Goal: Task Accomplishment & Management: Use online tool/utility

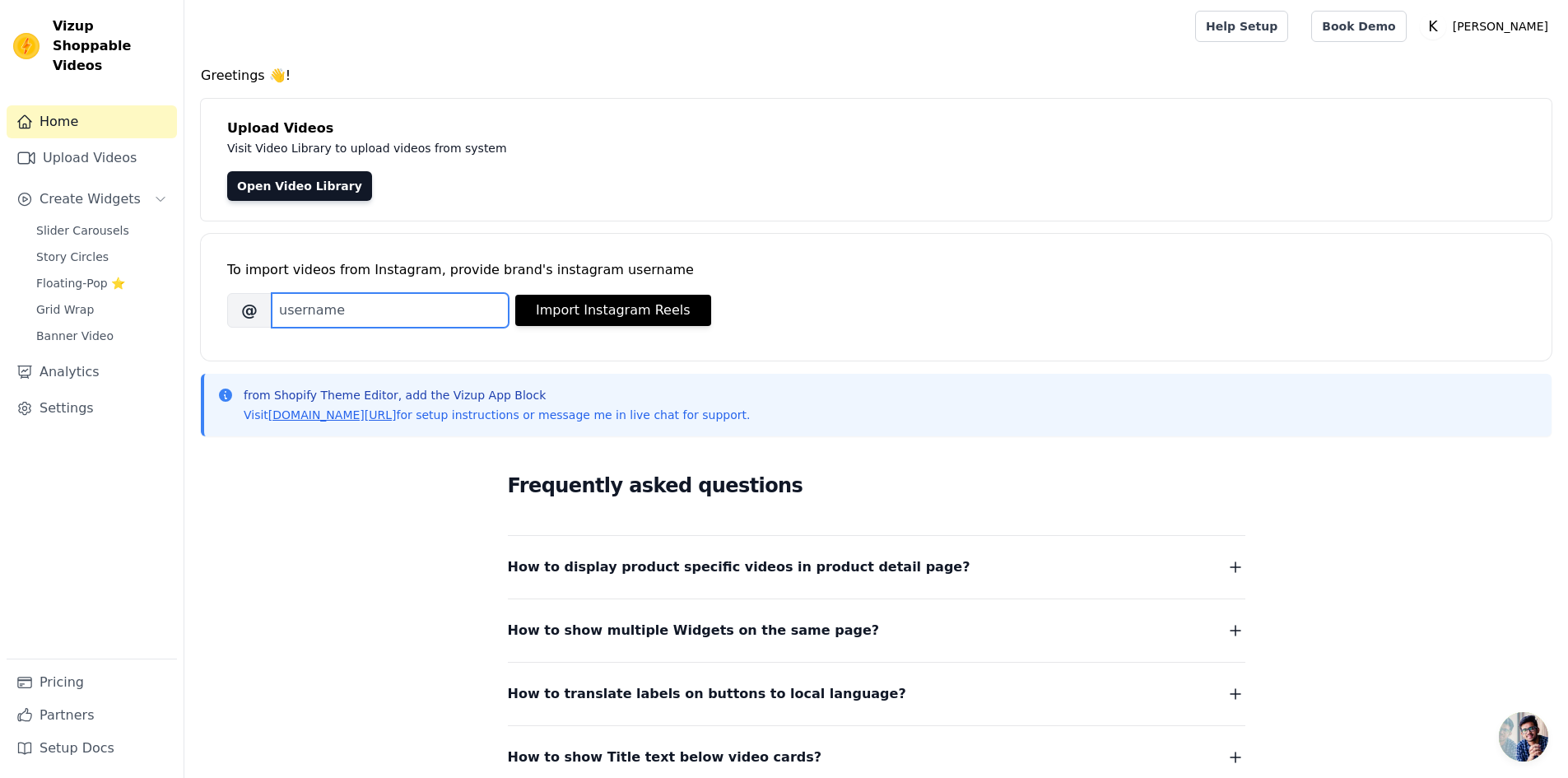
click at [407, 299] on input "Brand's Instagram Username" at bounding box center [390, 310] width 237 height 34
click at [335, 321] on input "Brand's Instagram Username" at bounding box center [390, 310] width 237 height 34
paste input "https://www.instagram.com/keevaindia/?hl=en"
type input "https://www.instagram.com/keevaindia/?hl=en"
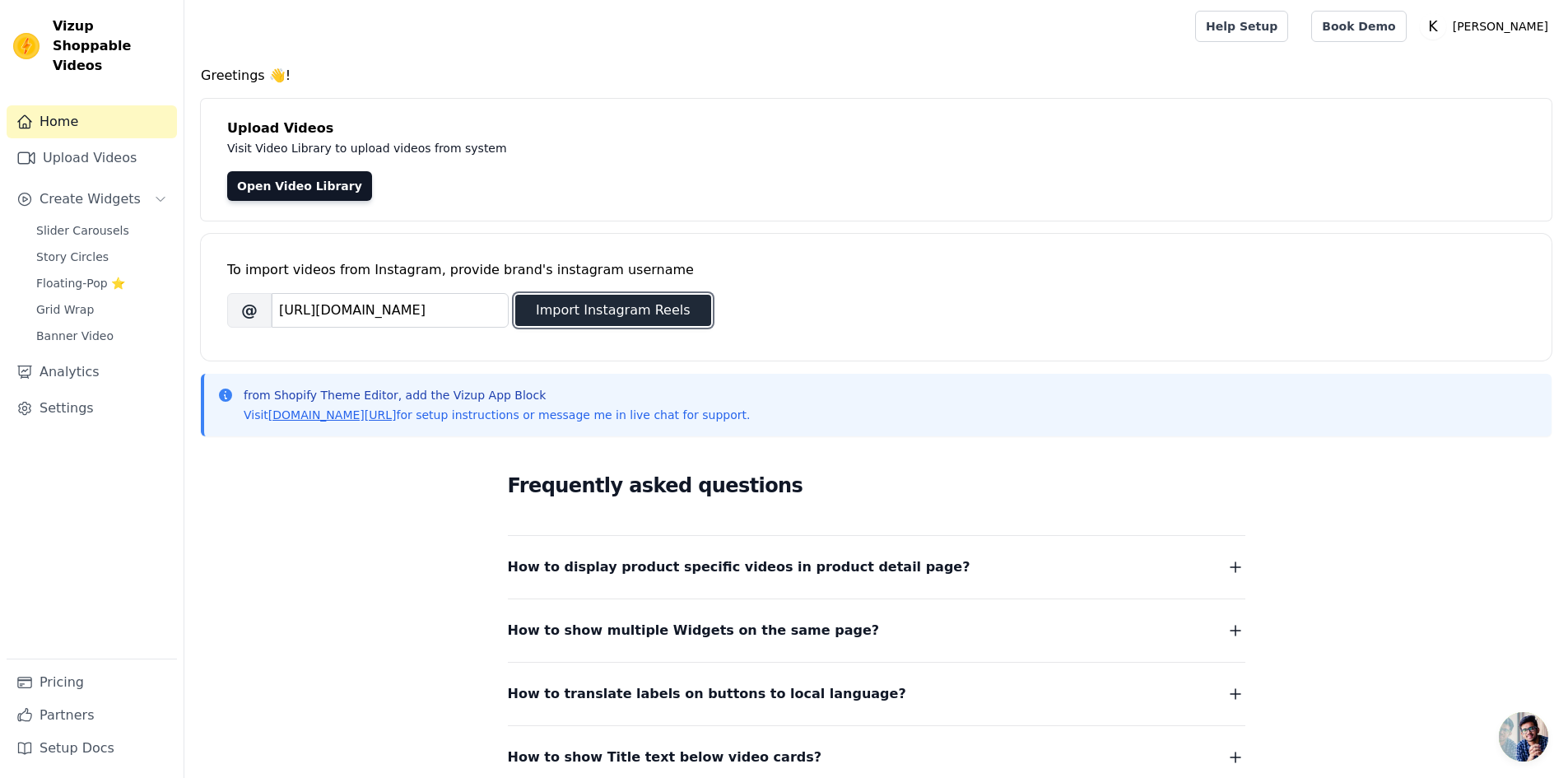
scroll to position [0, 0]
click at [582, 316] on button "Import Instagram Reels" at bounding box center [613, 310] width 196 height 31
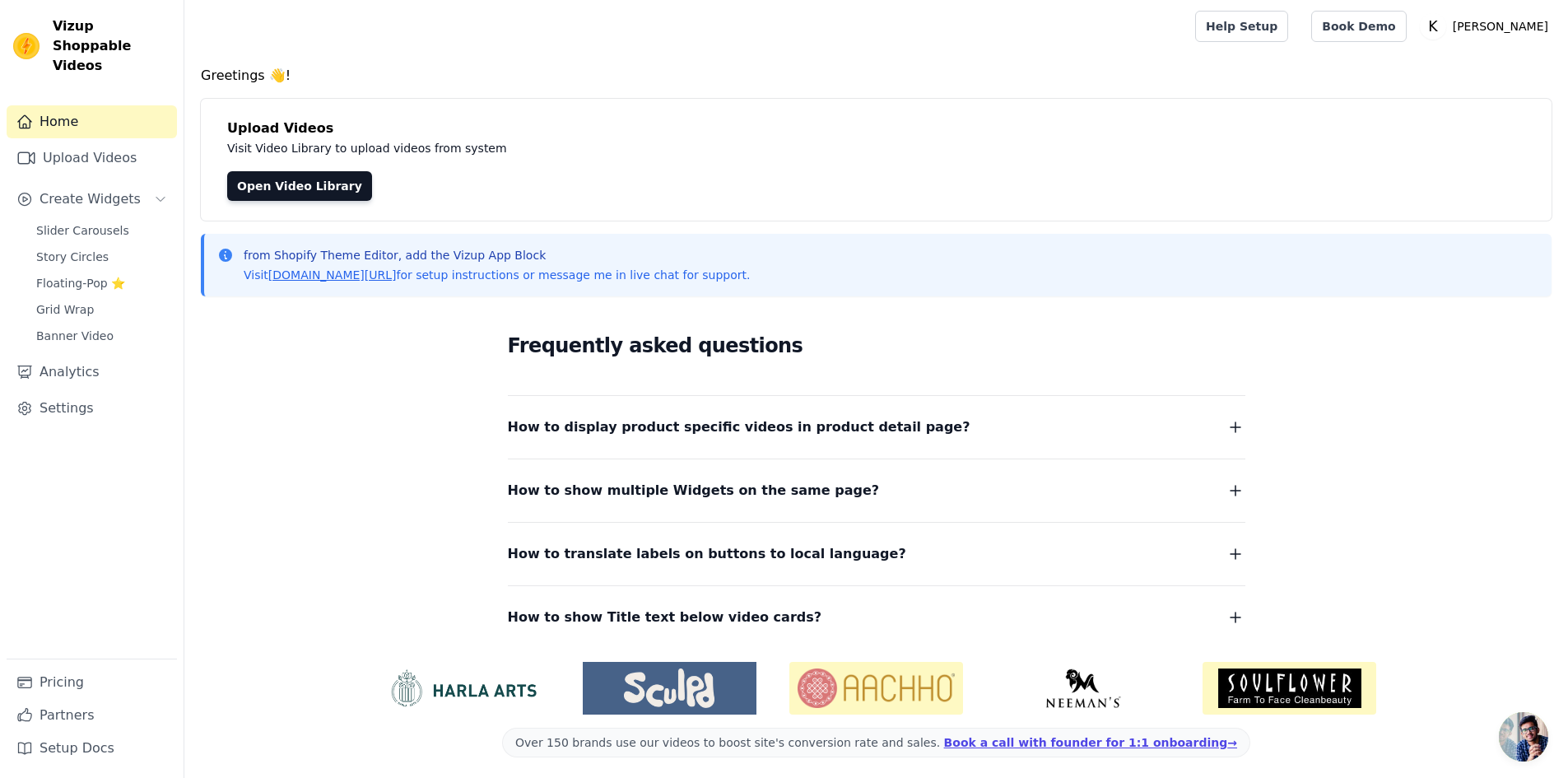
scroll to position [6, 0]
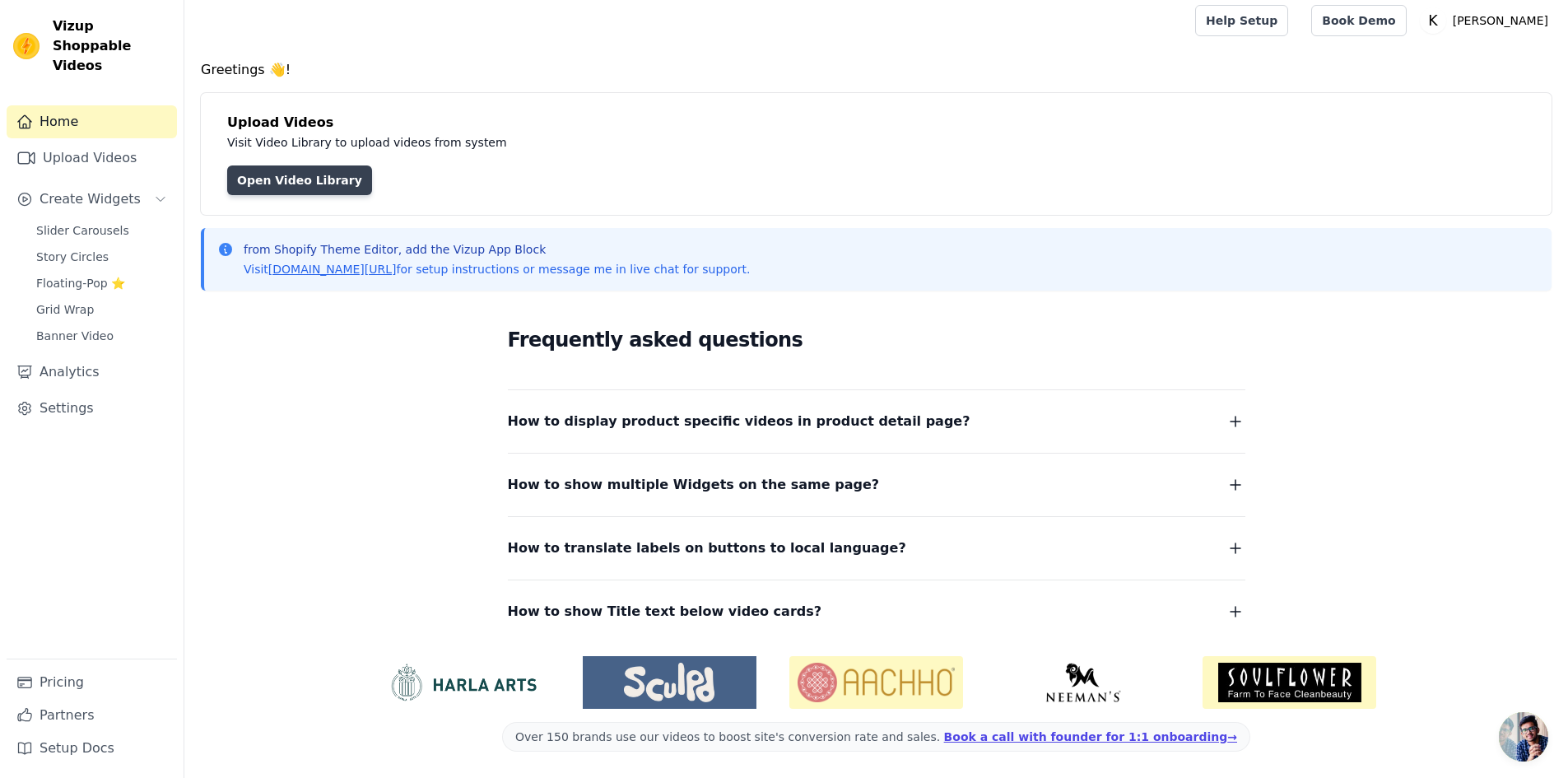
click at [329, 188] on link "Open Video Library" at bounding box center [300, 181] width 145 height 29
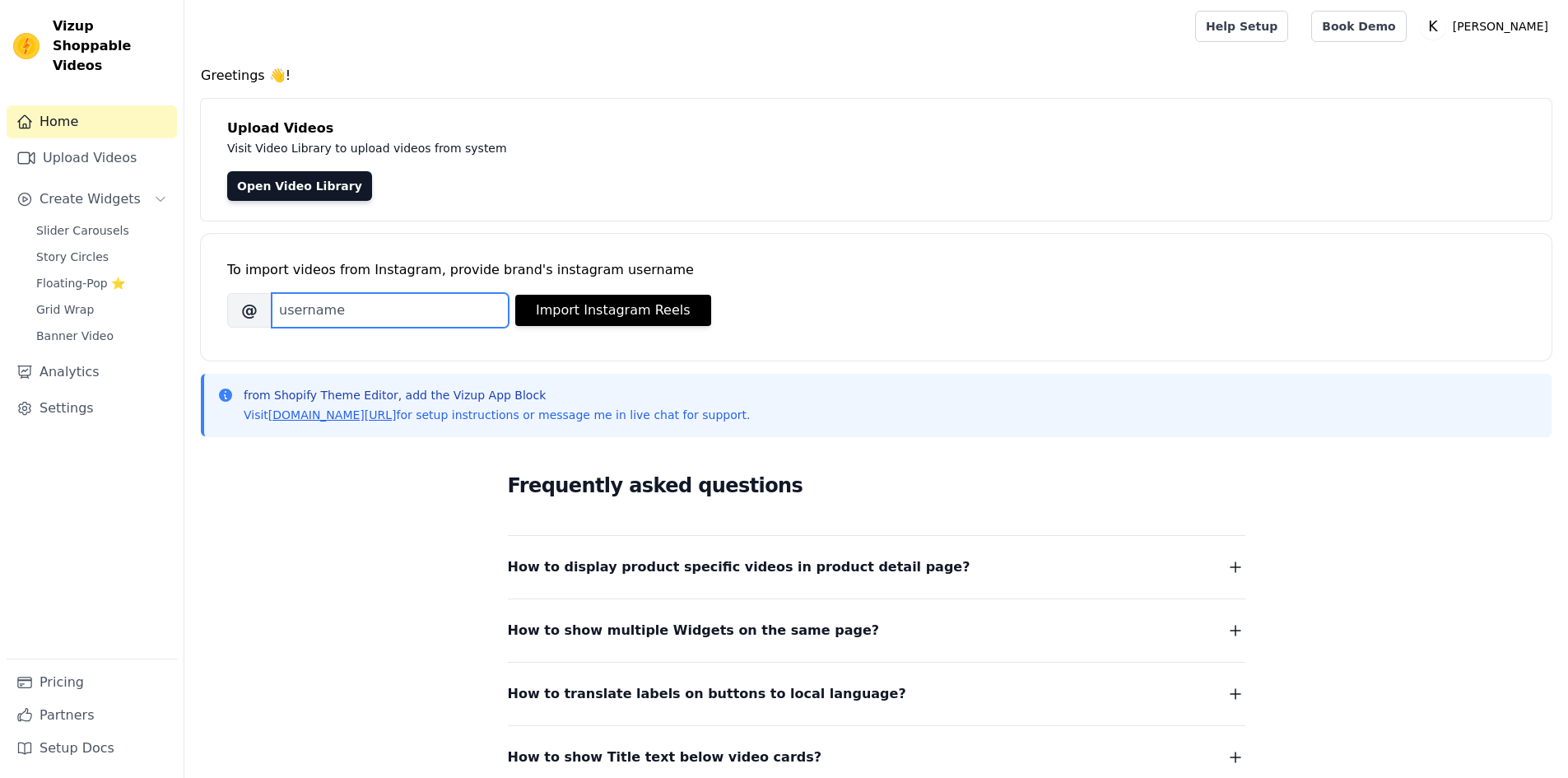
click at [397, 315] on input "Brand's Instagram Username" at bounding box center [390, 310] width 237 height 34
click at [323, 315] on input "Brand's Instagram Username" at bounding box center [390, 310] width 237 height 34
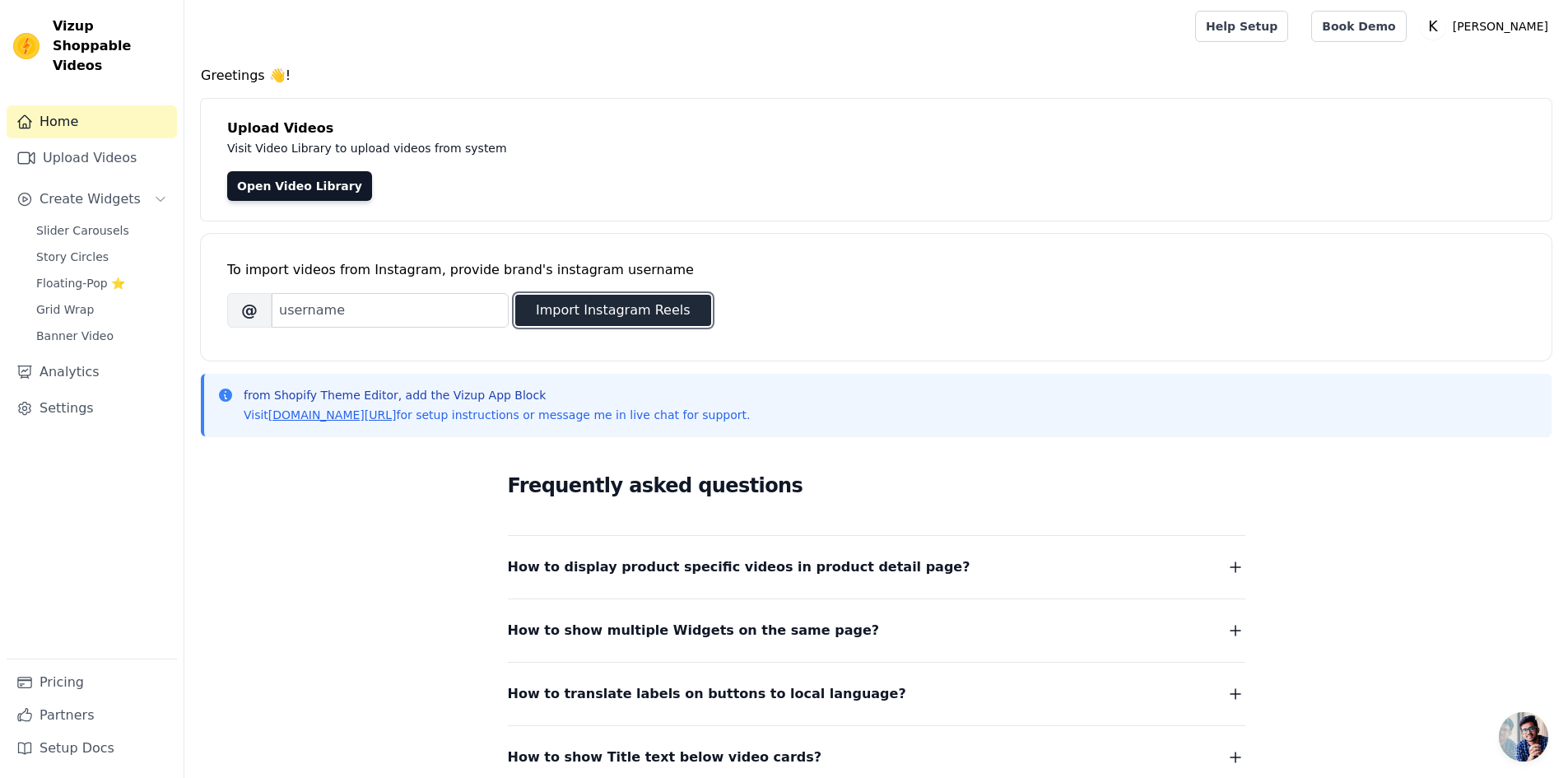
click at [646, 309] on button "Import Instagram Reels" at bounding box center [613, 310] width 196 height 31
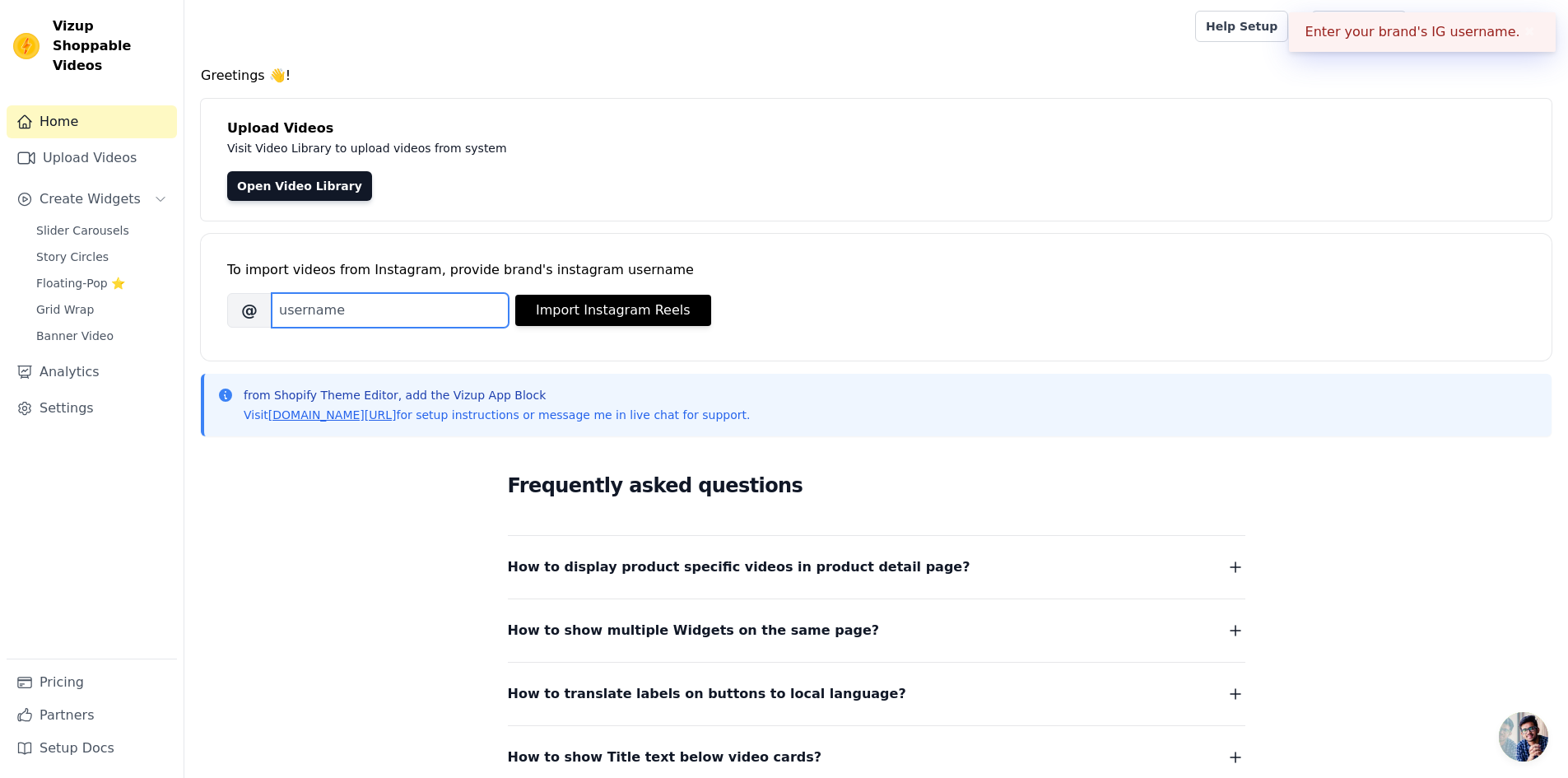
click at [397, 299] on input "Brand's Instagram Username" at bounding box center [390, 310] width 237 height 34
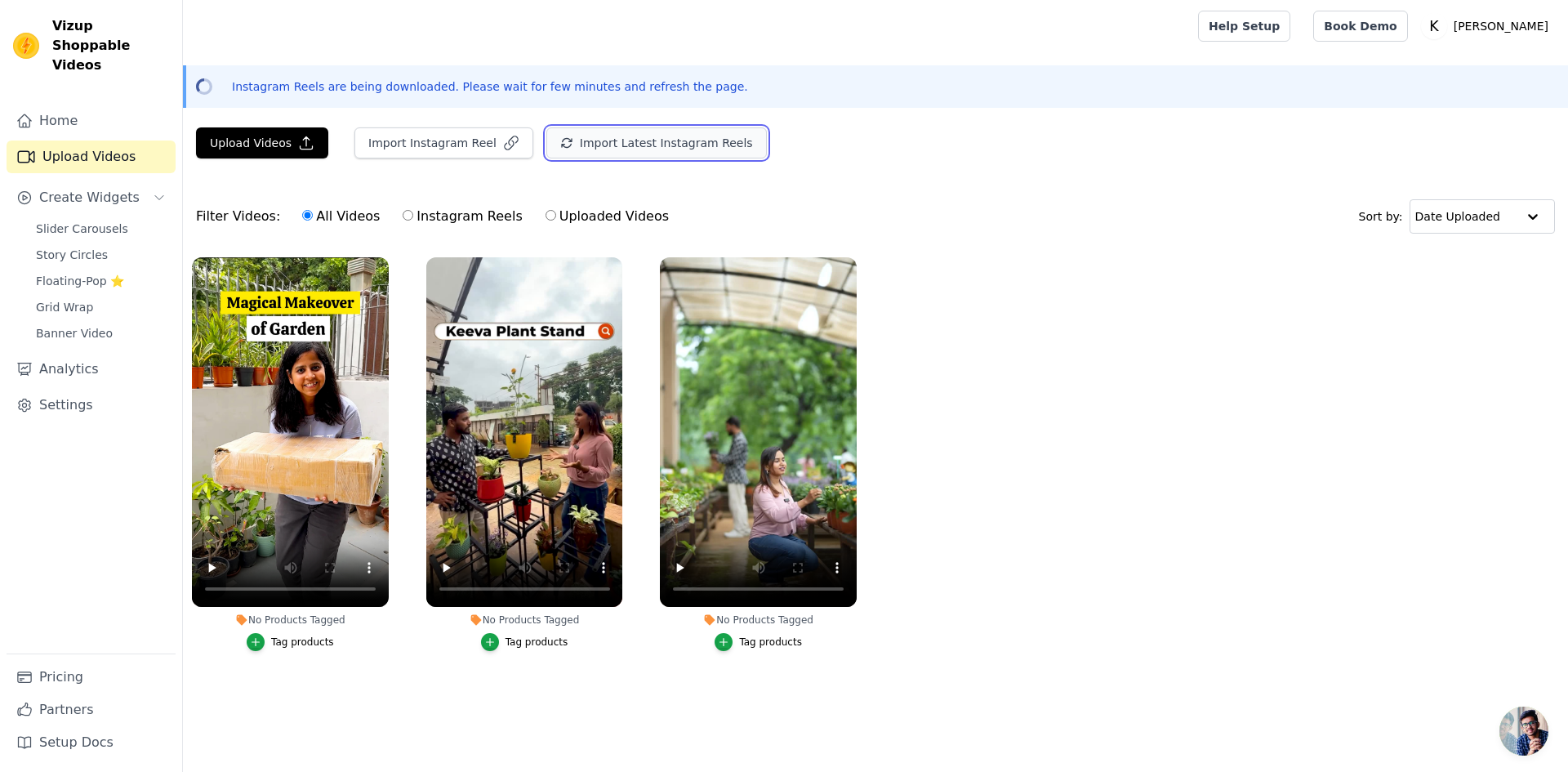
click at [581, 137] on button "Import Latest Instagram Reels" at bounding box center [656, 143] width 221 height 31
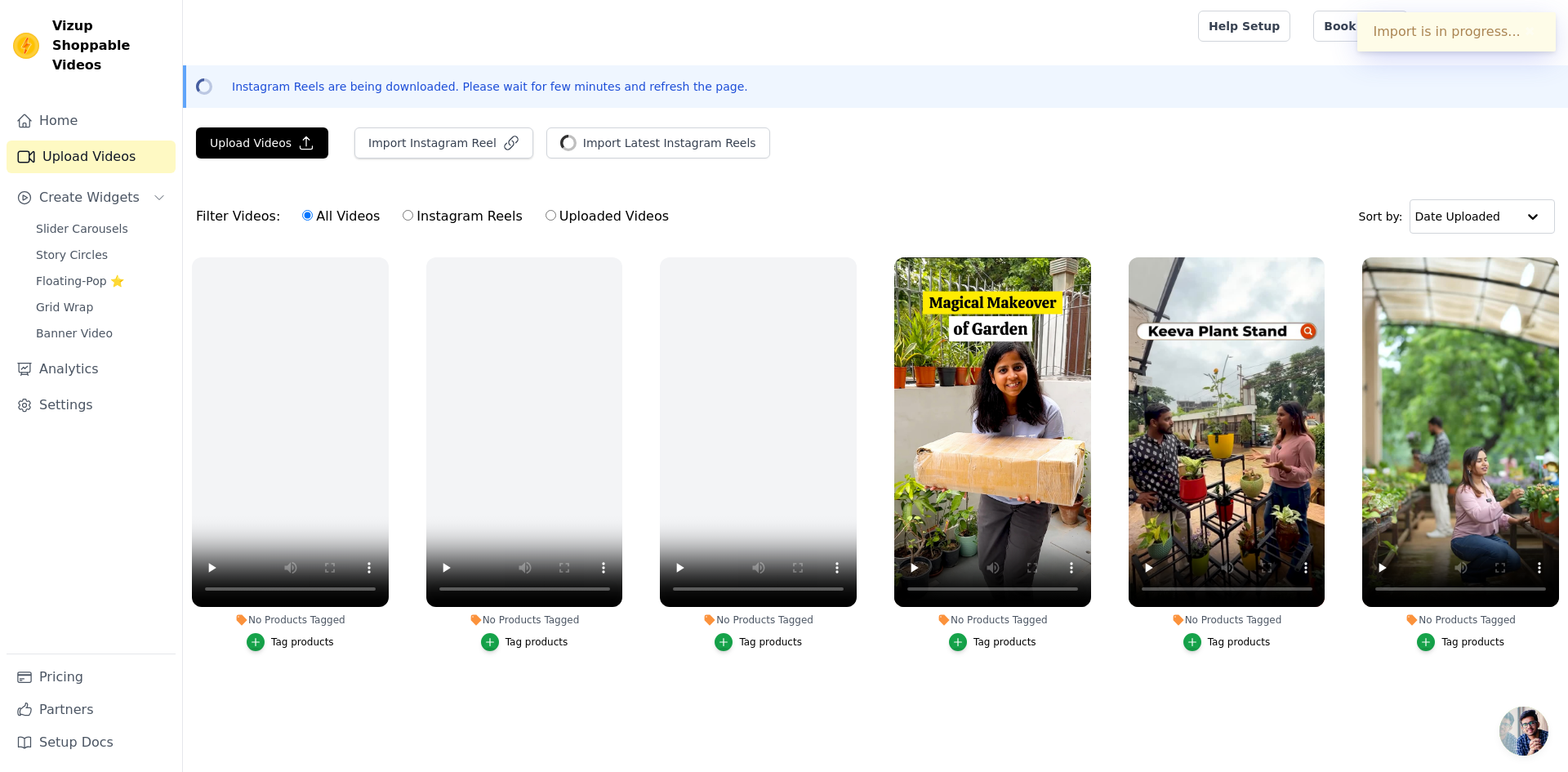
click at [447, 216] on label "Instagram Reels" at bounding box center [462, 216] width 121 height 21
click at [414, 216] on input "Instagram Reels" at bounding box center [408, 215] width 11 height 11
radio input "true"
click at [1531, 35] on button "✖" at bounding box center [1529, 32] width 18 height 19
click at [63, 221] on span "Slider Carousels" at bounding box center [82, 229] width 92 height 17
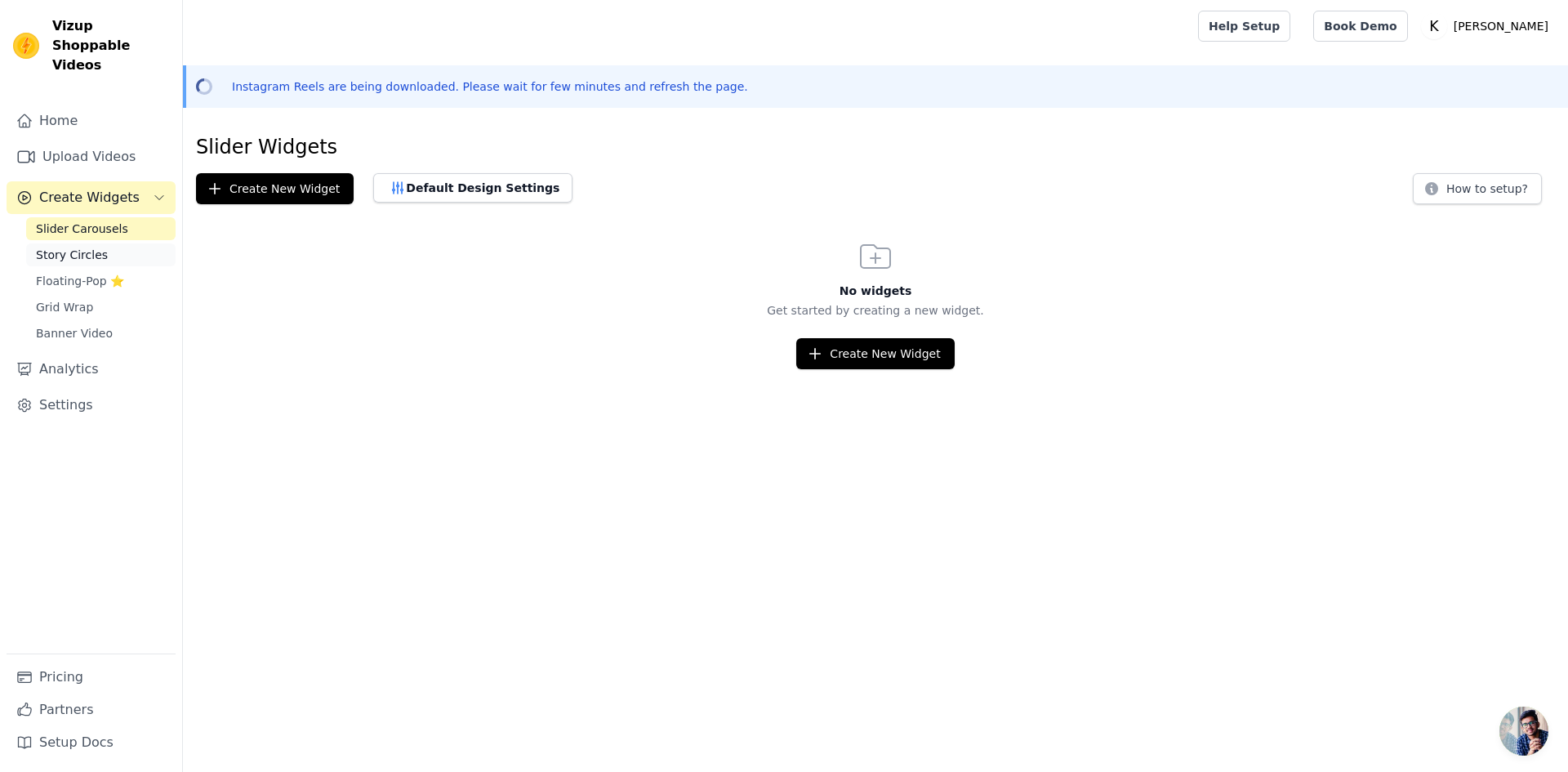
click at [58, 246] on span "Story Circles" at bounding box center [72, 254] width 72 height 17
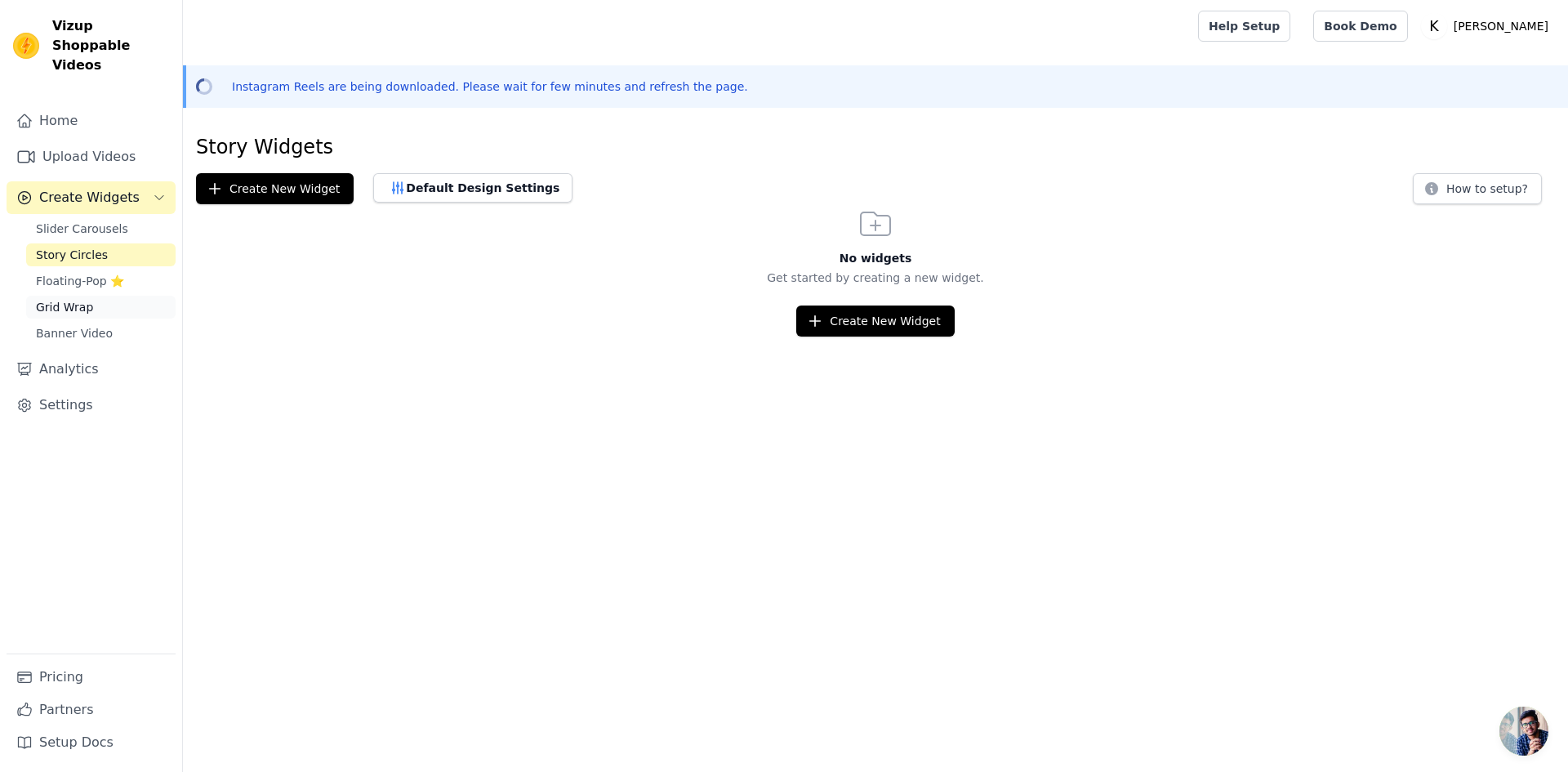
click at [55, 299] on span "Grid Wrap" at bounding box center [64, 307] width 57 height 17
click at [60, 325] on span "Banner Video" at bounding box center [74, 333] width 77 height 17
click at [84, 221] on span "Slider Carousels" at bounding box center [82, 229] width 92 height 17
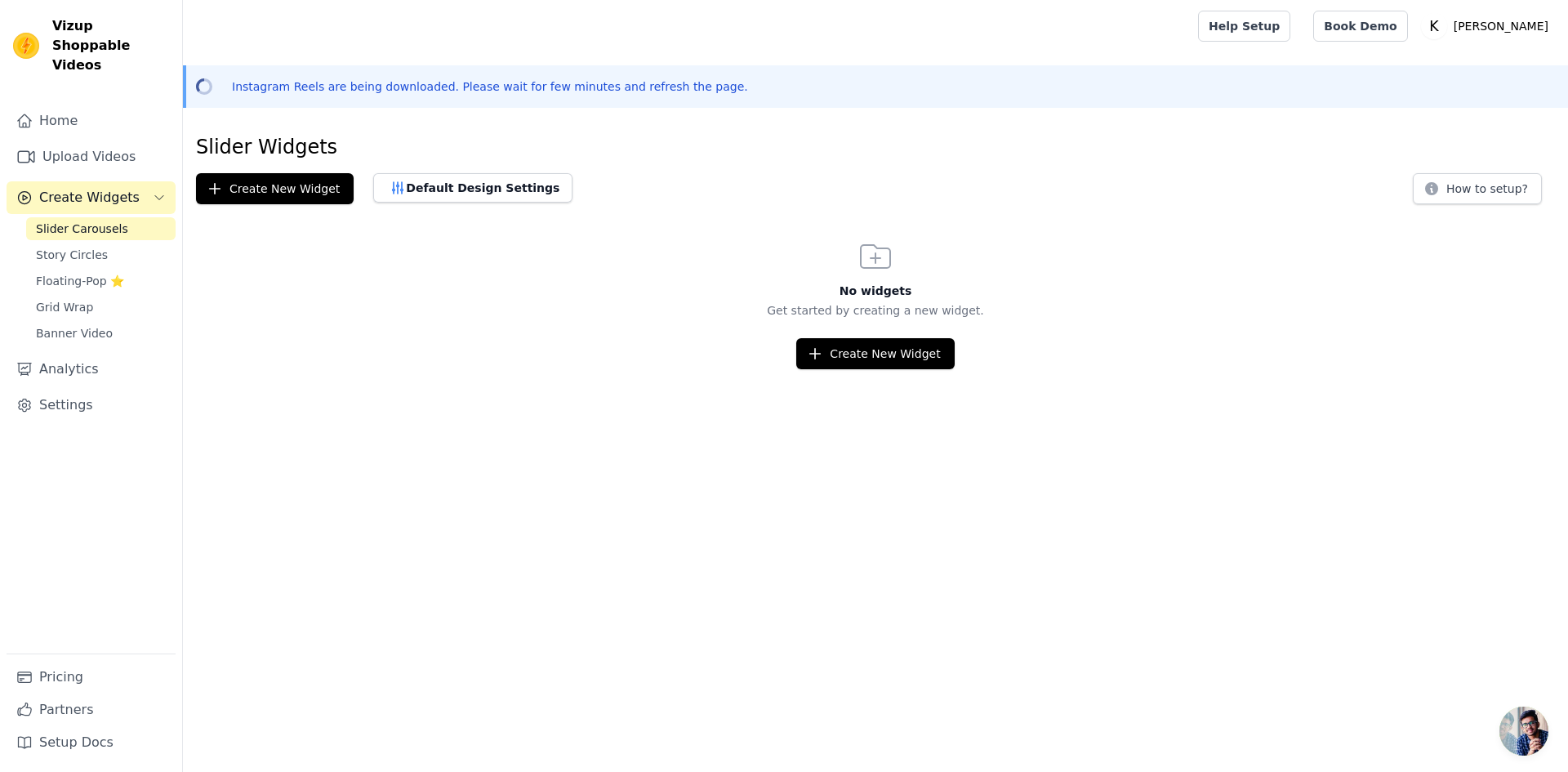
click at [74, 221] on span "Slider Carousels" at bounding box center [82, 229] width 92 height 17
click at [256, 188] on button "Create New Widget" at bounding box center [274, 189] width 158 height 31
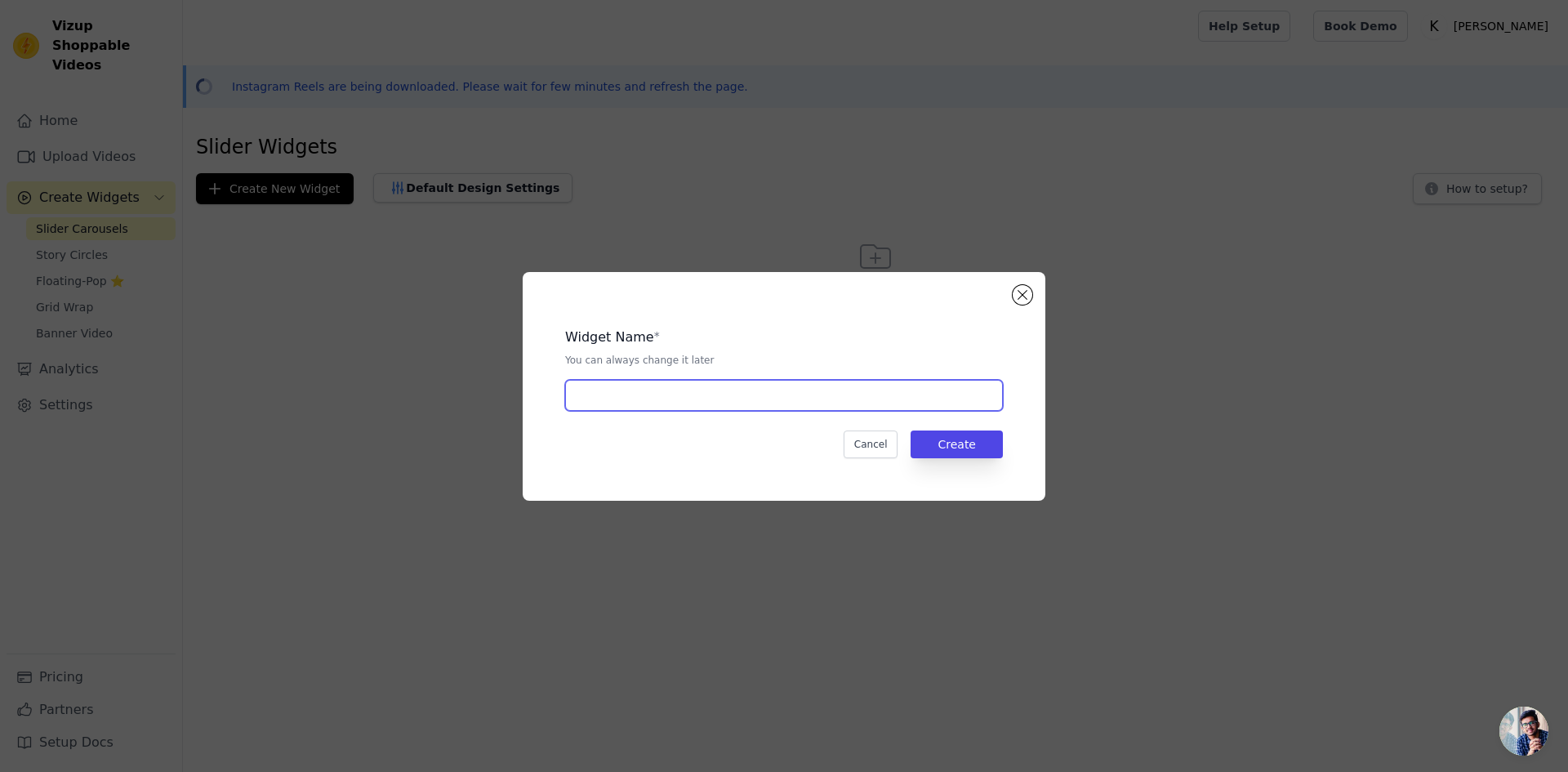
click at [602, 399] on input "text" at bounding box center [784, 395] width 438 height 31
click at [1017, 297] on button "Close modal" at bounding box center [1023, 295] width 19 height 19
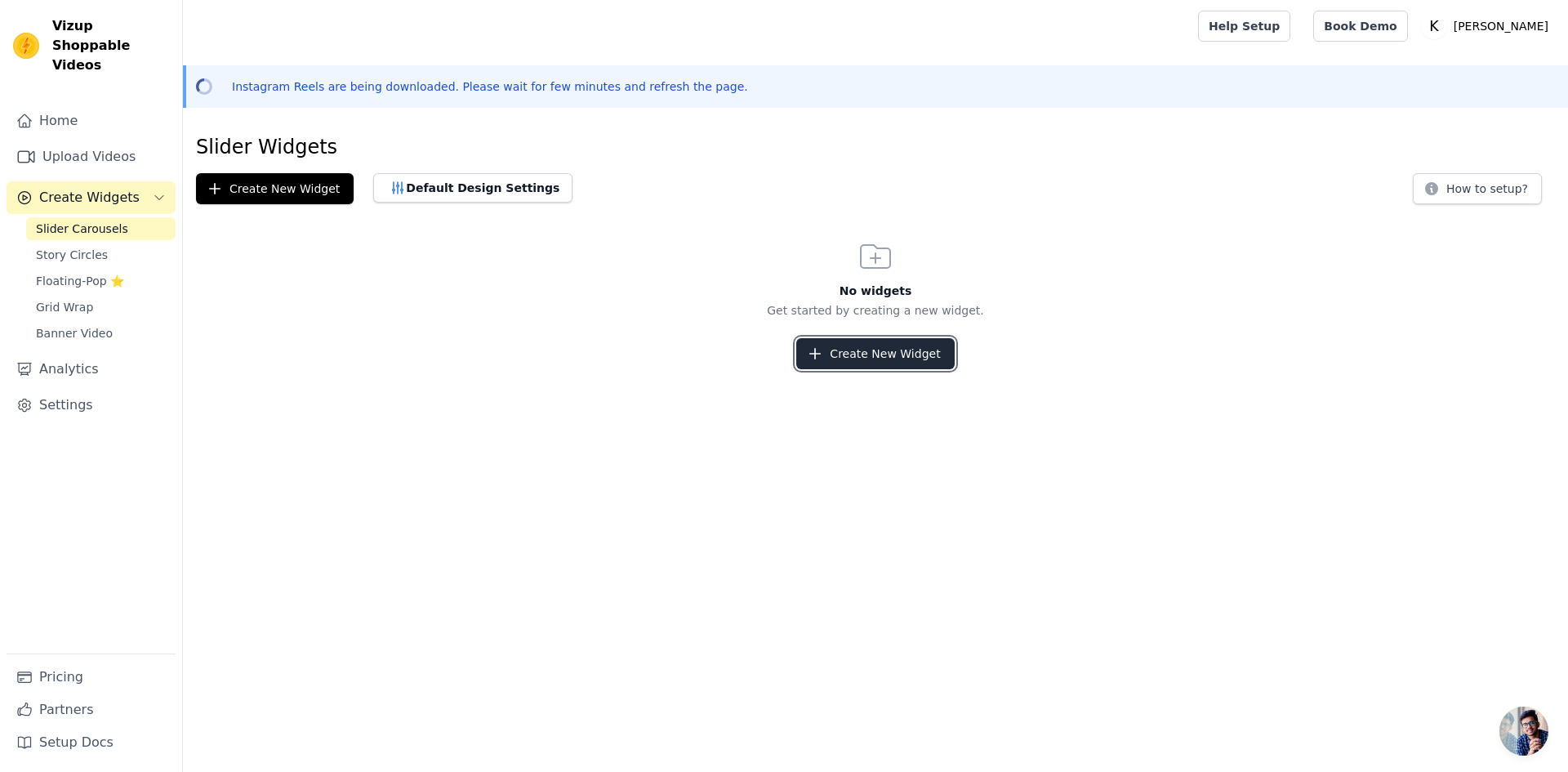
click at [852, 355] on button "Create New Widget" at bounding box center [875, 353] width 158 height 31
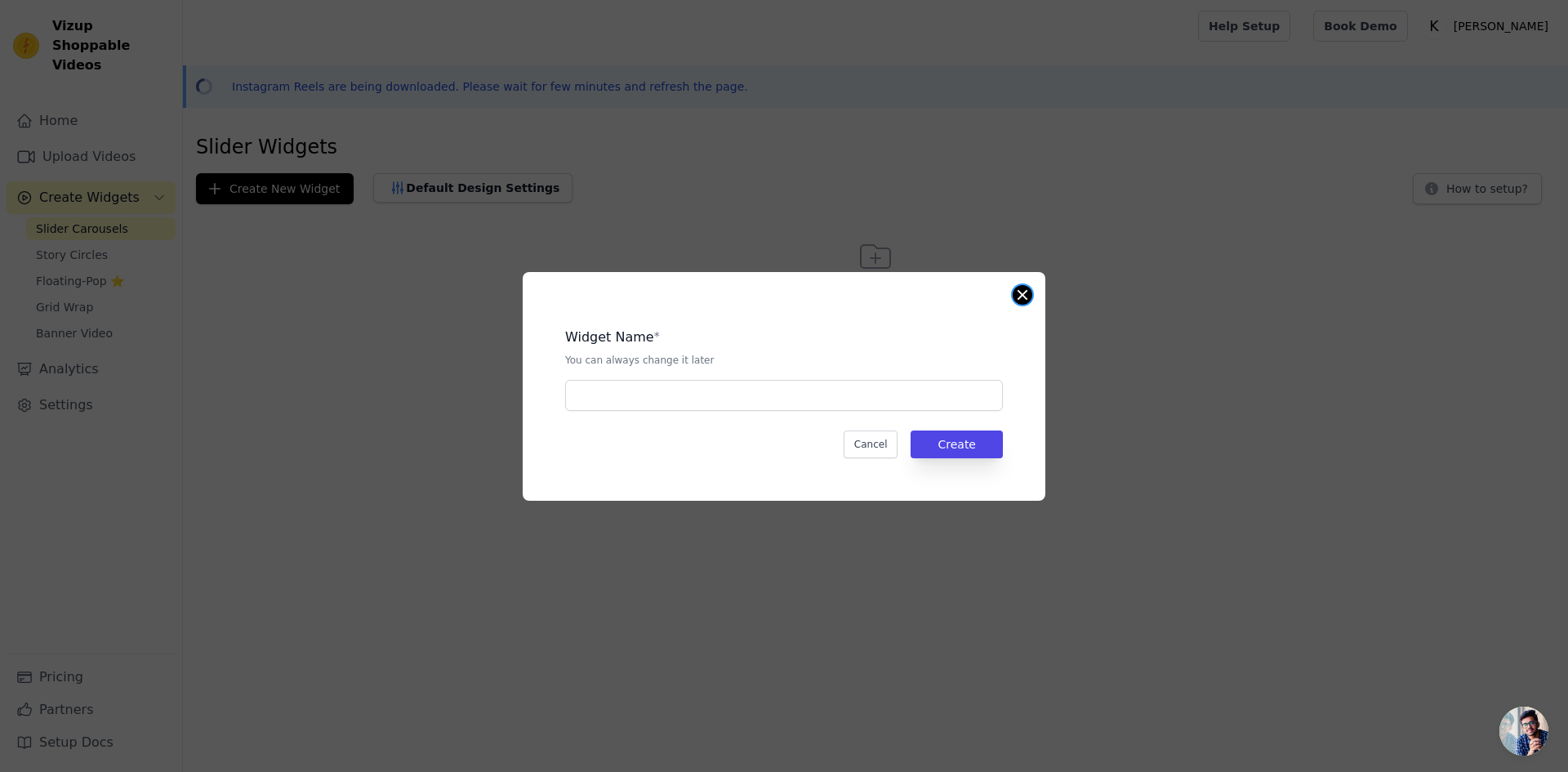
click at [1028, 289] on button "Close modal" at bounding box center [1023, 295] width 19 height 19
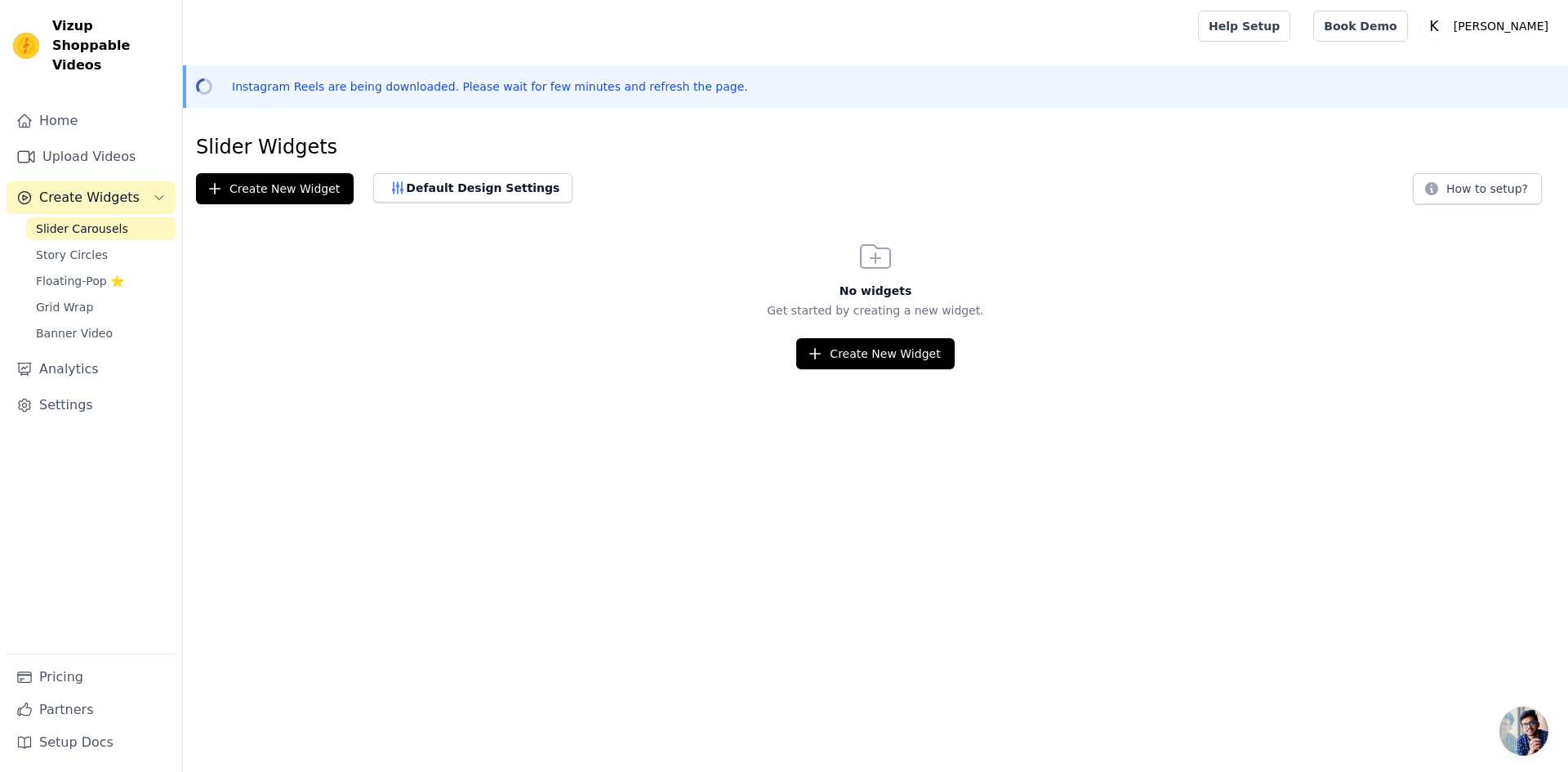
click at [892, 257] on icon at bounding box center [875, 256] width 39 height 39
click at [244, 208] on div "Slider Widgets Create New Widget Default Design Settings How to setup? No widge…" at bounding box center [875, 252] width 1385 height 236
click at [265, 194] on button "Create New Widget" at bounding box center [274, 189] width 158 height 31
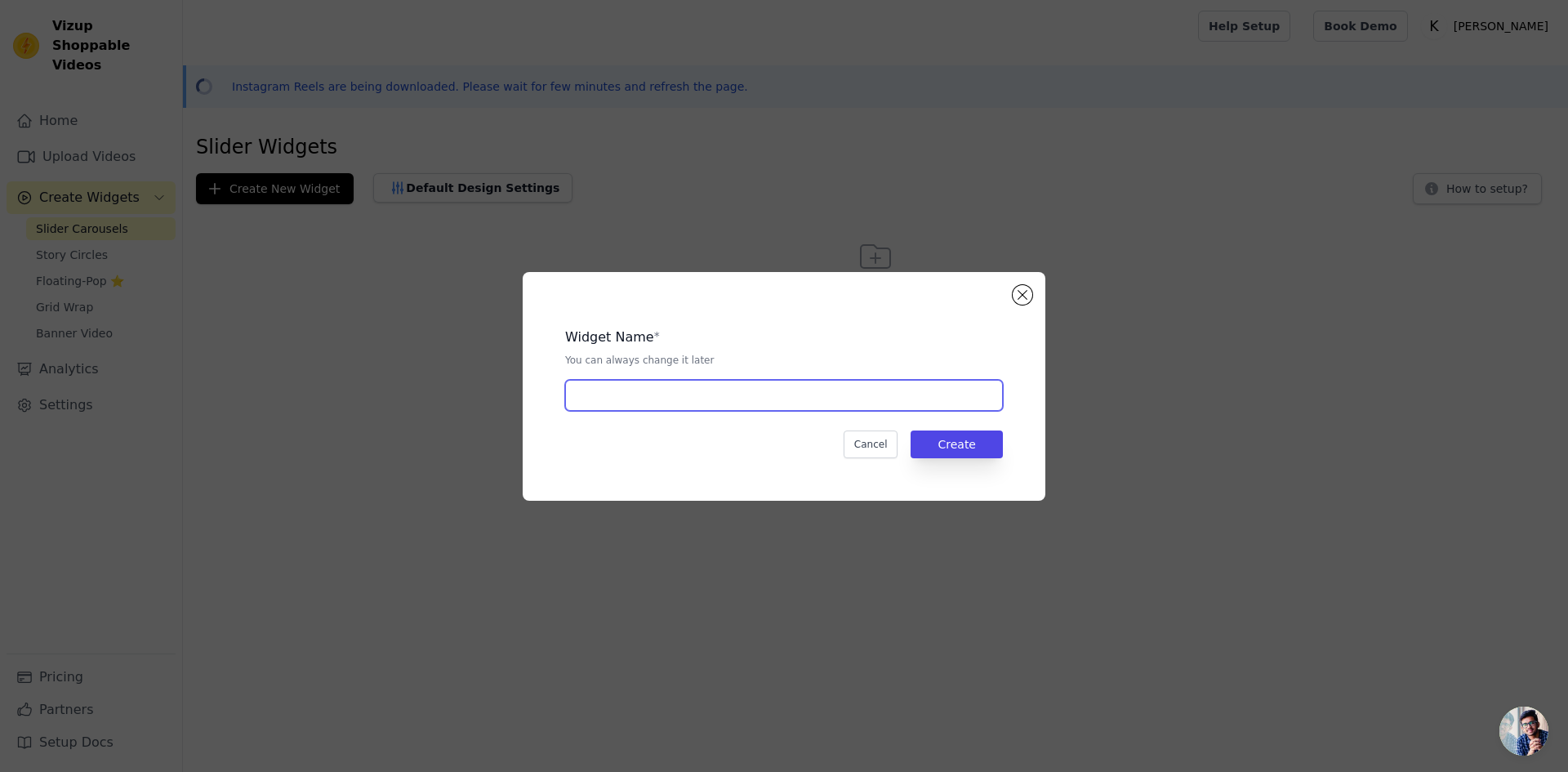
click at [742, 392] on input "text" at bounding box center [784, 395] width 438 height 31
paste input "Follow Us on Instagram"
type input "Follow Us on Instagram"
click at [933, 444] on button "Create" at bounding box center [957, 444] width 92 height 28
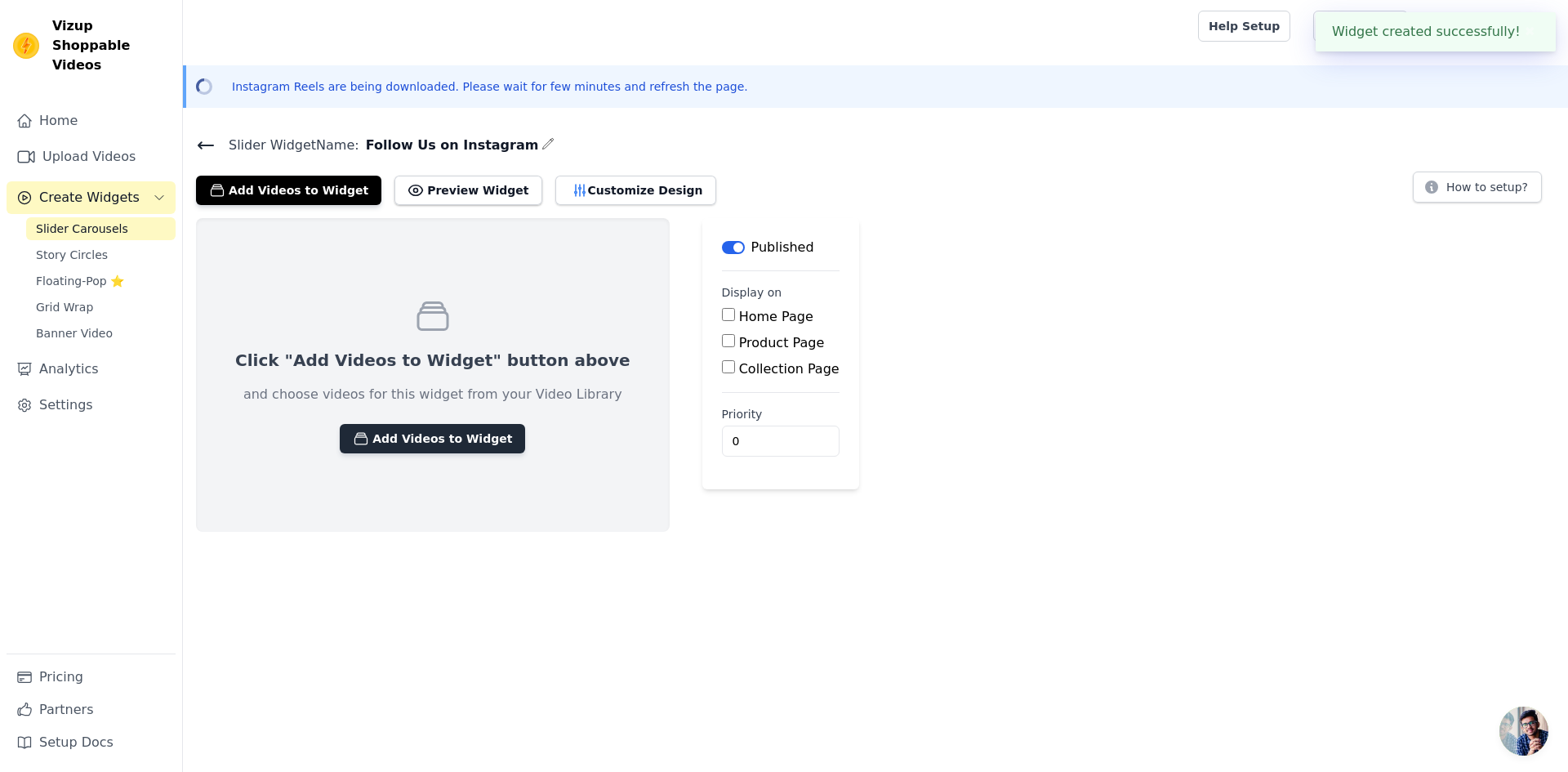
click at [393, 441] on button "Add Videos to Widget" at bounding box center [432, 439] width 185 height 29
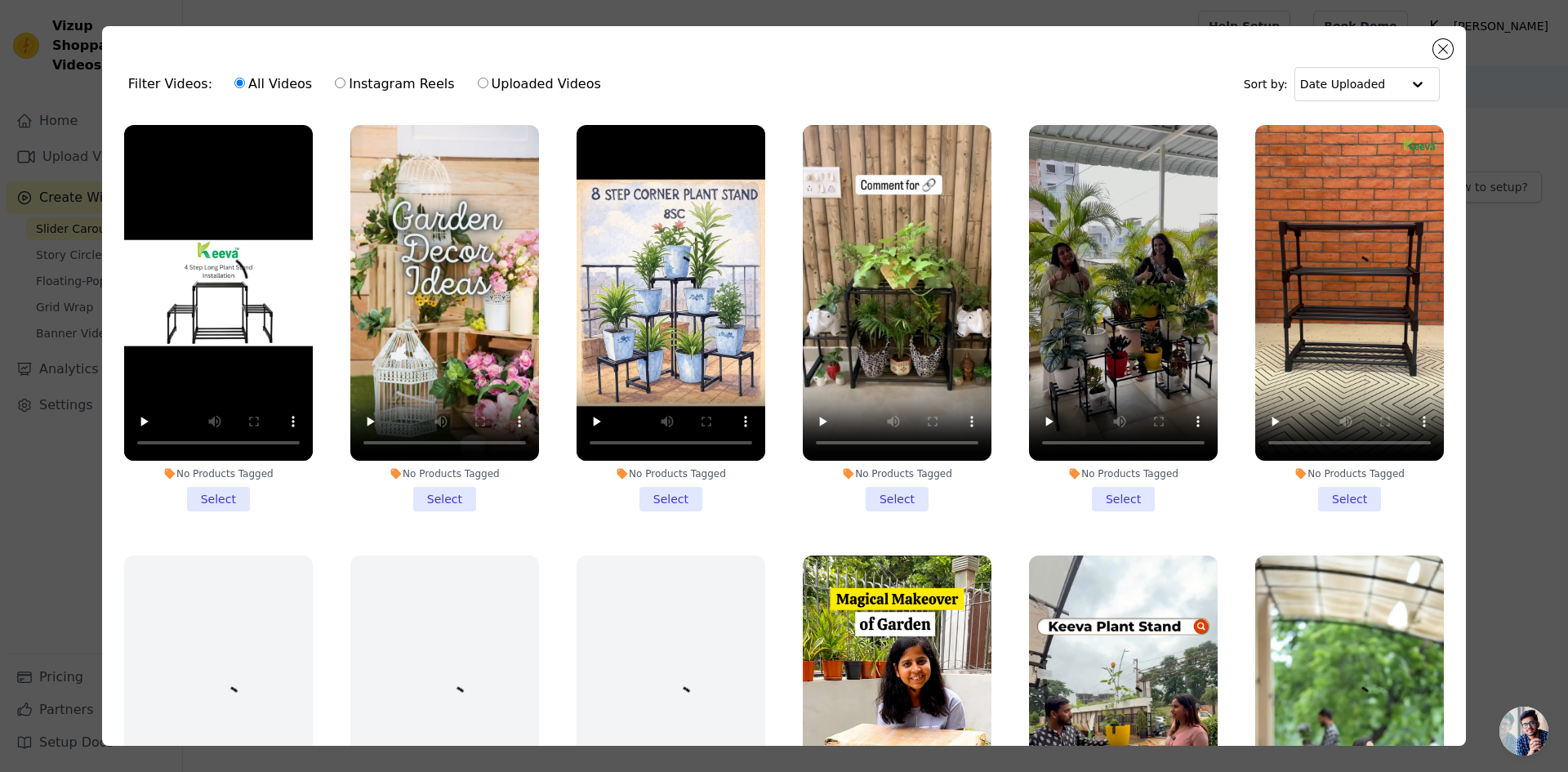
click at [444, 487] on li "No Products Tagged Select" at bounding box center [445, 317] width 189 height 386
click at [0, 0] on input "No Products Tagged Select" at bounding box center [0, 0] width 0 height 0
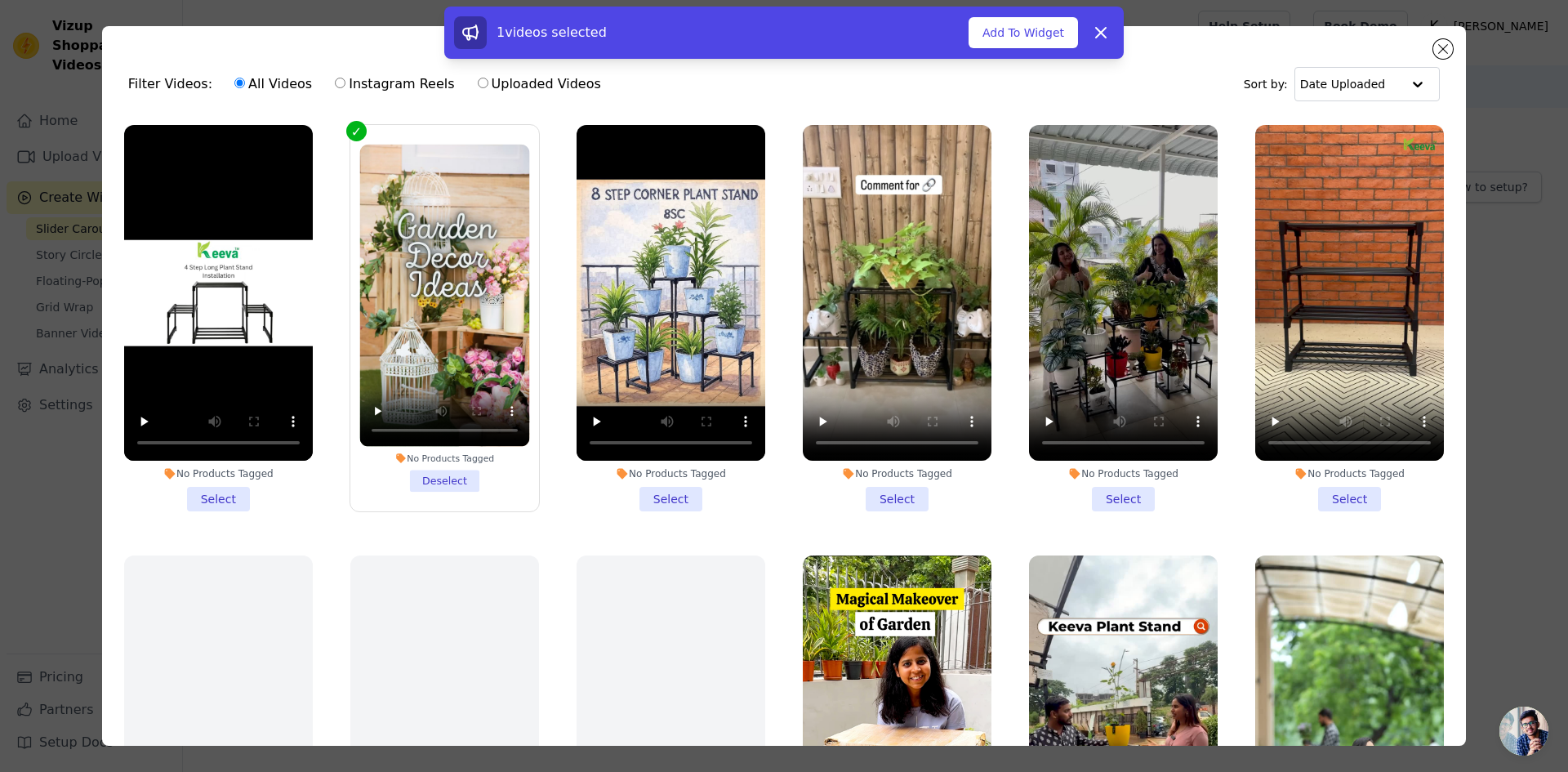
click at [664, 493] on li "No Products Tagged Select" at bounding box center [671, 317] width 189 height 386
click at [0, 0] on input "No Products Tagged Select" at bounding box center [0, 0] width 0 height 0
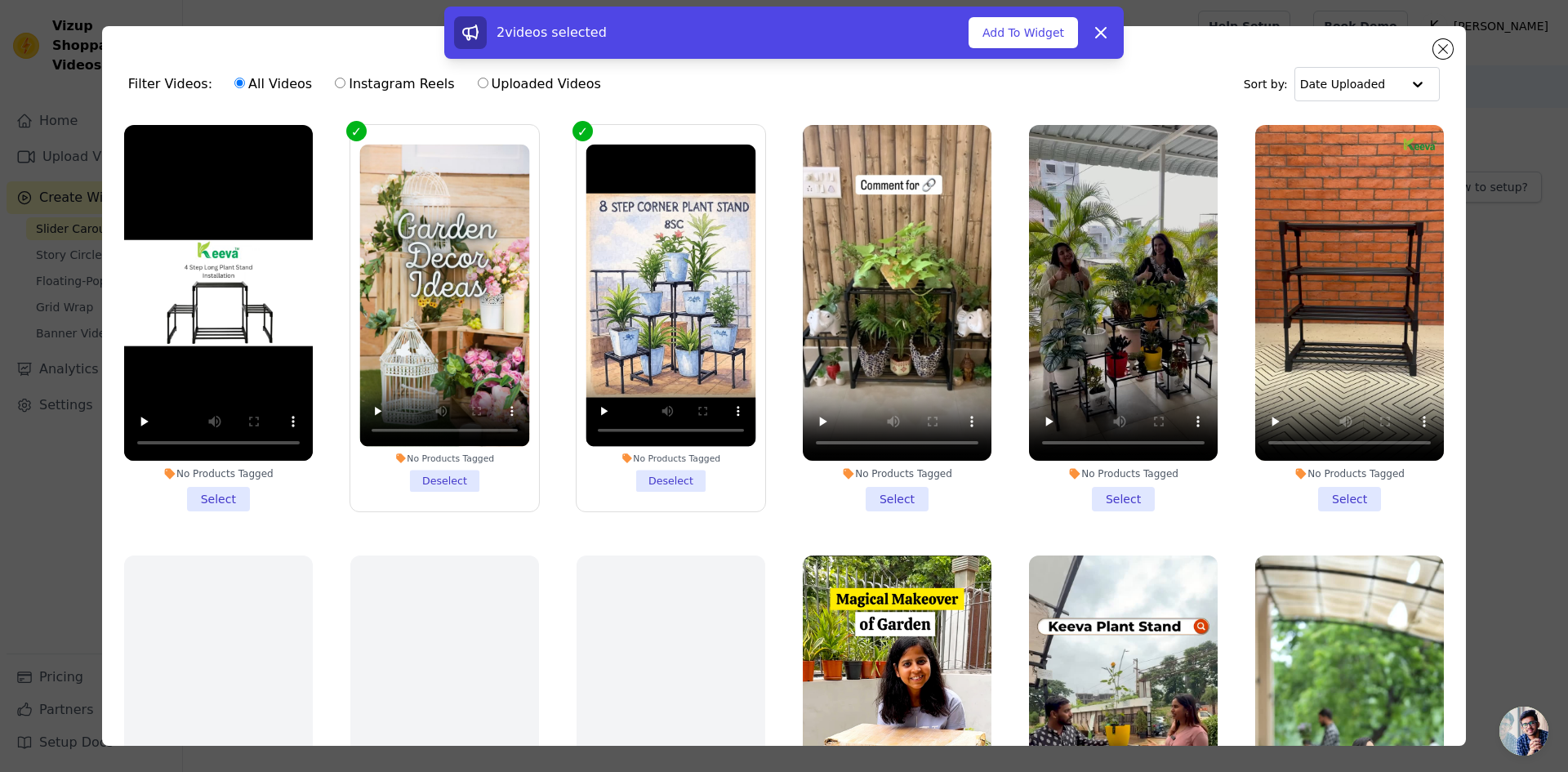
drag, startPoint x: 896, startPoint y: 490, endPoint x: 862, endPoint y: 480, distance: 35.4
click at [895, 490] on li "No Products Tagged Select" at bounding box center [897, 317] width 189 height 386
click at [0, 0] on input "No Products Tagged Select" at bounding box center [0, 0] width 0 height 0
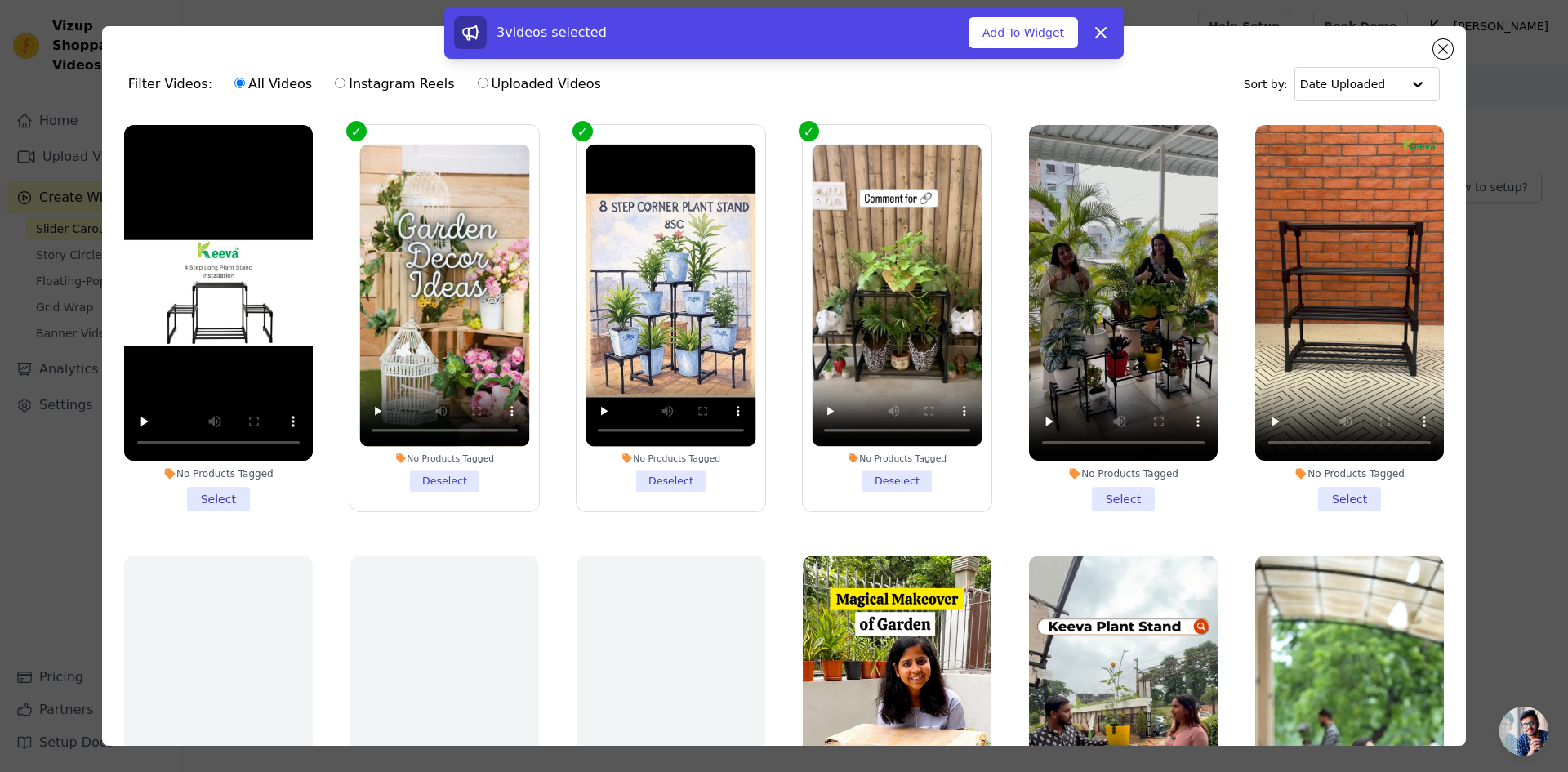
click at [1108, 488] on li "No Products Tagged Select" at bounding box center [1123, 317] width 189 height 386
click at [0, 0] on input "No Products Tagged Select" at bounding box center [0, 0] width 0 height 0
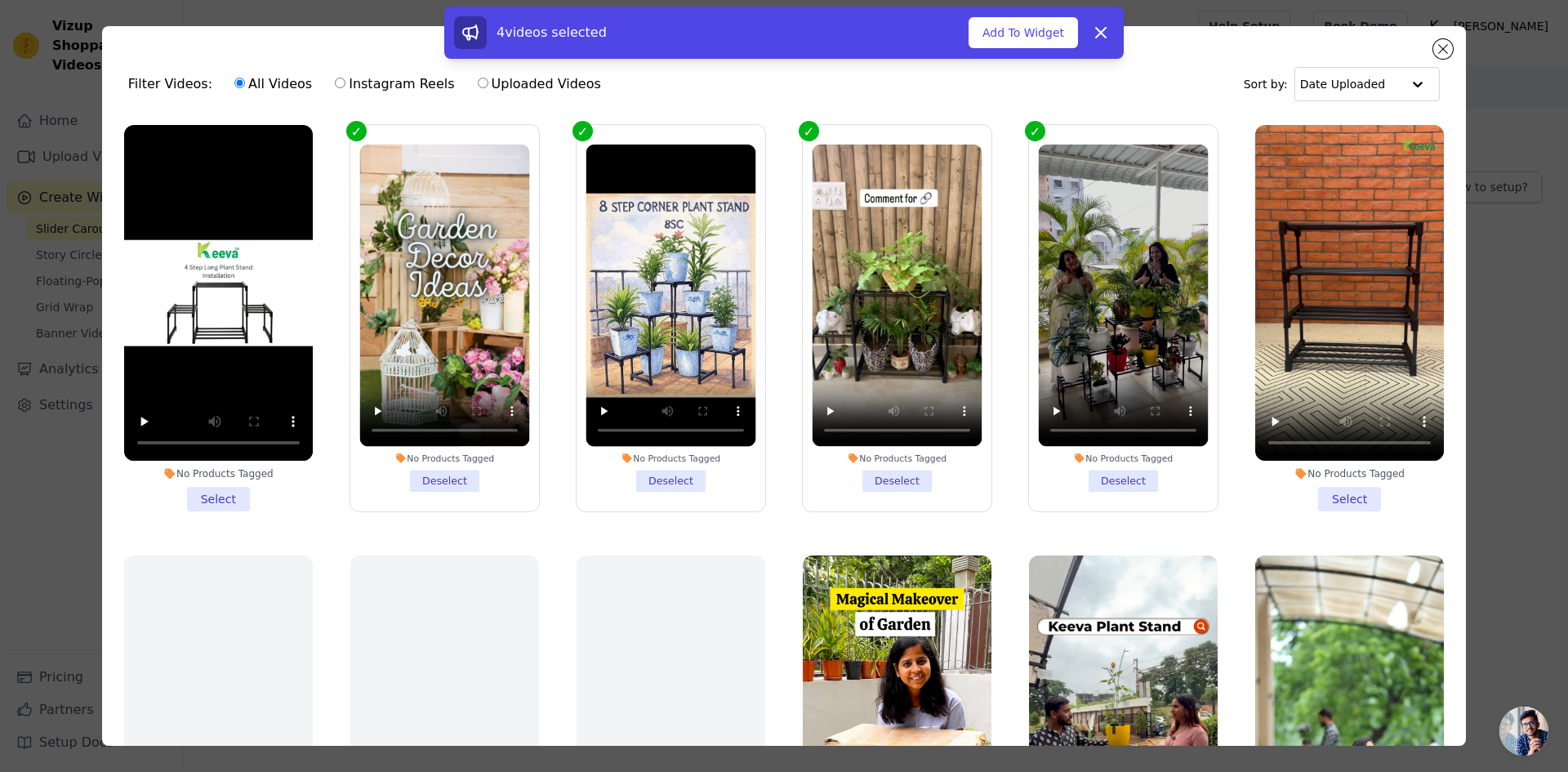
drag, startPoint x: 1338, startPoint y: 488, endPoint x: 1289, endPoint y: 496, distance: 49.6
click at [1336, 488] on li "No Products Tagged Select" at bounding box center [1350, 317] width 189 height 386
click at [0, 0] on input "No Products Tagged Select" at bounding box center [0, 0] width 0 height 0
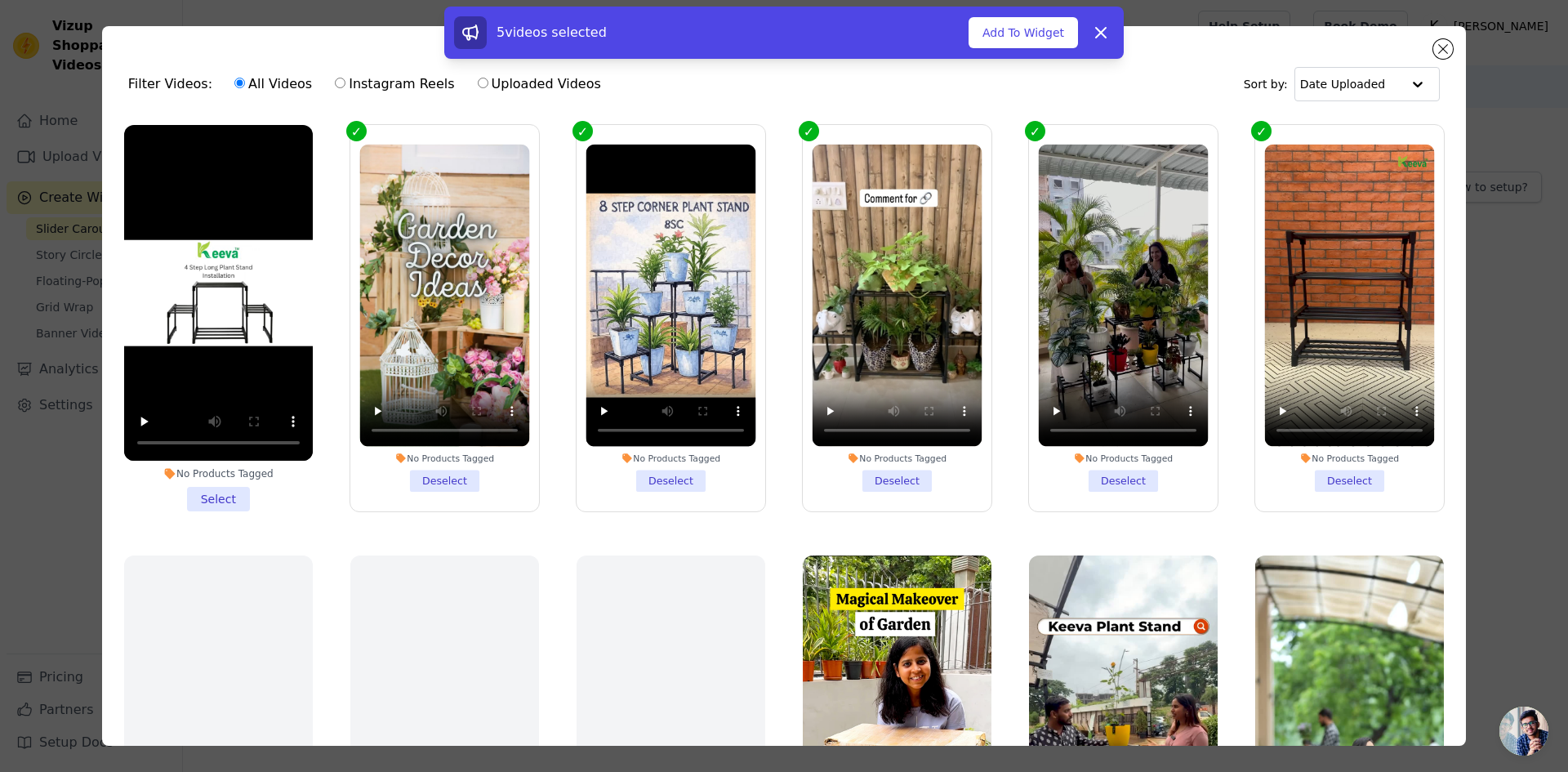
click at [225, 497] on li "No Products Tagged Select" at bounding box center [219, 317] width 189 height 386
click at [0, 0] on input "No Products Tagged Select" at bounding box center [0, 0] width 0 height 0
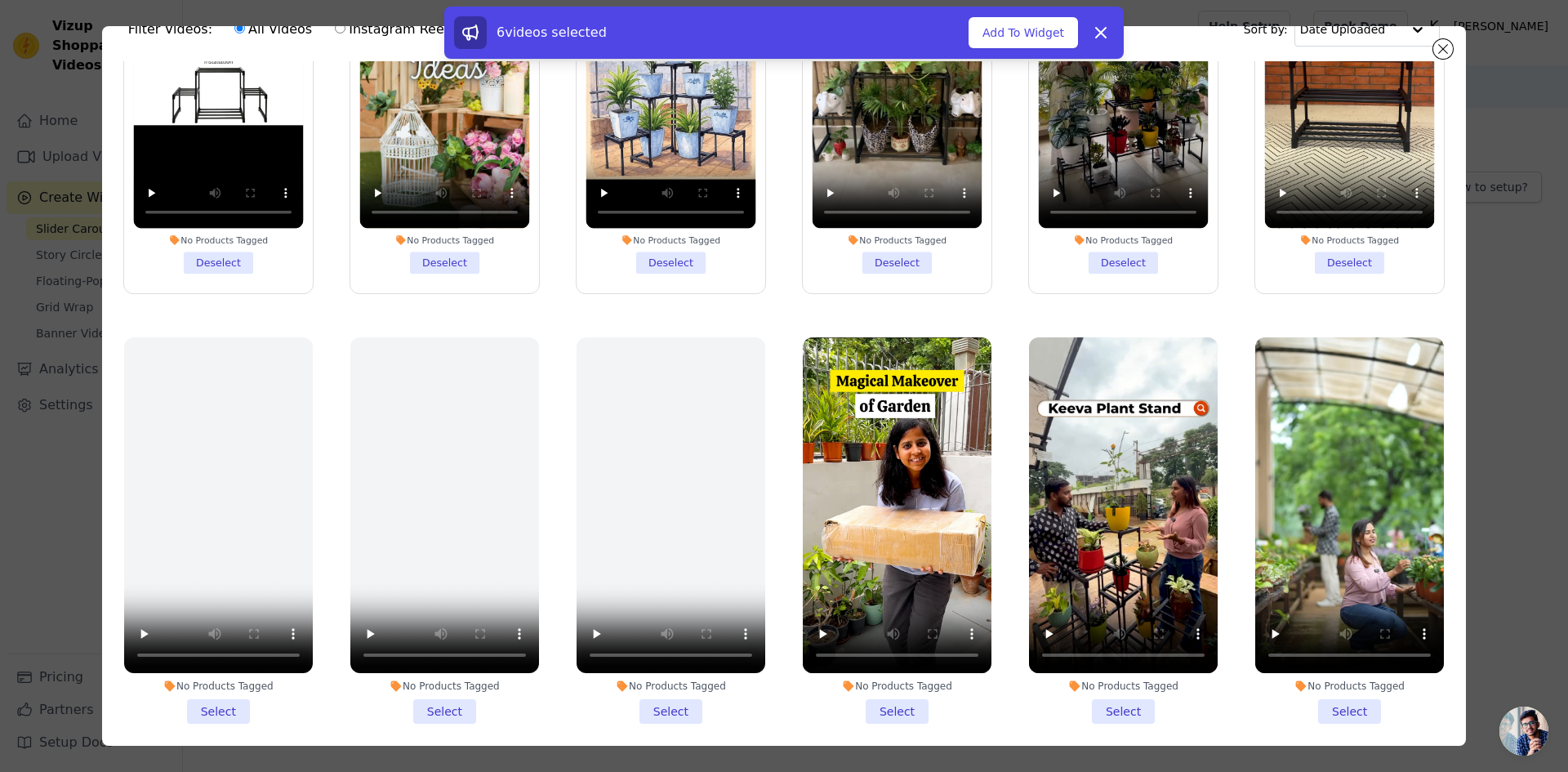
scroll to position [142, 0]
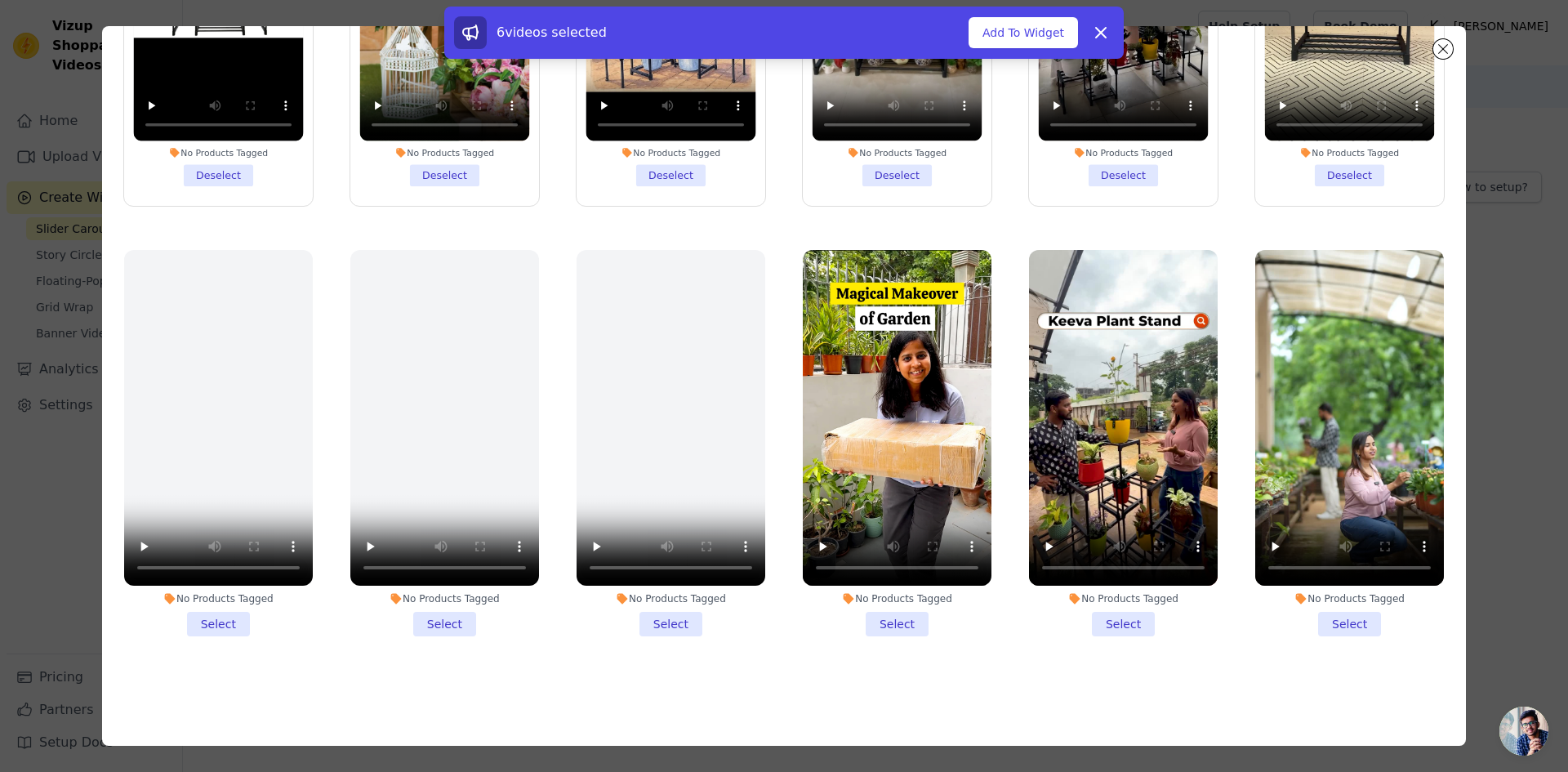
click at [1111, 617] on li "No Products Tagged Select" at bounding box center [1123, 443] width 189 height 386
click at [0, 0] on input "No Products Tagged Select" at bounding box center [0, 0] width 0 height 0
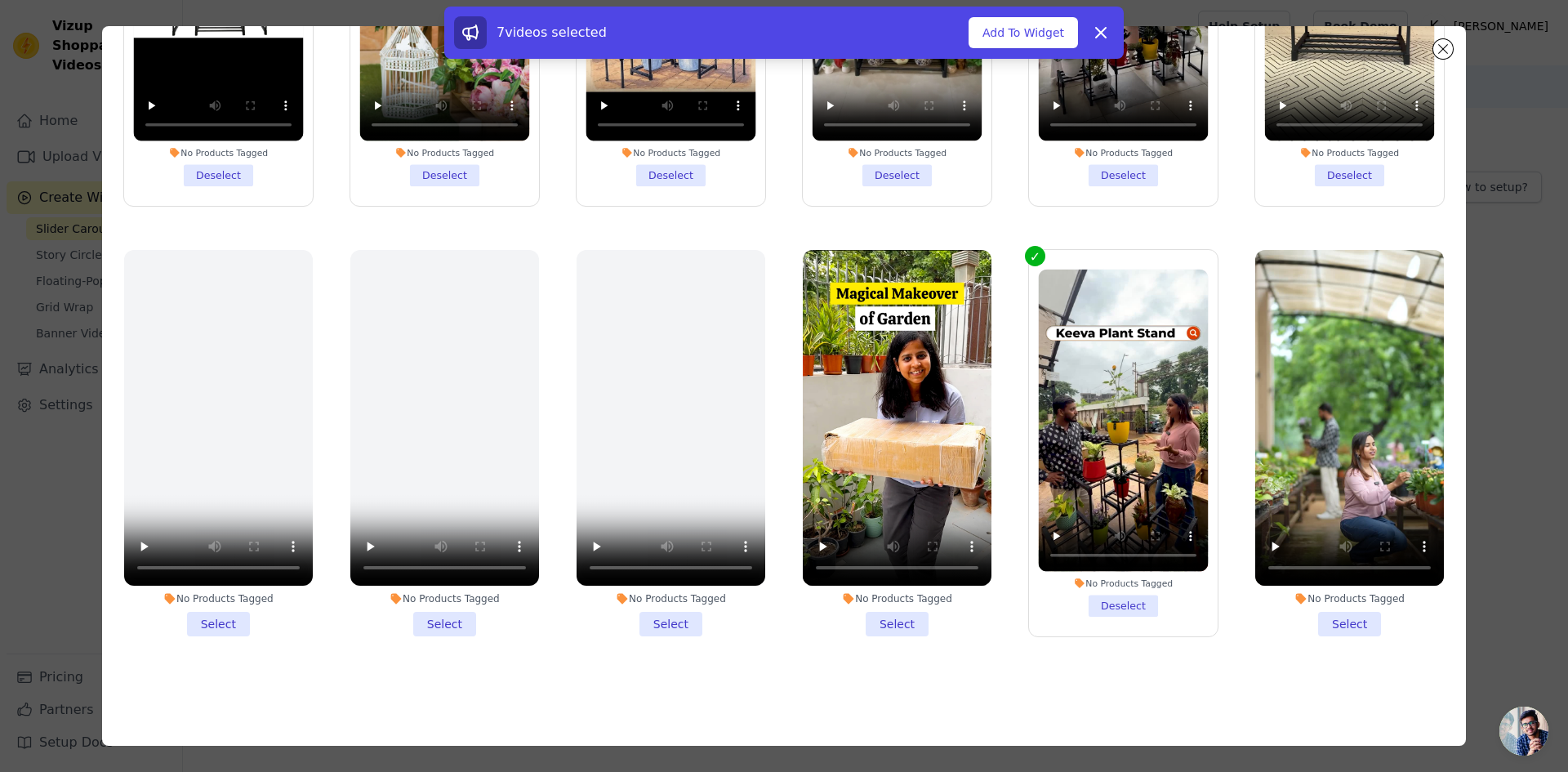
click at [1325, 609] on li "No Products Tagged Select" at bounding box center [1350, 443] width 189 height 386
click at [0, 0] on input "No Products Tagged Select" at bounding box center [0, 0] width 0 height 0
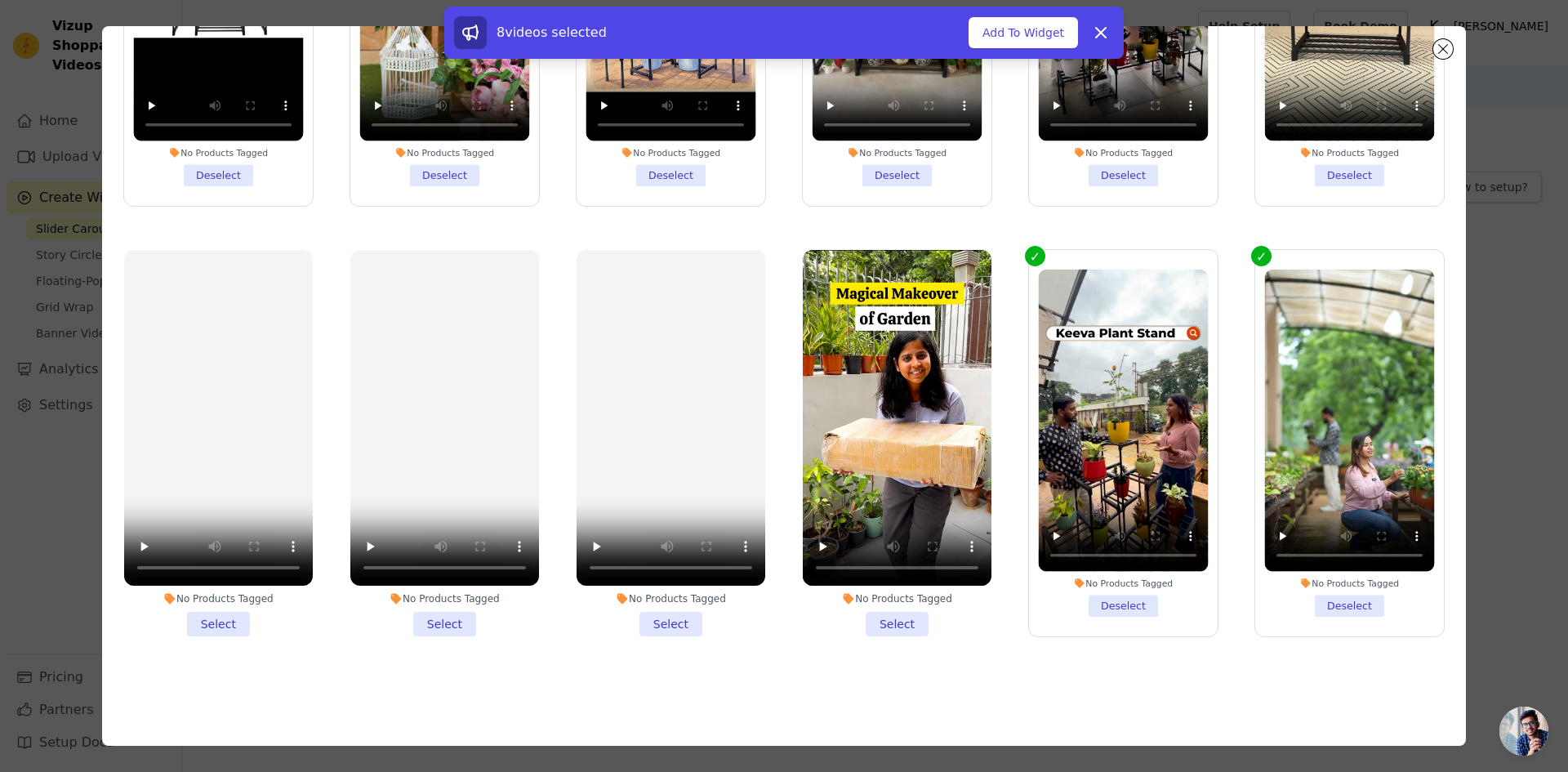
click at [886, 610] on li "No Products Tagged Select" at bounding box center [897, 443] width 189 height 386
click at [0, 0] on input "No Products Tagged Select" at bounding box center [0, 0] width 0 height 0
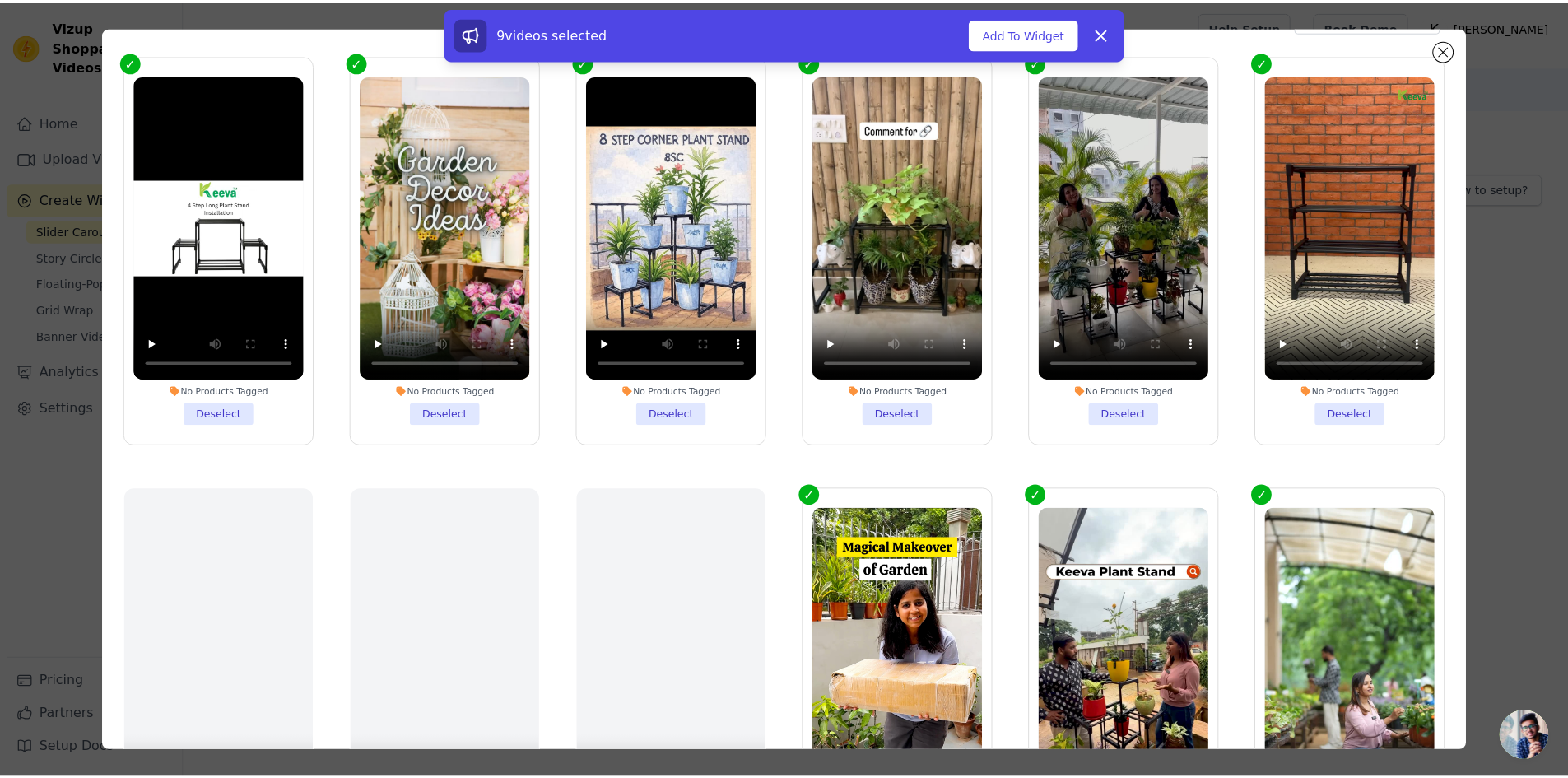
scroll to position [0, 0]
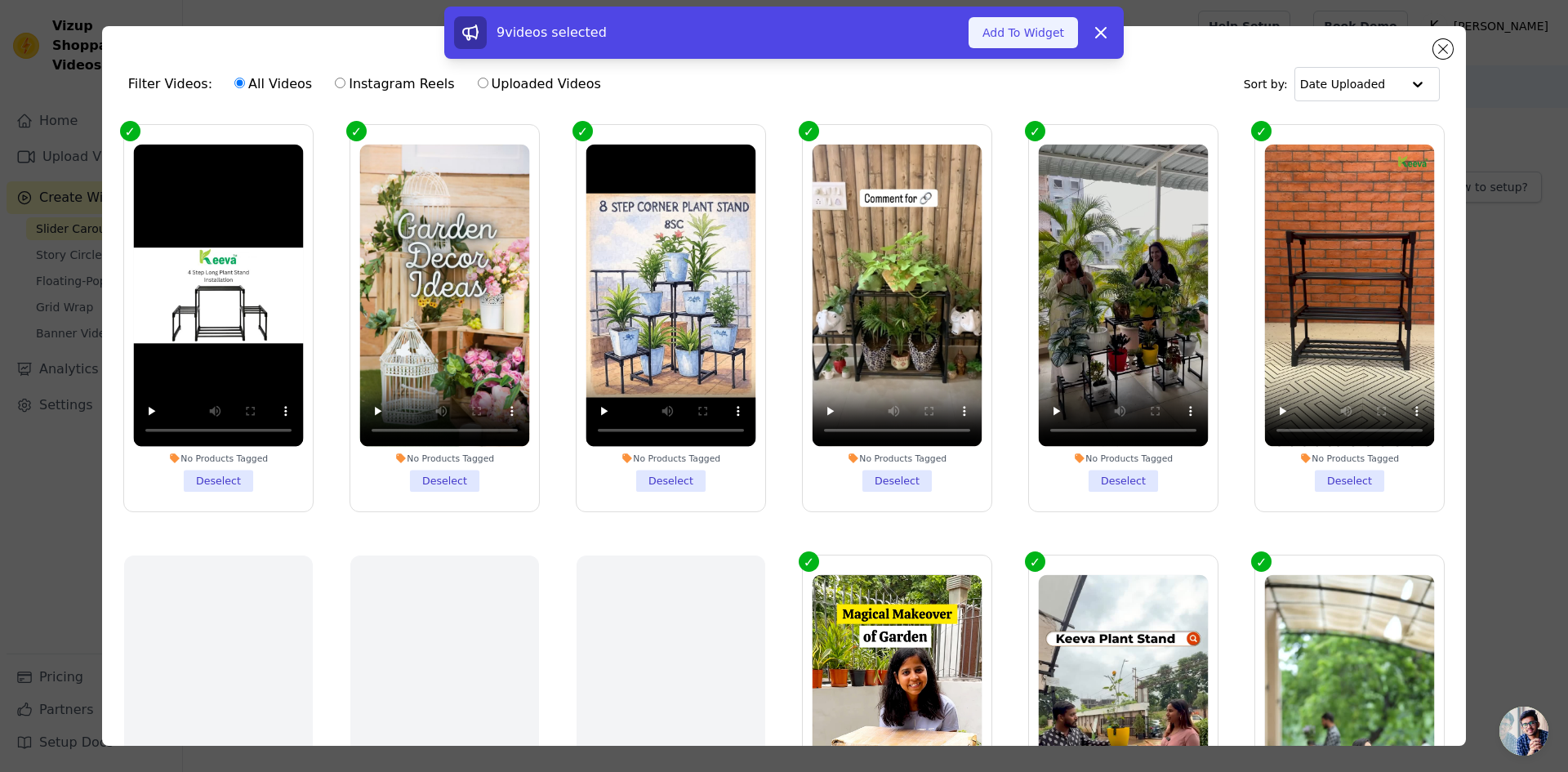
click at [1026, 35] on button "Add To Widget" at bounding box center [1023, 33] width 109 height 31
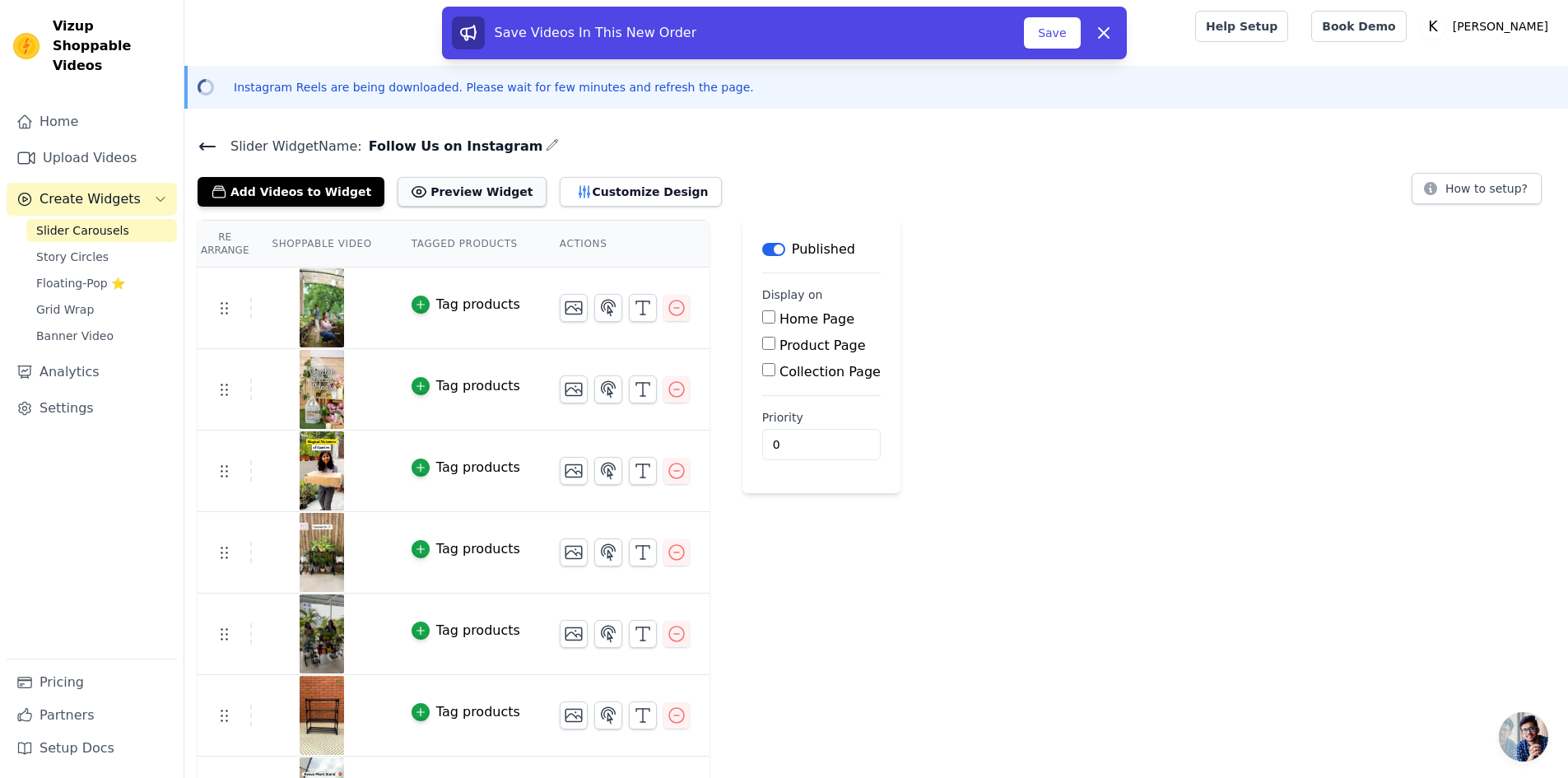
click at [411, 187] on icon at bounding box center [419, 191] width 17 height 17
click at [762, 316] on input "Home Page" at bounding box center [768, 316] width 13 height 13
click at [762, 314] on input "Home Page" at bounding box center [768, 316] width 13 height 13
click at [762, 318] on input "Home Page" at bounding box center [768, 316] width 13 height 13
click at [762, 317] on input "Home Page" at bounding box center [768, 316] width 13 height 13
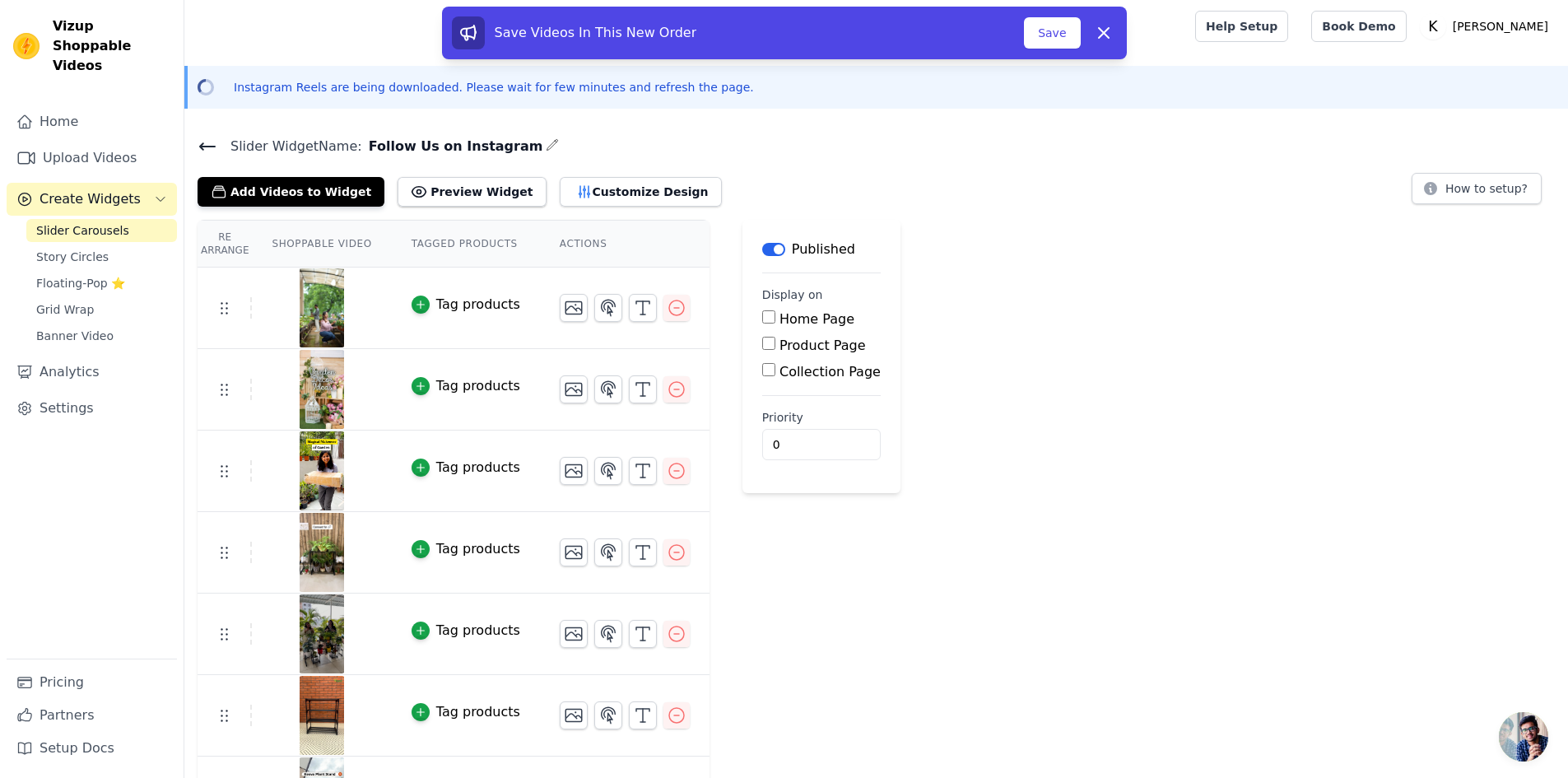
click at [762, 317] on input "Home Page" at bounding box center [768, 316] width 13 height 13
checkbox input "true"
click at [563, 198] on button "Customize Design" at bounding box center [640, 191] width 162 height 29
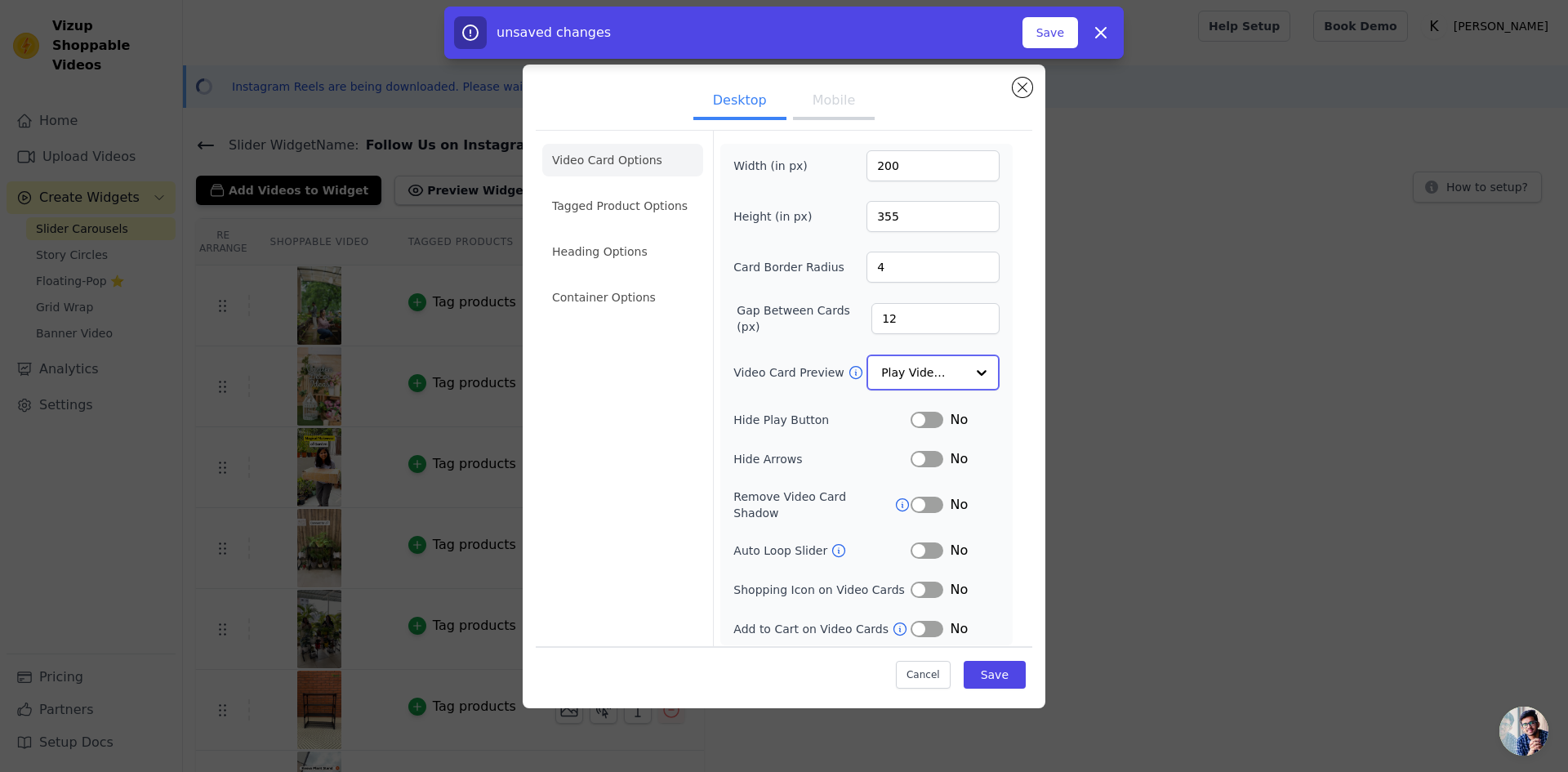
click at [972, 381] on div at bounding box center [982, 373] width 33 height 33
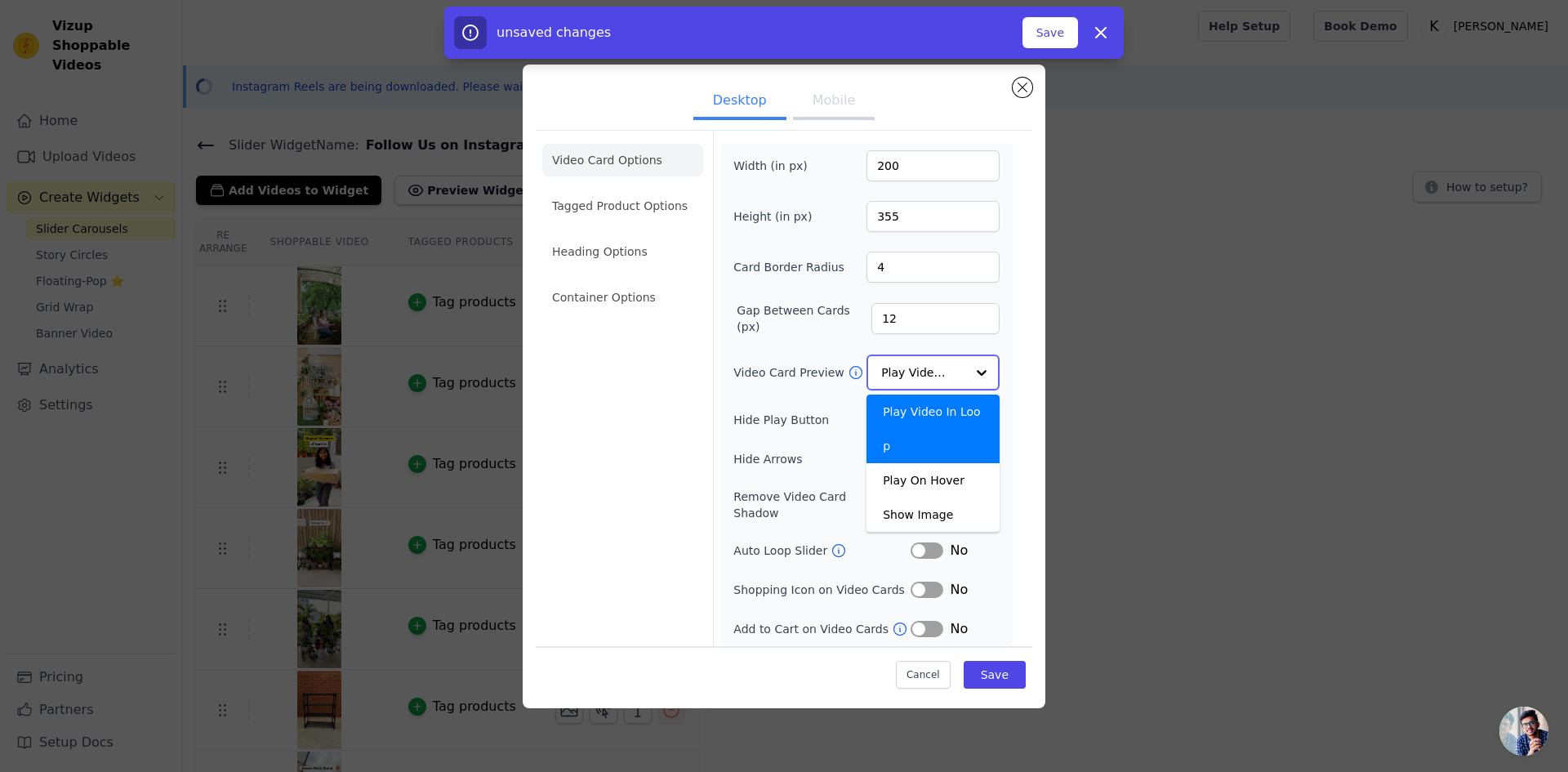
click at [972, 381] on div at bounding box center [982, 373] width 33 height 33
click at [576, 433] on div "Video Card Options Tagged Product Options Heading Options Container Options" at bounding box center [622, 390] width 161 height 520
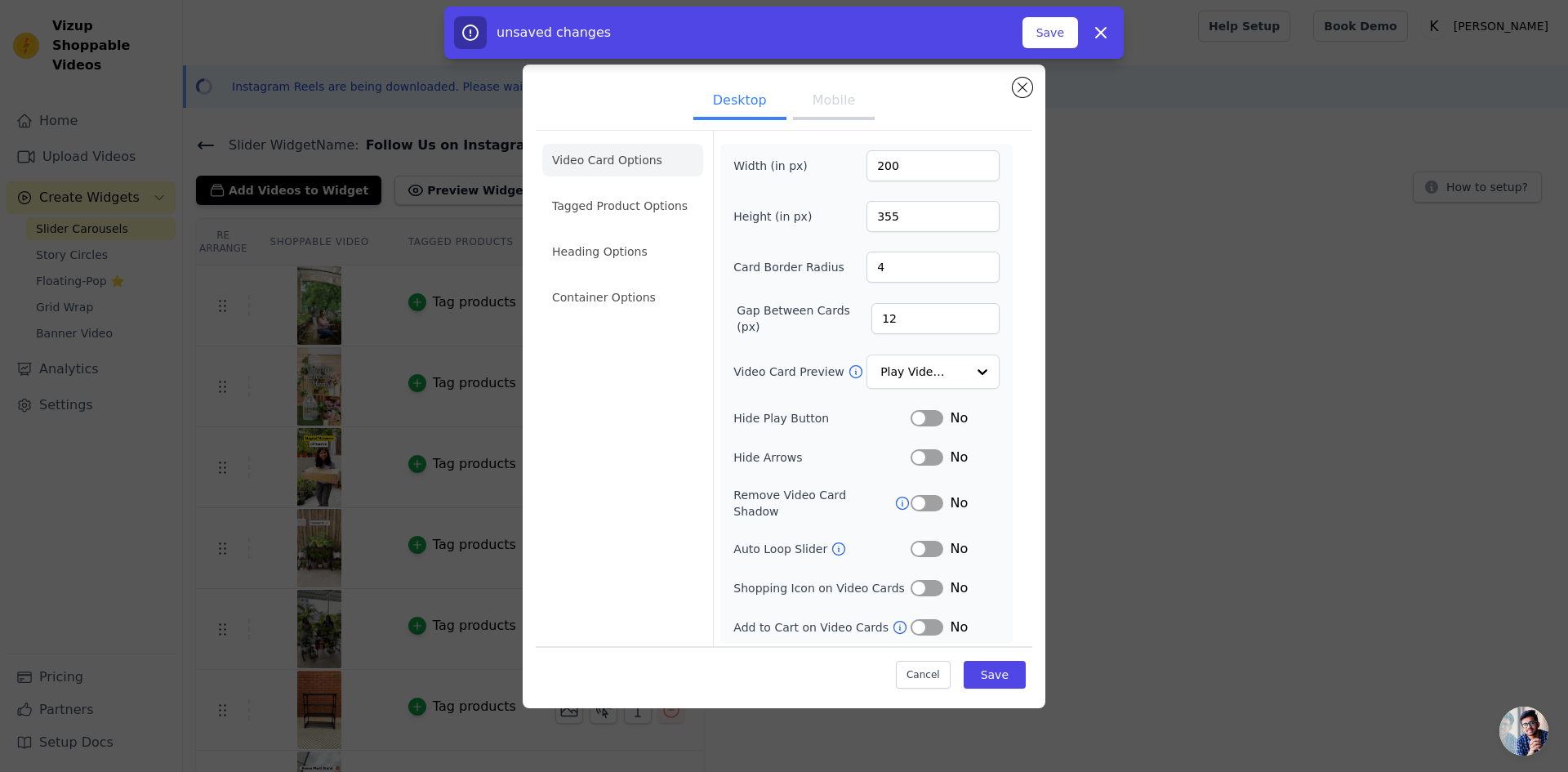
click at [938, 541] on button "Label" at bounding box center [928, 549] width 33 height 17
click at [930, 580] on button "Label" at bounding box center [928, 588] width 33 height 17
click at [826, 92] on button "Mobile" at bounding box center [834, 101] width 82 height 36
click at [623, 281] on li "Tagged Product Options" at bounding box center [622, 298] width 161 height 33
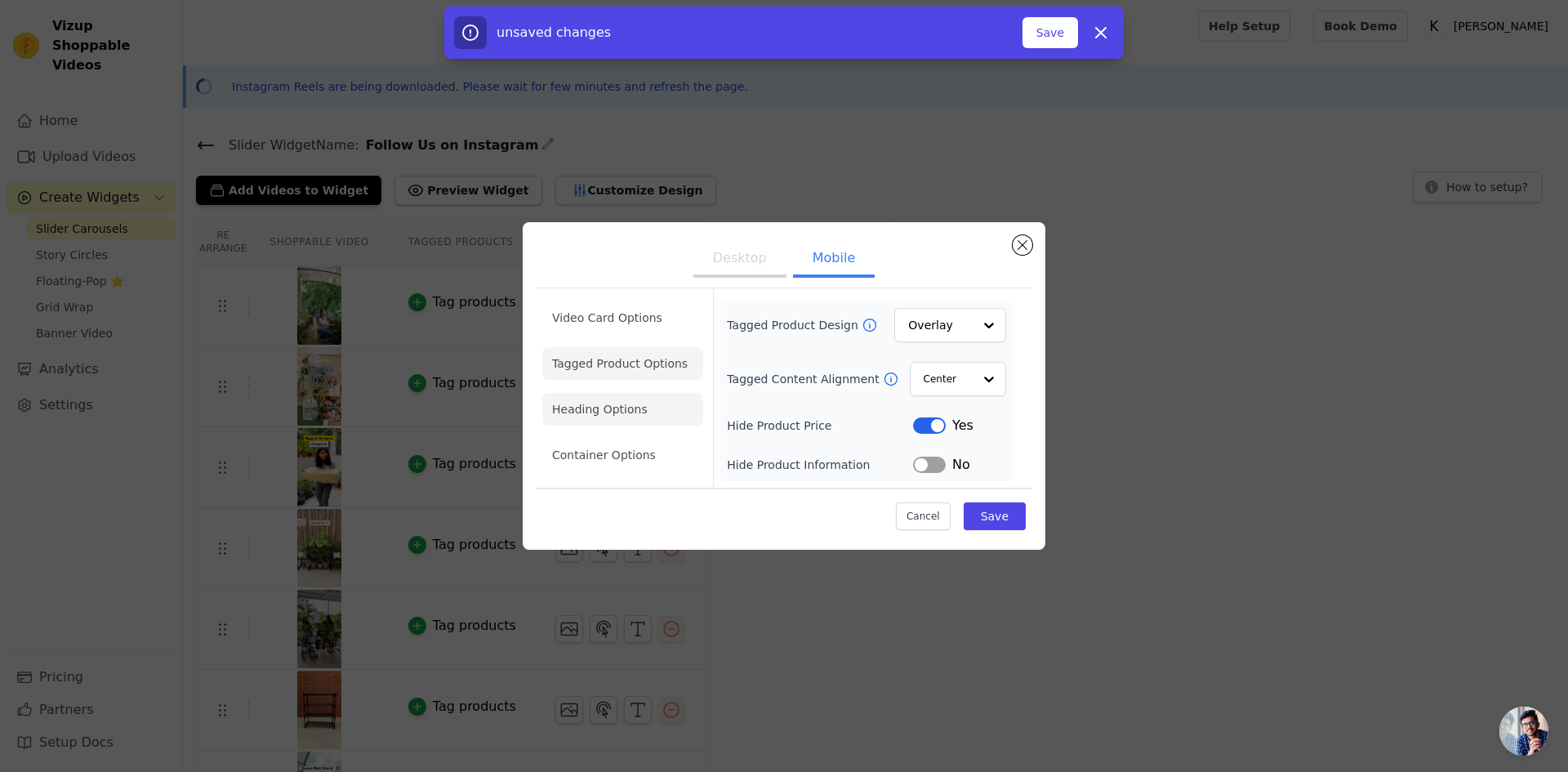
click at [653, 398] on li "Heading Options" at bounding box center [622, 410] width 161 height 33
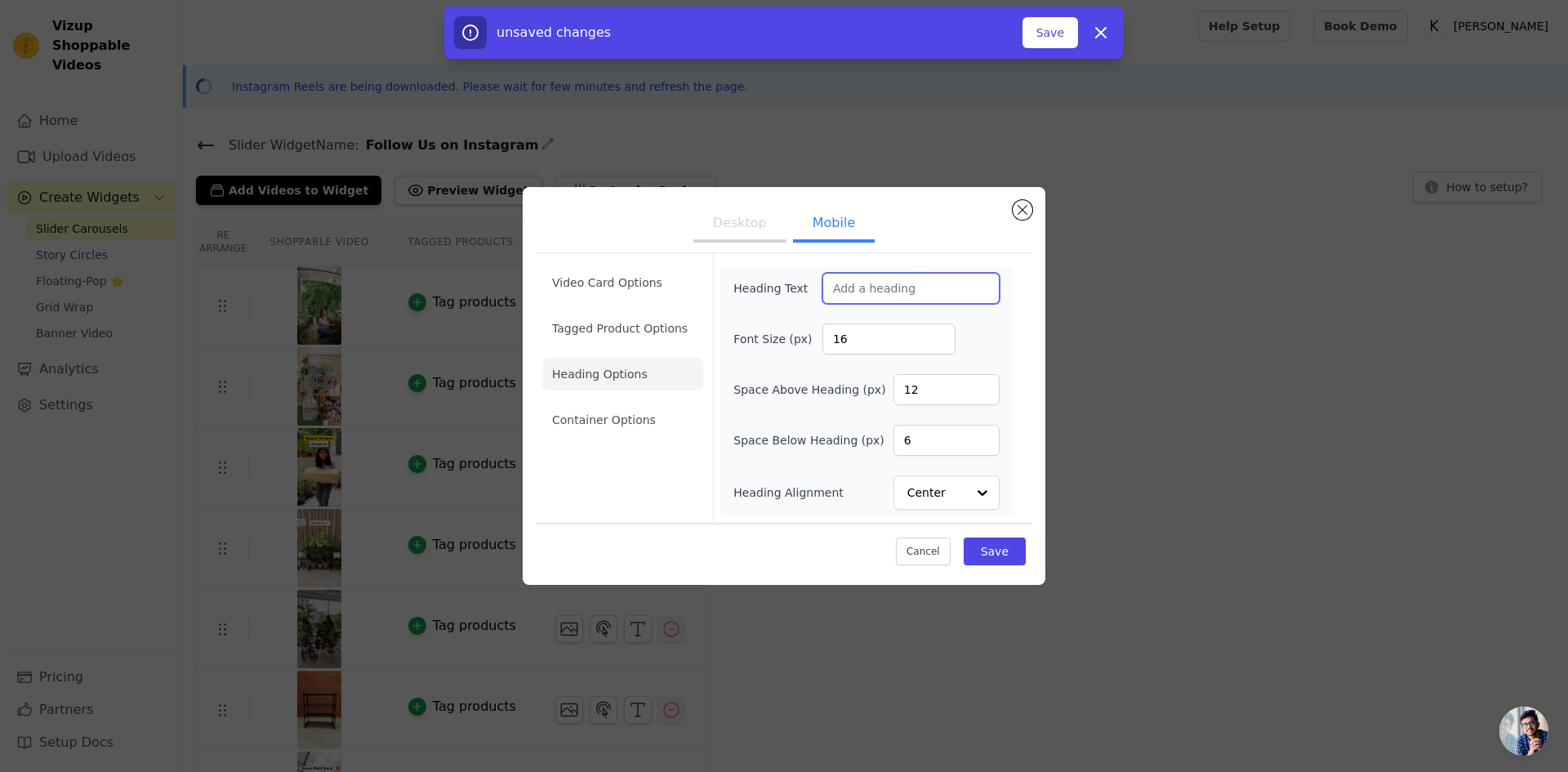
click at [884, 282] on input "Heading Text" at bounding box center [911, 288] width 177 height 31
paste input "Watch Keeva in Action"
type input "Watch Keeva in Action"
click at [638, 428] on li "Container Options" at bounding box center [622, 421] width 161 height 33
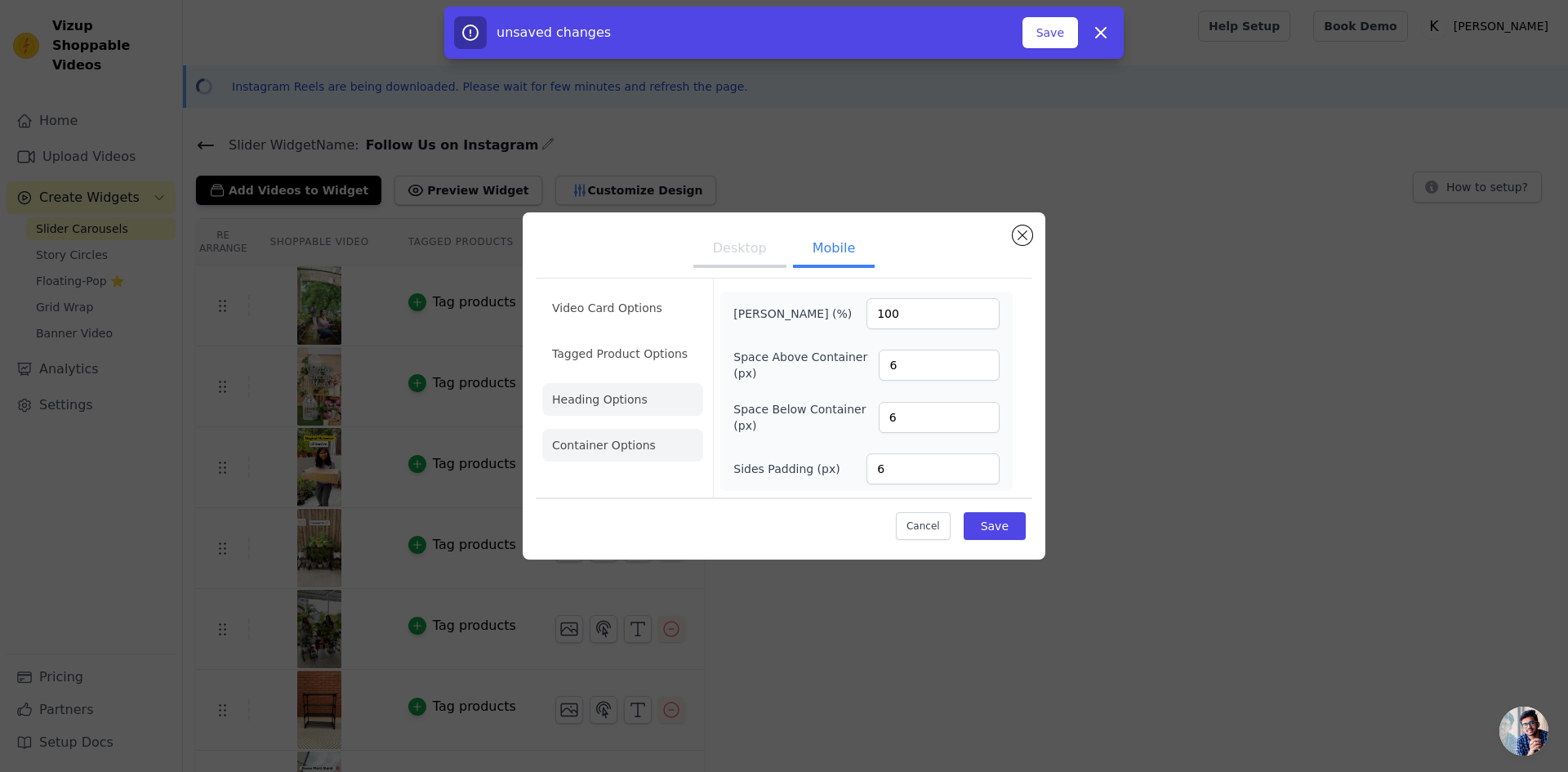
click at [647, 409] on li "Heading Options" at bounding box center [622, 400] width 161 height 33
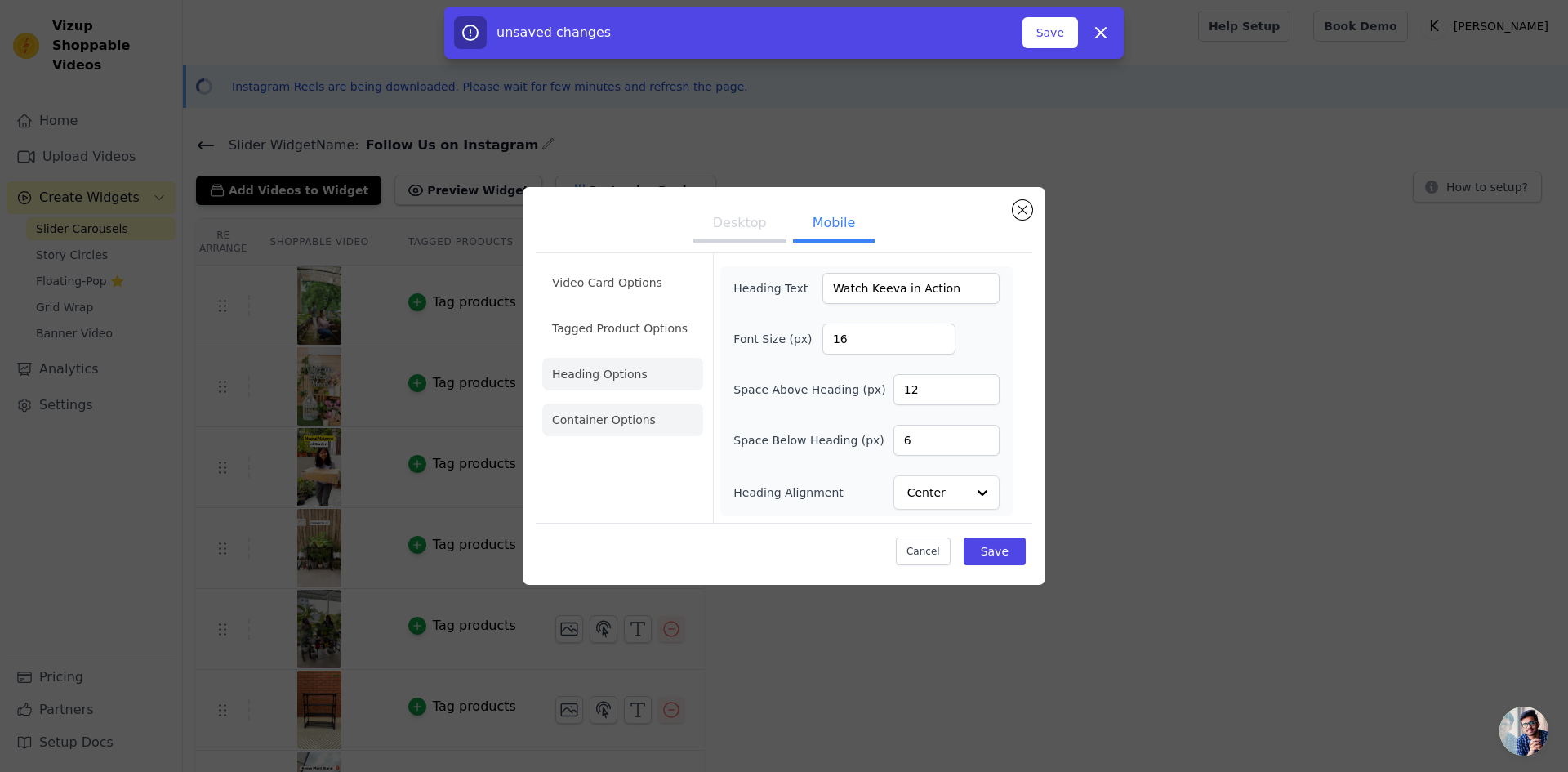
click at [597, 429] on li "Container Options" at bounding box center [622, 421] width 161 height 33
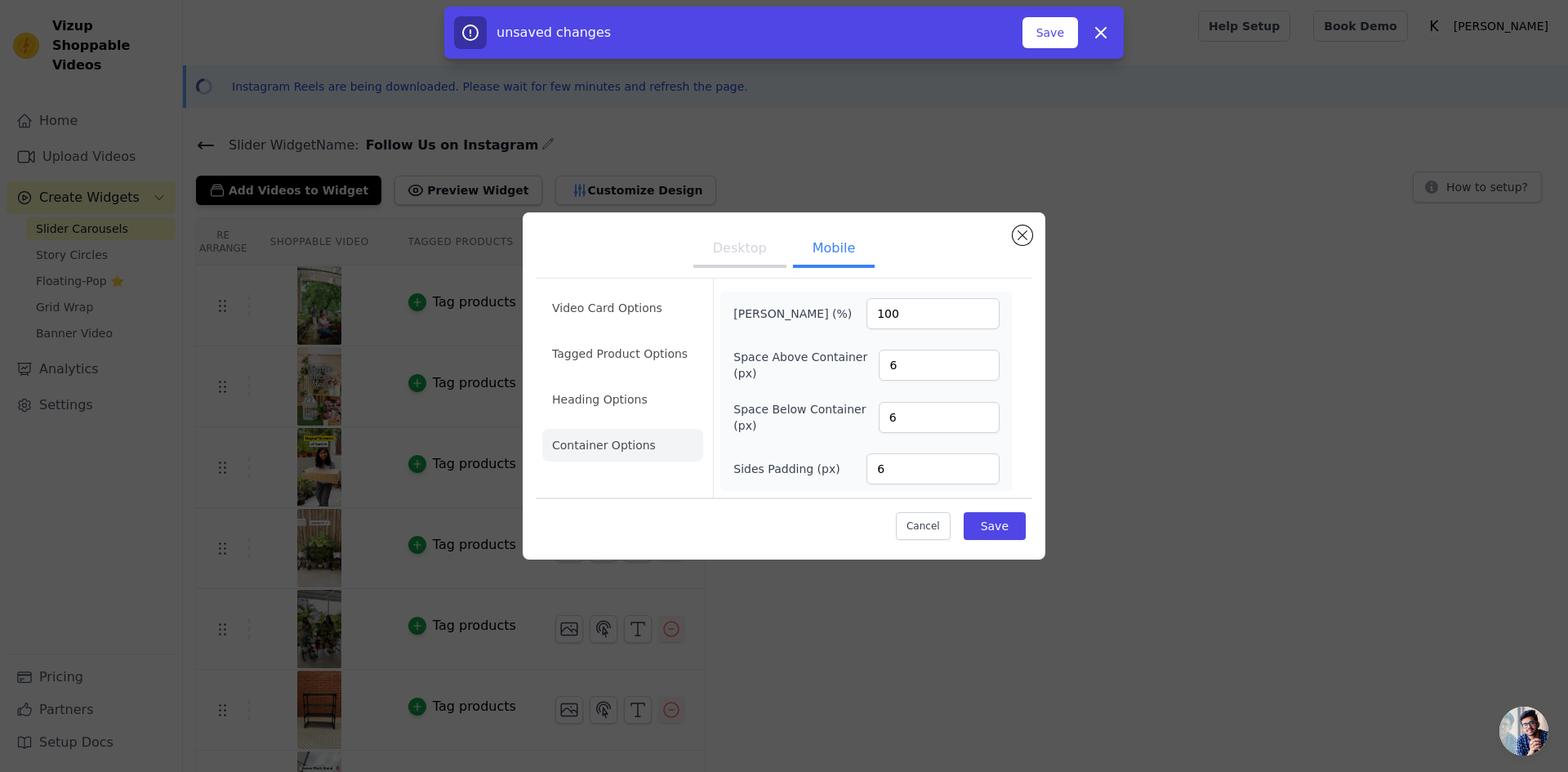
click at [739, 250] on button "Desktop" at bounding box center [740, 249] width 93 height 36
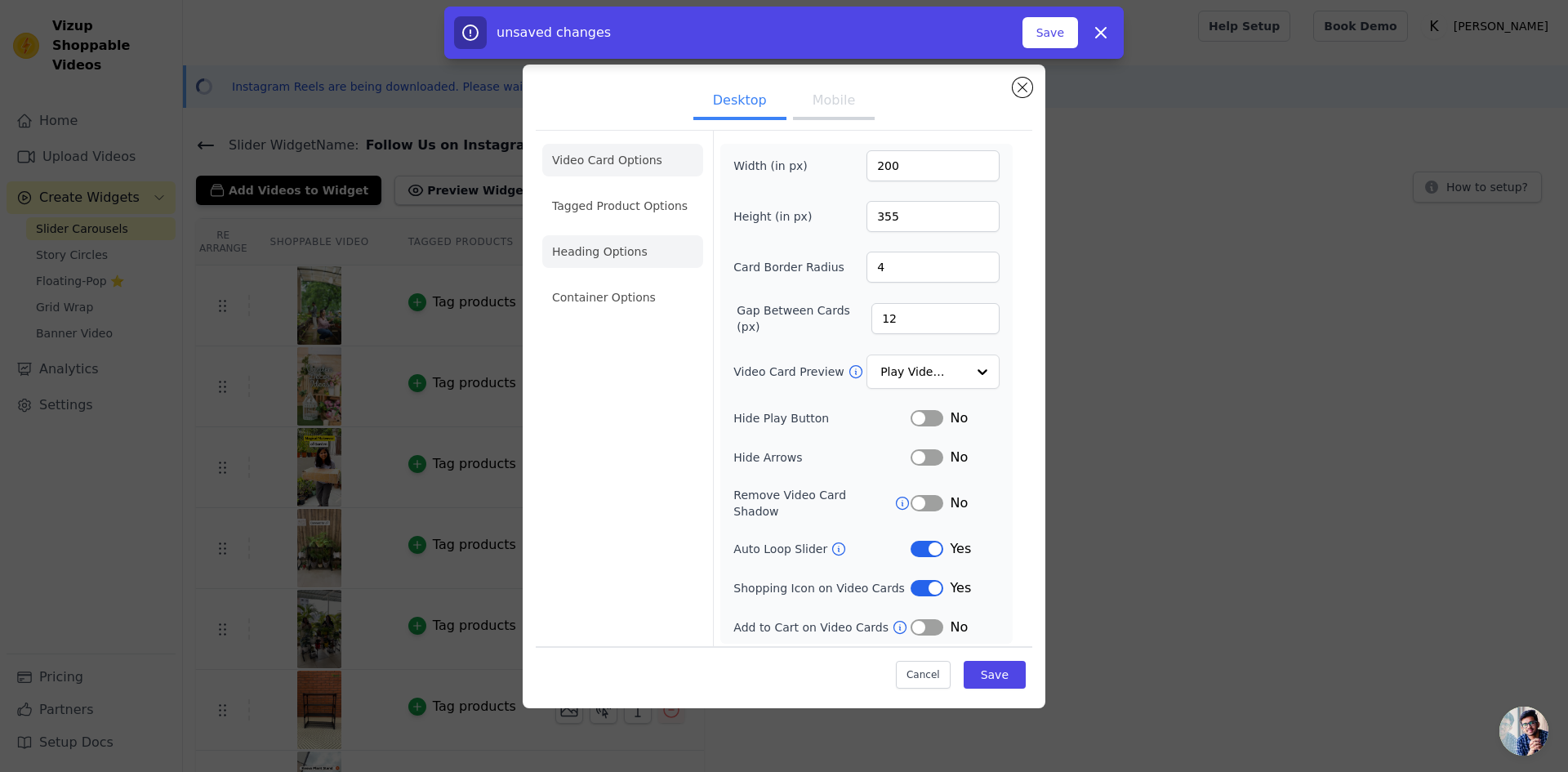
click at [612, 261] on li "Heading Options" at bounding box center [622, 252] width 161 height 33
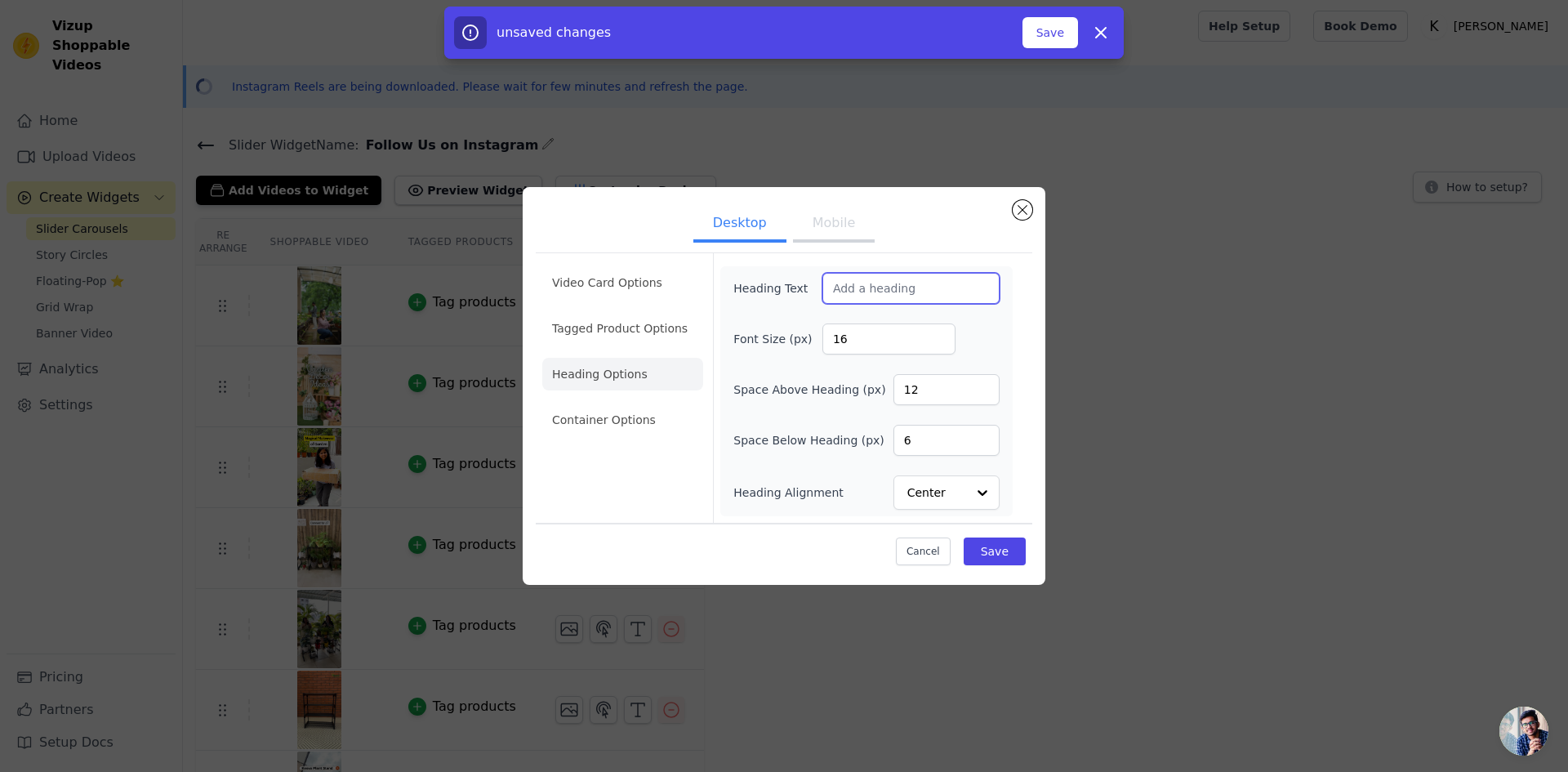
click at [920, 303] on input "Heading Text" at bounding box center [911, 288] width 177 height 31
click at [598, 404] on li "Tagged Product Options" at bounding box center [622, 421] width 161 height 33
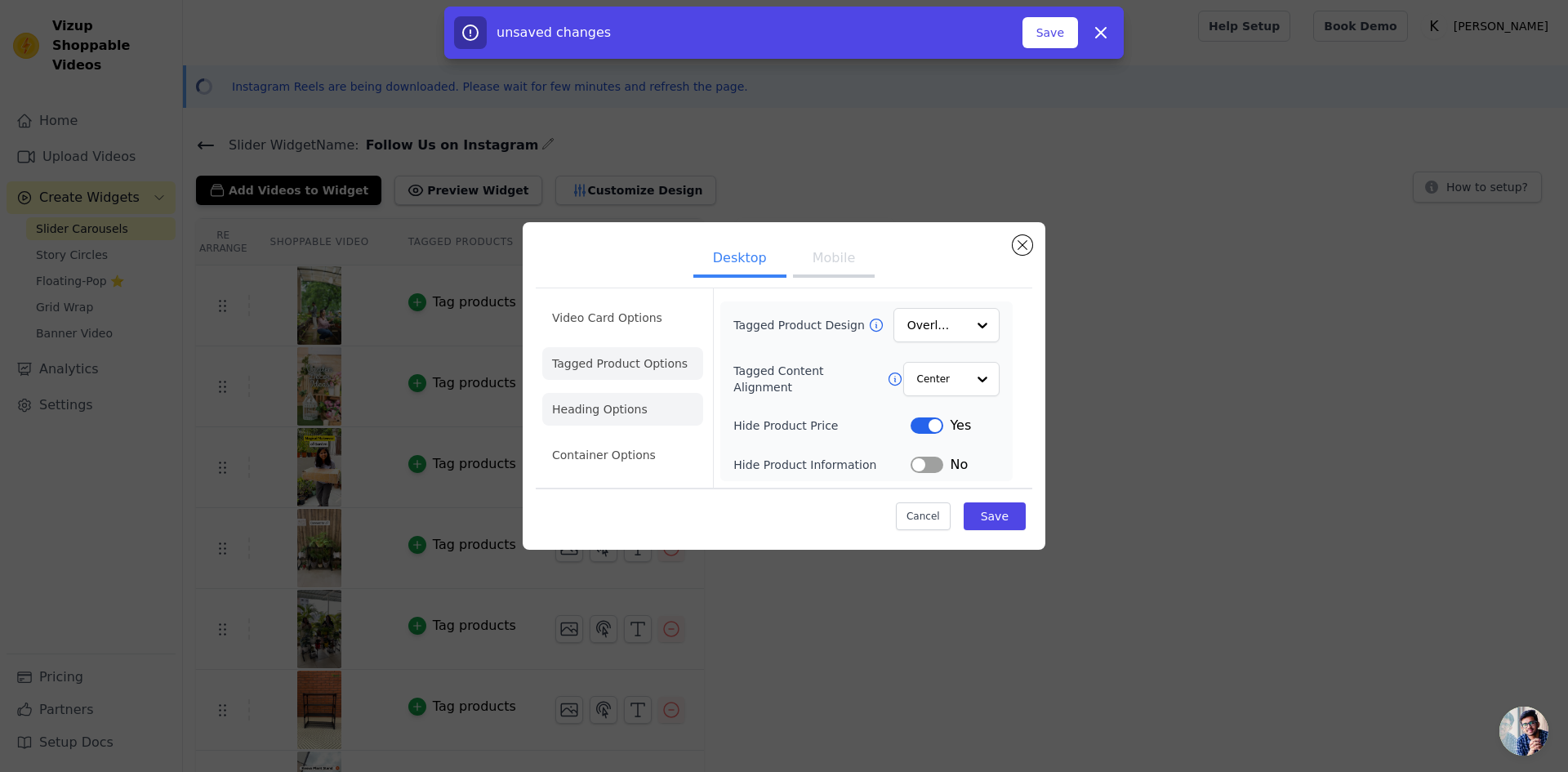
click at [607, 415] on li "Heading Options" at bounding box center [622, 410] width 161 height 33
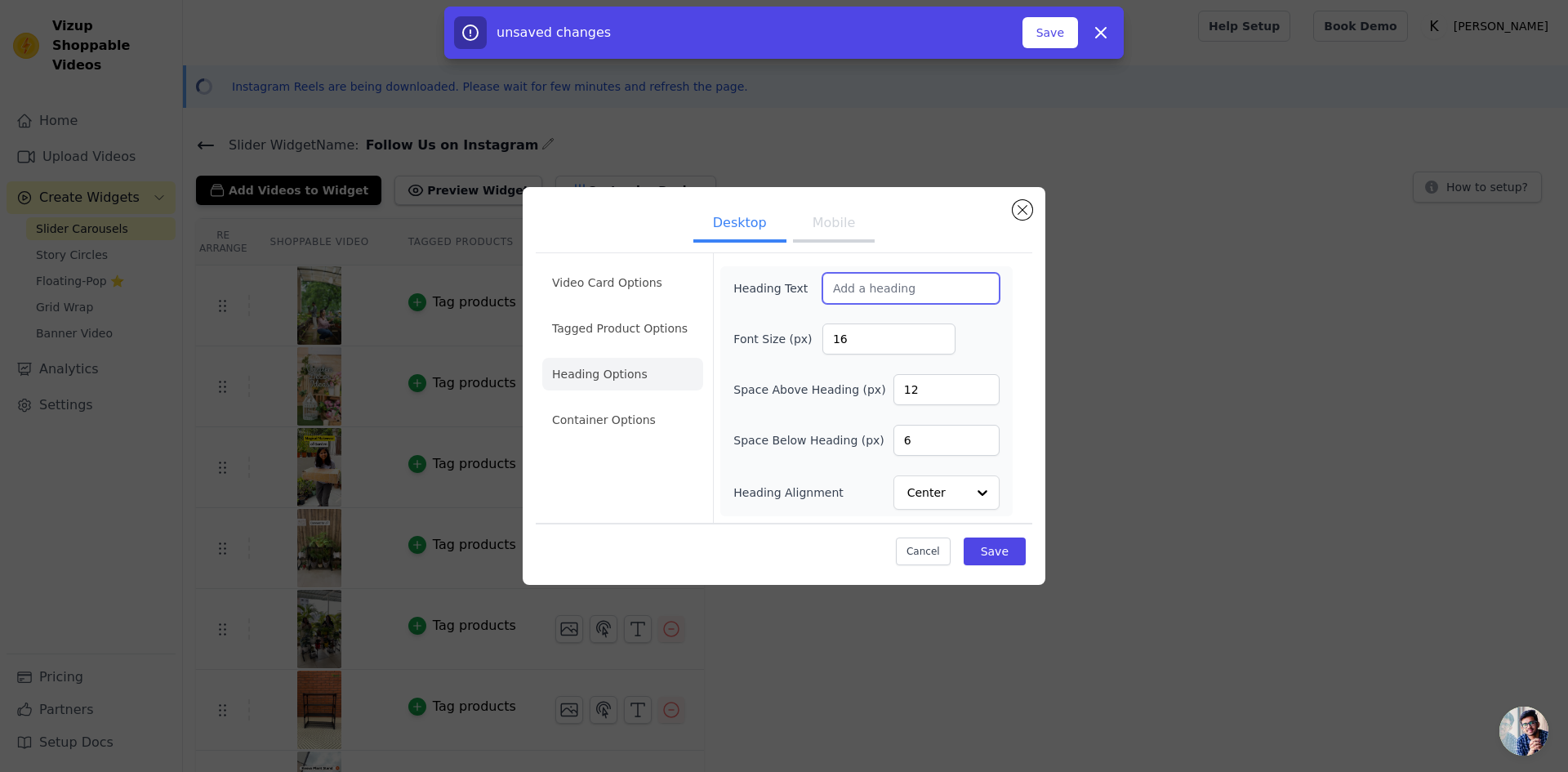
click at [894, 289] on input "Heading Text" at bounding box center [911, 288] width 177 height 31
paste input "Watch Keeva in Action"
type input "Watch Keeva in Action"
click at [991, 549] on button "Save" at bounding box center [995, 551] width 62 height 28
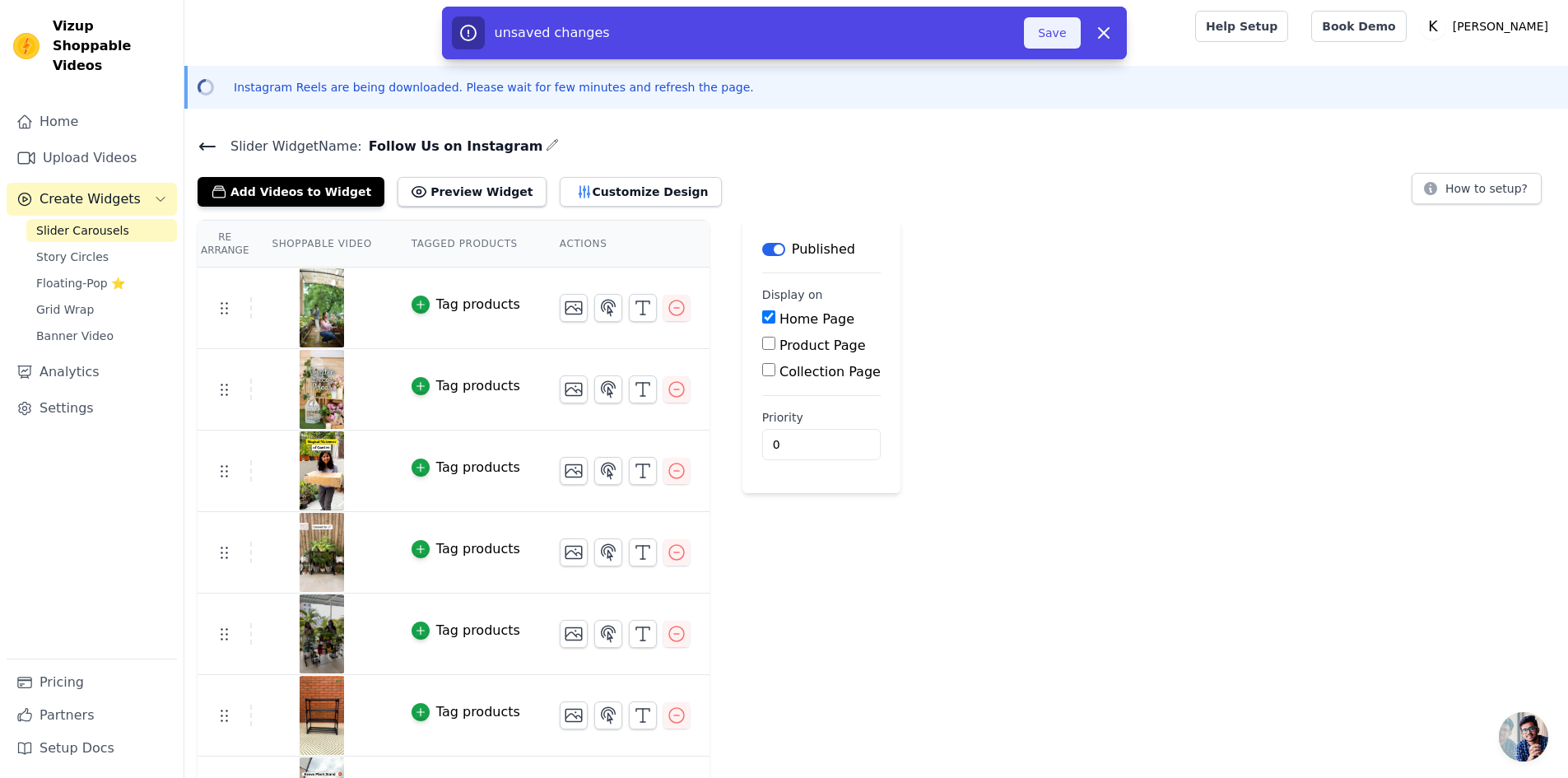
click at [1055, 31] on button "Save" at bounding box center [1051, 33] width 56 height 31
click at [601, 192] on button "Customize Design" at bounding box center [640, 191] width 162 height 29
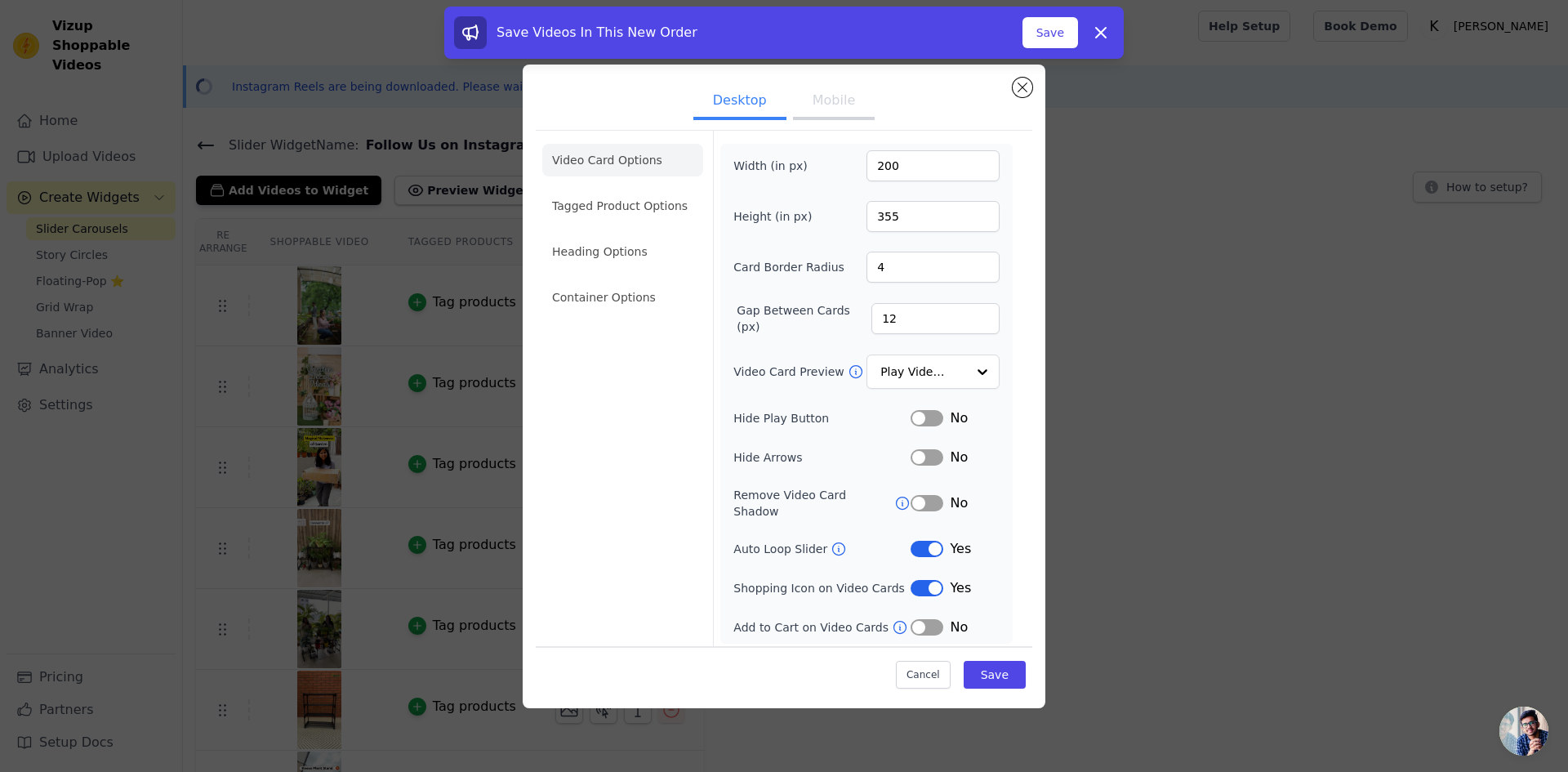
click at [824, 100] on button "Mobile" at bounding box center [834, 101] width 82 height 36
click at [736, 117] on button "Desktop" at bounding box center [740, 101] width 93 height 36
drag, startPoint x: 1105, startPoint y: 28, endPoint x: 1059, endPoint y: 89, distance: 76.4
click at [1104, 28] on icon at bounding box center [1101, 32] width 19 height 19
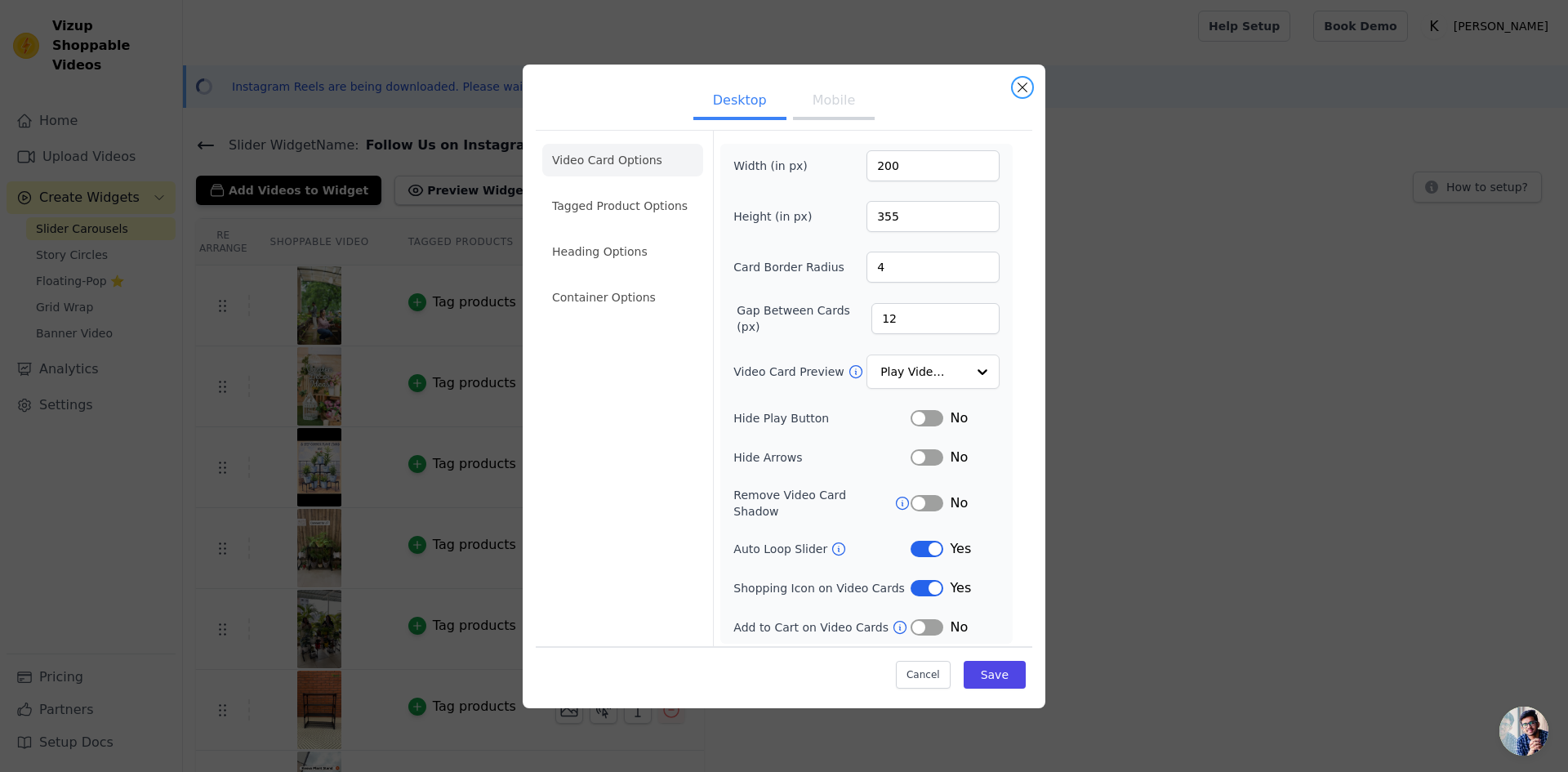
click at [1028, 89] on button "Close modal" at bounding box center [1023, 88] width 19 height 19
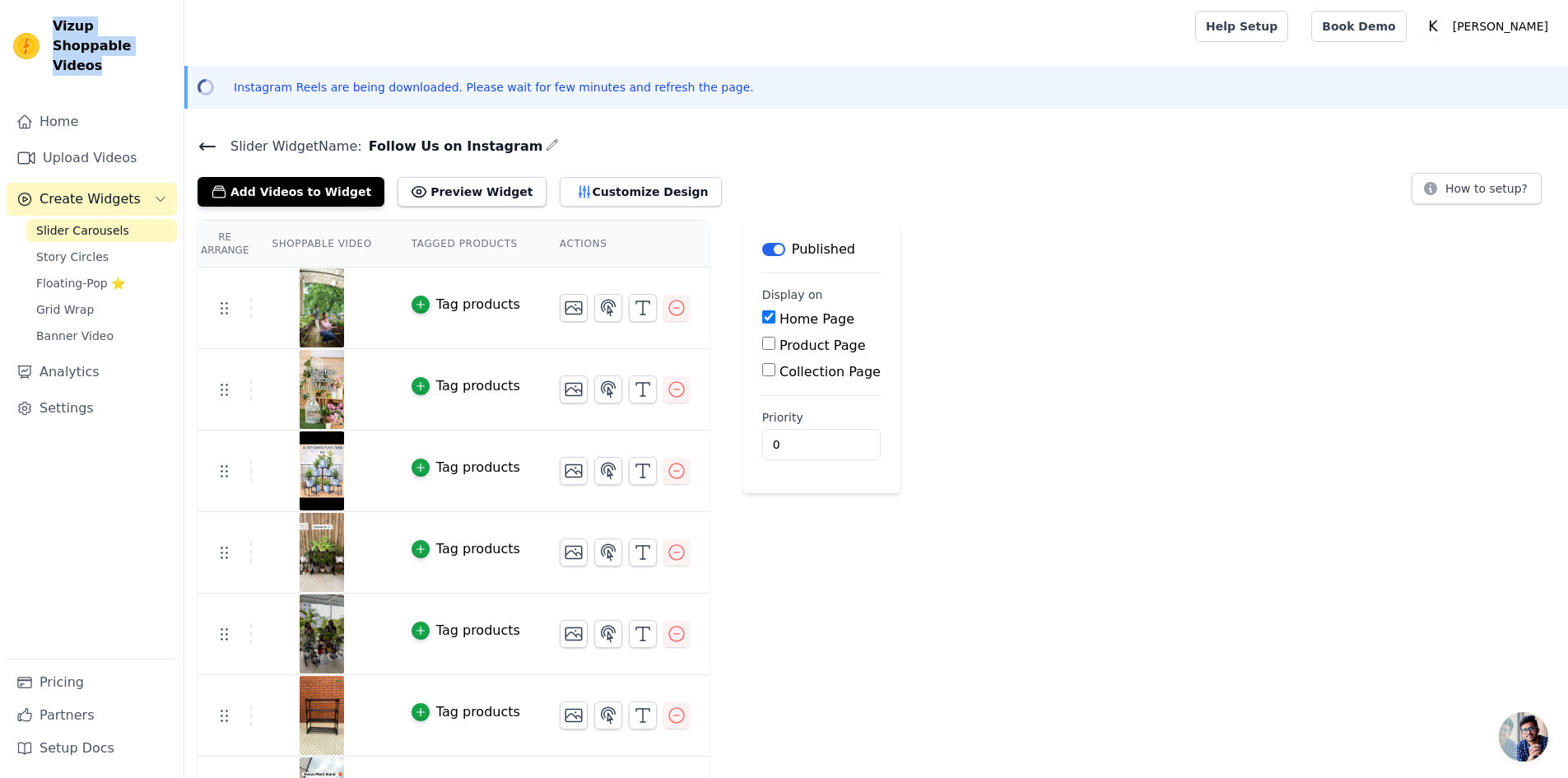
drag, startPoint x: 100, startPoint y: 43, endPoint x: 48, endPoint y: 18, distance: 57.7
click at [48, 18] on div "Vizup Shoppable Videos" at bounding box center [91, 46] width 183 height 59
copy span "Vizup Shoppable Videos"
click at [578, 186] on button "Customize Design" at bounding box center [640, 191] width 162 height 29
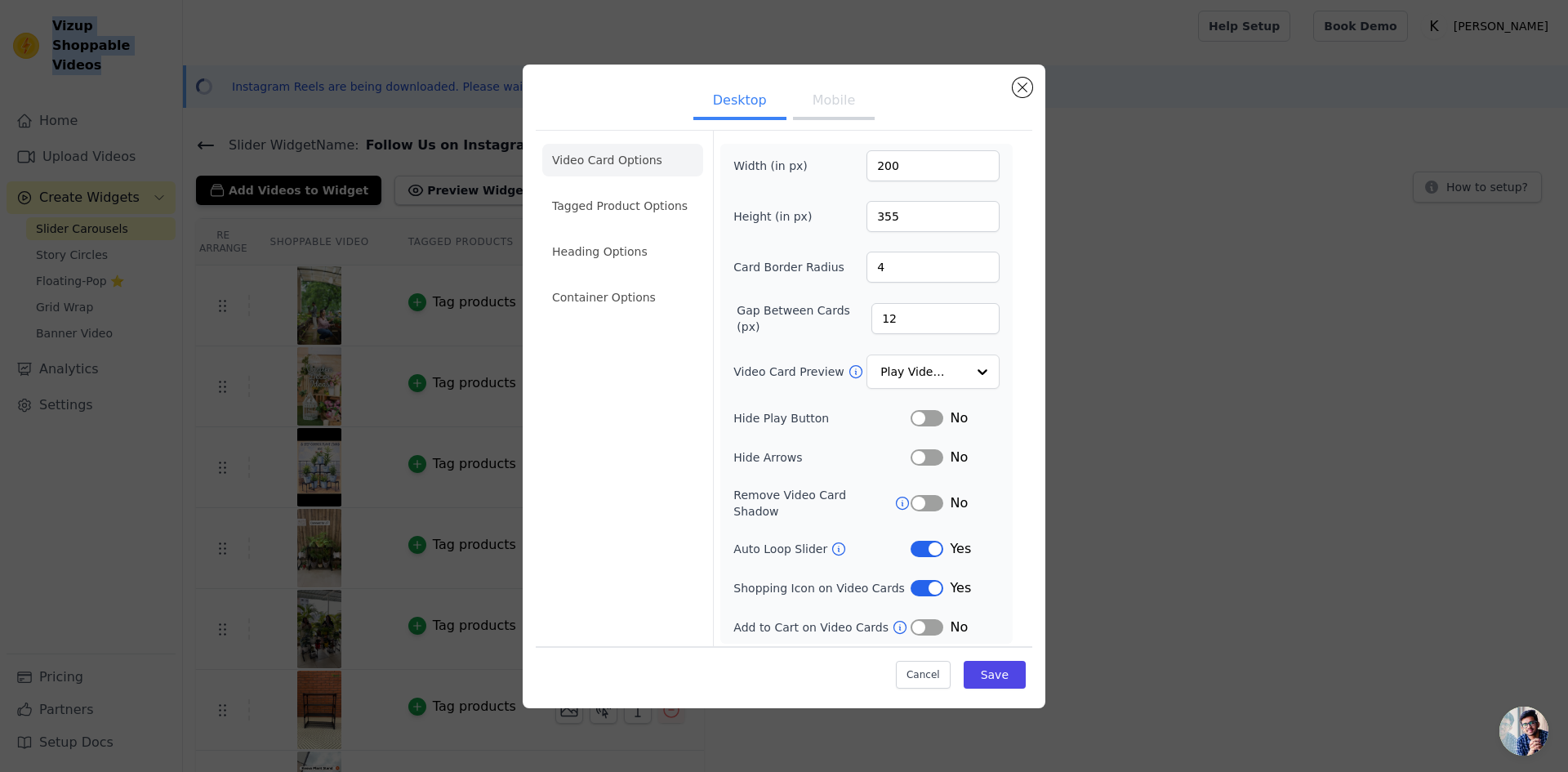
click at [850, 112] on button "Mobile" at bounding box center [834, 101] width 82 height 36
click at [731, 105] on button "Desktop" at bounding box center [740, 101] width 93 height 36
click at [677, 281] on li "Tagged Product Options" at bounding box center [622, 298] width 161 height 33
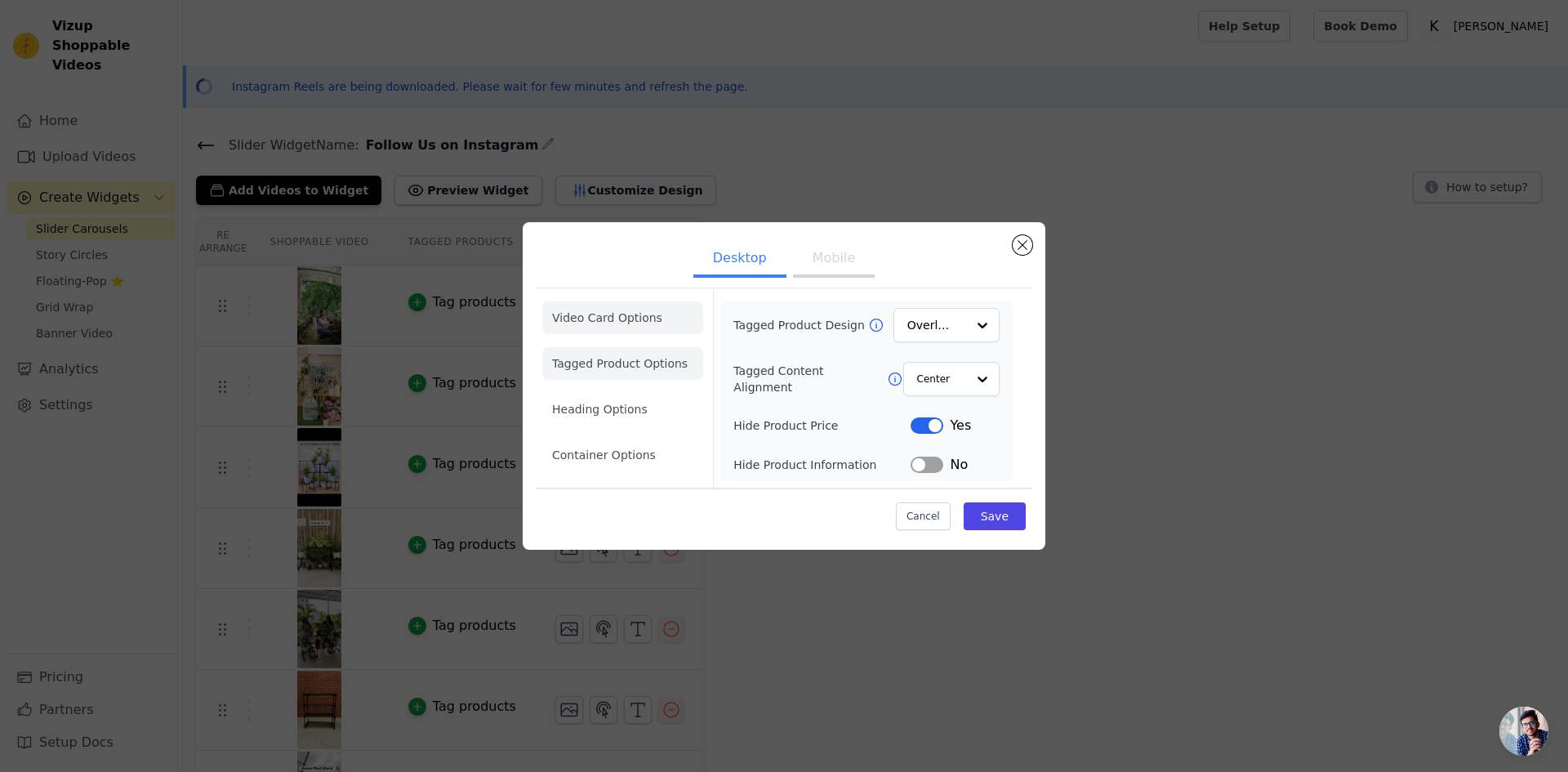
click at [619, 348] on li "Video Card Options" at bounding box center [622, 364] width 161 height 33
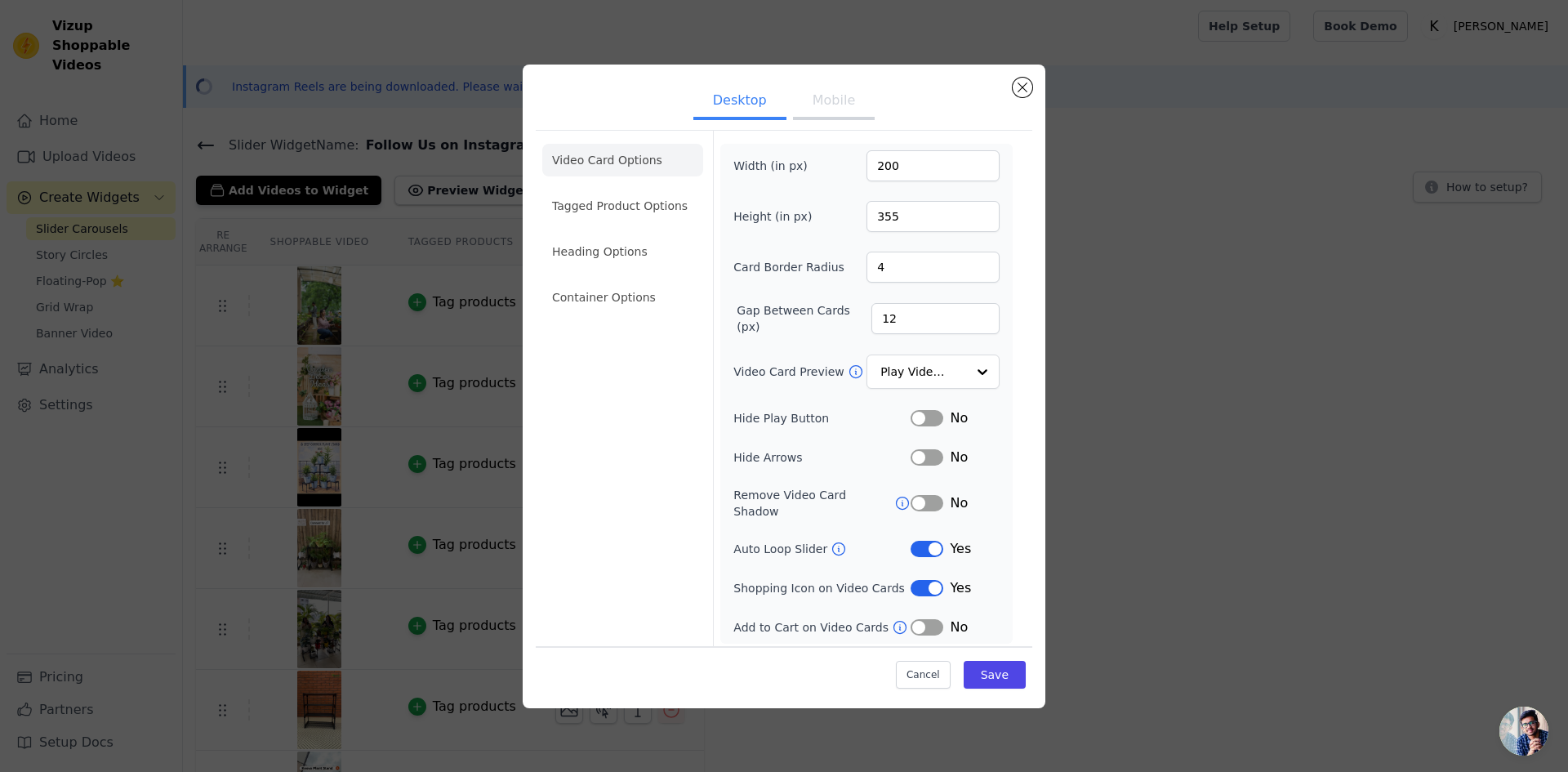
click at [630, 258] on li "Heading Options" at bounding box center [622, 252] width 161 height 33
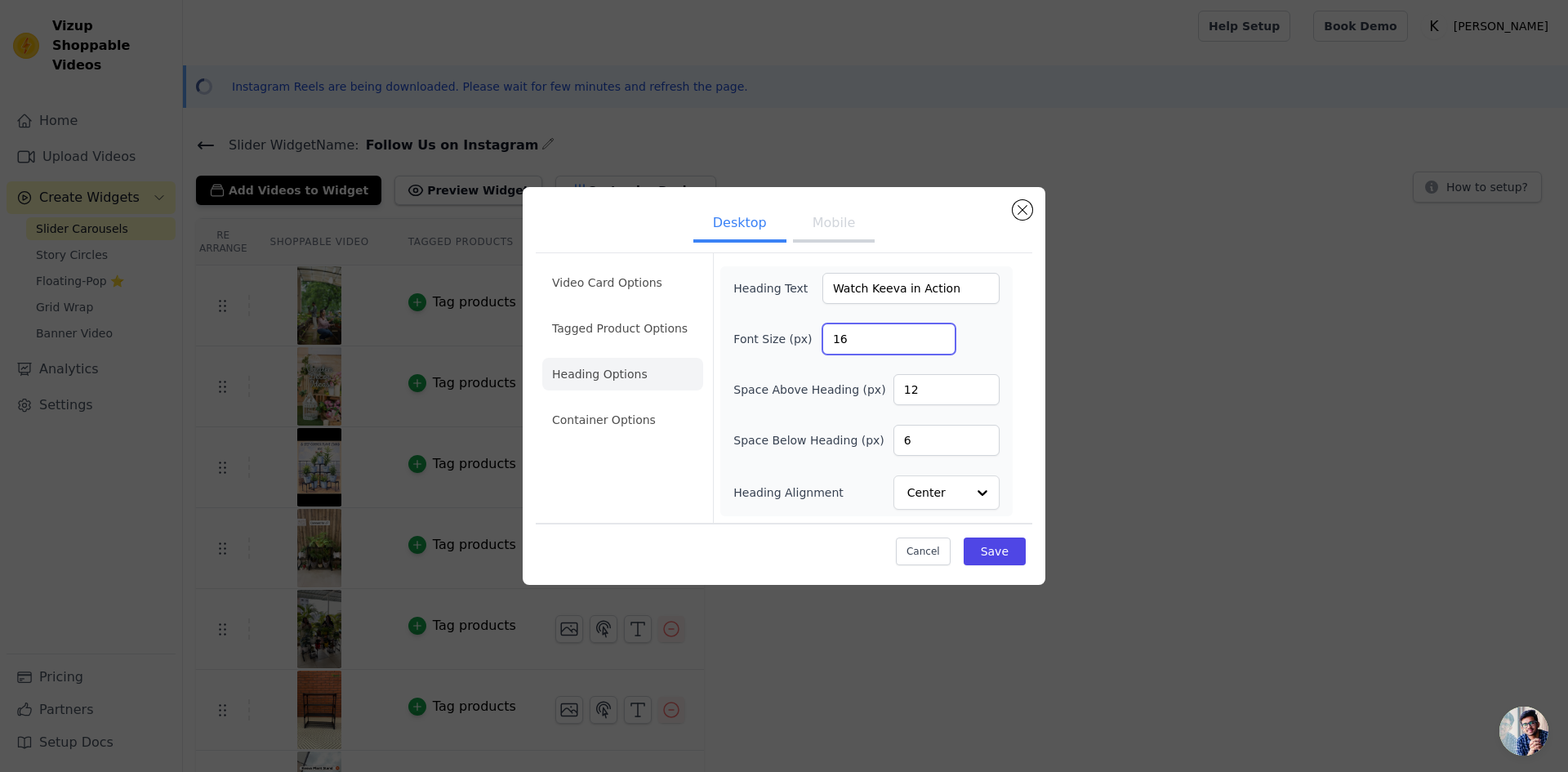
drag, startPoint x: 855, startPoint y: 339, endPoint x: 825, endPoint y: 338, distance: 30.0
click at [825, 338] on input "16" at bounding box center [889, 339] width 133 height 31
click at [940, 334] on input "17" at bounding box center [889, 339] width 133 height 31
click at [940, 334] on input "18" at bounding box center [889, 339] width 133 height 31
click at [940, 334] on input "19" at bounding box center [889, 339] width 133 height 31
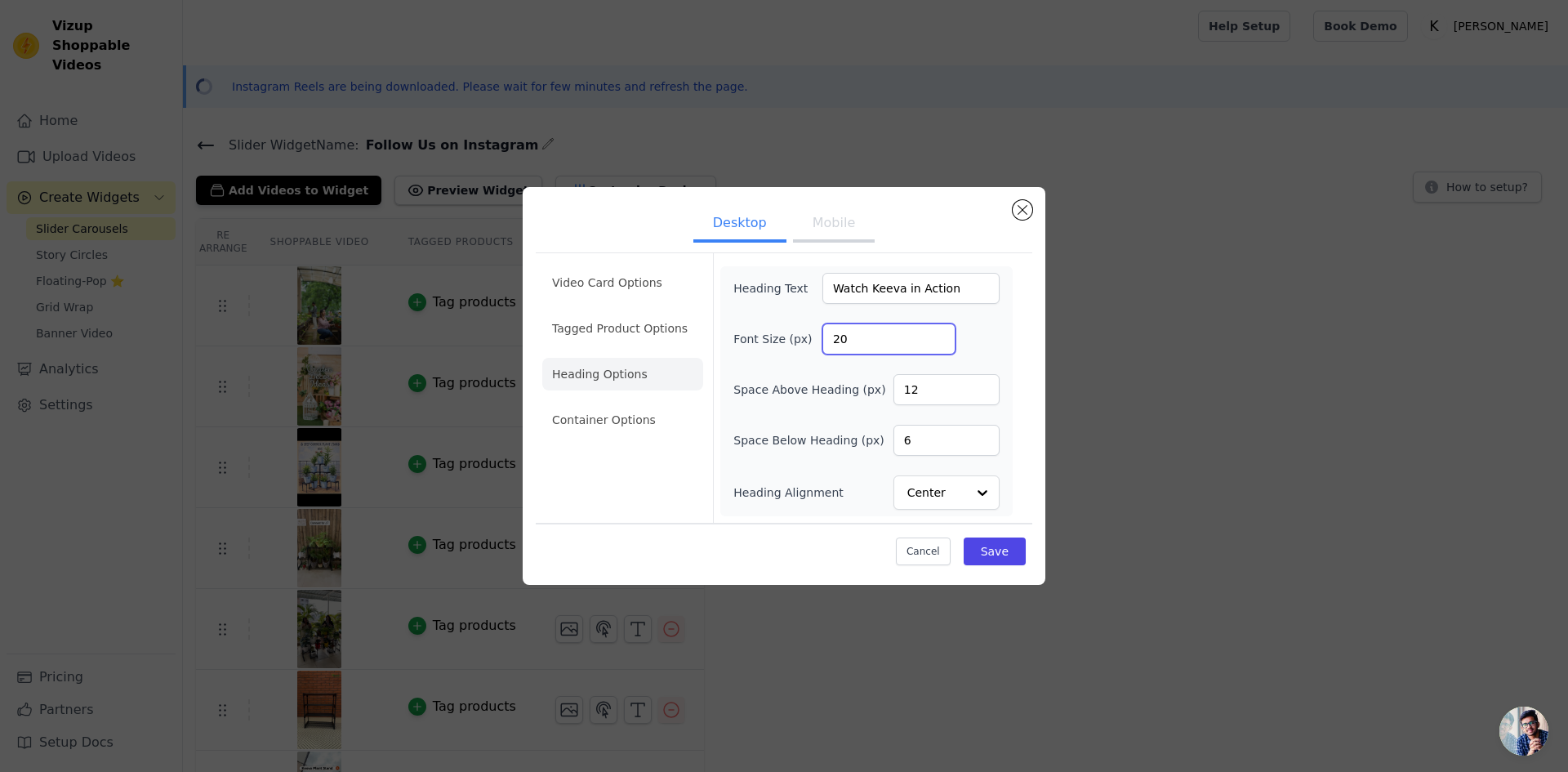
click at [940, 334] on input "20" at bounding box center [889, 339] width 133 height 31
drag, startPoint x: 896, startPoint y: 339, endPoint x: 771, endPoint y: 341, distance: 125.0
click at [771, 341] on div "Font Size (px) 20" at bounding box center [867, 339] width 267 height 31
type input "25"
click at [798, 423] on div "Heading Text Watch Keeva in Action Font Size (px) 25 Space Above Heading (px) 1…" at bounding box center [867, 390] width 267 height 237
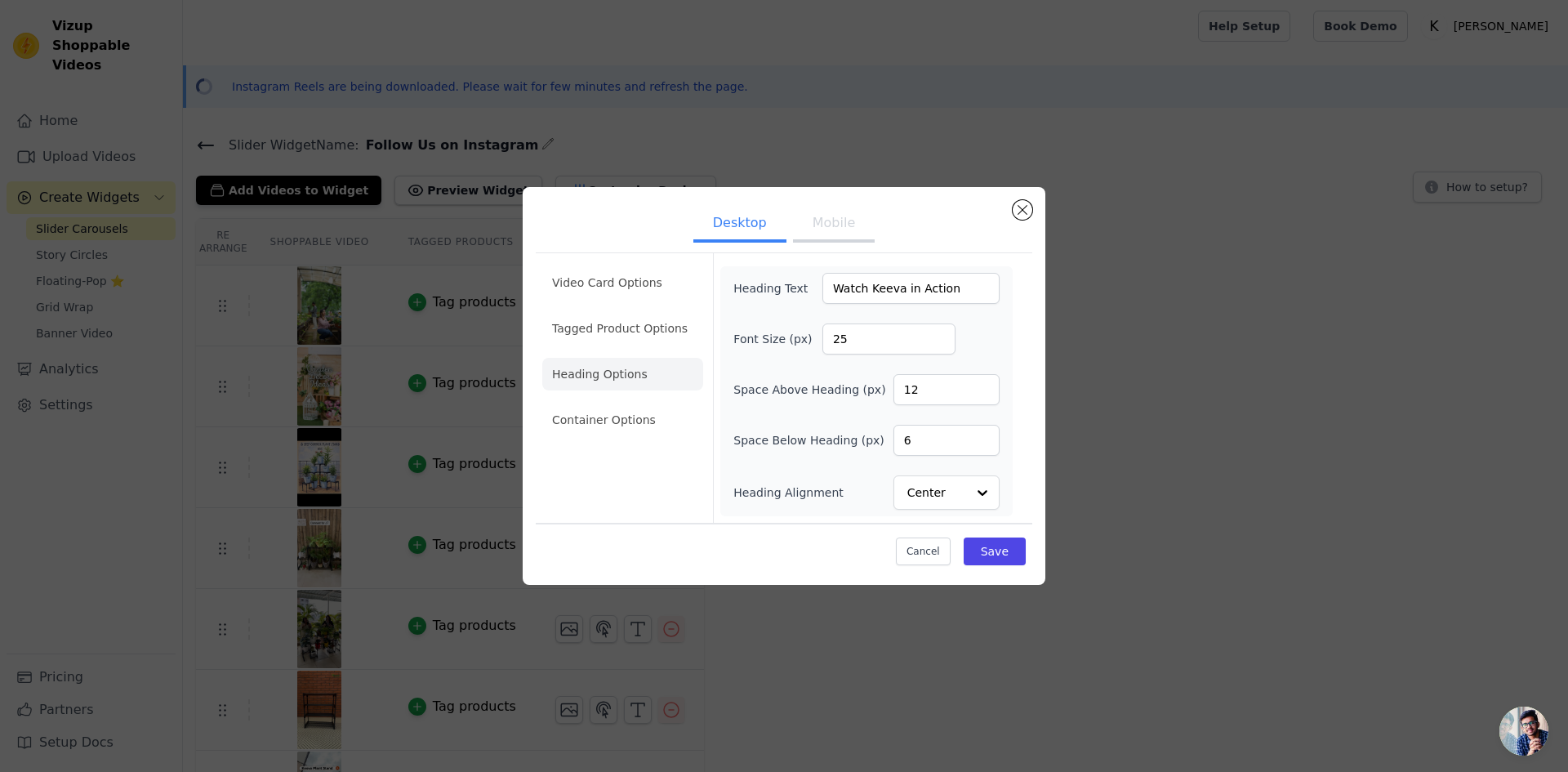
click at [963, 511] on div "Heading Text Watch Keeva in Action Font Size (px) 25 Space Above Heading (px) 1…" at bounding box center [866, 391] width 292 height 250
click at [957, 500] on input "Heading Alignment" at bounding box center [936, 493] width 57 height 33
click at [622, 414] on li "Container Options" at bounding box center [622, 421] width 161 height 33
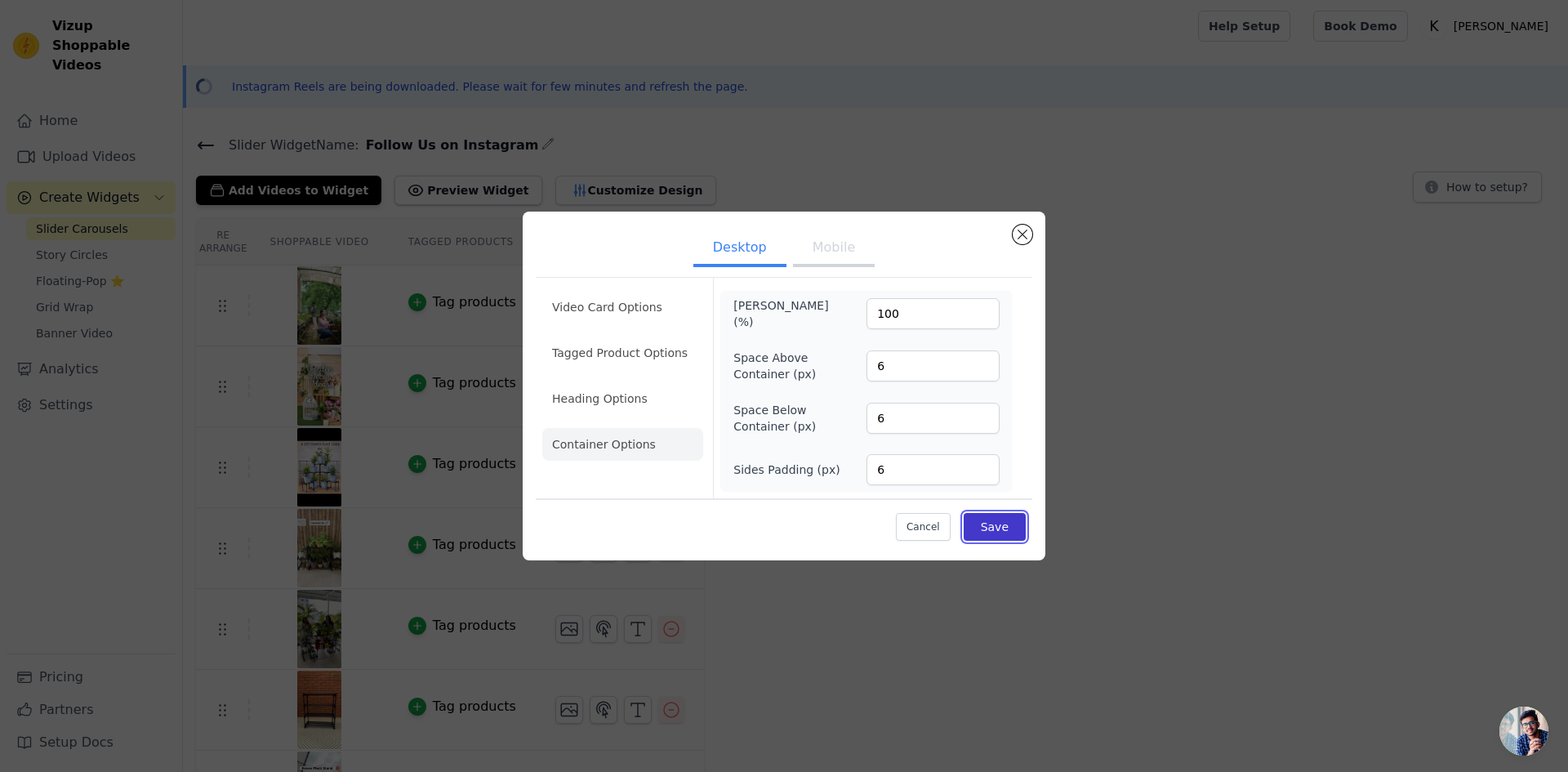
click at [997, 523] on button "Save" at bounding box center [995, 527] width 62 height 28
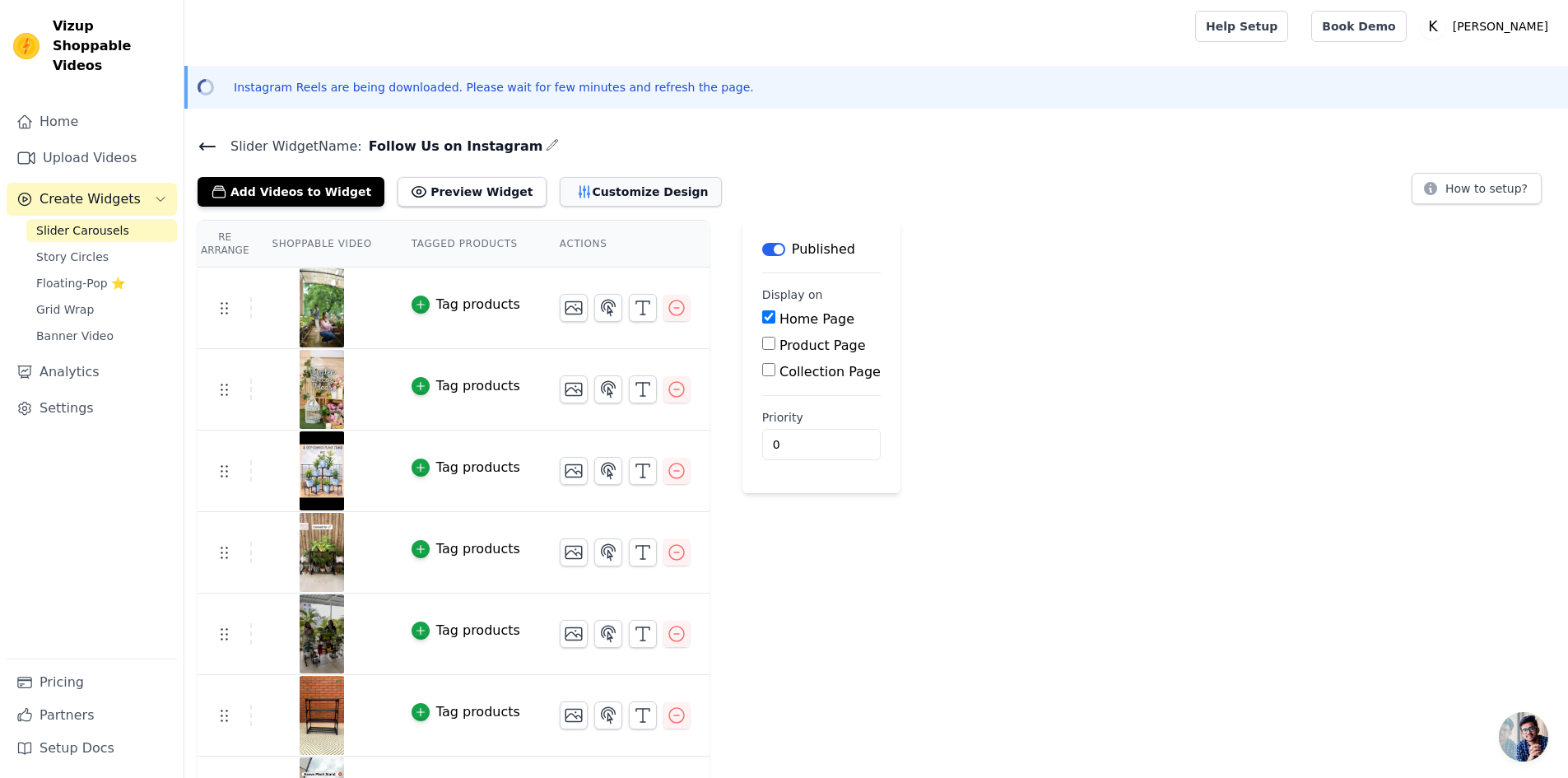
click at [581, 192] on button "Customize Design" at bounding box center [640, 191] width 162 height 29
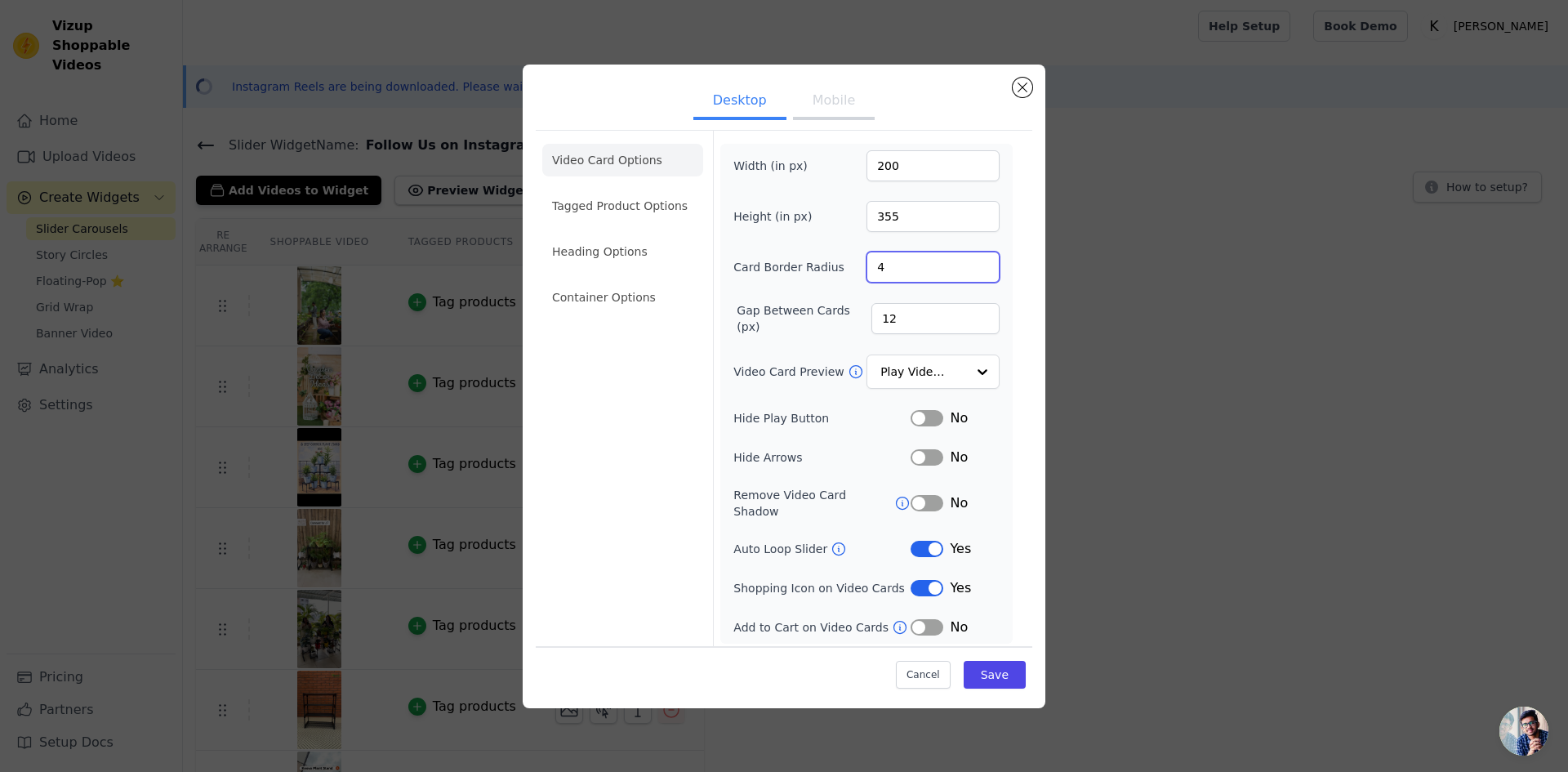
drag, startPoint x: 903, startPoint y: 274, endPoint x: 854, endPoint y: 270, distance: 49.2
click at [854, 270] on div "Card Border Radius 4" at bounding box center [867, 267] width 267 height 31
type input "12"
click at [959, 379] on input "Video Card Preview" at bounding box center [923, 373] width 84 height 33
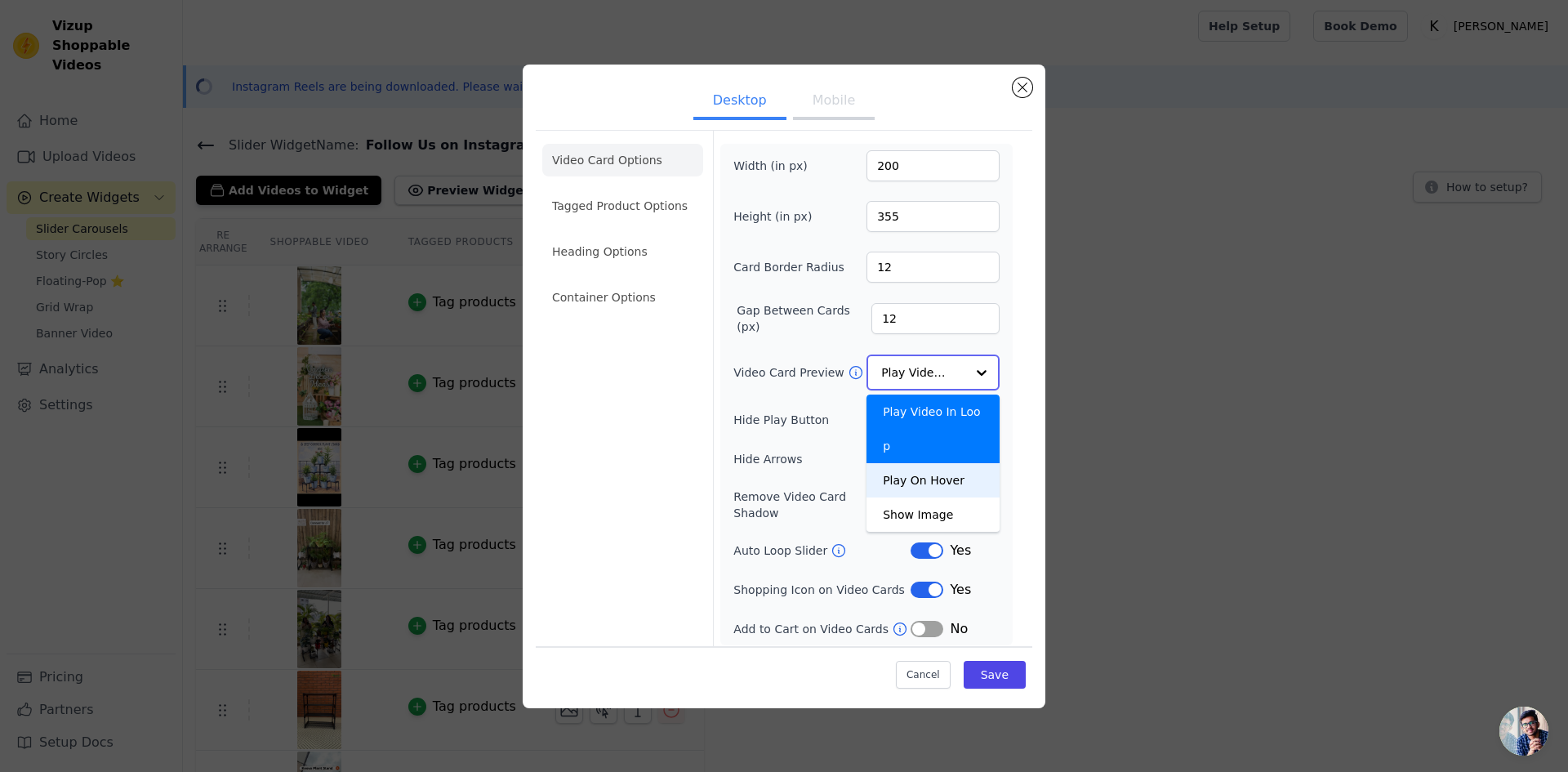
click at [935, 463] on div "Play On Hover" at bounding box center [932, 480] width 133 height 34
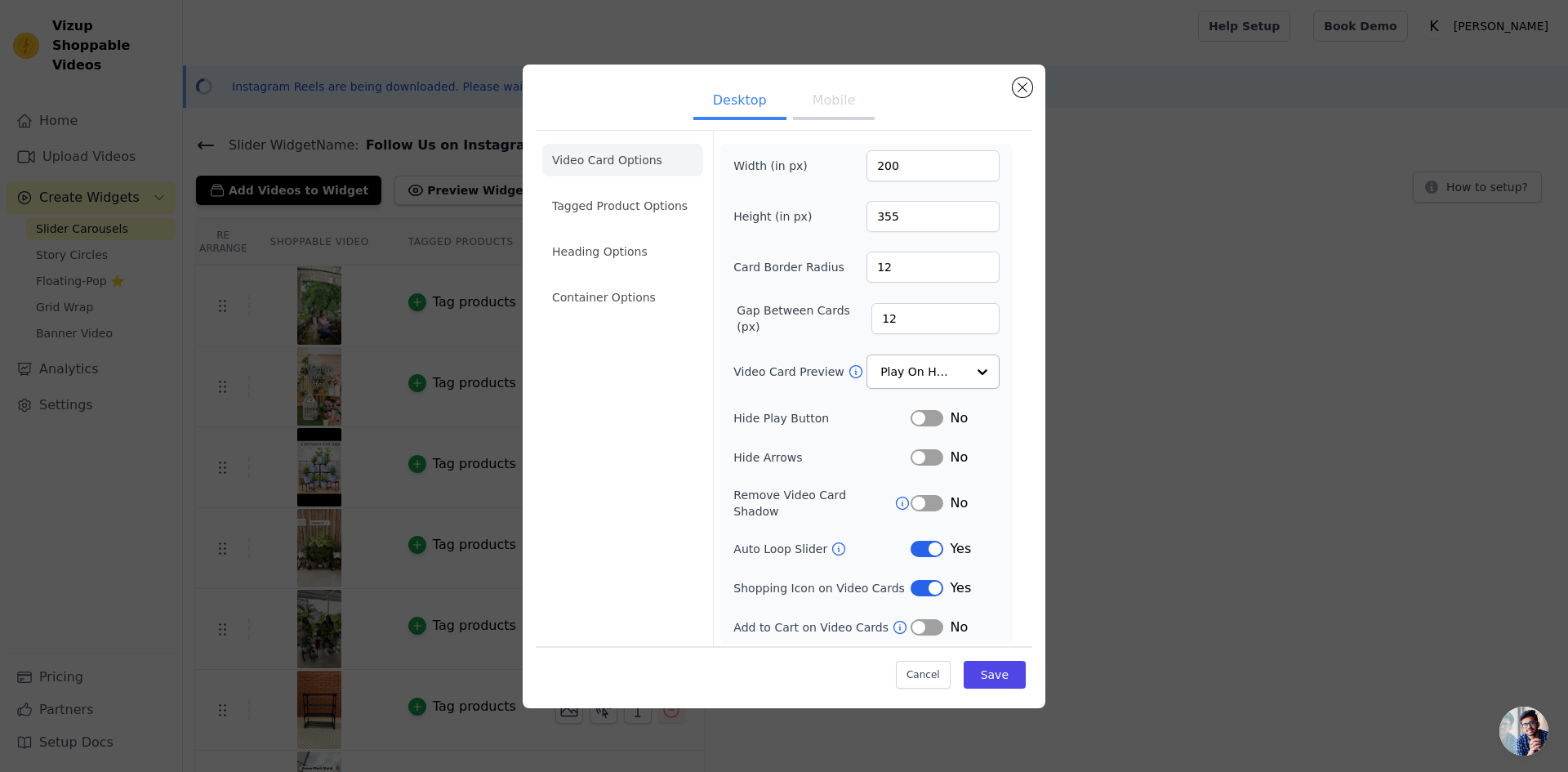
click at [831, 541] on icon at bounding box center [838, 549] width 17 height 17
click at [923, 541] on button "Label" at bounding box center [928, 549] width 33 height 17
click at [987, 672] on button "Save" at bounding box center [995, 675] width 62 height 28
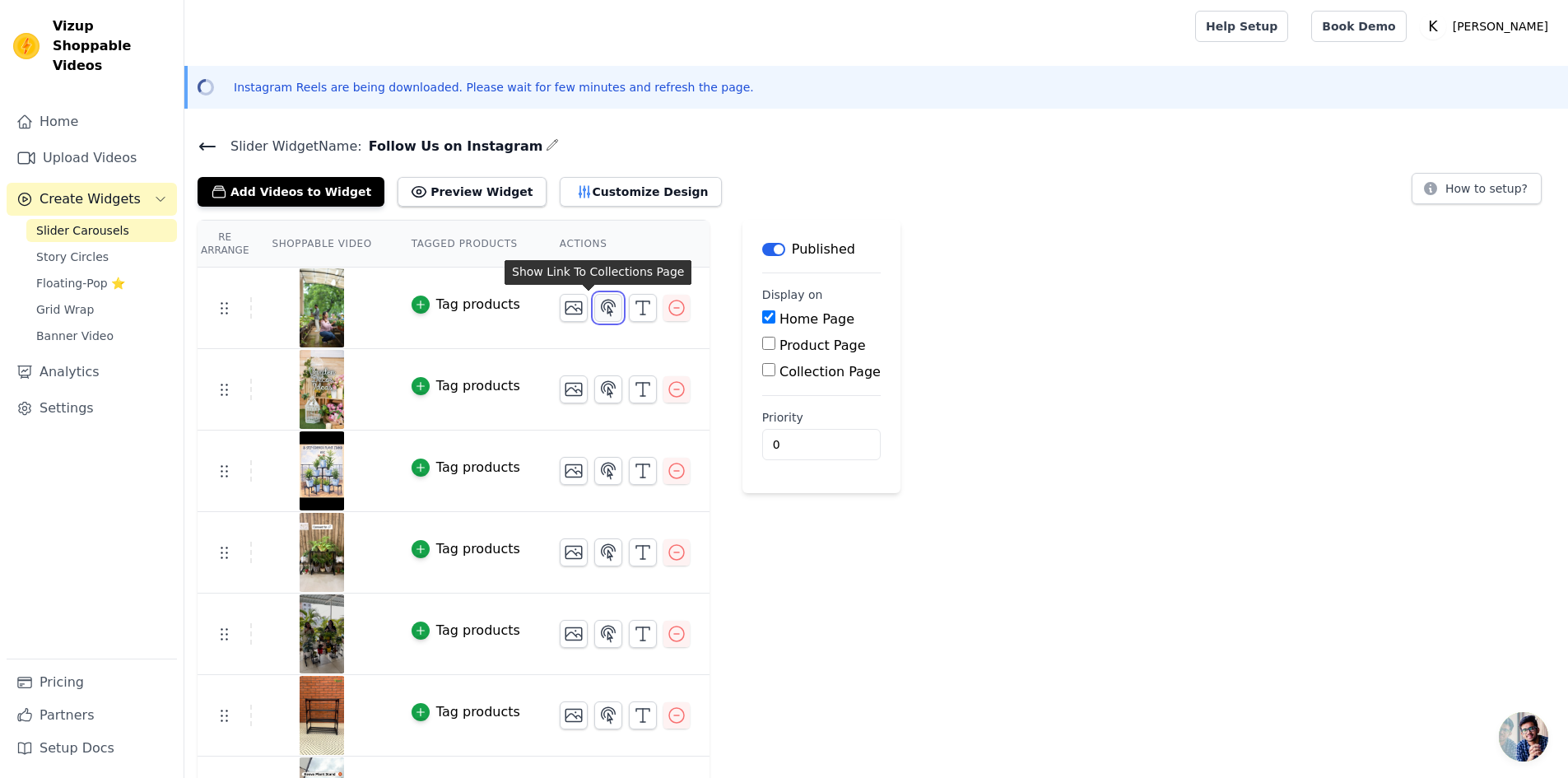
click at [601, 310] on icon "button" at bounding box center [608, 307] width 14 height 16
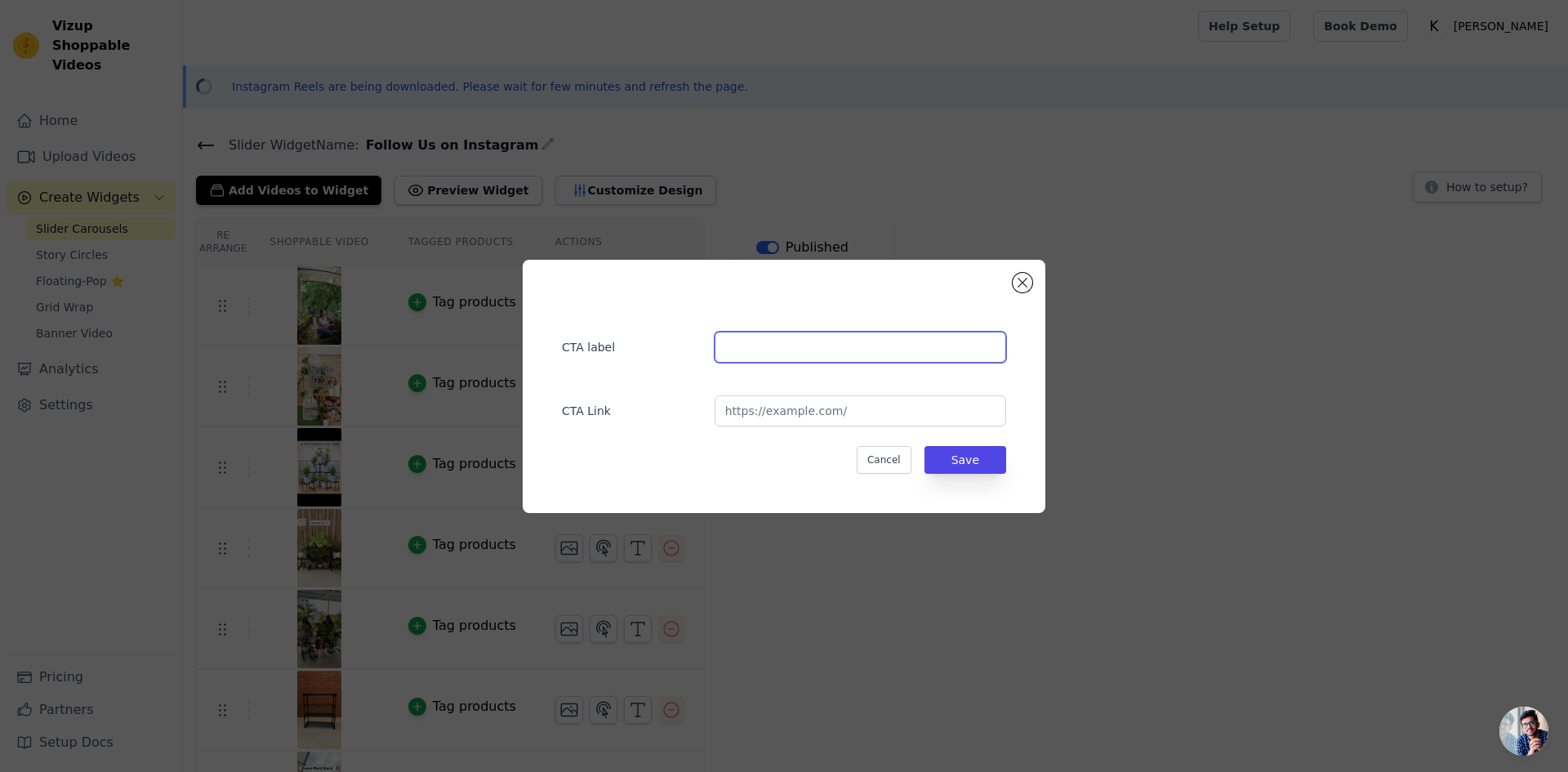
click at [799, 358] on input "text" at bounding box center [860, 348] width 292 height 31
click at [804, 420] on input "url" at bounding box center [860, 411] width 292 height 31
click at [1019, 277] on button "Close modal" at bounding box center [1023, 282] width 19 height 19
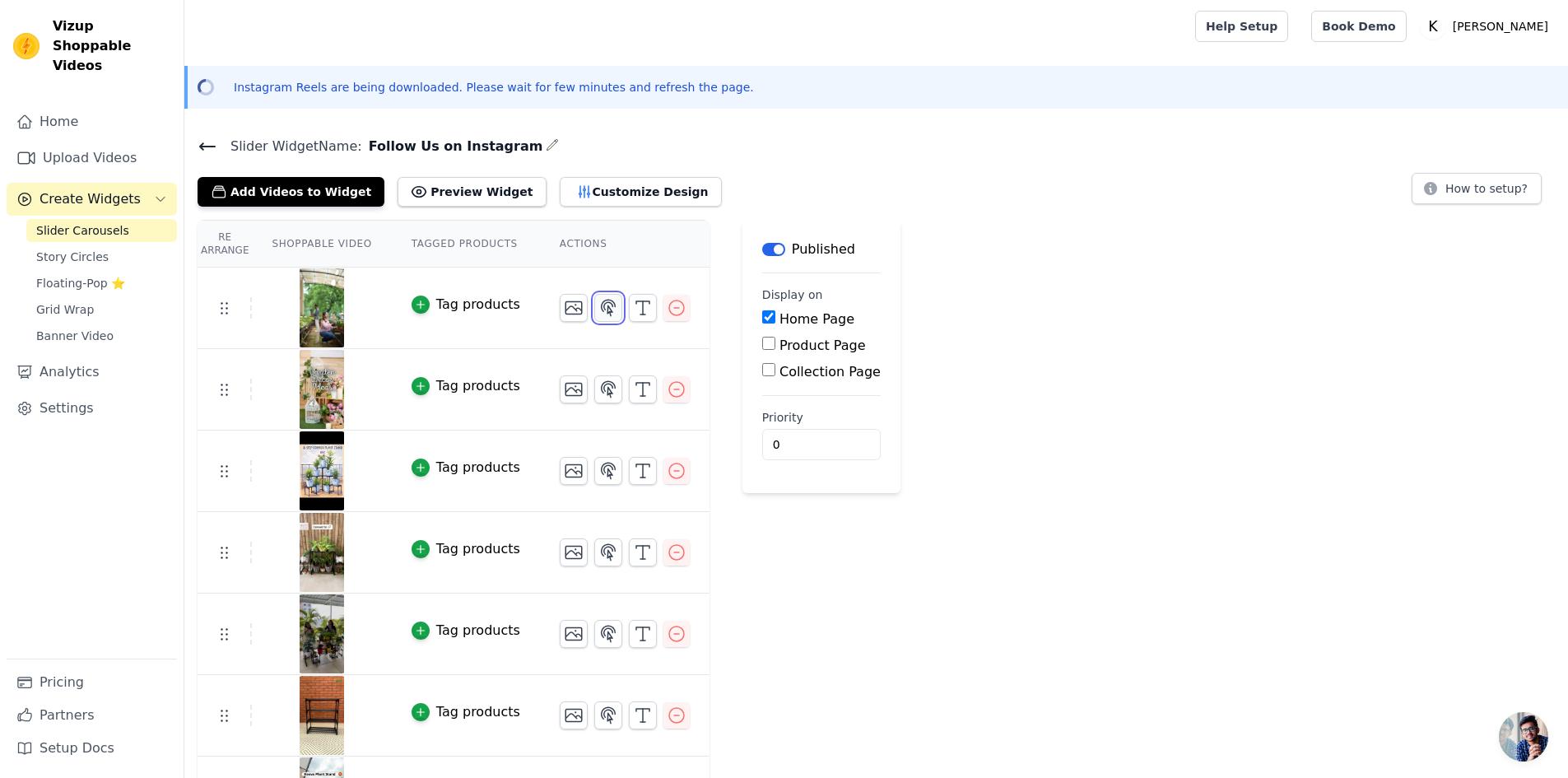
click at [601, 302] on icon "button" at bounding box center [608, 307] width 14 height 16
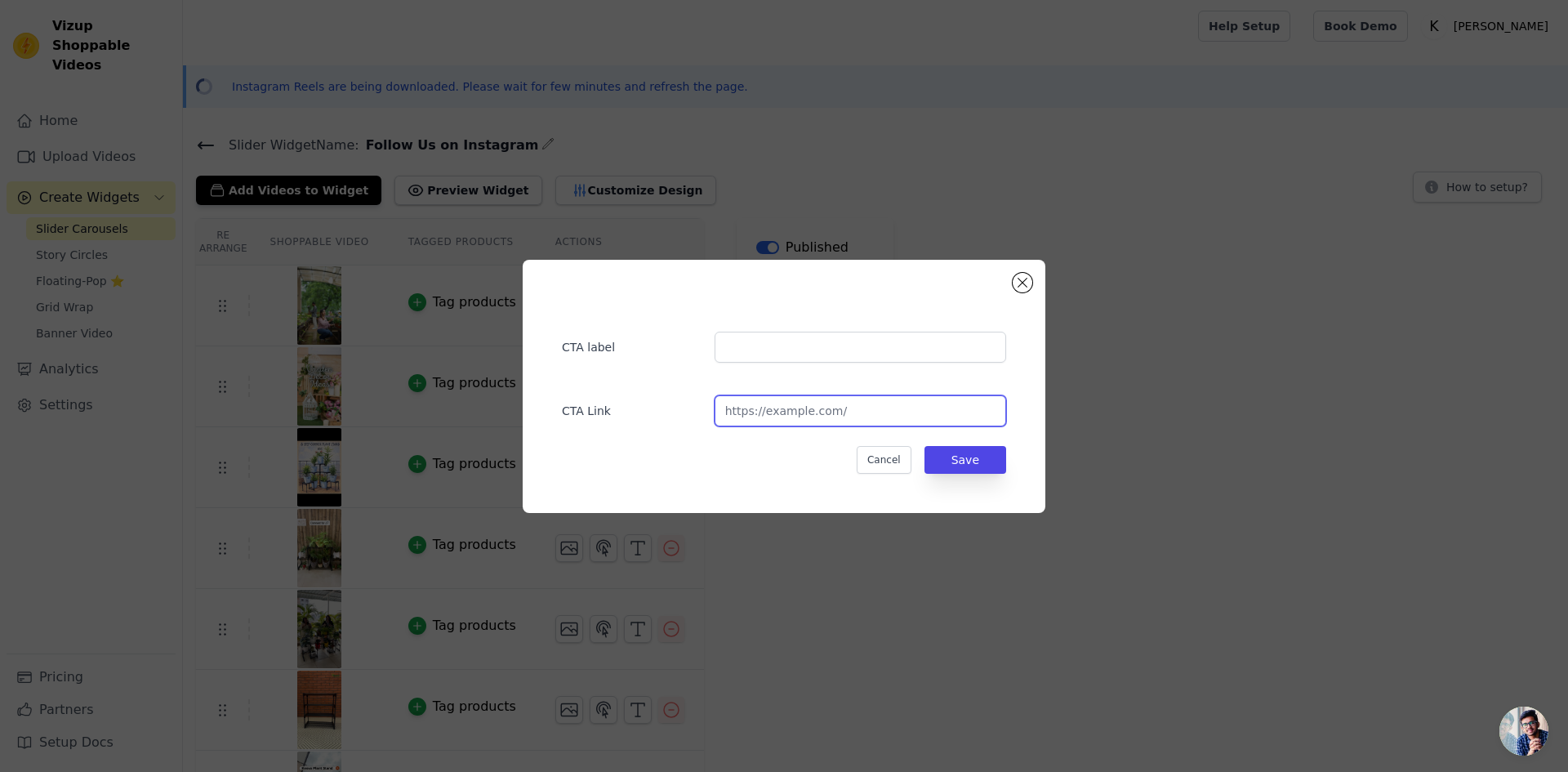
click at [772, 414] on input "url" at bounding box center [860, 411] width 292 height 31
paste input "[URL][DOMAIN_NAME]"
type input "[URL][DOMAIN_NAME]"
click at [987, 467] on button "Save" at bounding box center [966, 460] width 82 height 28
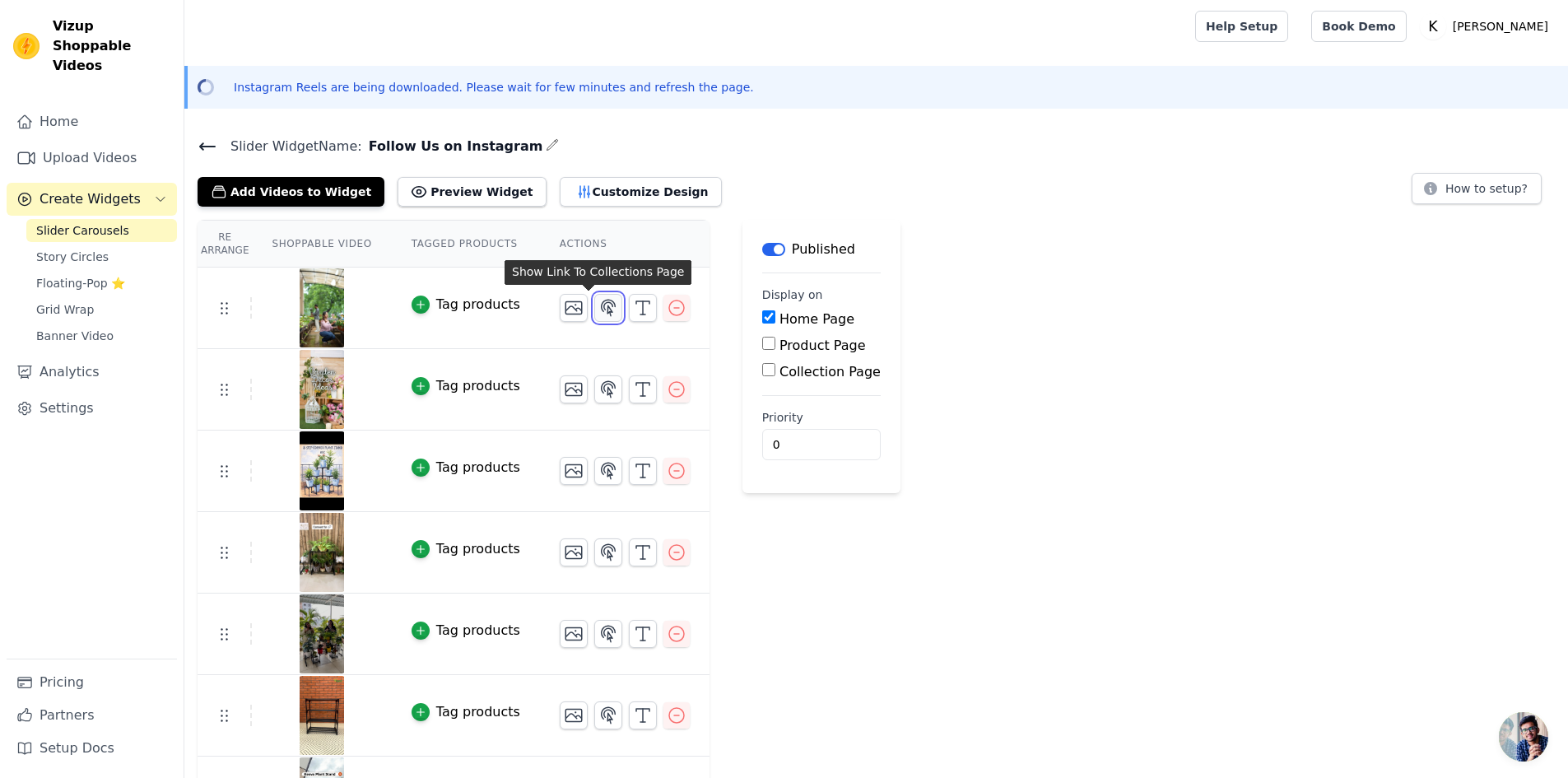
click at [598, 313] on icon "button" at bounding box center [608, 308] width 20 height 20
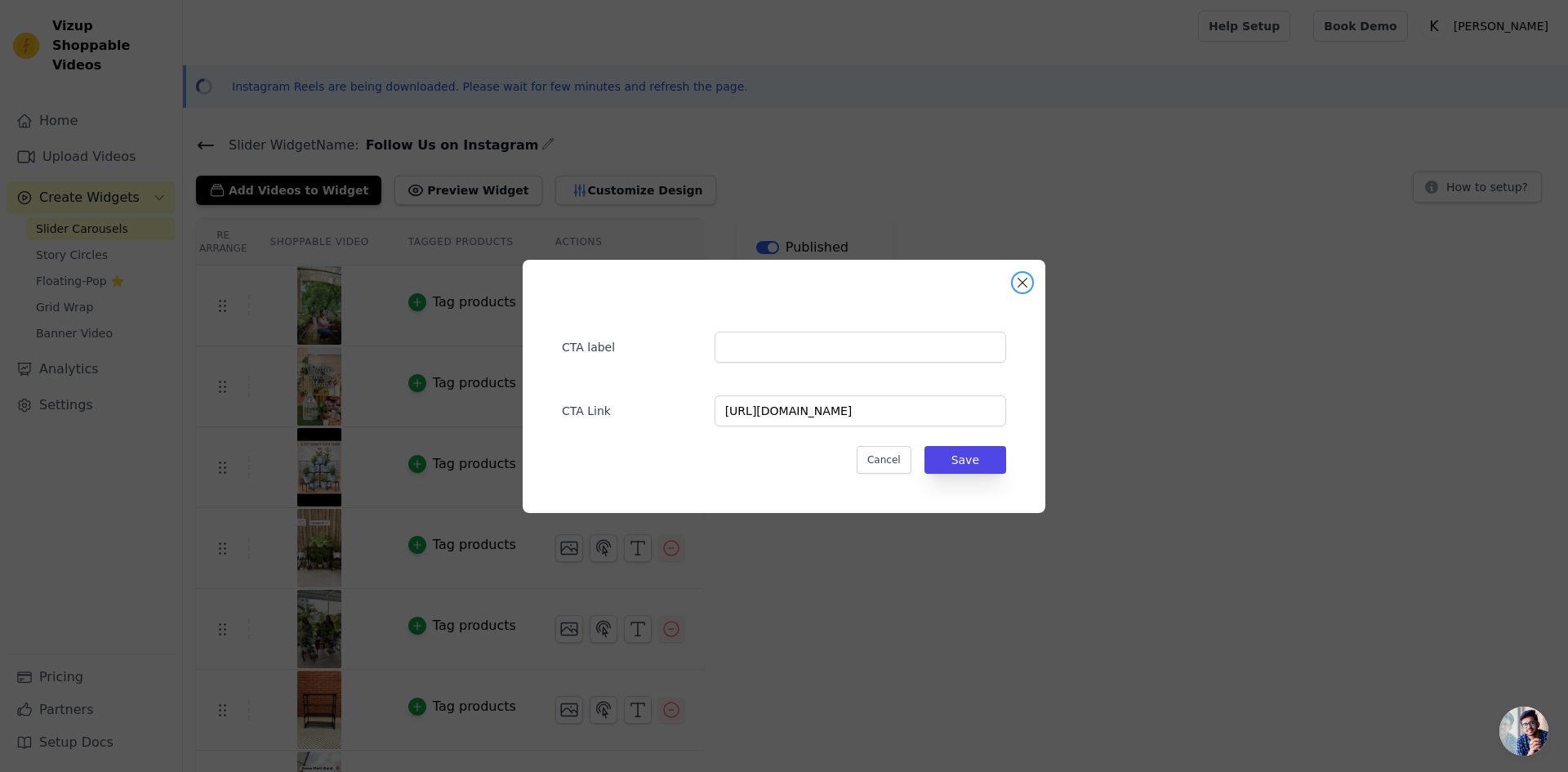
drag, startPoint x: 1019, startPoint y: 282, endPoint x: 999, endPoint y: 276, distance: 20.9
click at [1018, 281] on button "Close modal" at bounding box center [1023, 282] width 19 height 19
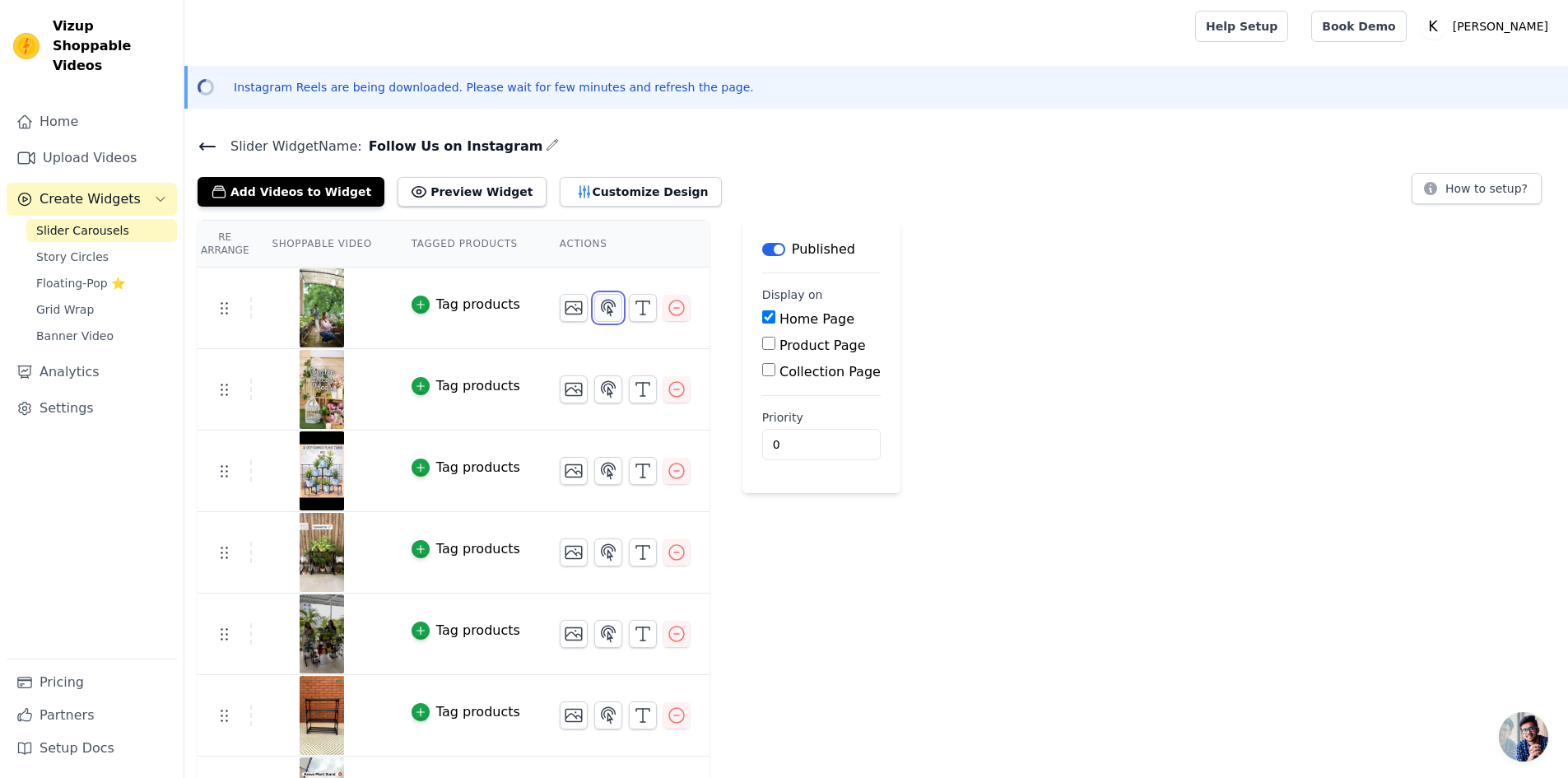
click at [598, 307] on icon "button" at bounding box center [608, 308] width 20 height 20
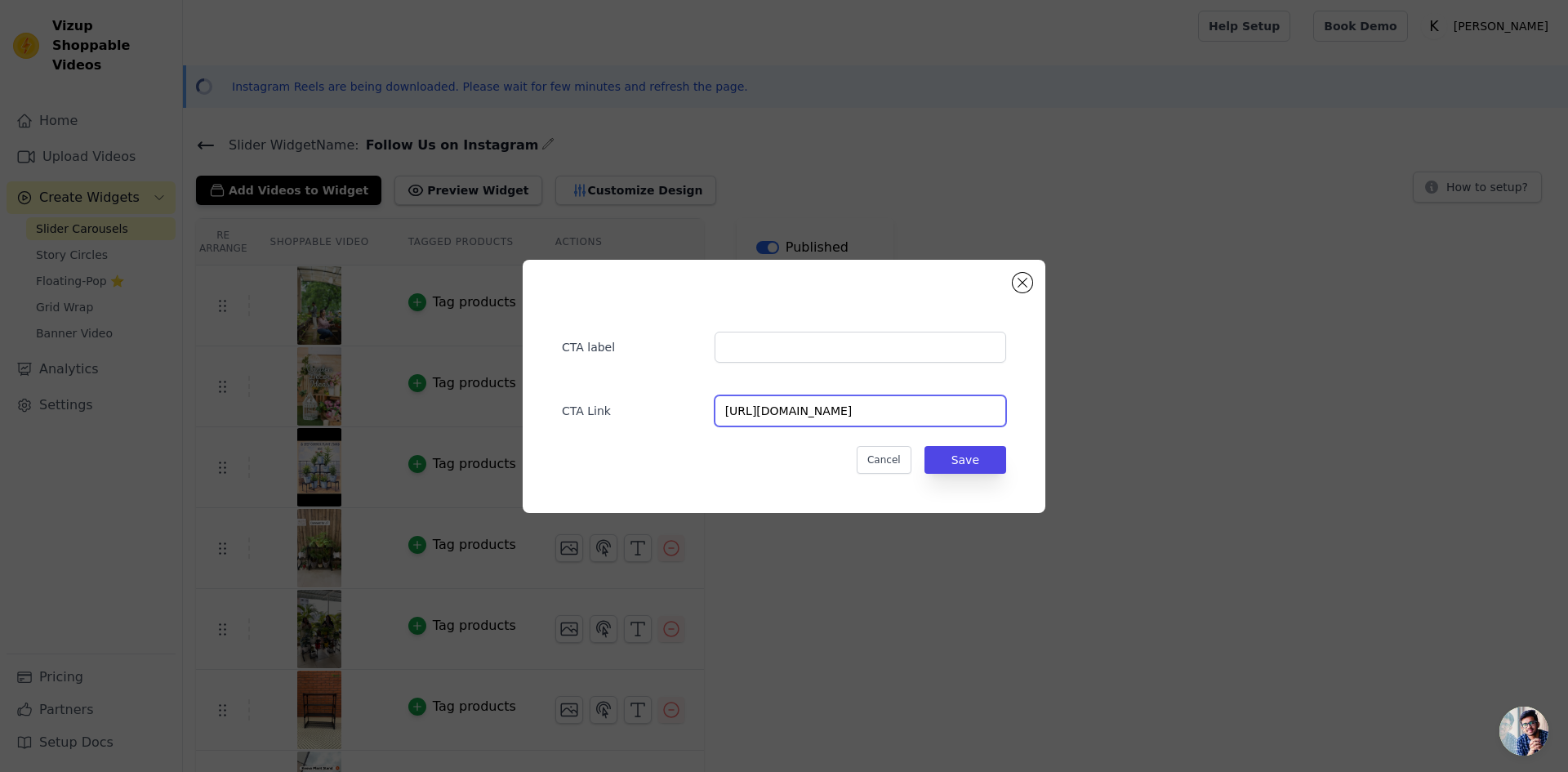
click at [812, 409] on input "[URL][DOMAIN_NAME]" at bounding box center [860, 411] width 292 height 31
click at [967, 455] on button "Save" at bounding box center [966, 460] width 82 height 28
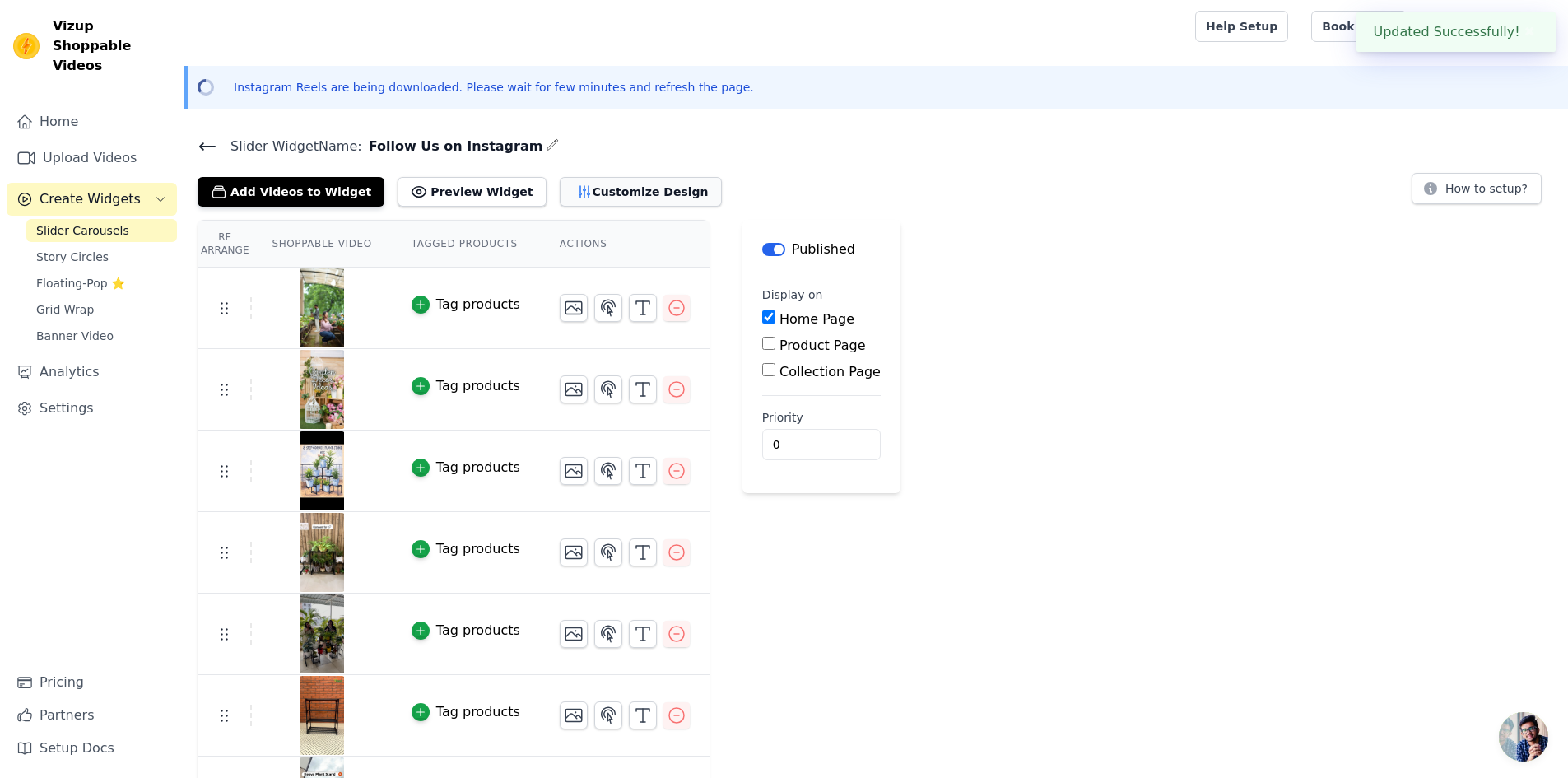
click at [593, 191] on button "Customize Design" at bounding box center [640, 191] width 162 height 29
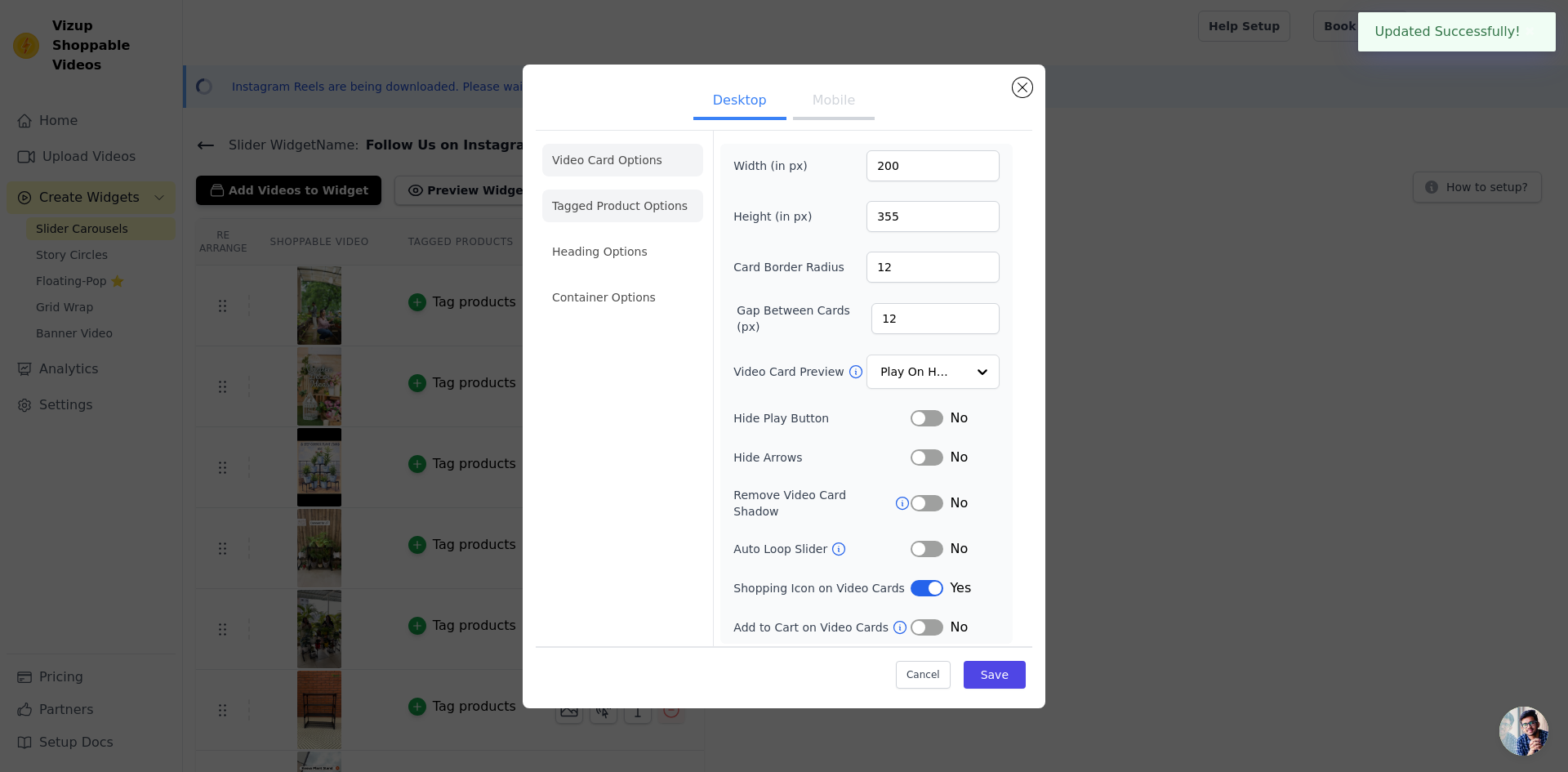
click at [596, 281] on li "Tagged Product Options" at bounding box center [622, 298] width 161 height 33
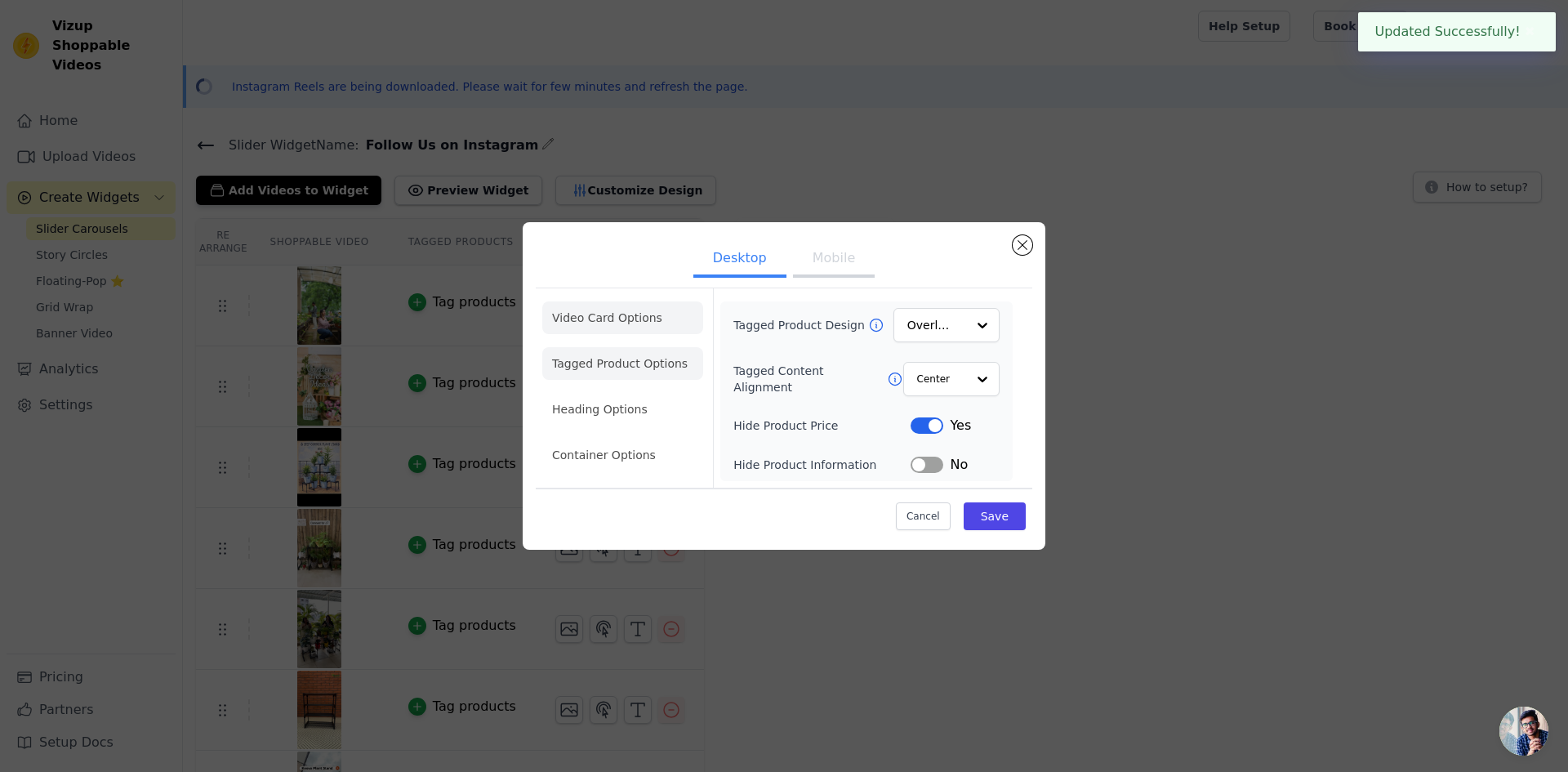
click at [622, 348] on li "Video Card Options" at bounding box center [622, 364] width 161 height 33
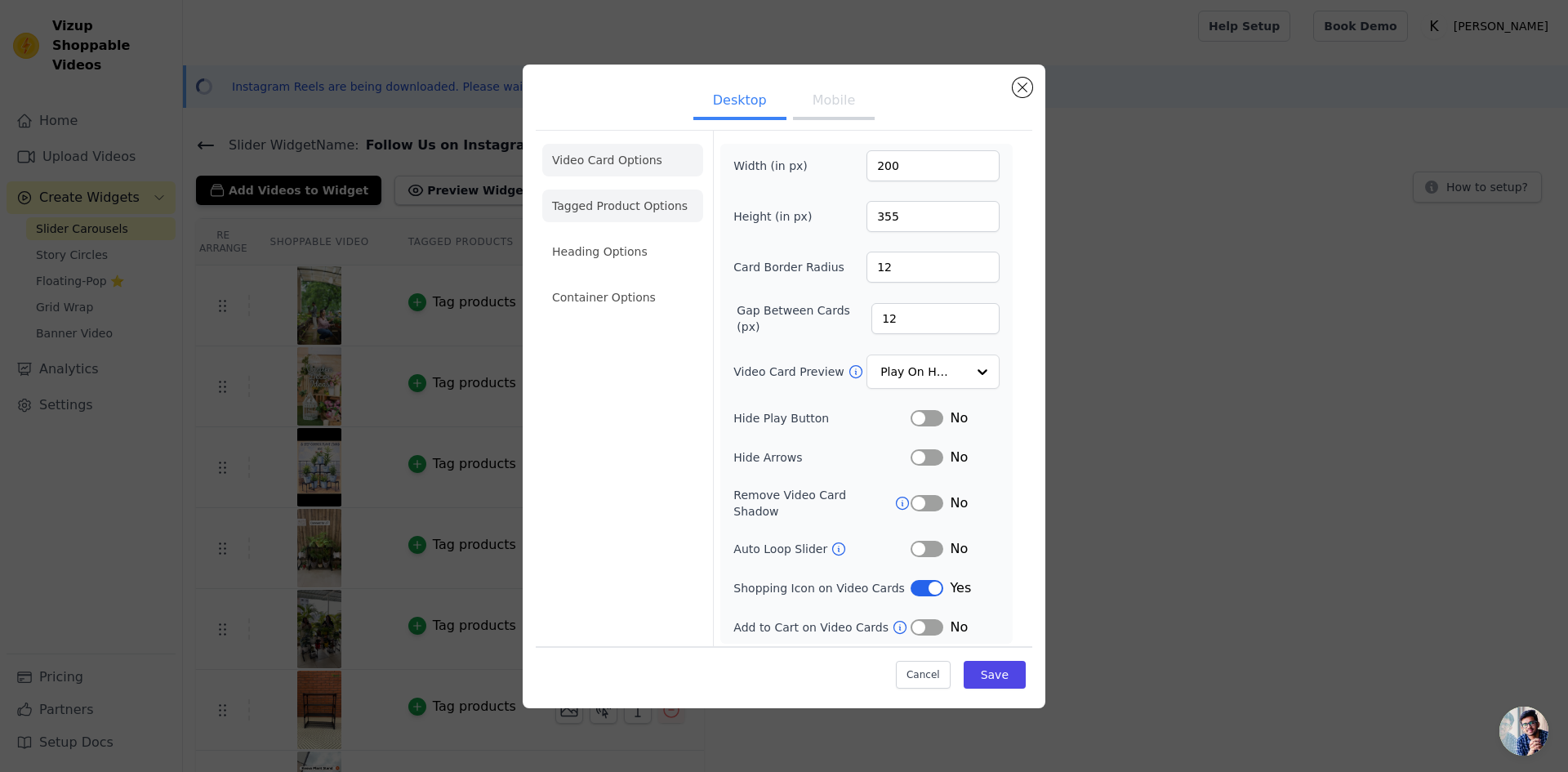
click at [638, 281] on li "Tagged Product Options" at bounding box center [622, 298] width 161 height 33
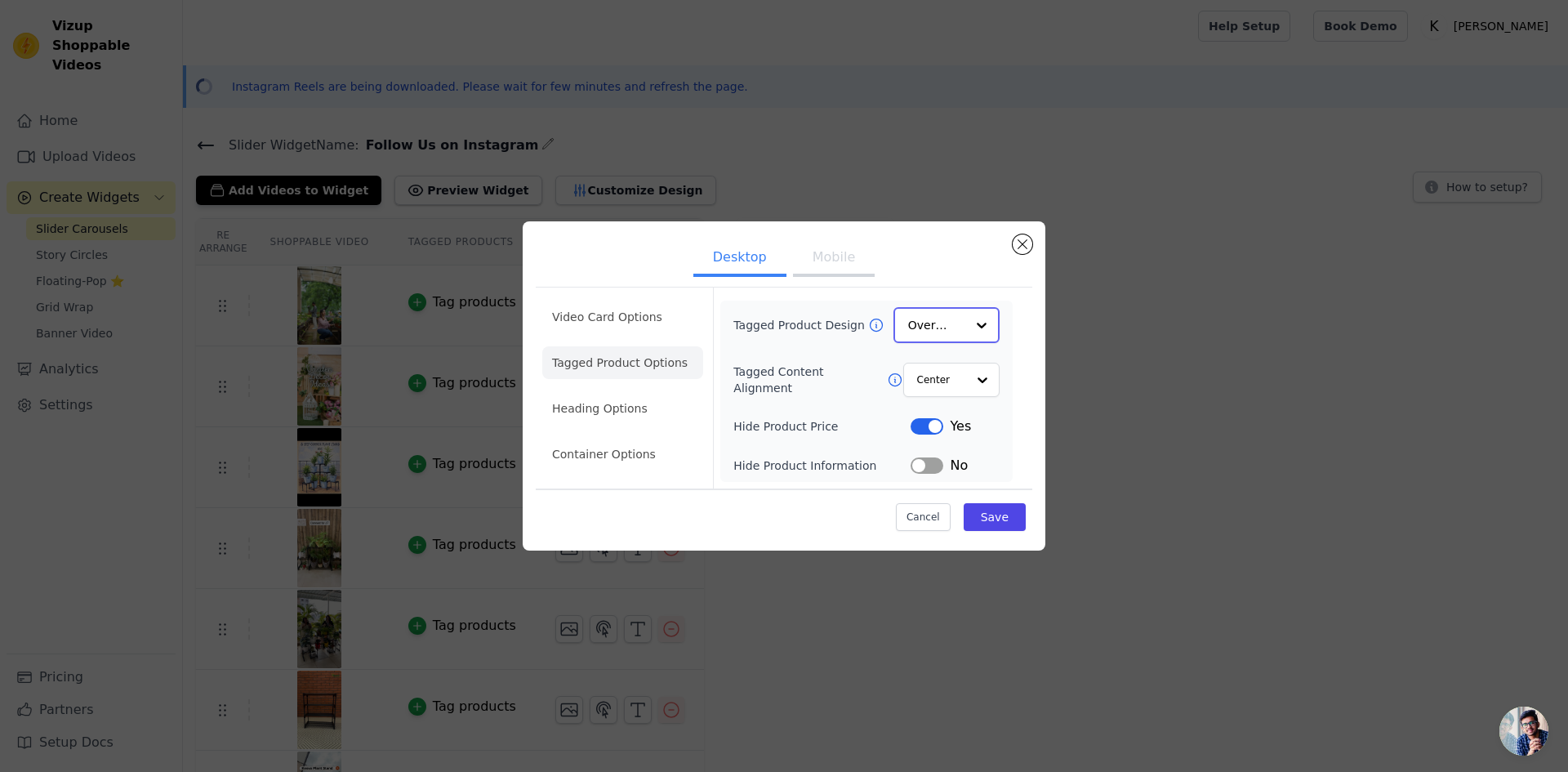
click at [972, 331] on div at bounding box center [982, 325] width 33 height 33
click at [1013, 362] on form "Tagged Product Design Overlay Tagged Content Alignment Center Hide Product Pric…" at bounding box center [866, 387] width 307 height 200
click at [622, 457] on li "Container Options" at bounding box center [622, 456] width 161 height 33
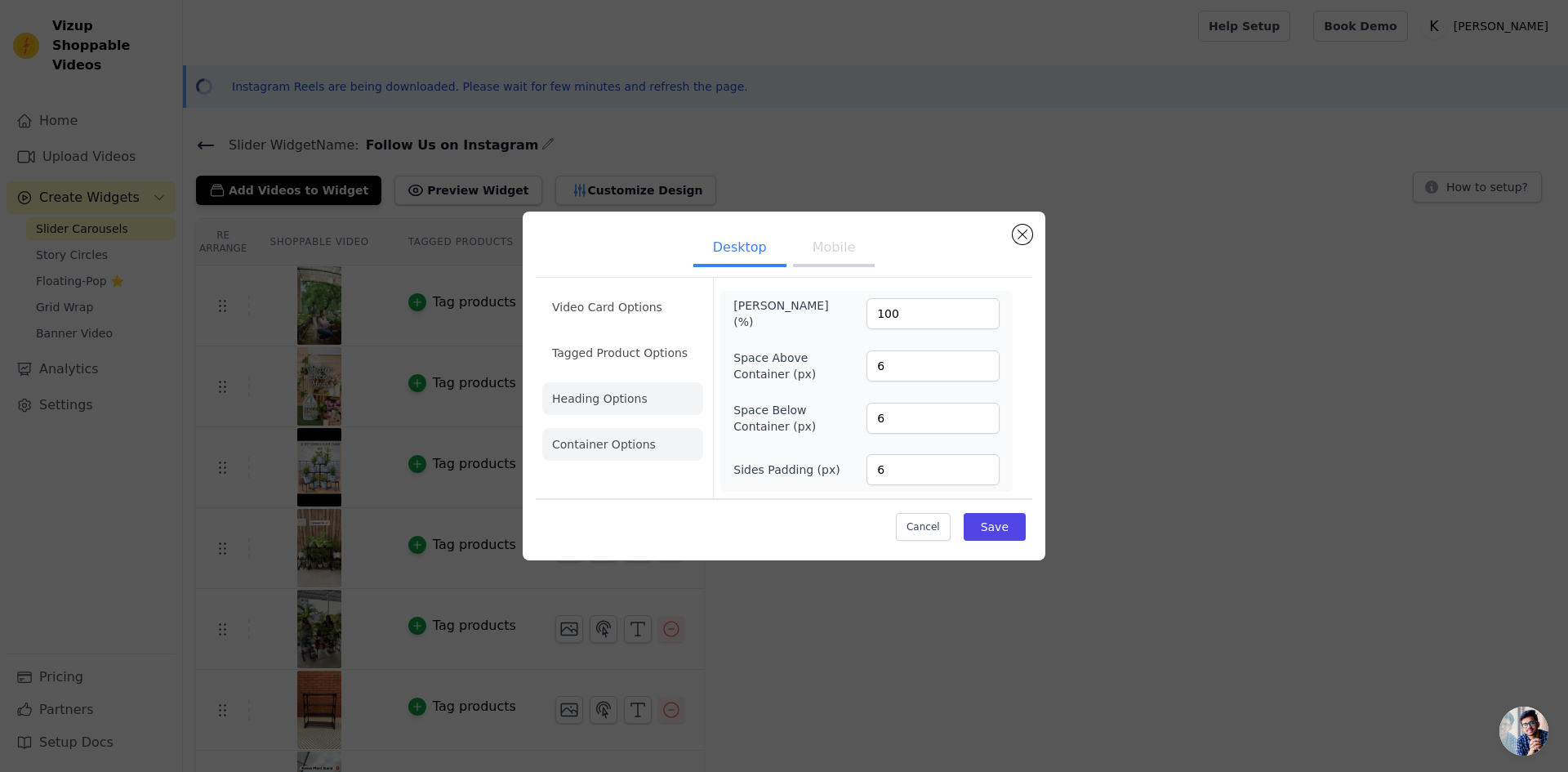
click at [630, 400] on li "Heading Options" at bounding box center [622, 399] width 161 height 33
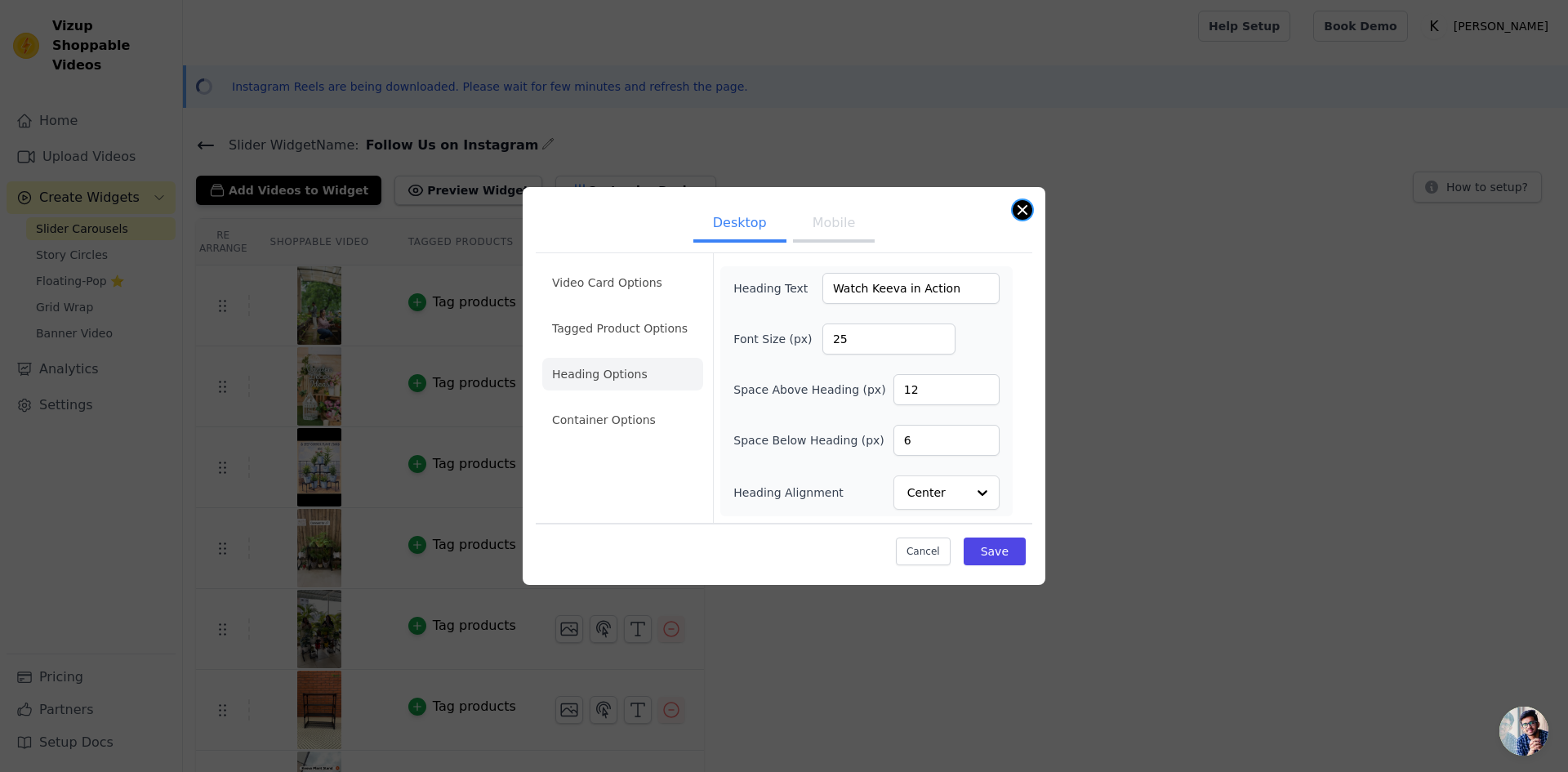
click at [1024, 202] on button "Close modal" at bounding box center [1023, 210] width 19 height 19
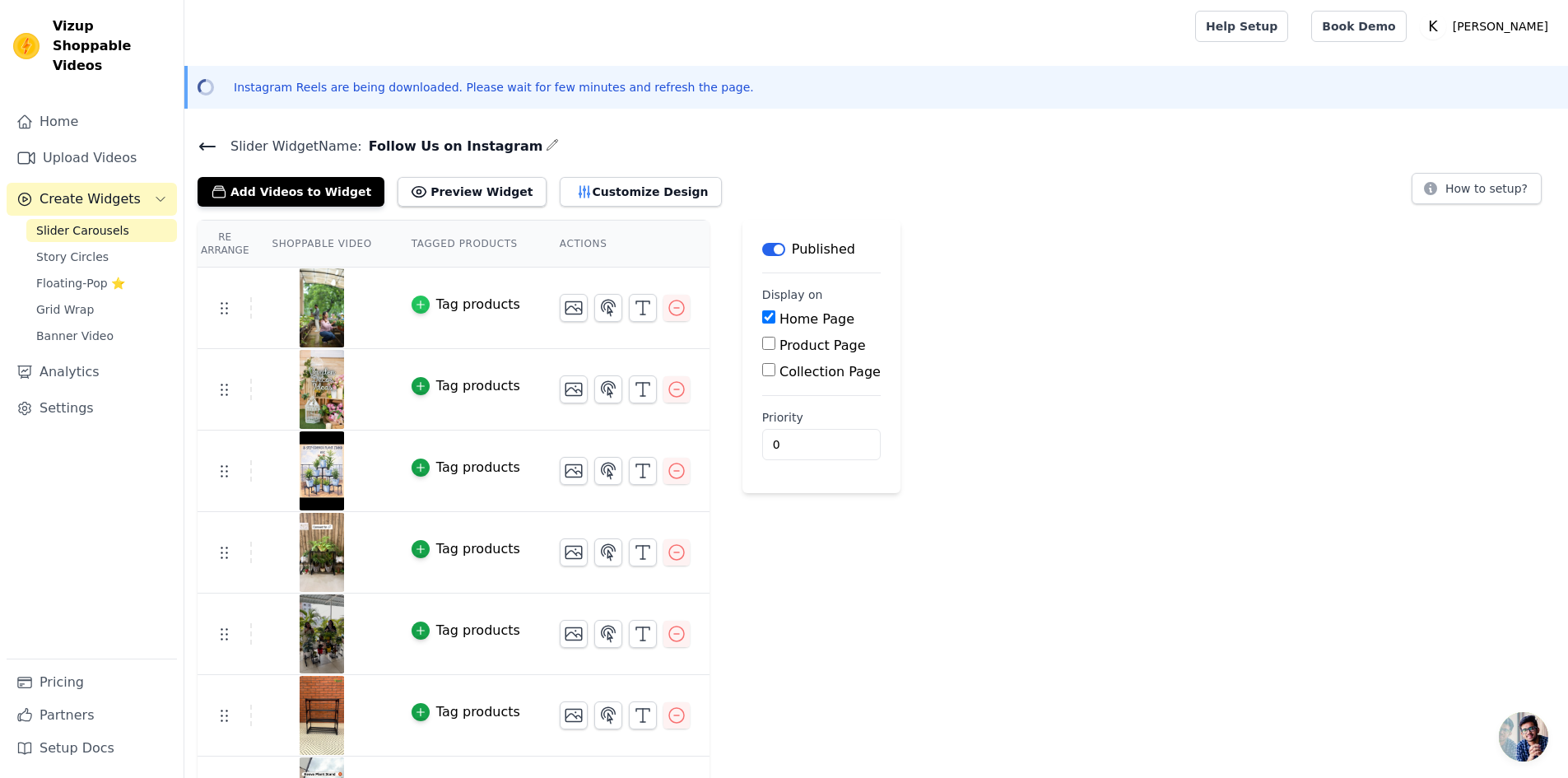
click at [415, 306] on icon "button" at bounding box center [421, 305] width 12 height 12
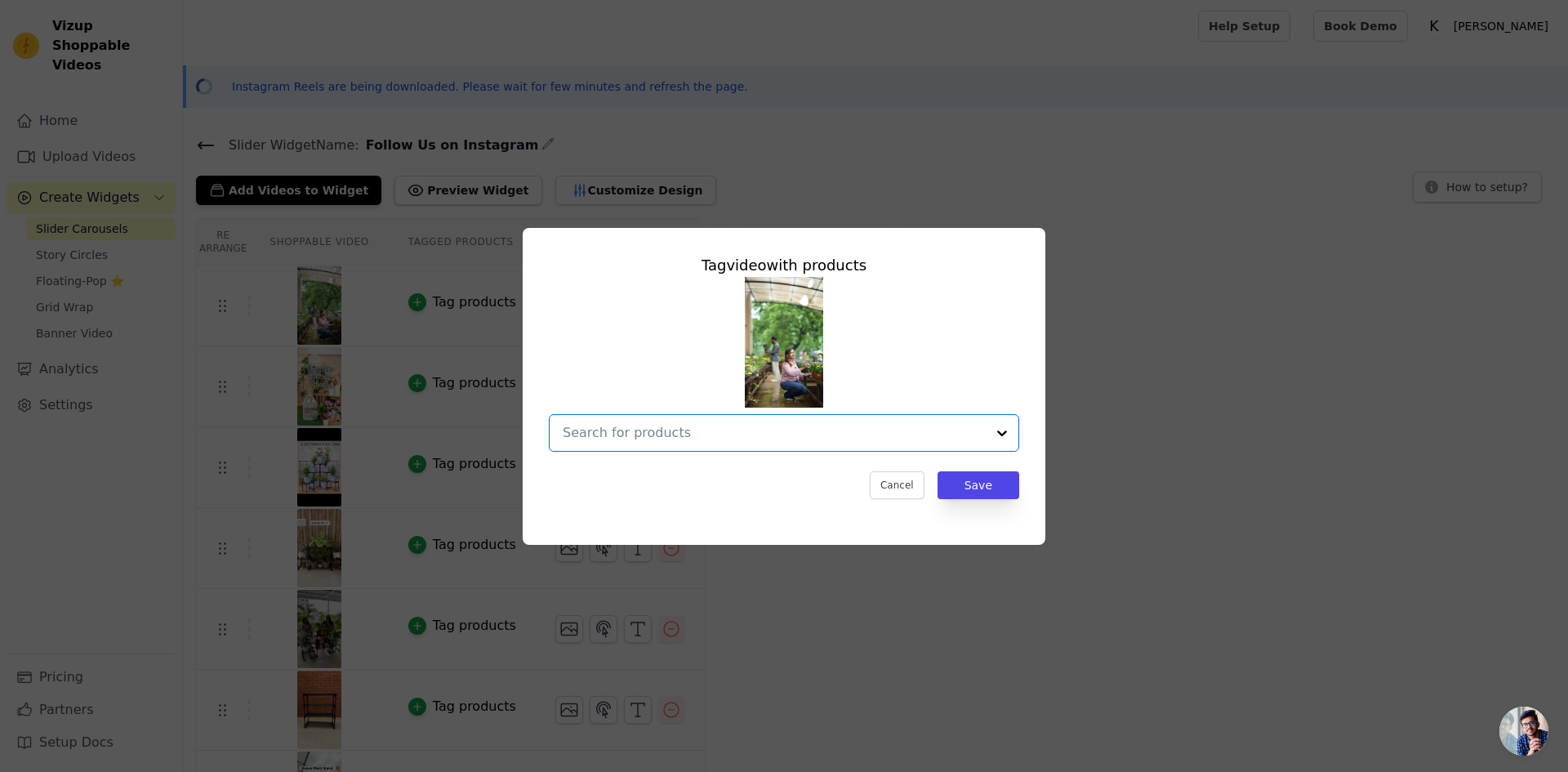
click at [956, 424] on input "text" at bounding box center [774, 433] width 423 height 19
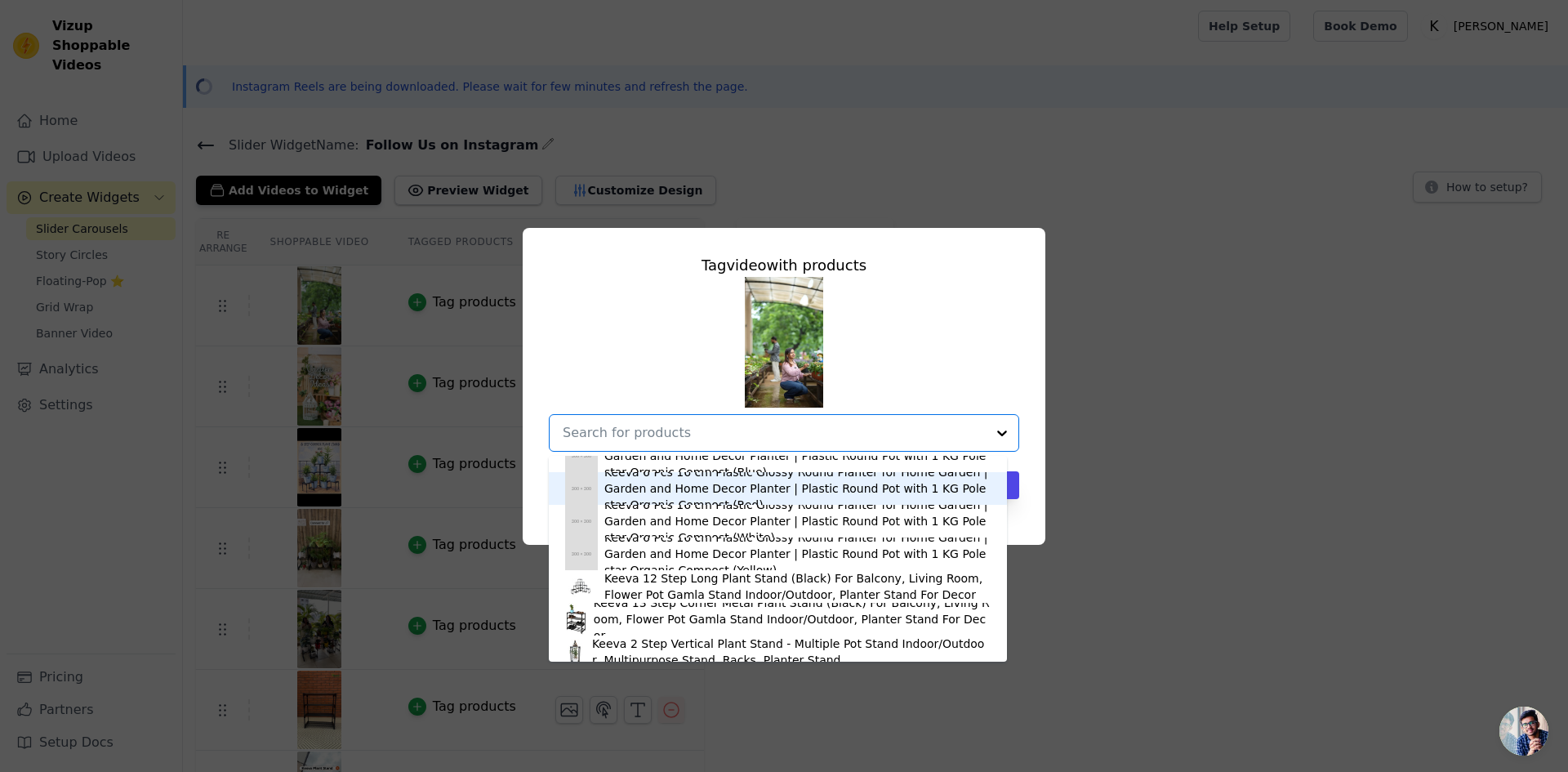
scroll to position [229, 0]
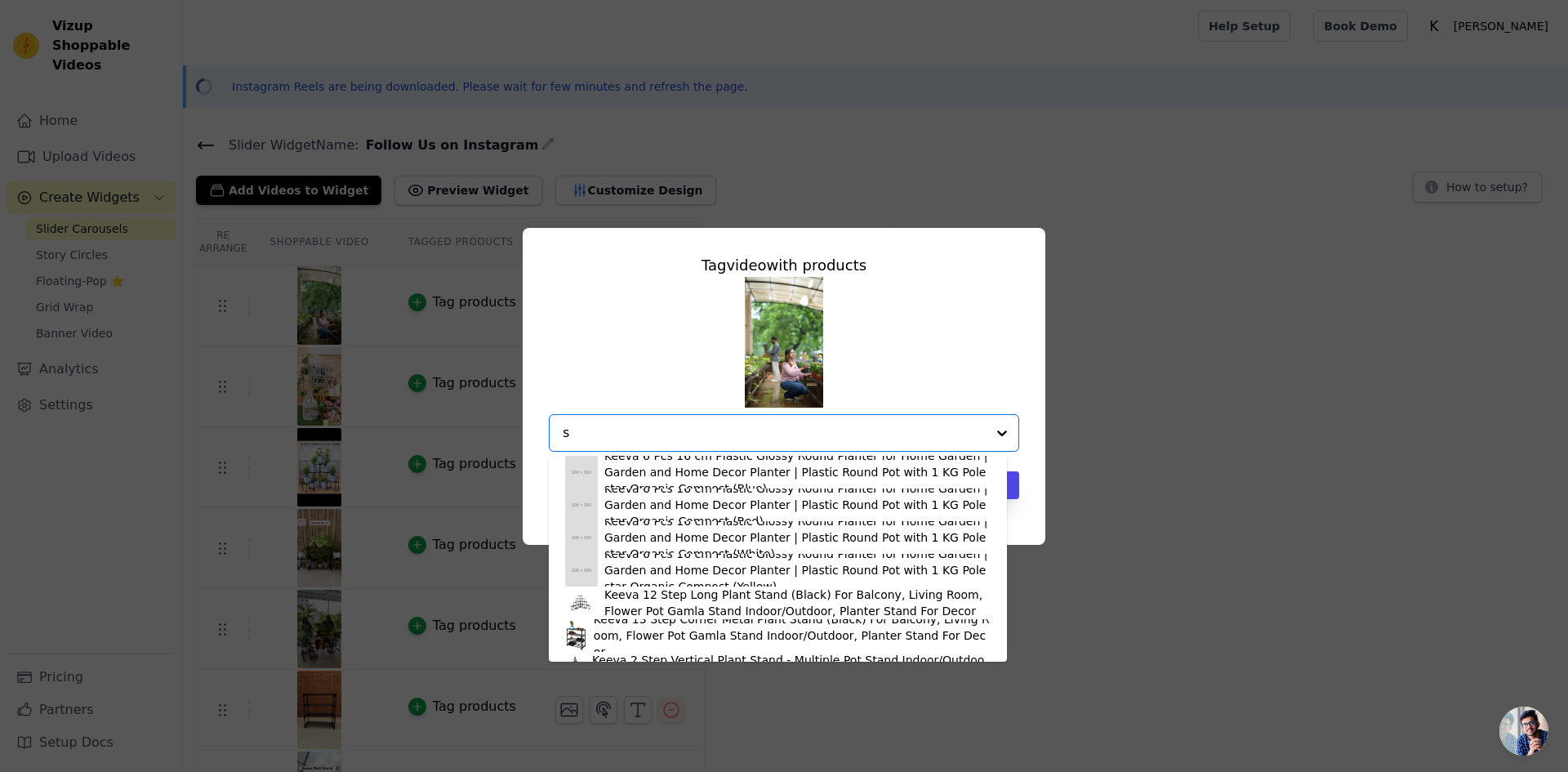
click at [635, 436] on input "s" at bounding box center [774, 433] width 423 height 19
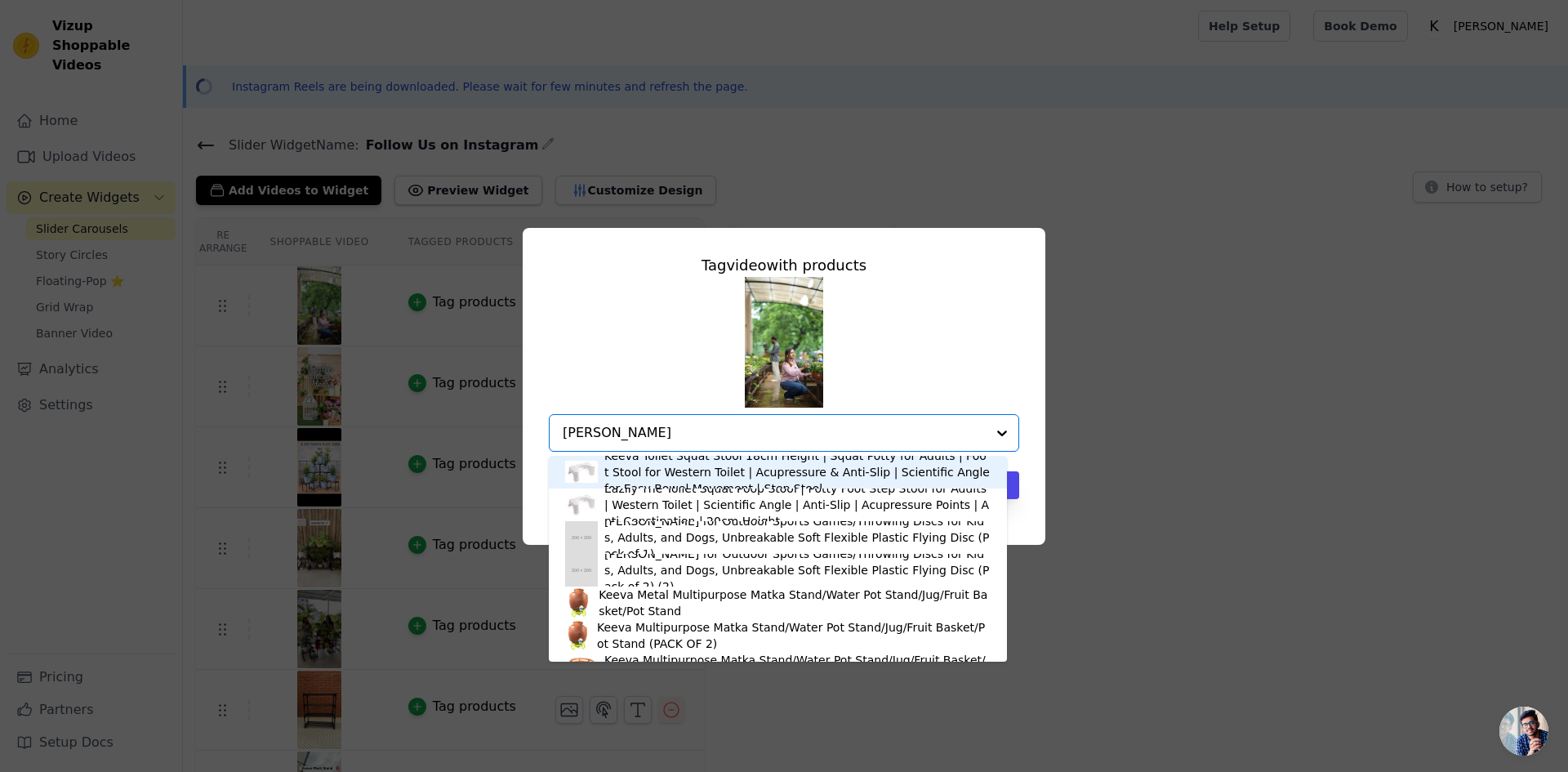
type input "stand"
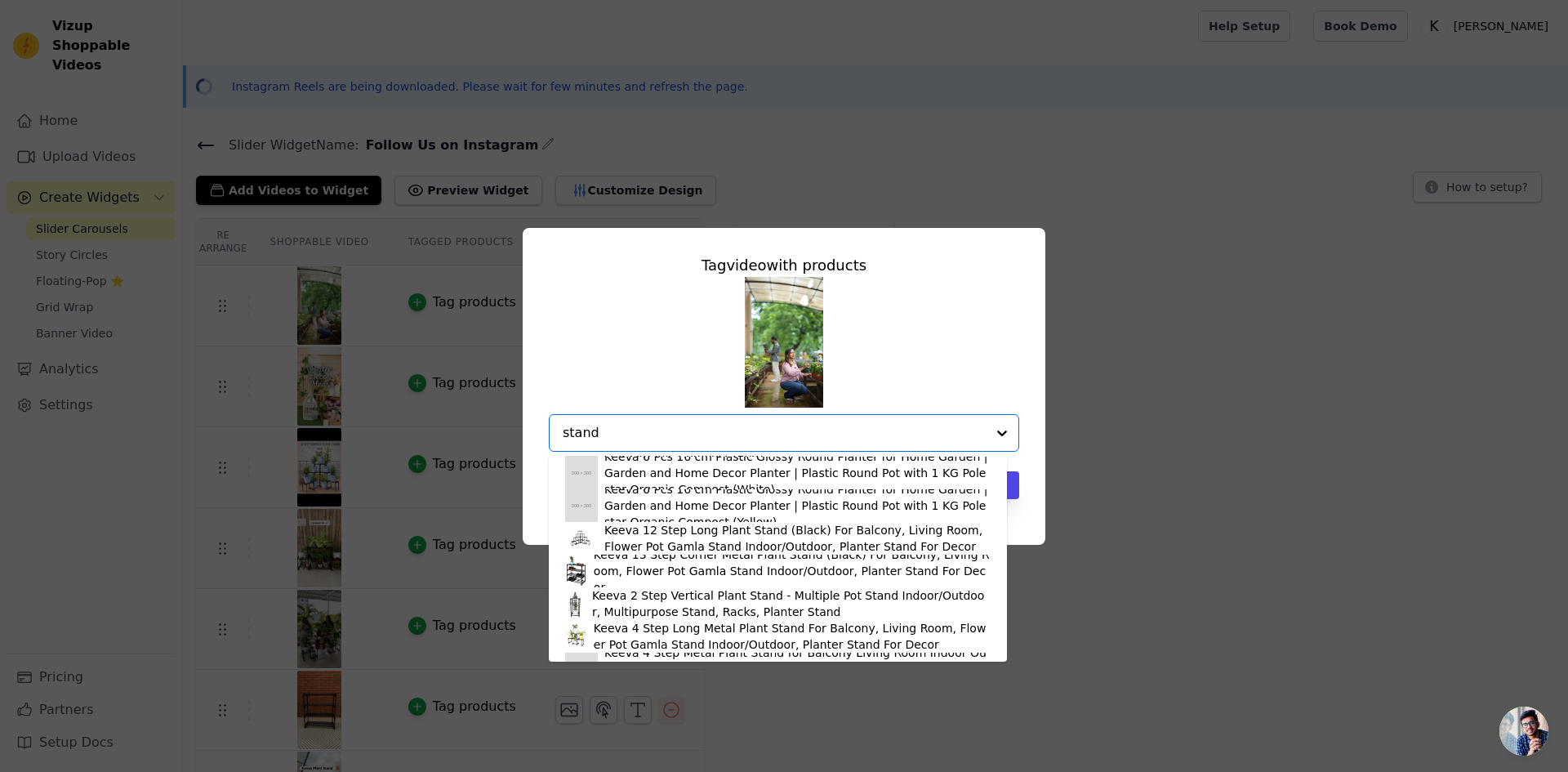
scroll to position [164, 0]
click at [638, 619] on div "Keeva 4 Step Long Metal Plant Stand For Balcony, Living Room, Flower Pot Gamla …" at bounding box center [792, 636] width 397 height 33
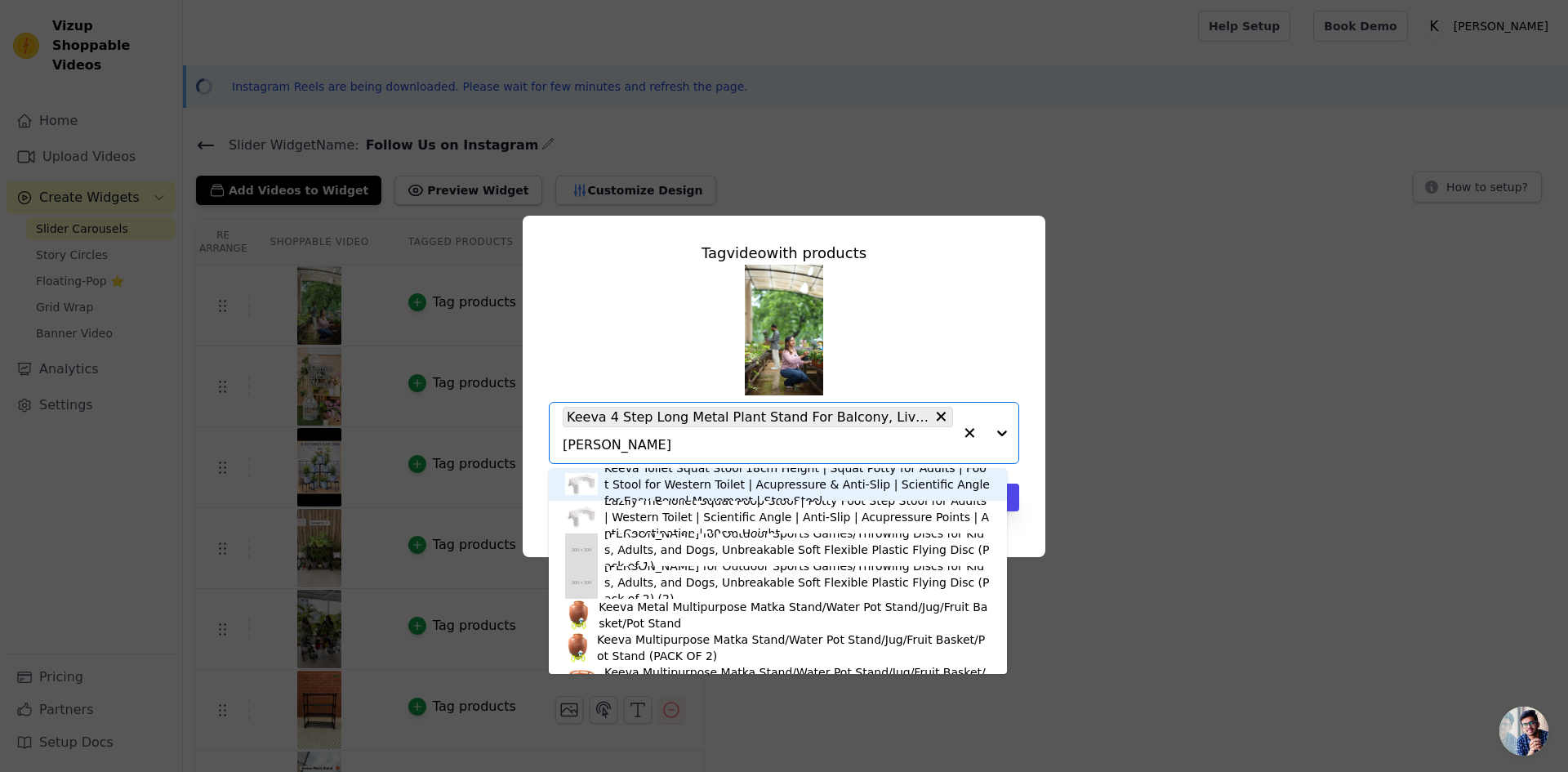
type input "stand"
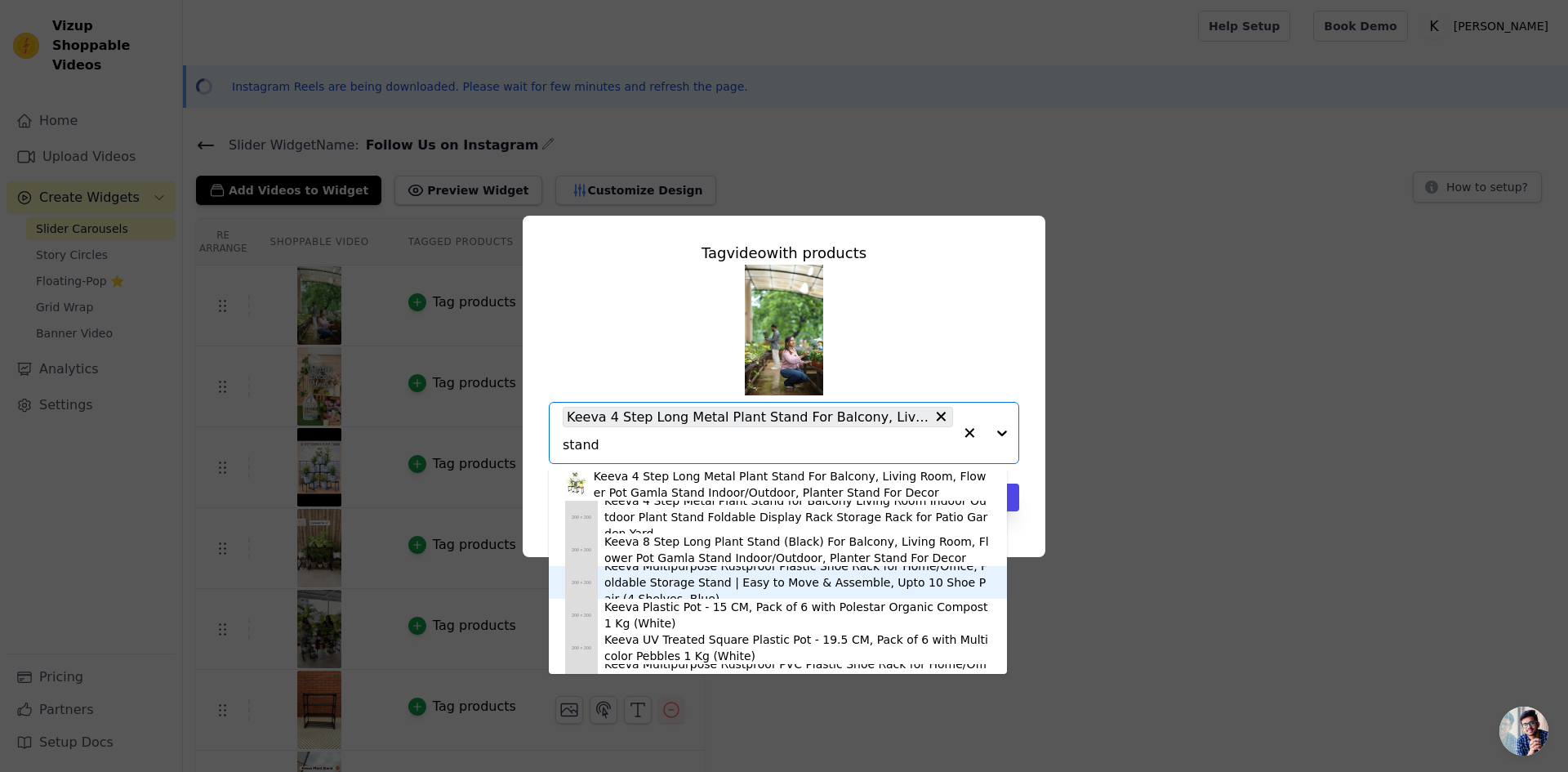
scroll to position [245, 0]
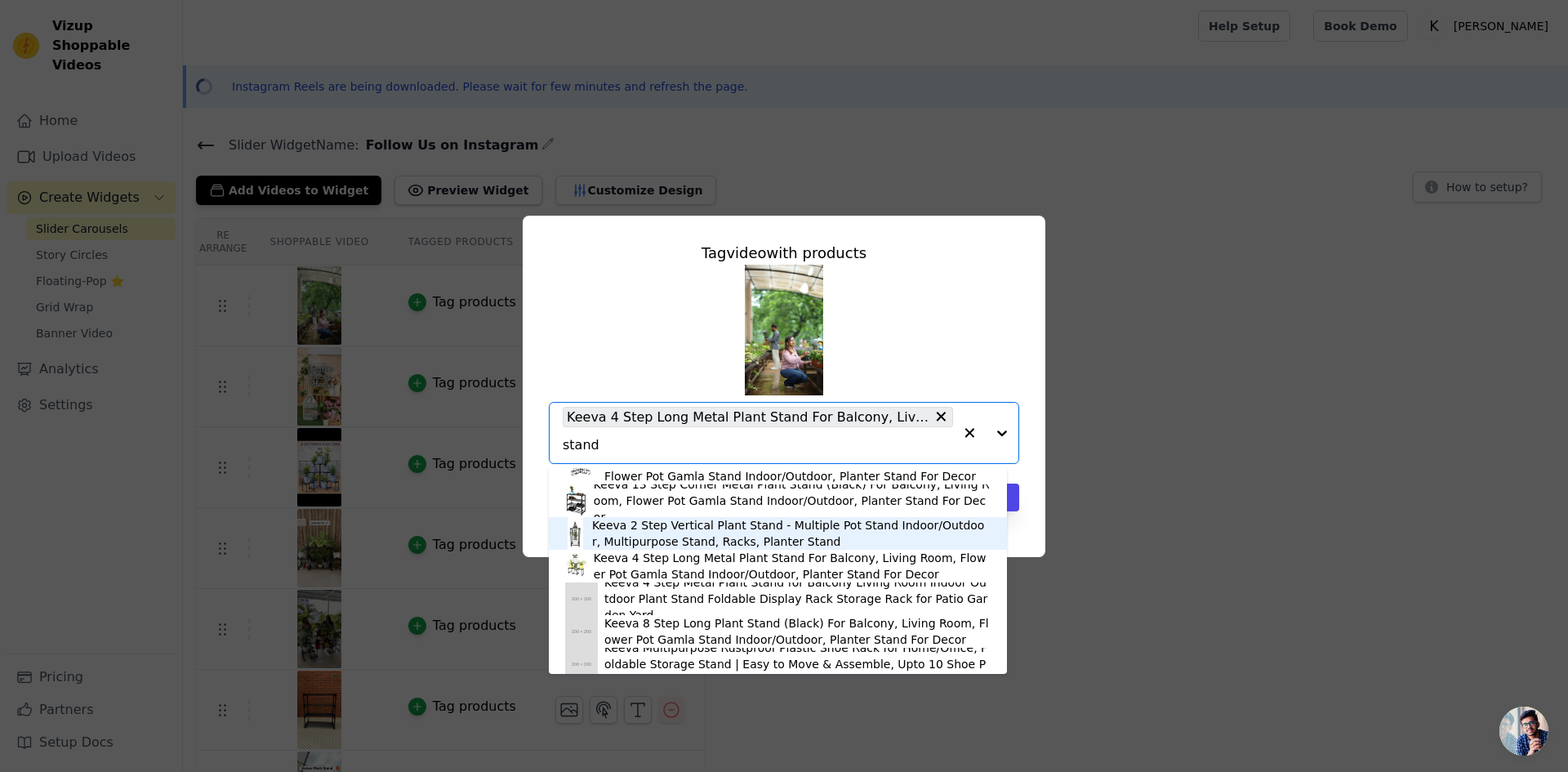
click at [632, 535] on div "Keeva 2 Step Vertical Plant Stand - Multiple Pot Stand Indoor/Outdoor, Multipur…" at bounding box center [790, 533] width 398 height 33
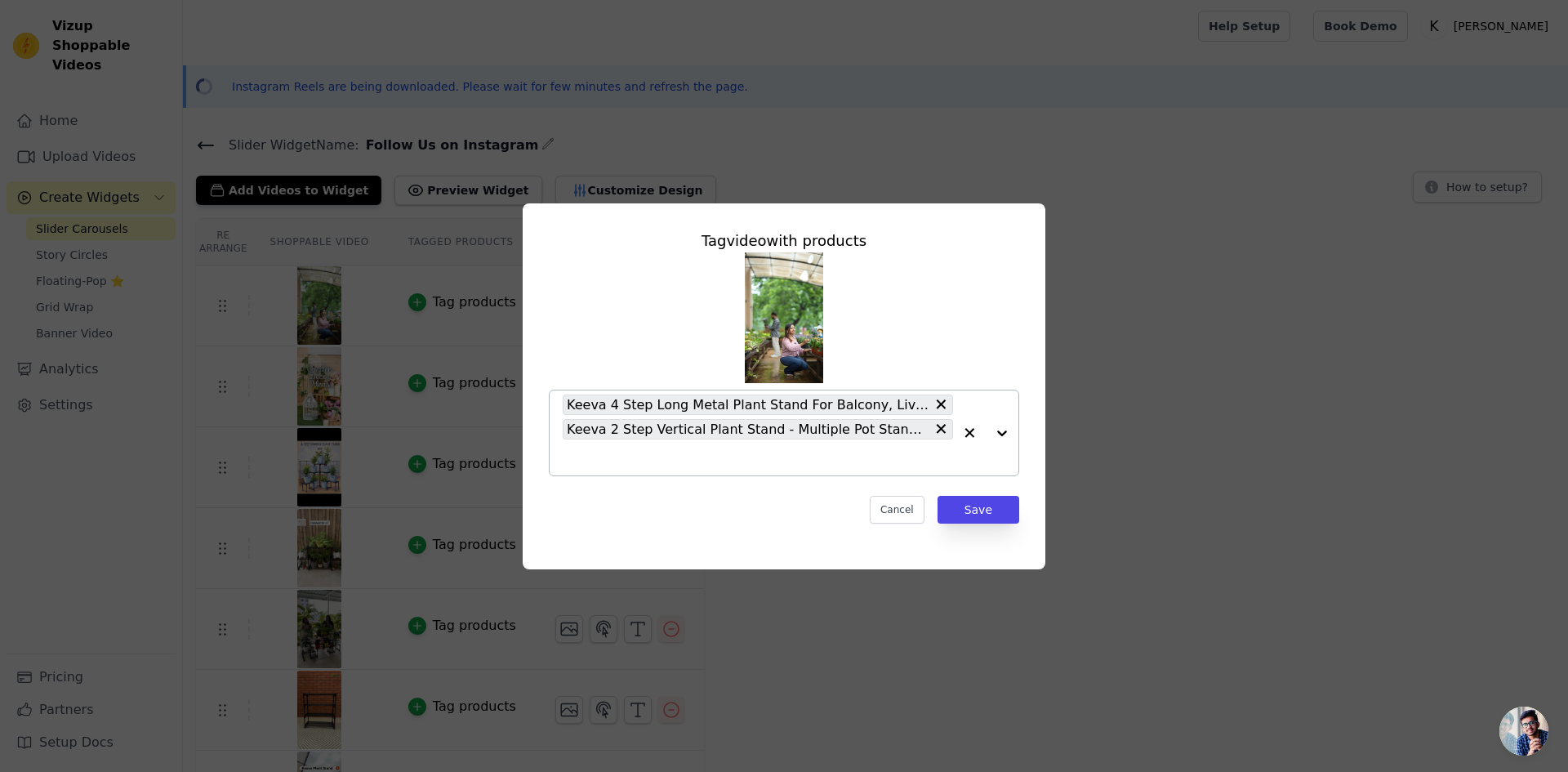
click at [806, 454] on input "text" at bounding box center [757, 458] width 390 height 19
click at [1034, 518] on div "Tag video with products Keeva 4 Step Long Metal Plant Stand For Balcony, Living…" at bounding box center [784, 386] width 523 height 366
click at [1003, 511] on button "Save" at bounding box center [978, 509] width 82 height 28
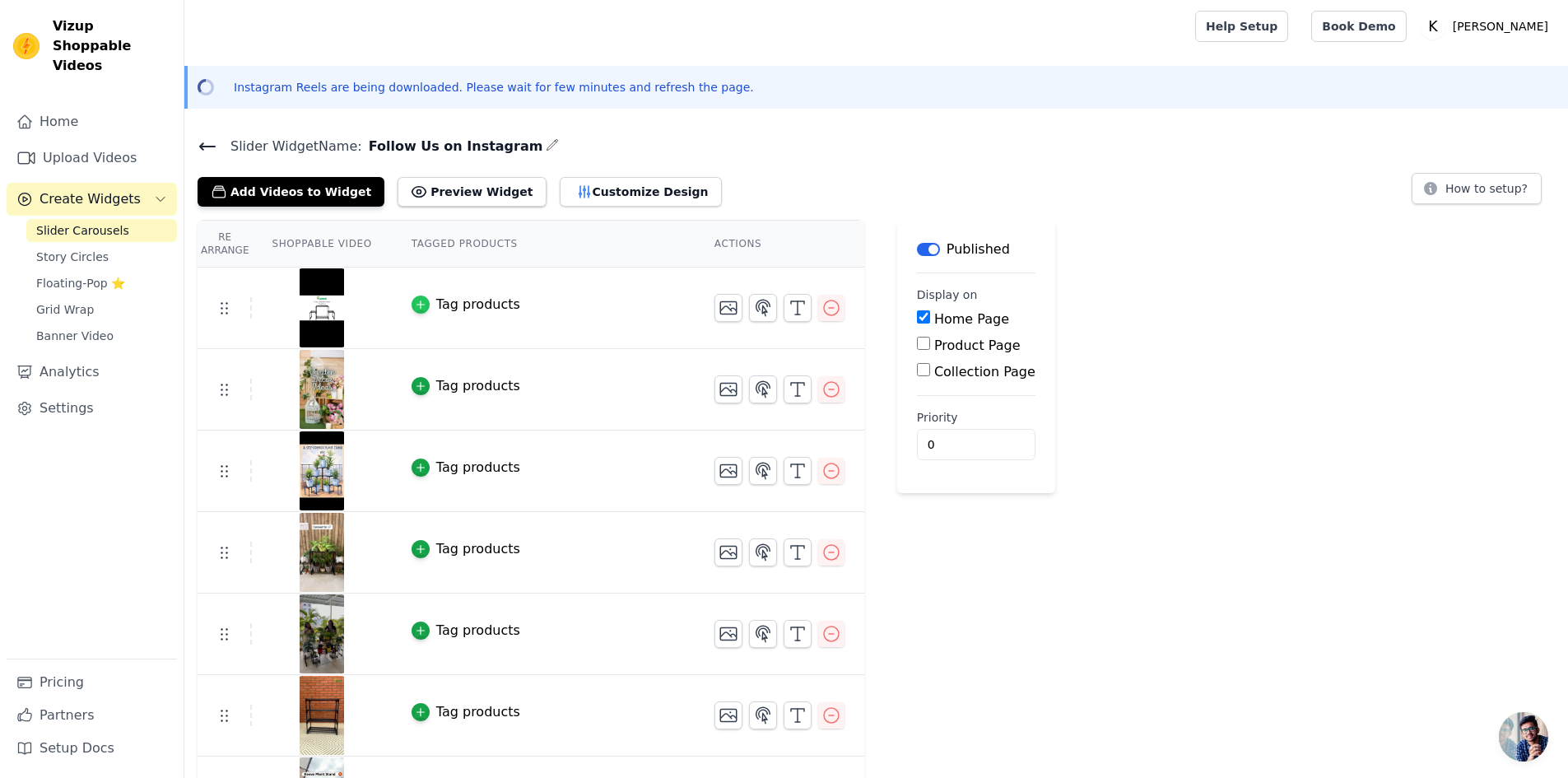
click at [412, 296] on div "button" at bounding box center [421, 304] width 18 height 18
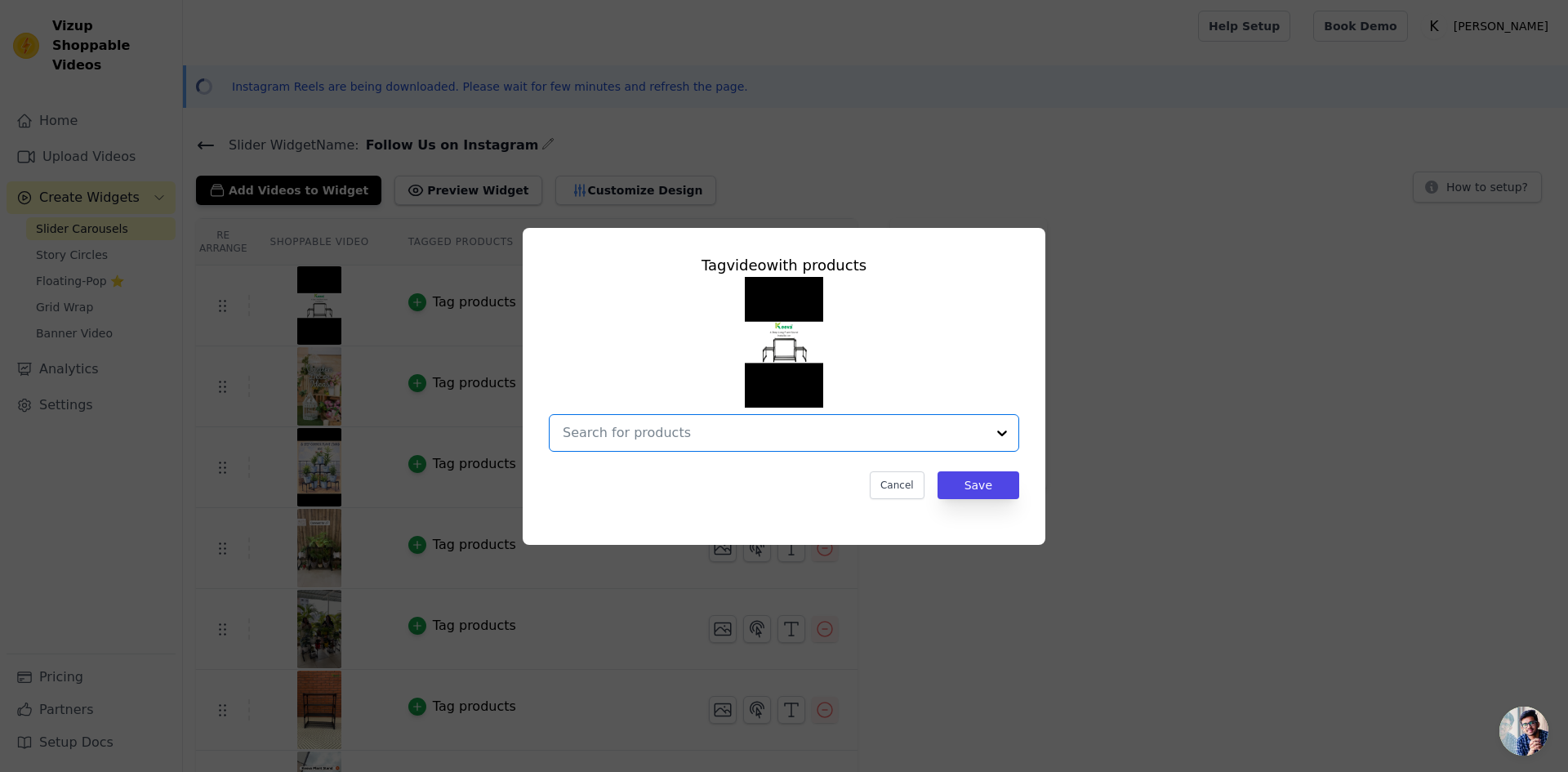
click at [663, 431] on input "text" at bounding box center [774, 433] width 423 height 19
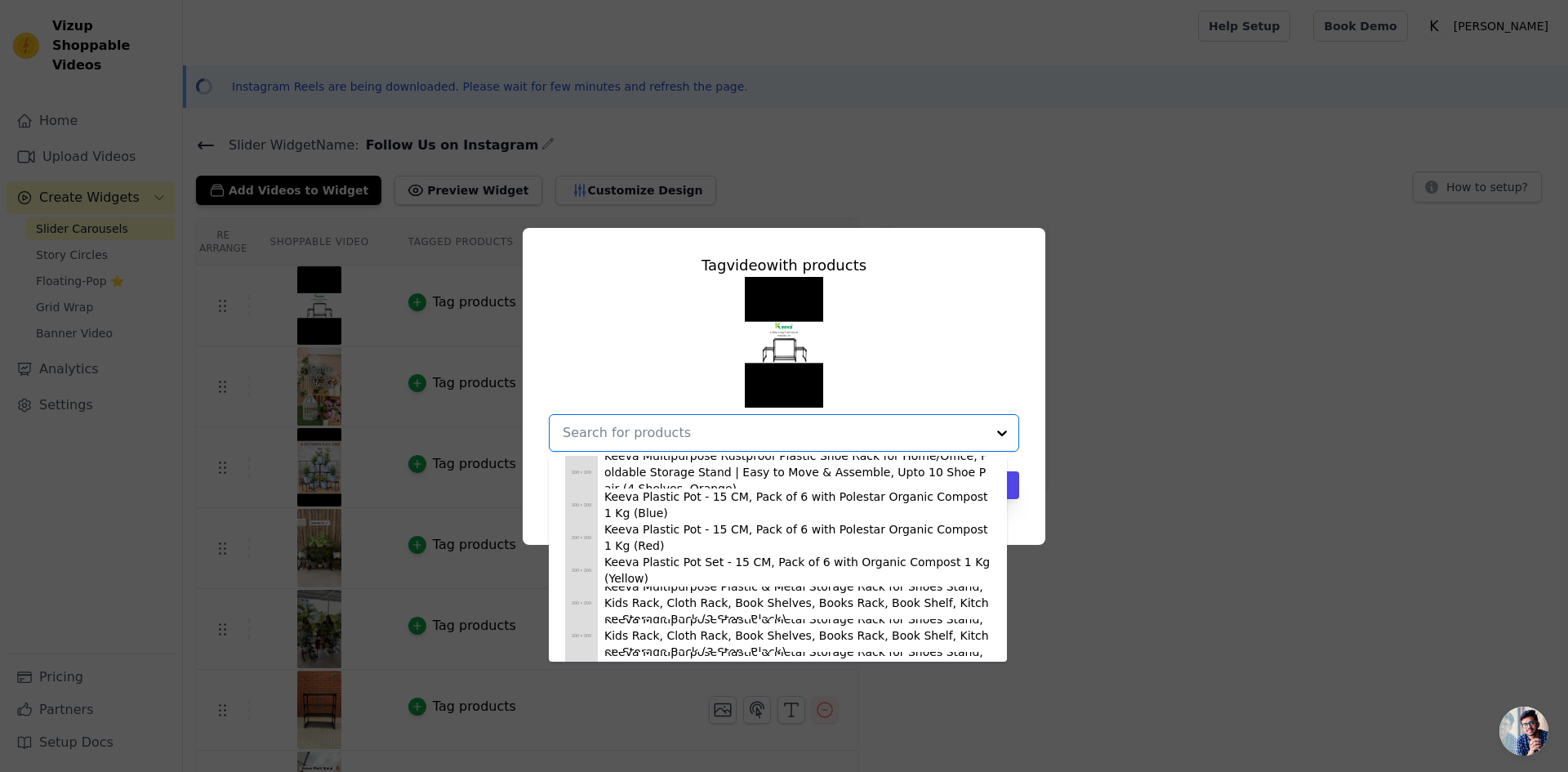
scroll to position [1236, 0]
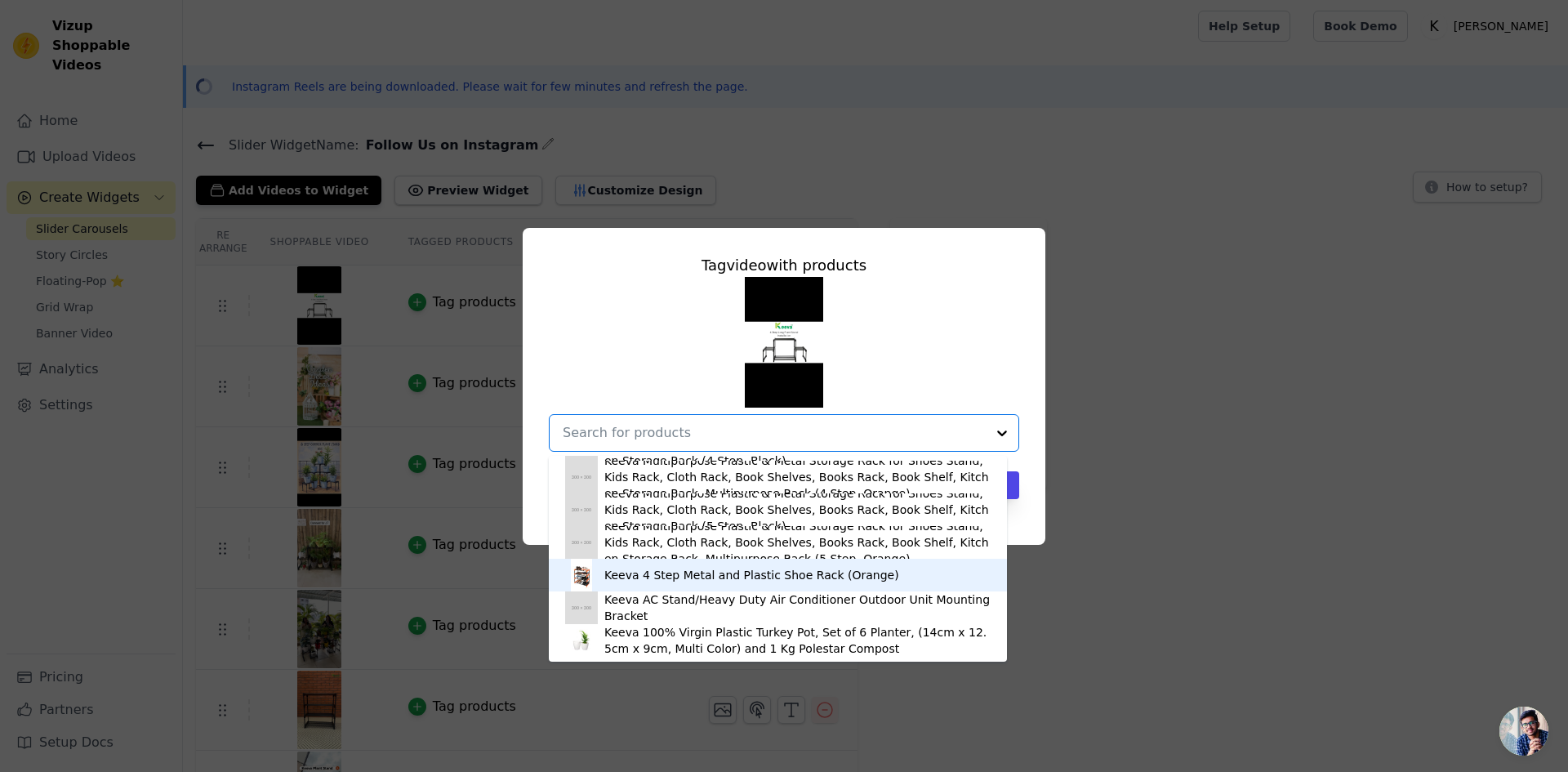
click at [668, 580] on div "Keeva 4 Step Metal and Plastic Shoe Rack (Orange)" at bounding box center [751, 574] width 295 height 17
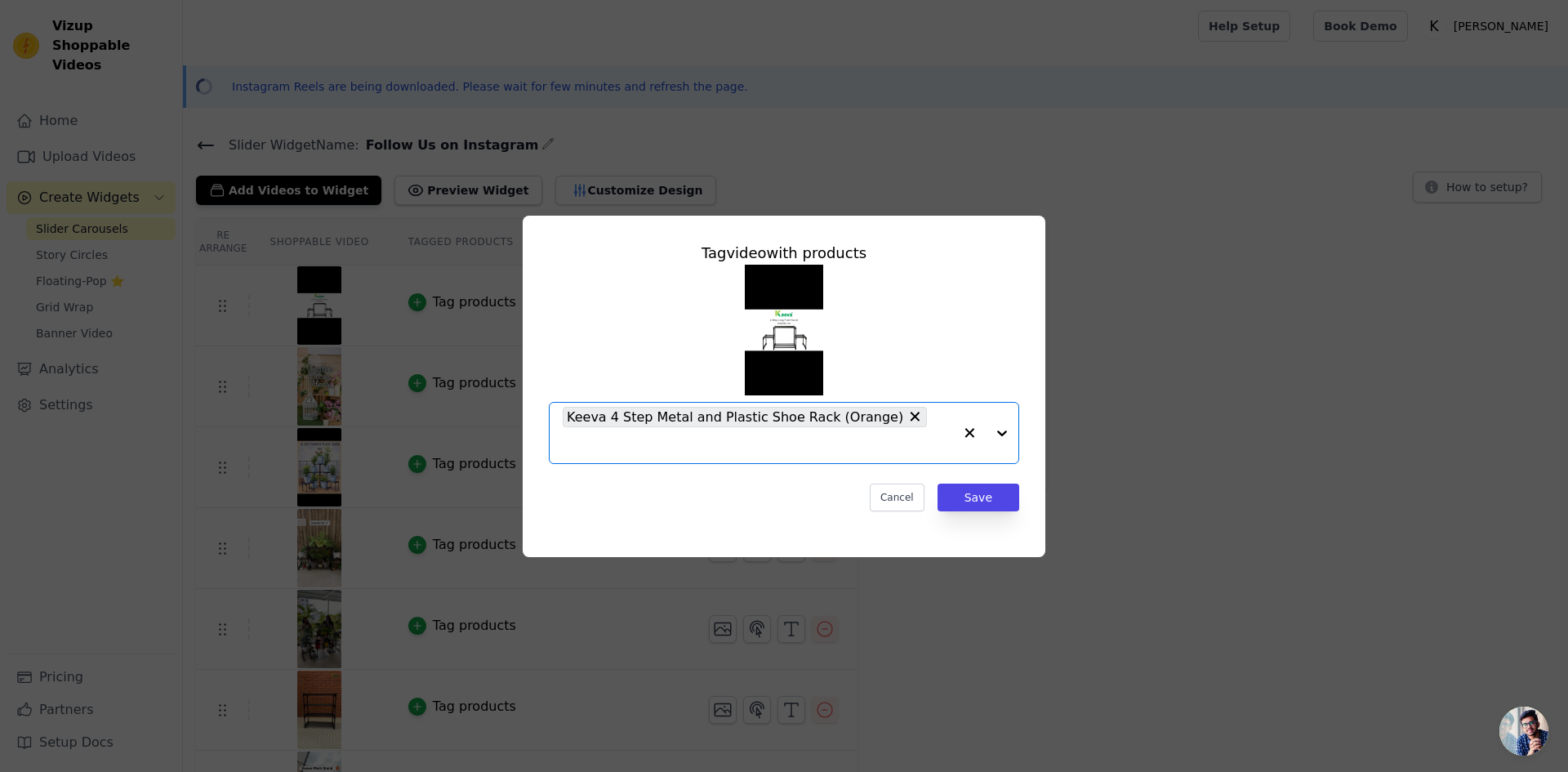
click at [1009, 433] on div at bounding box center [985, 433] width 65 height 60
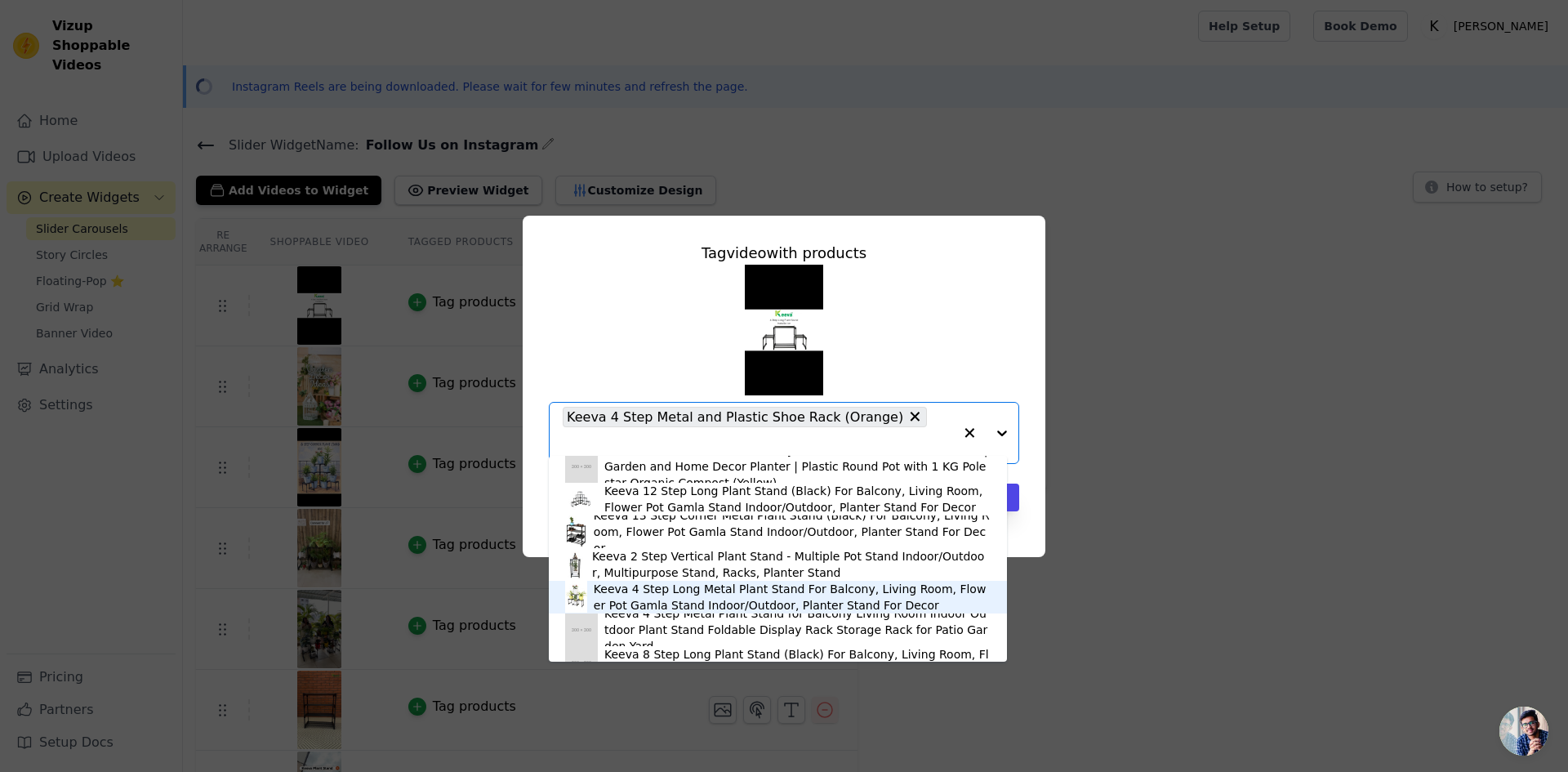
scroll to position [327, 0]
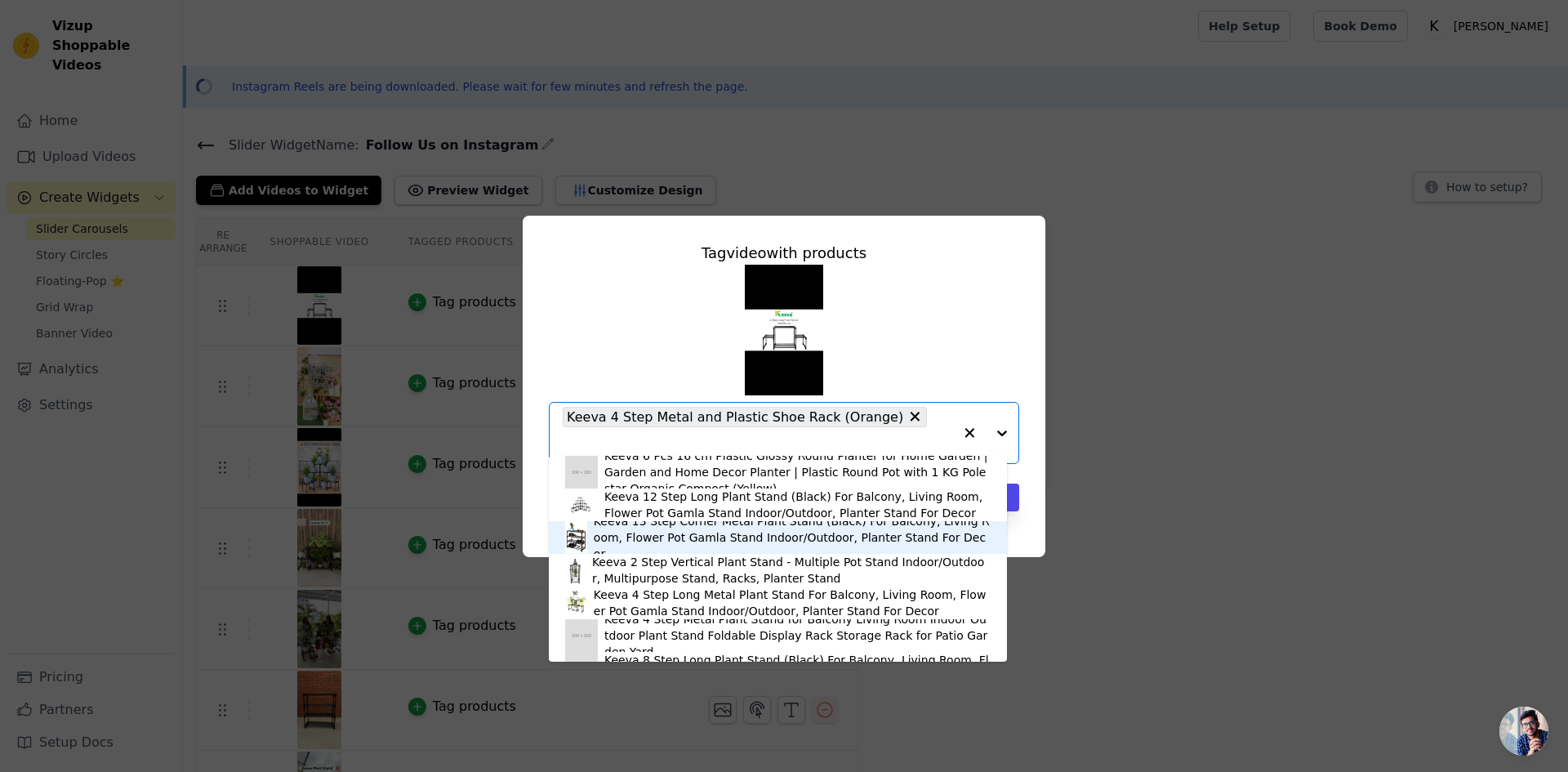
click at [620, 543] on div "Keeva 13 Step Corner Metal Plant Stand (Black) For Balcony, Living Room, Flower…" at bounding box center [792, 537] width 397 height 49
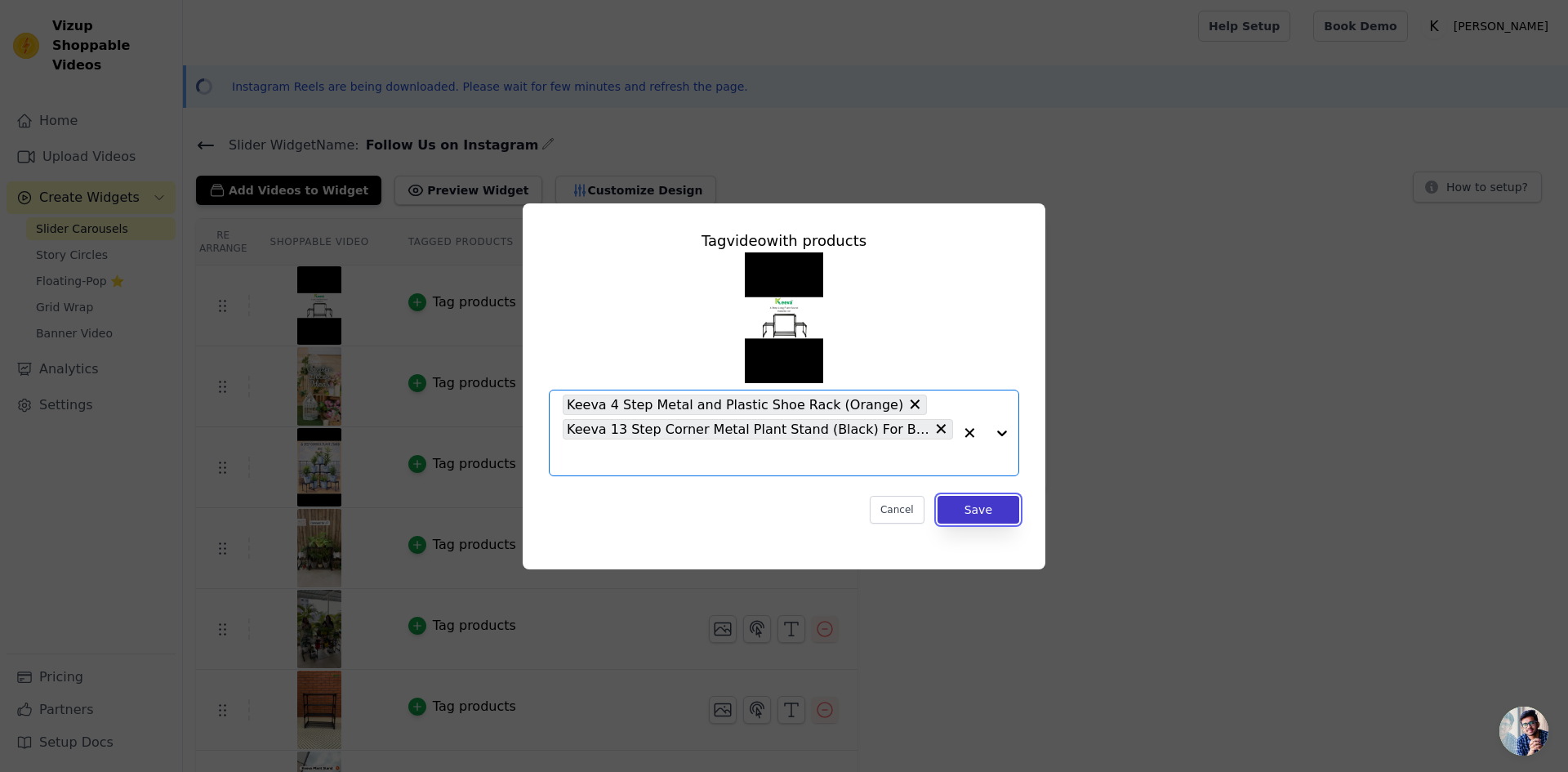
click at [972, 511] on button "Save" at bounding box center [978, 509] width 82 height 28
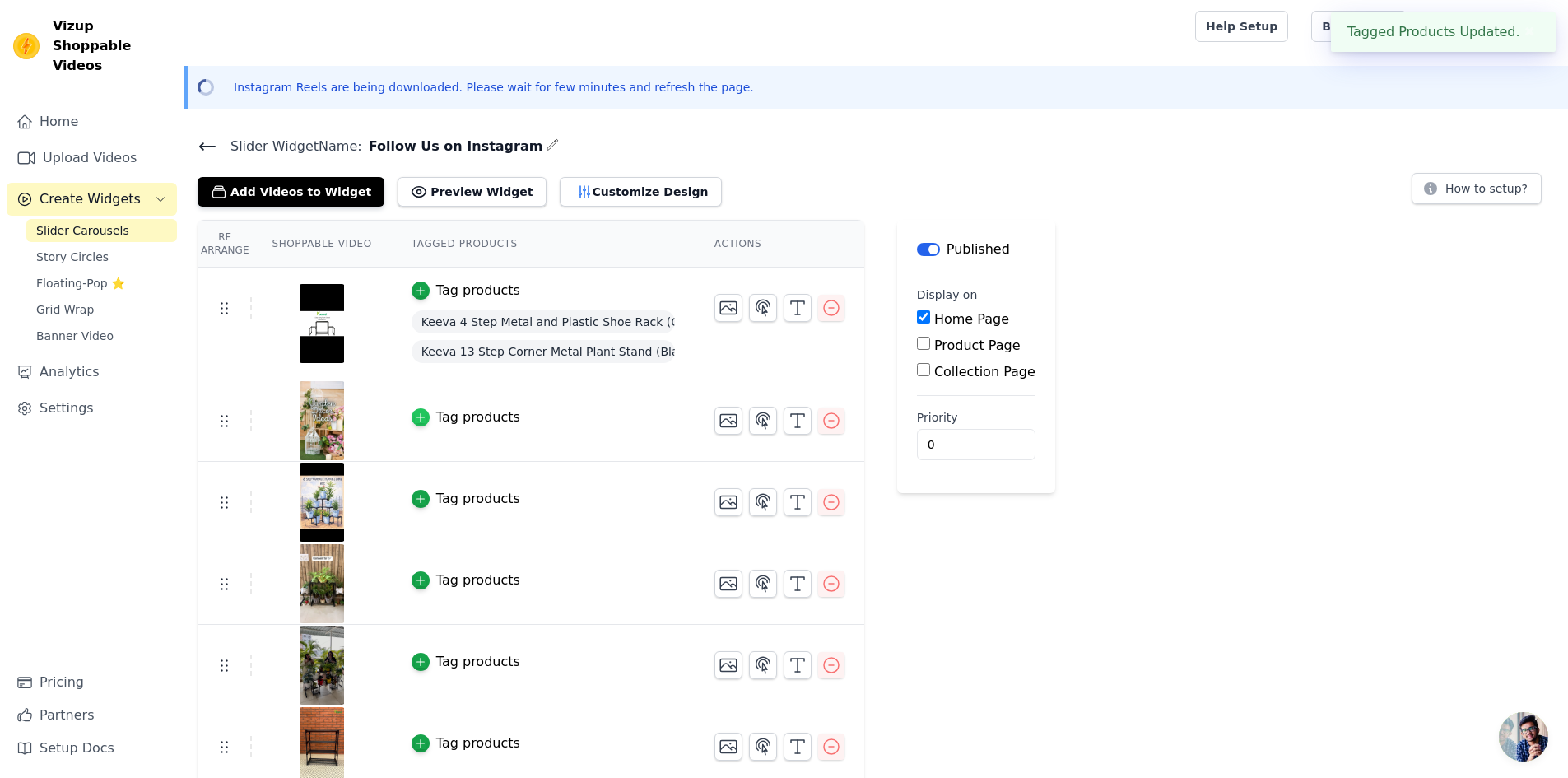
click at [412, 418] on div "button" at bounding box center [421, 417] width 18 height 18
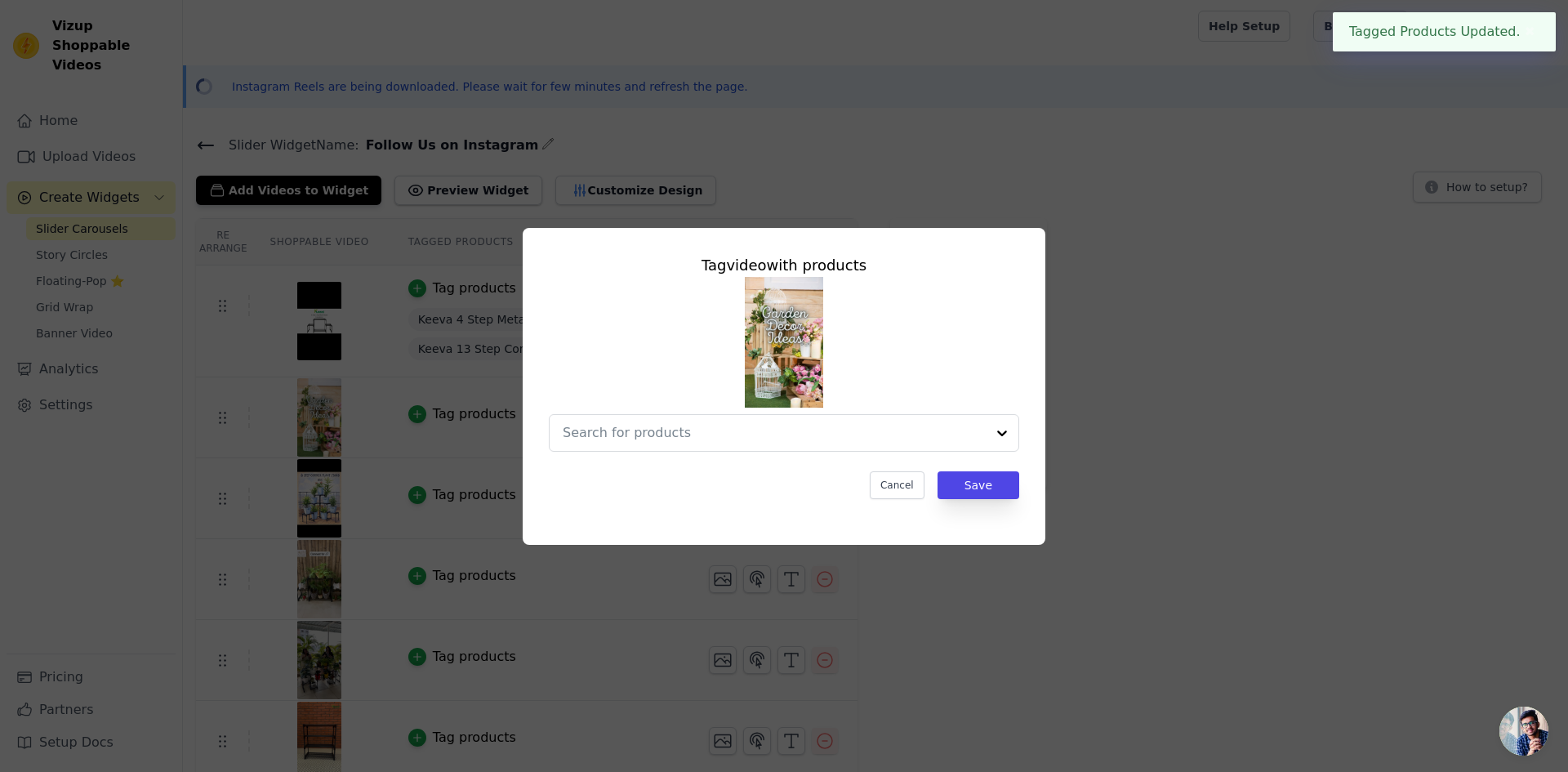
click at [784, 330] on img at bounding box center [784, 342] width 79 height 130
click at [1177, 373] on div "Tag video with products Cancel Save" at bounding box center [784, 386] width 1515 height 369
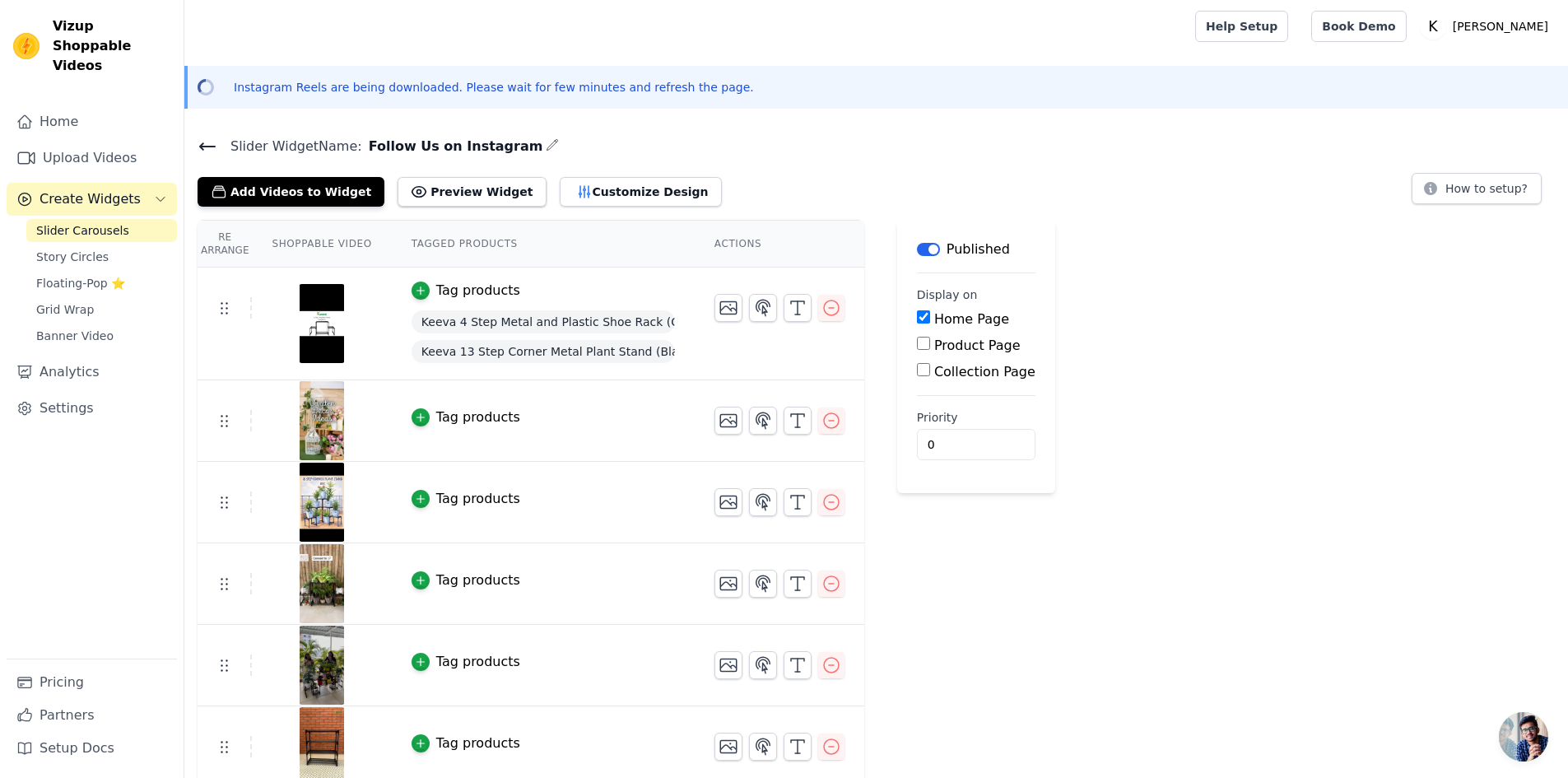
click at [308, 431] on img at bounding box center [322, 421] width 46 height 79
click at [313, 440] on img at bounding box center [322, 421] width 46 height 79
click at [312, 506] on img at bounding box center [322, 502] width 46 height 79
click at [424, 499] on button "Tag products" at bounding box center [466, 498] width 109 height 20
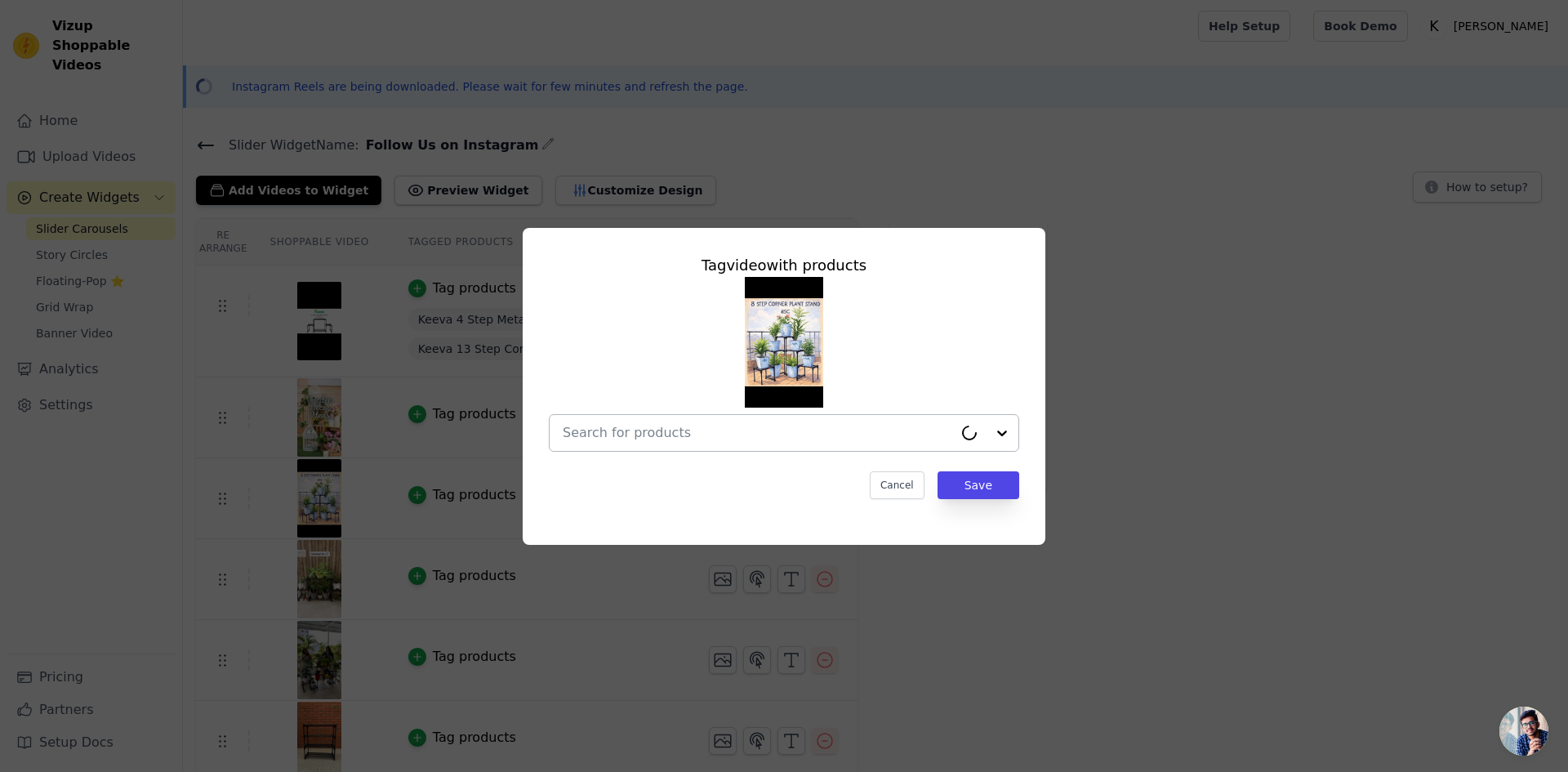
click at [769, 428] on input "text" at bounding box center [757, 433] width 390 height 19
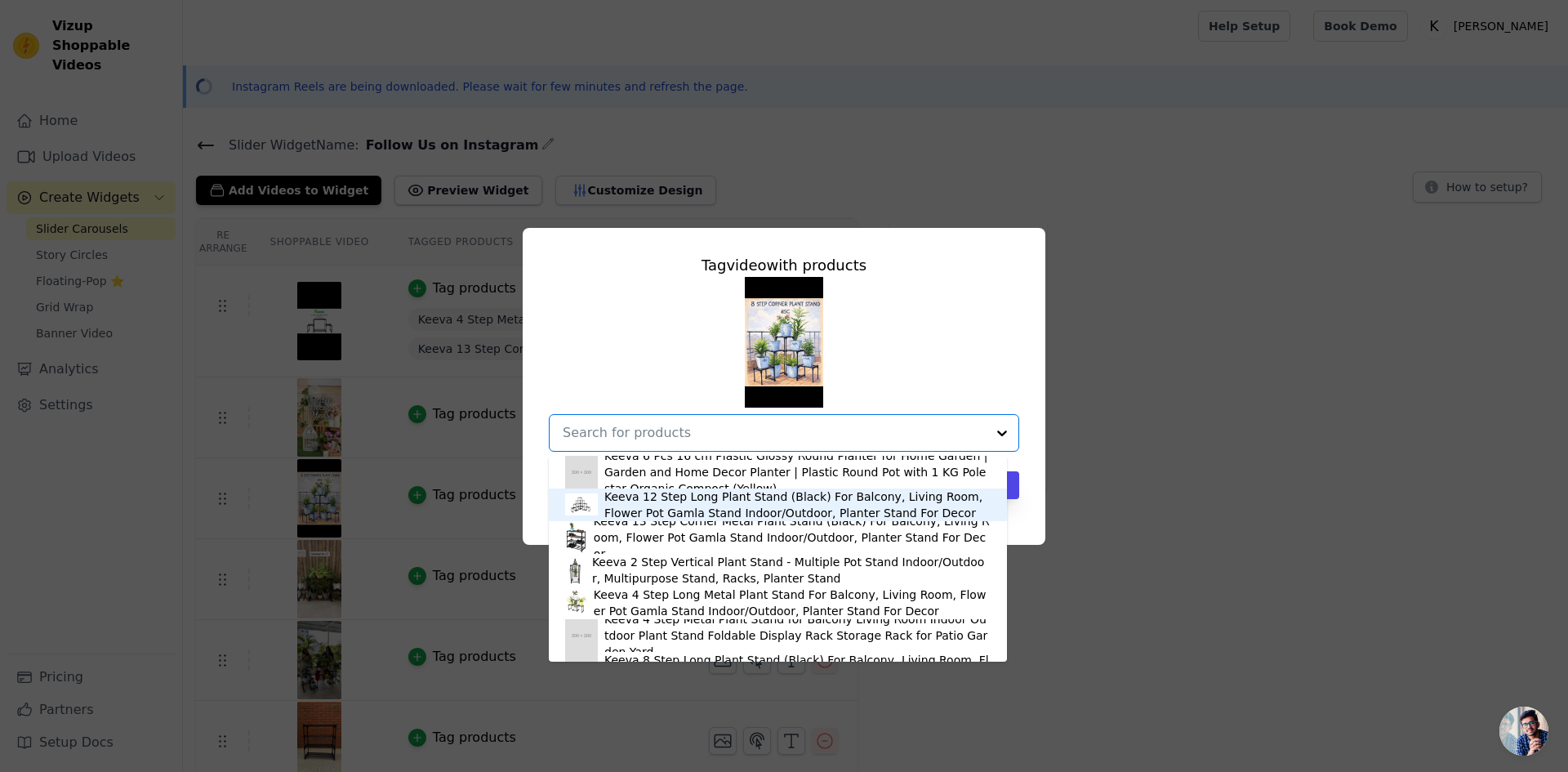
click at [644, 508] on div "Keeva 12 Step Long Plant Stand (Black) For Balcony, Living Room, Flower Pot Gam…" at bounding box center [797, 505] width 386 height 33
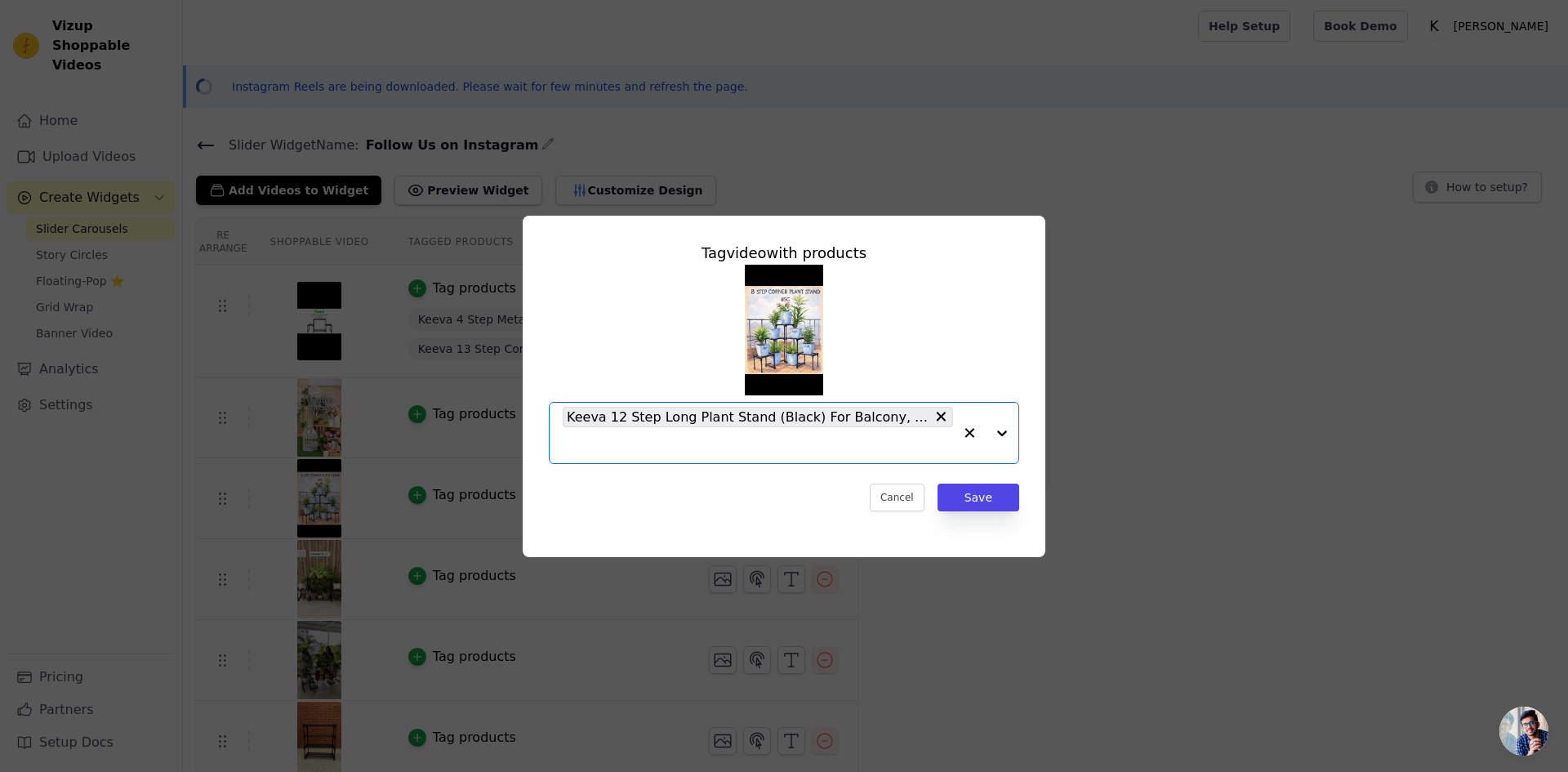
click at [649, 449] on input "text" at bounding box center [757, 445] width 390 height 19
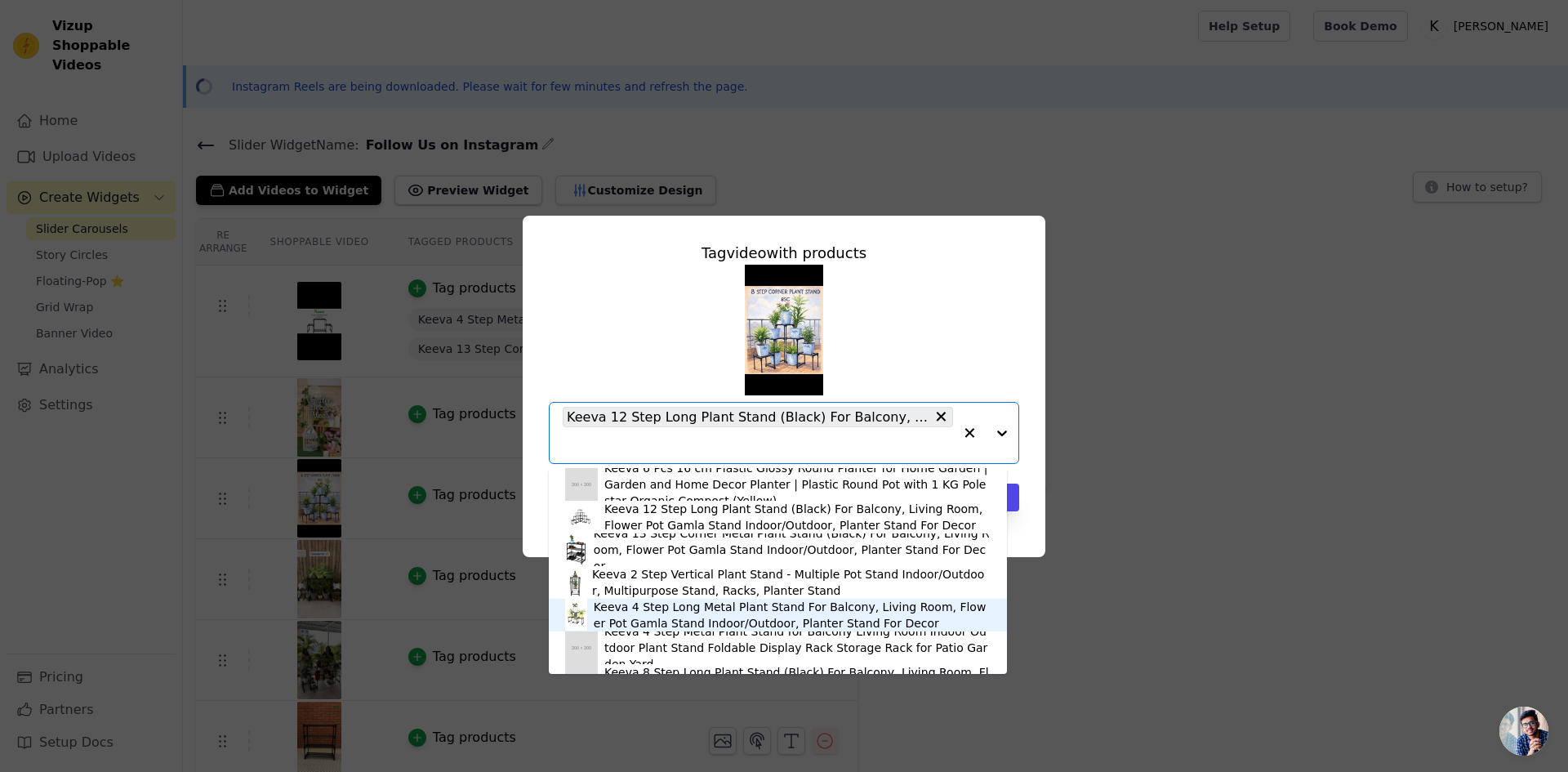
click at [626, 608] on div "Keeva 4 Step Long Metal Plant Stand For Balcony, Living Room, Flower Pot Gamla …" at bounding box center [792, 615] width 397 height 33
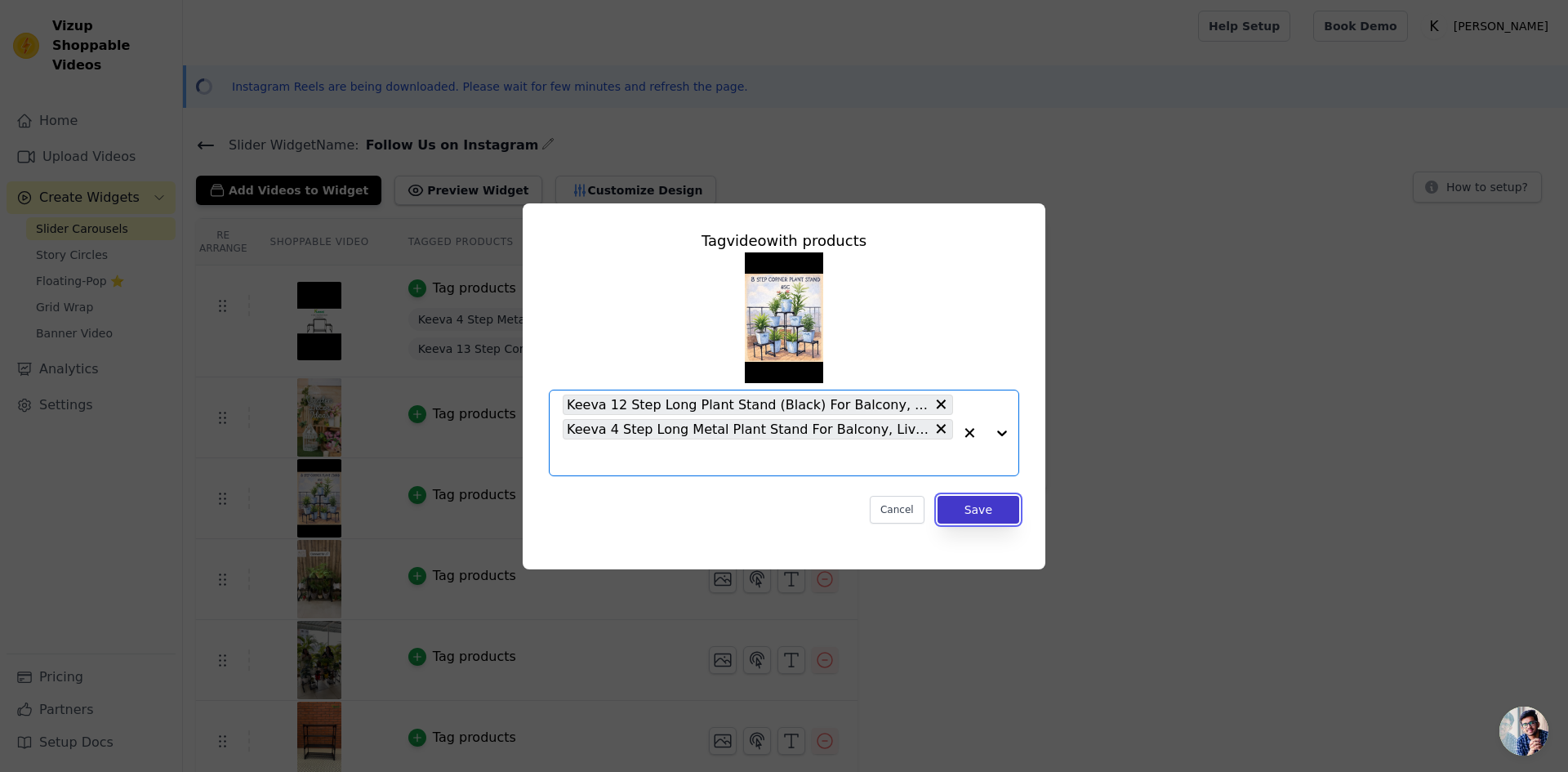
click at [966, 502] on button "Save" at bounding box center [978, 509] width 82 height 28
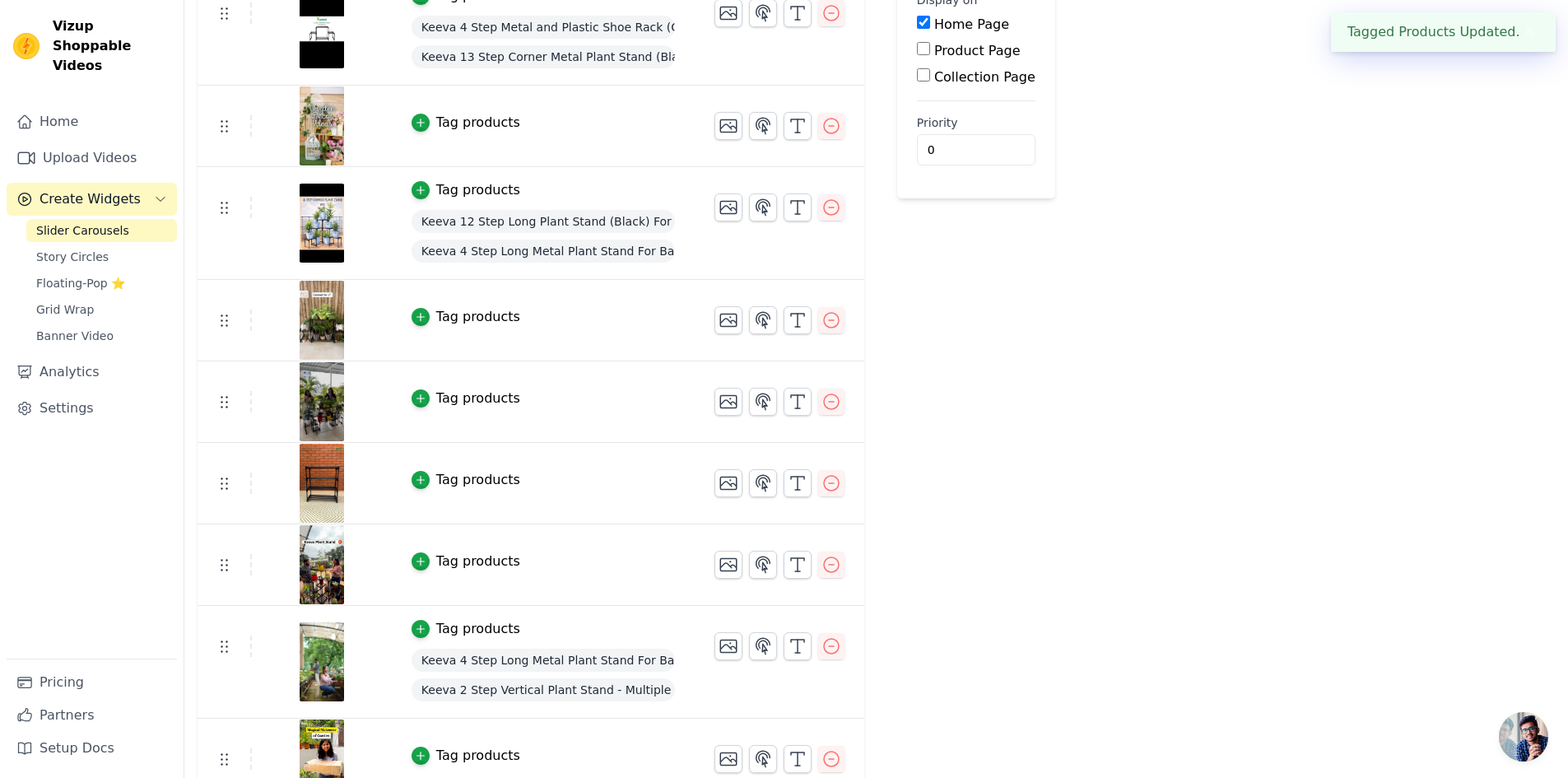
scroll to position [316, 0]
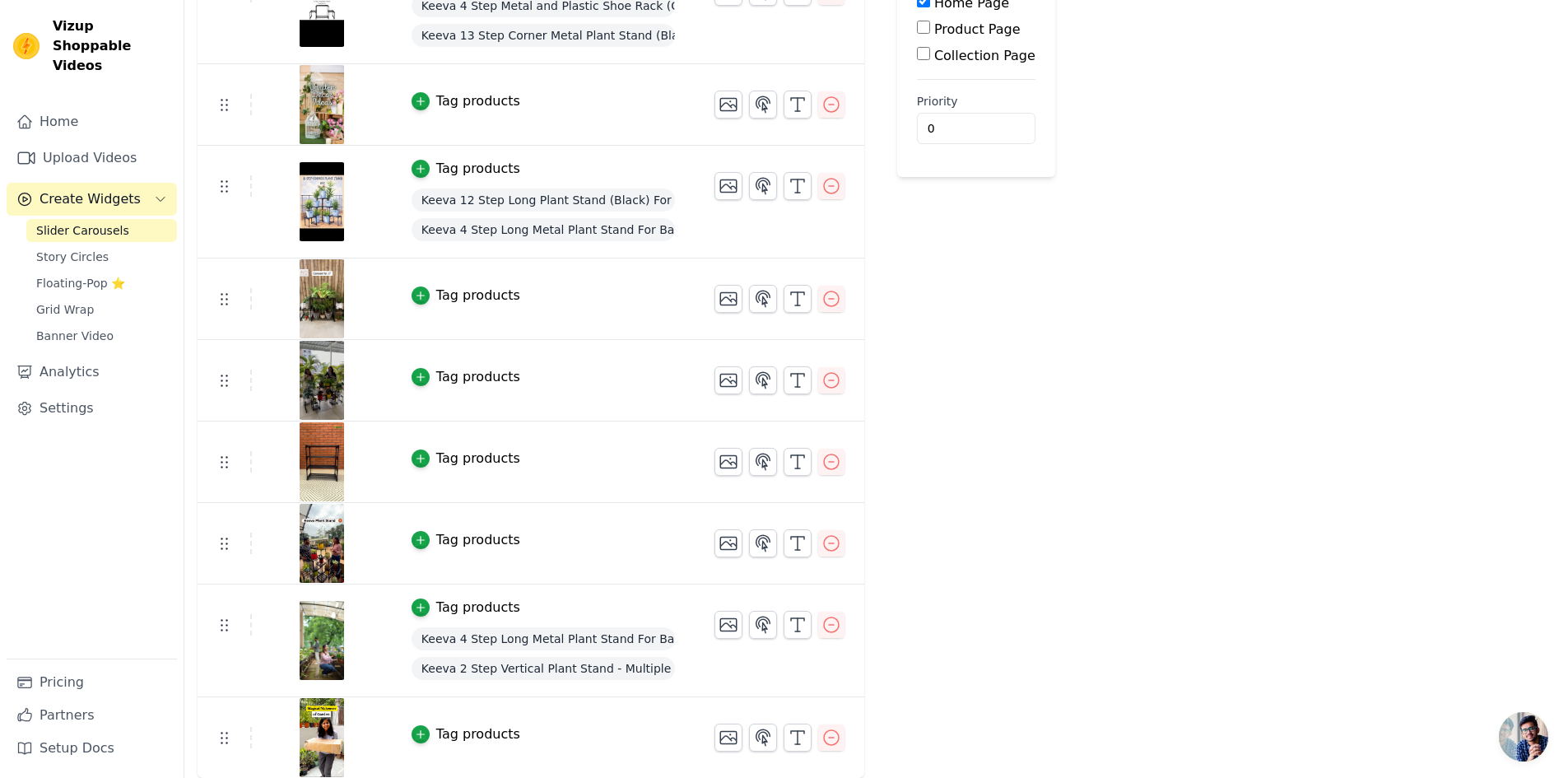
click at [423, 460] on button "Tag products" at bounding box center [466, 458] width 109 height 20
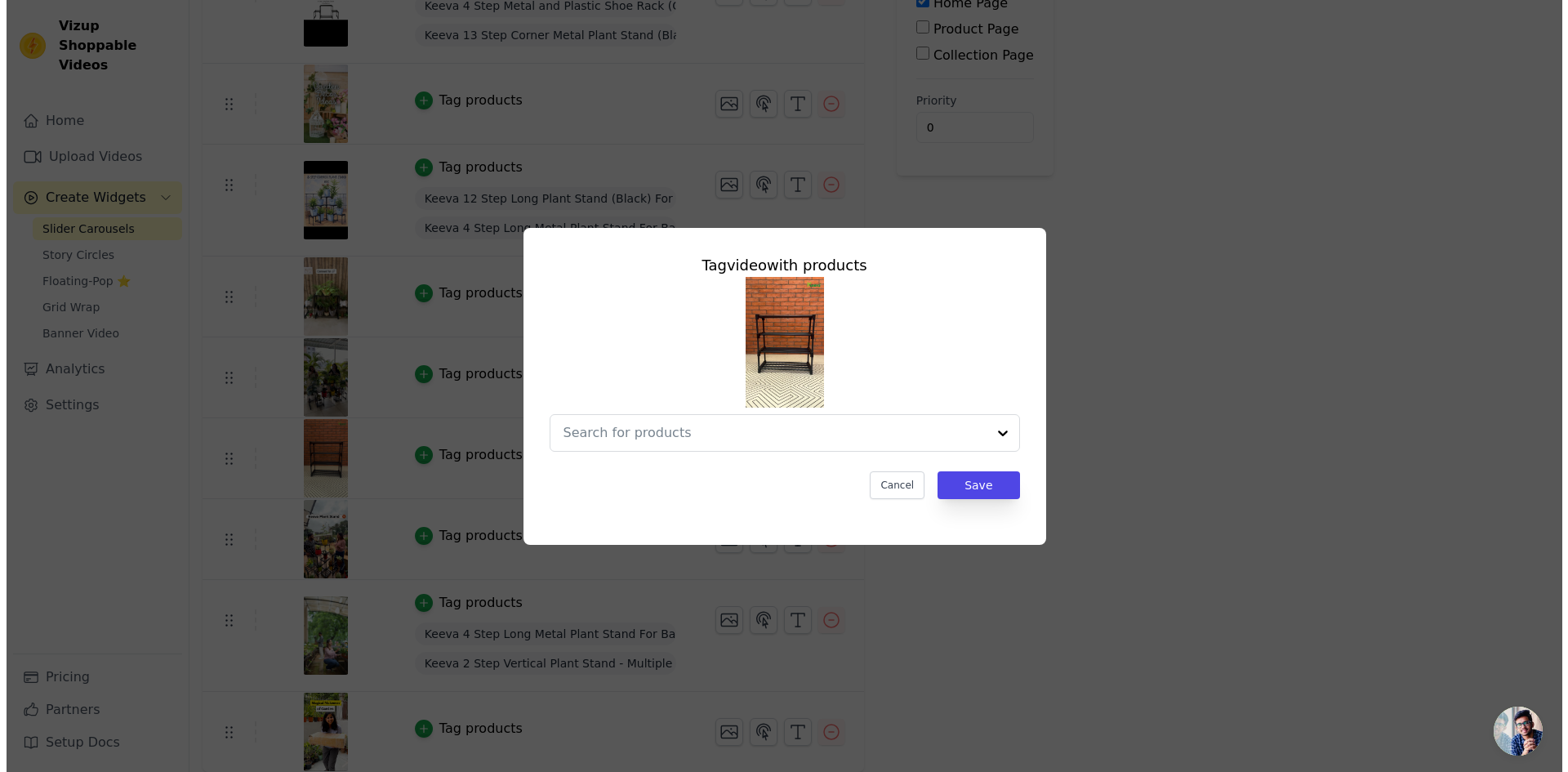
scroll to position [0, 0]
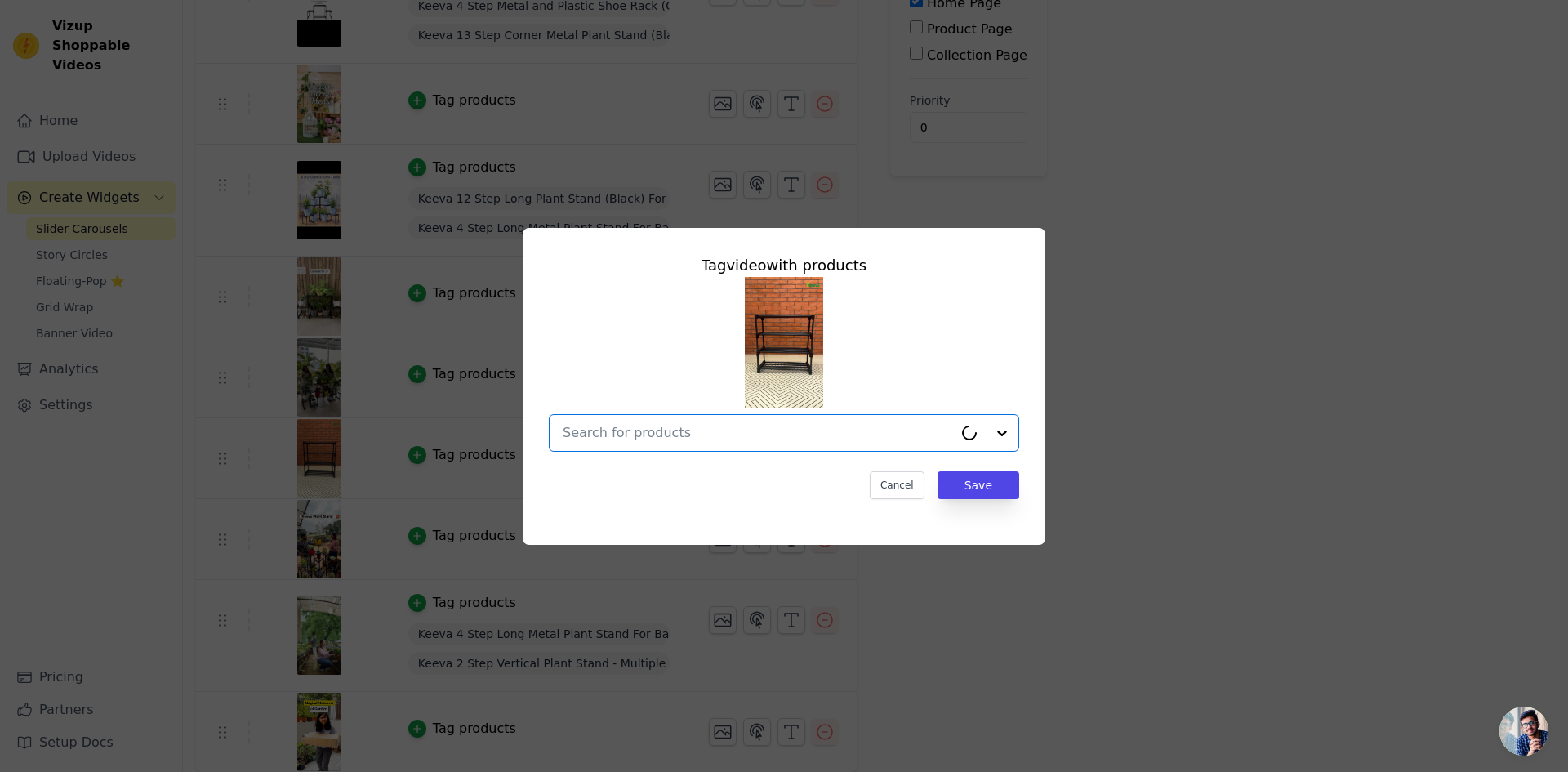
click at [711, 442] on input "text" at bounding box center [757, 433] width 390 height 19
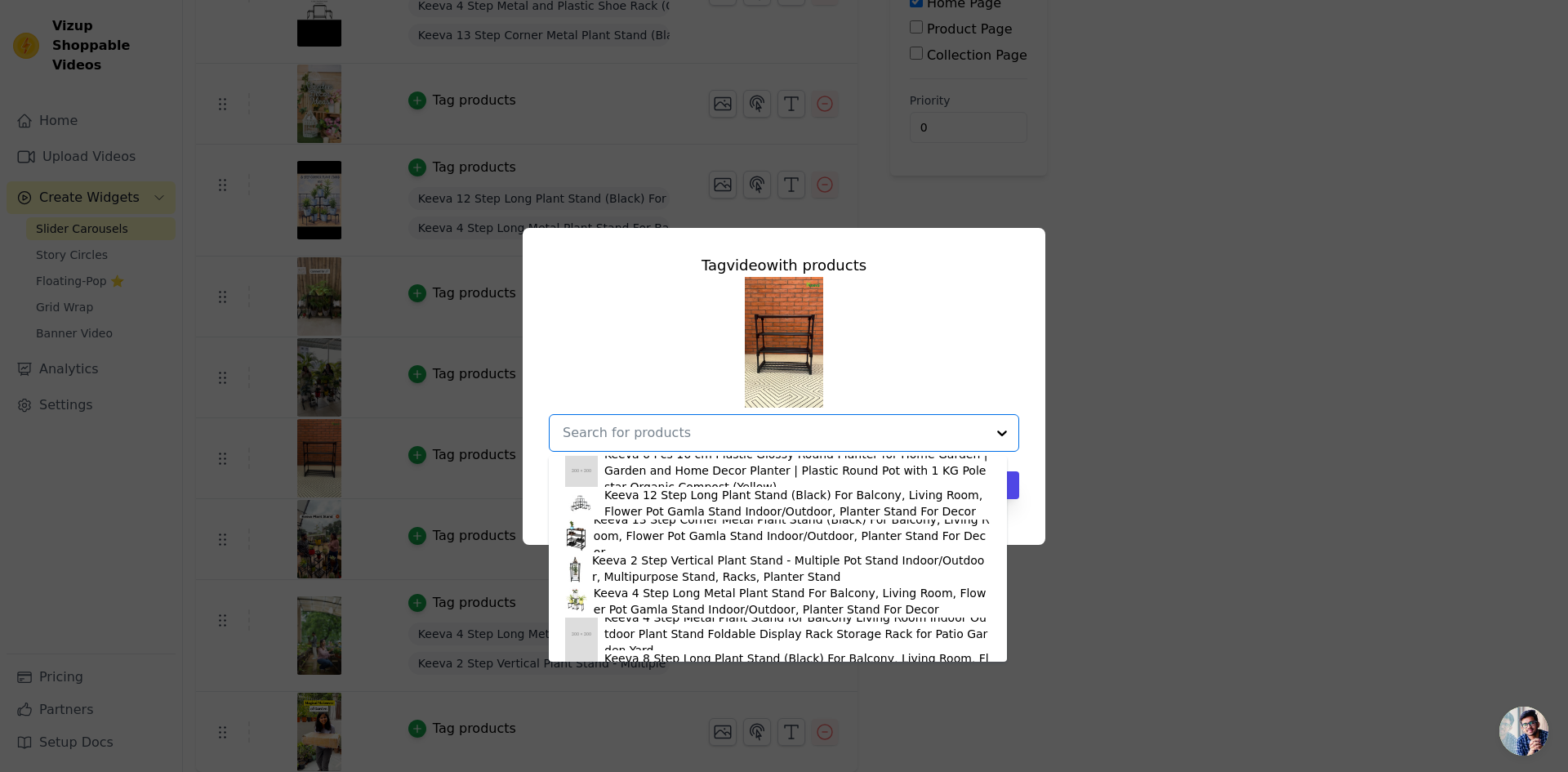
scroll to position [327, 0]
click at [597, 540] on div "Keeva 13 Step Corner Metal Plant Stand (Black) For Balcony, Living Room, Flower…" at bounding box center [792, 537] width 397 height 49
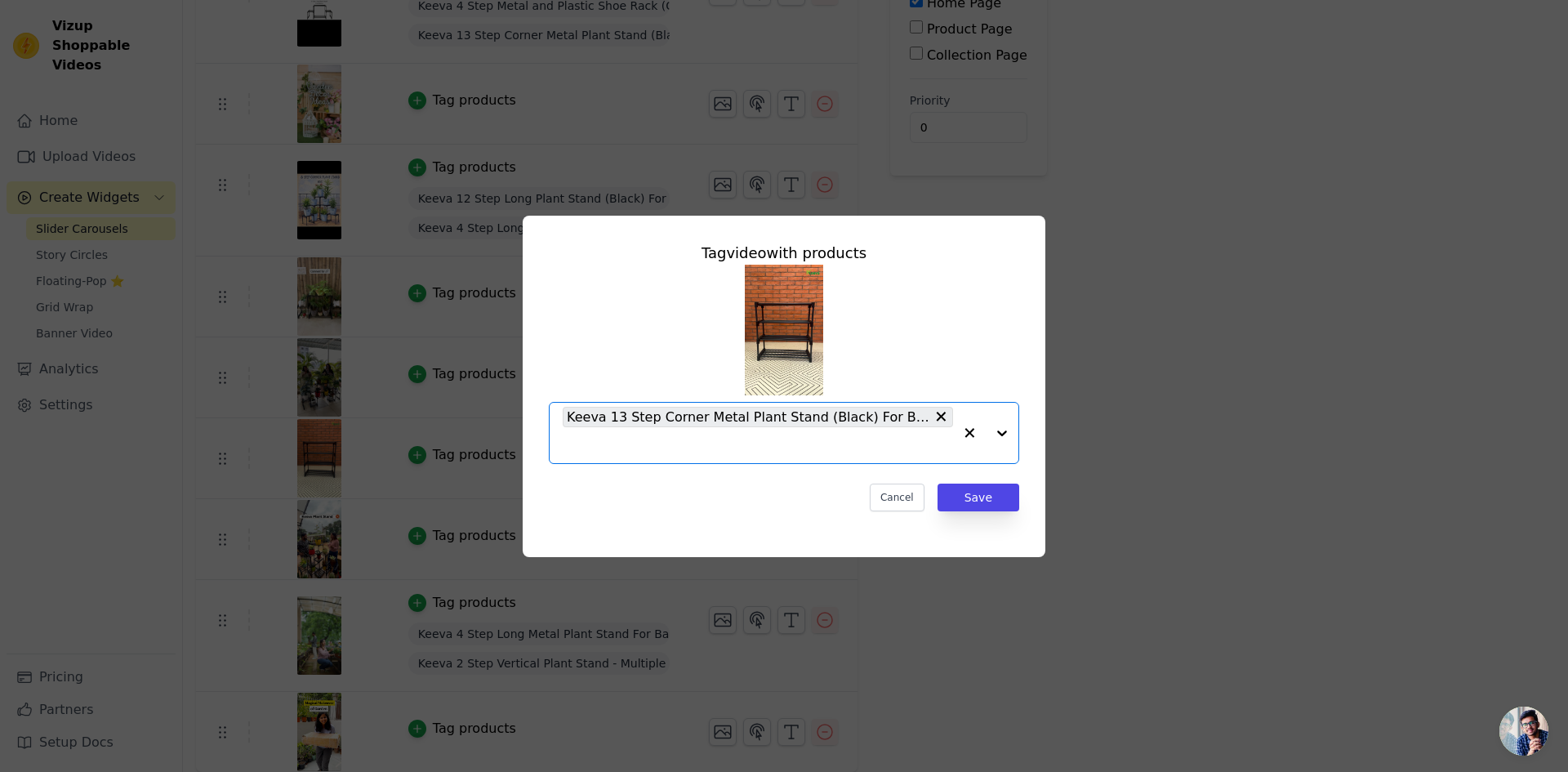
click at [774, 447] on input "text" at bounding box center [757, 445] width 390 height 19
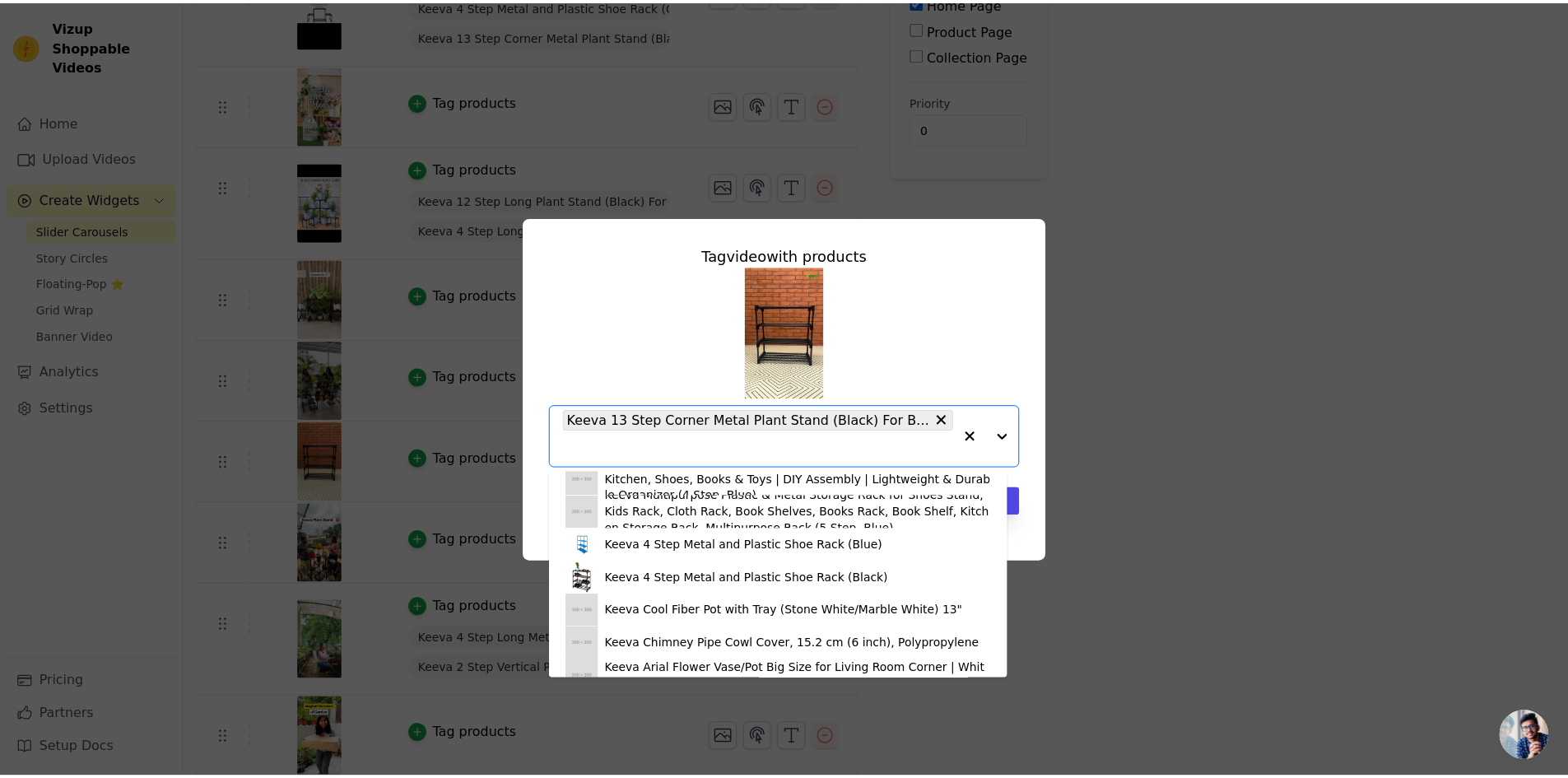
scroll to position [741, 0]
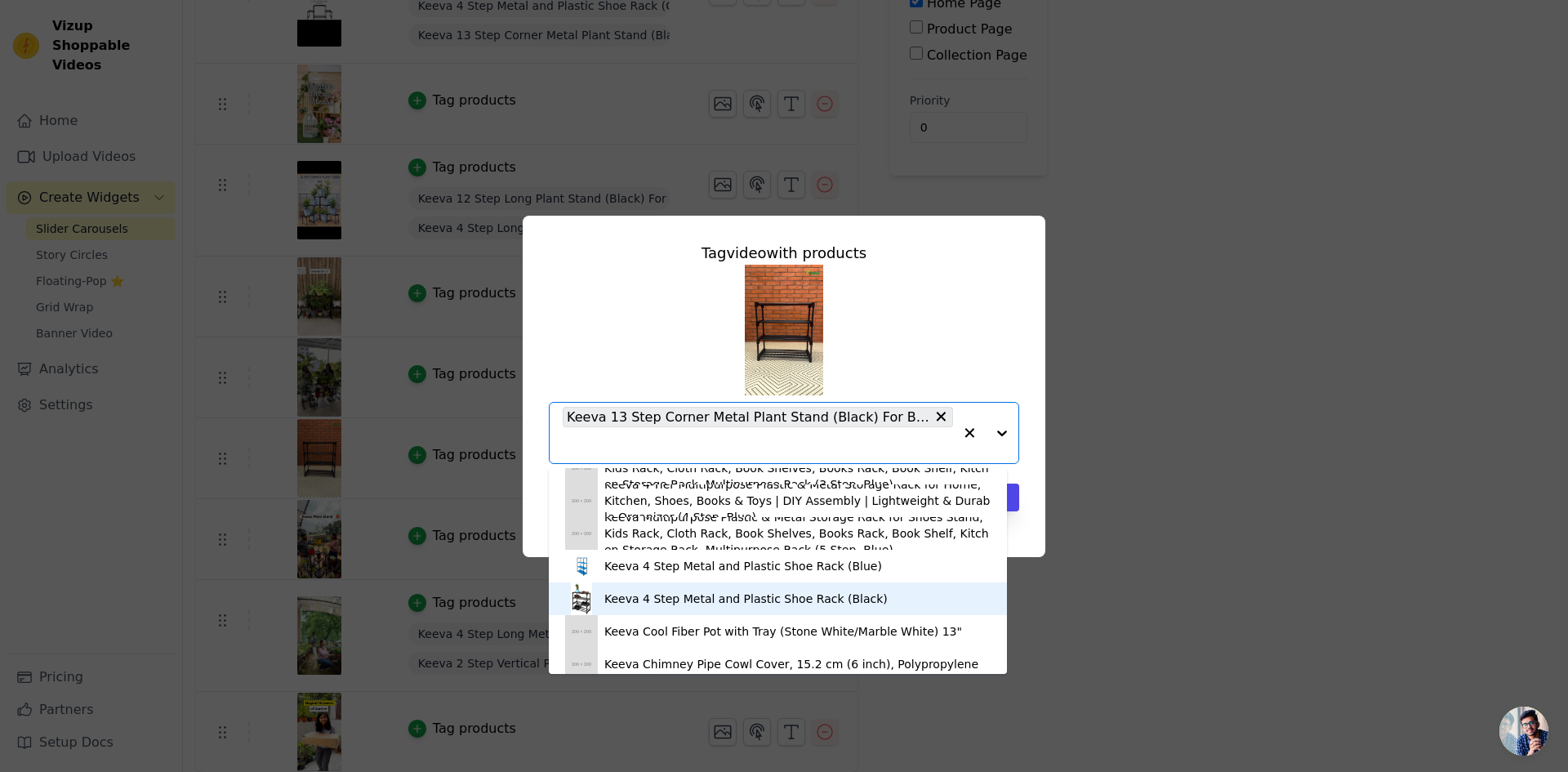
click at [645, 595] on div "Keeva 4 Step Metal and Plastic Shoe Rack (Black)" at bounding box center [746, 599] width 283 height 17
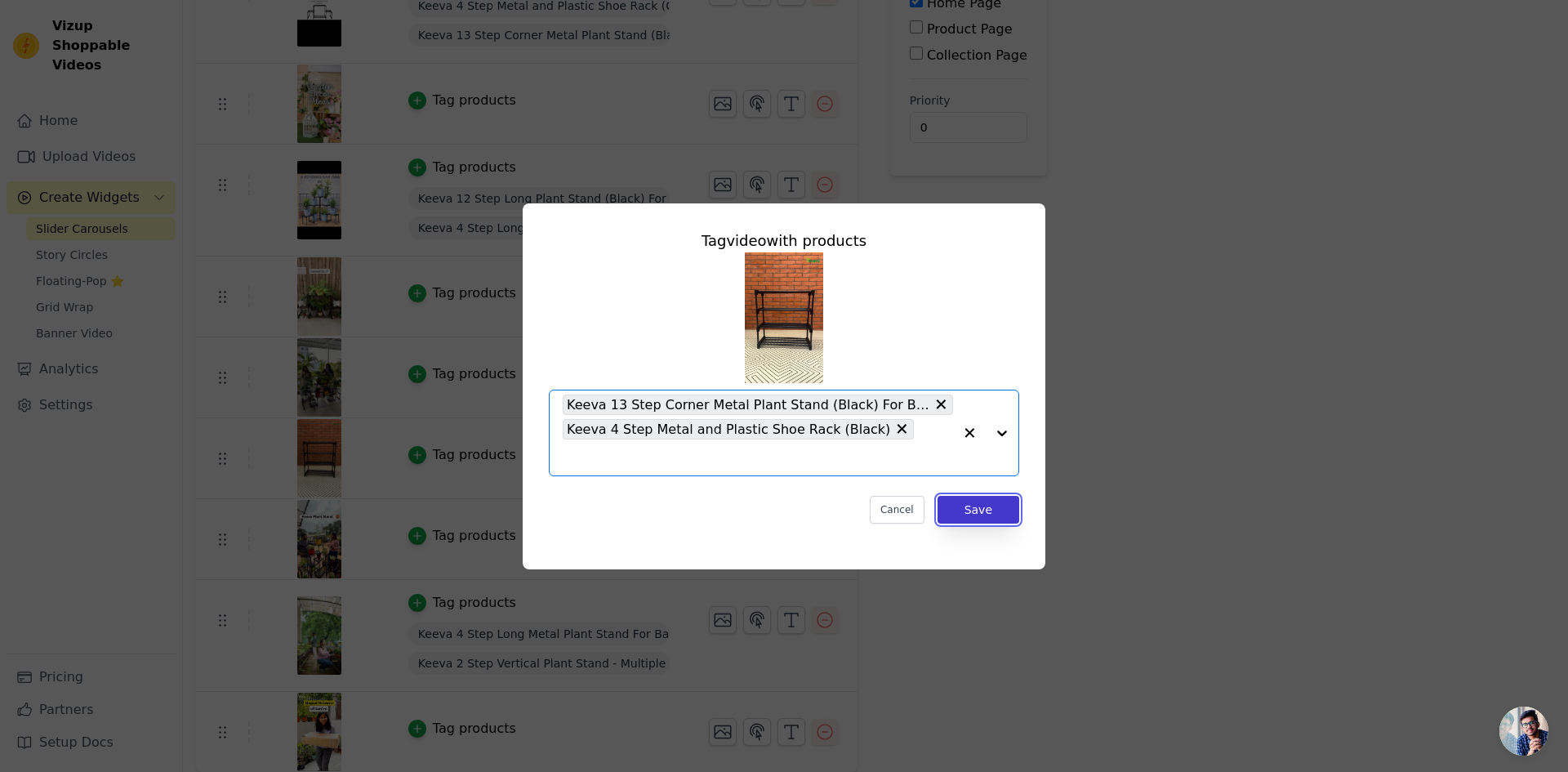
click at [984, 496] on button "Save" at bounding box center [978, 509] width 82 height 28
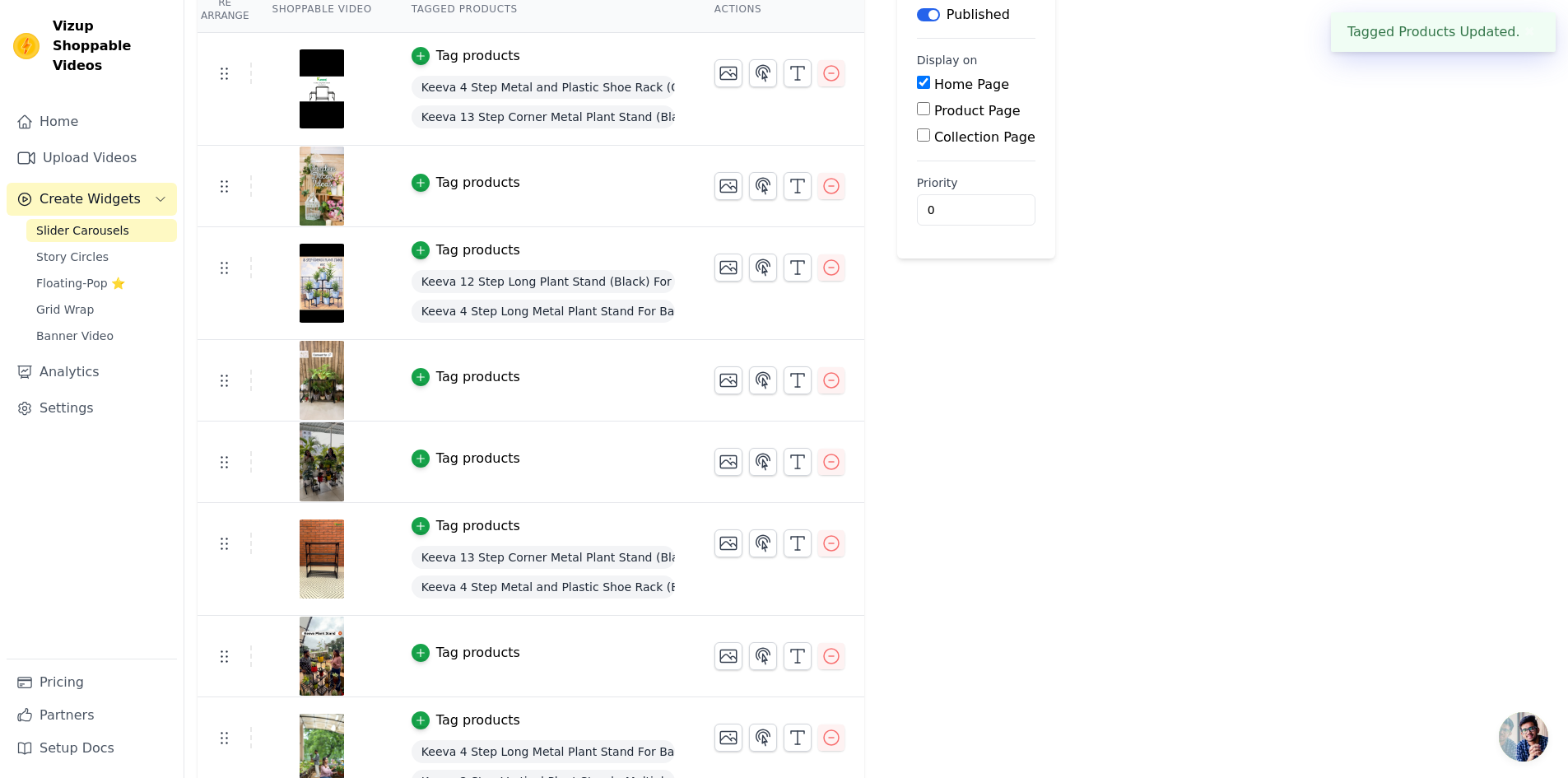
scroll to position [347, 0]
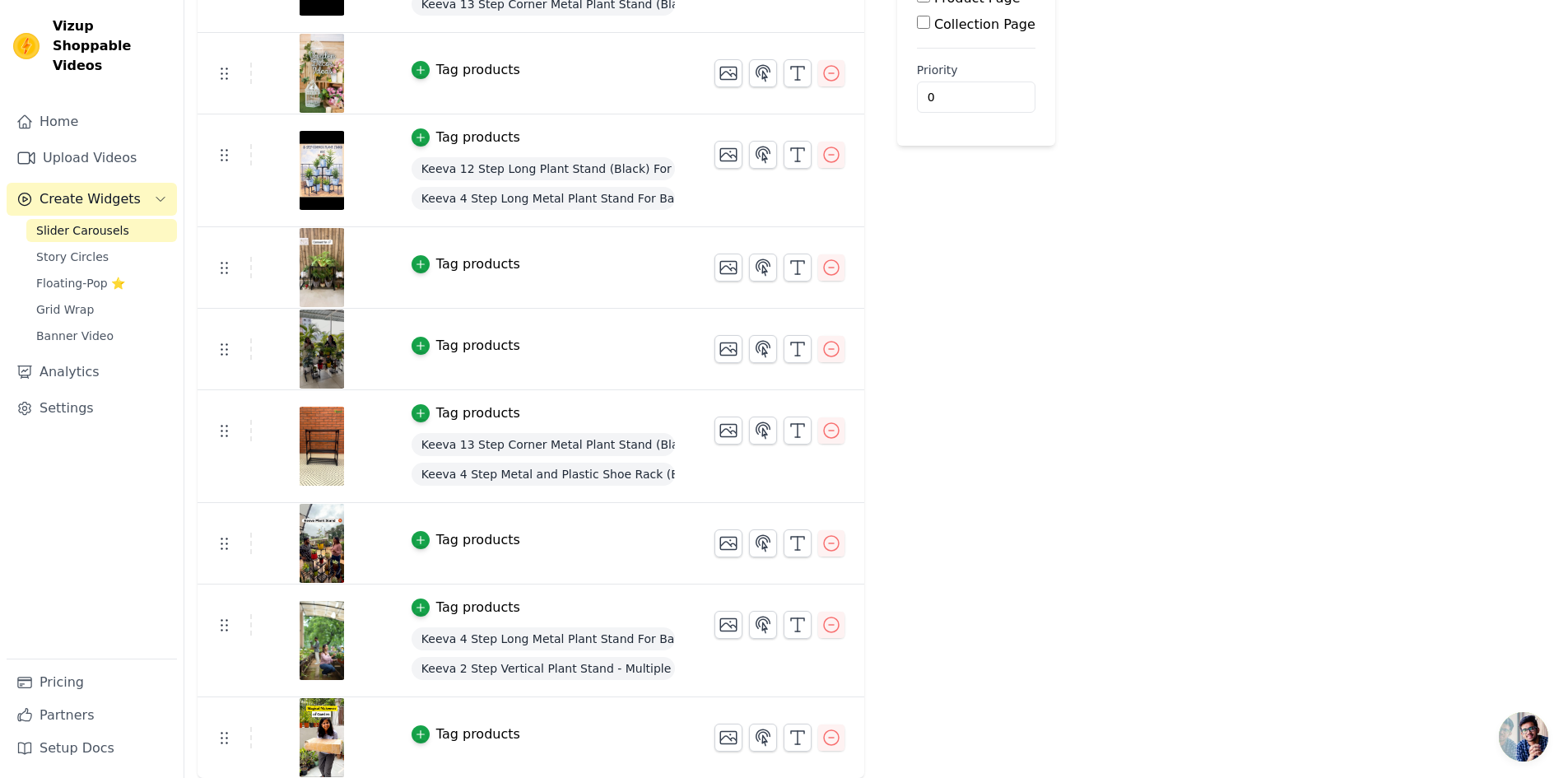
click at [321, 735] on img at bounding box center [322, 738] width 46 height 79
click at [419, 541] on button "Tag products" at bounding box center [466, 540] width 109 height 20
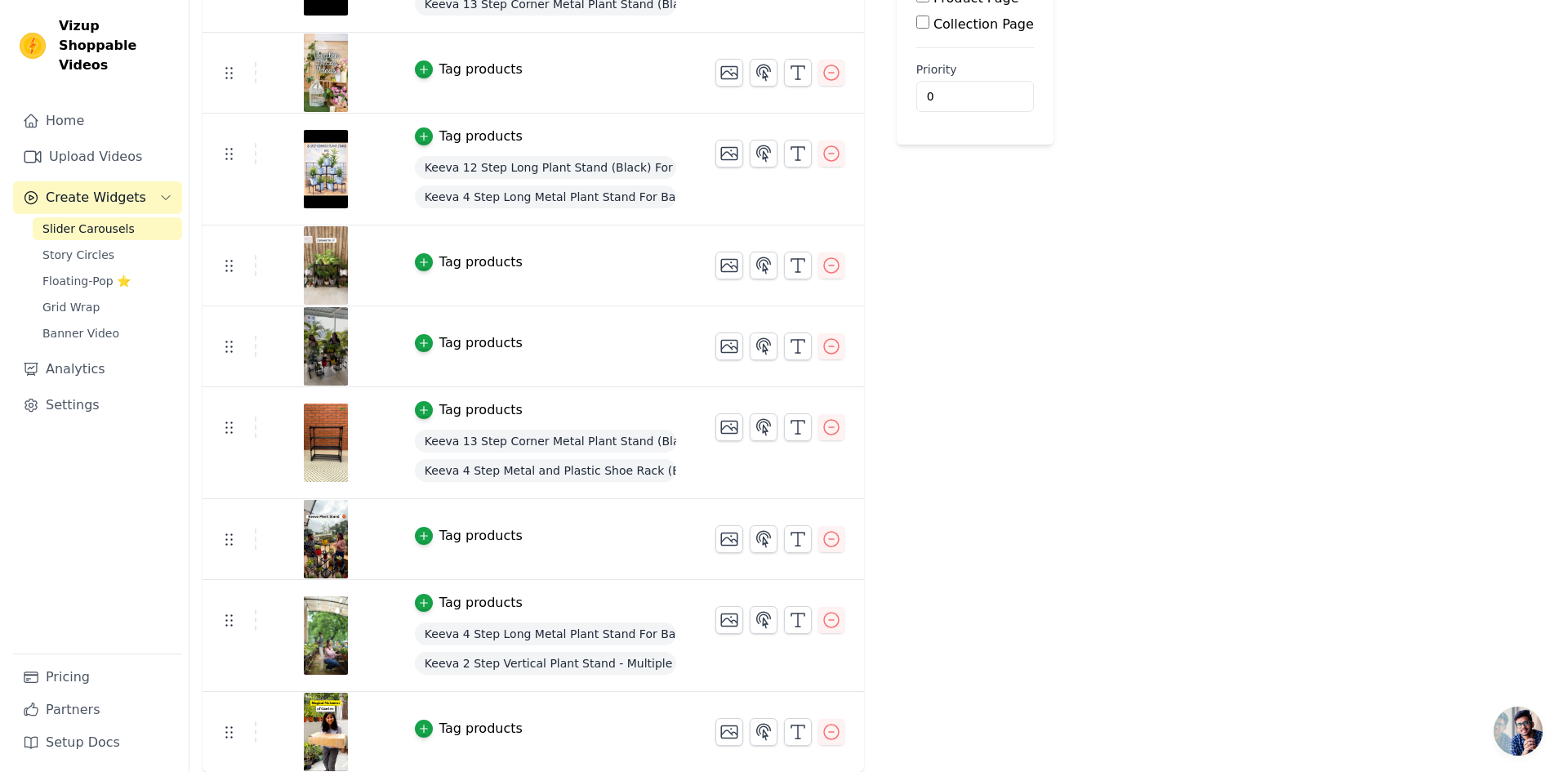
scroll to position [0, 0]
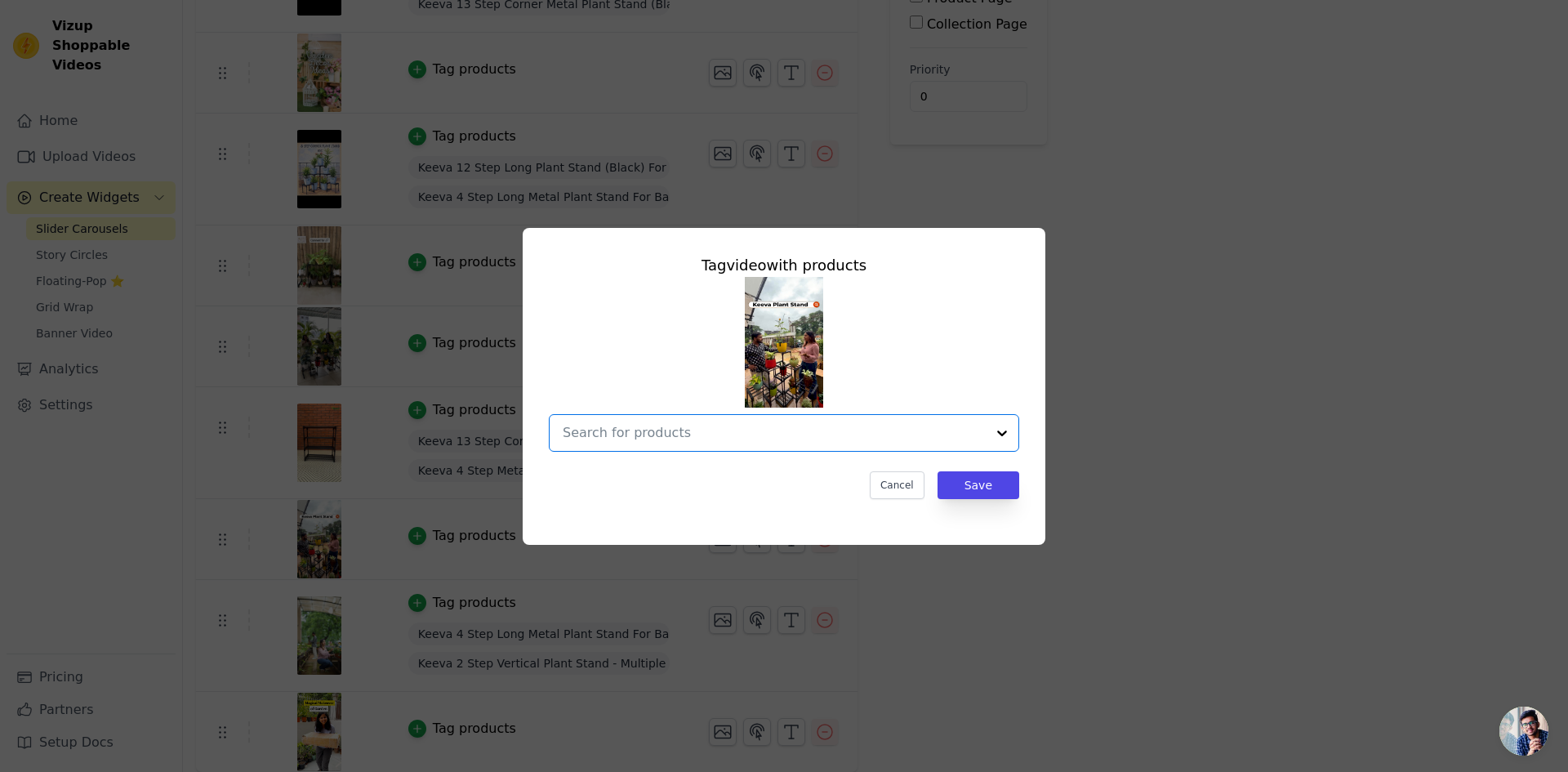
click at [683, 428] on input "text" at bounding box center [774, 433] width 423 height 19
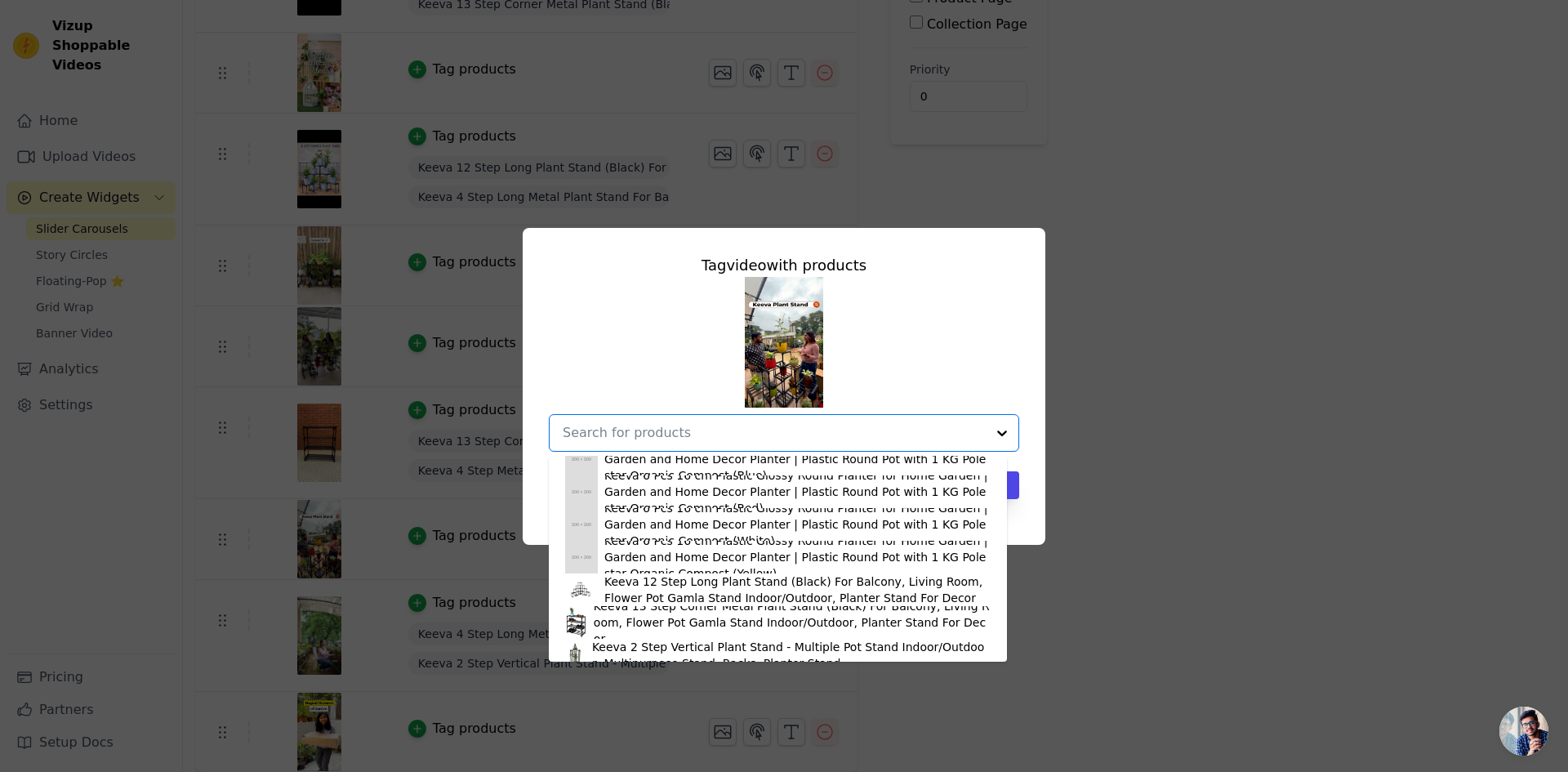
scroll to position [327, 0]
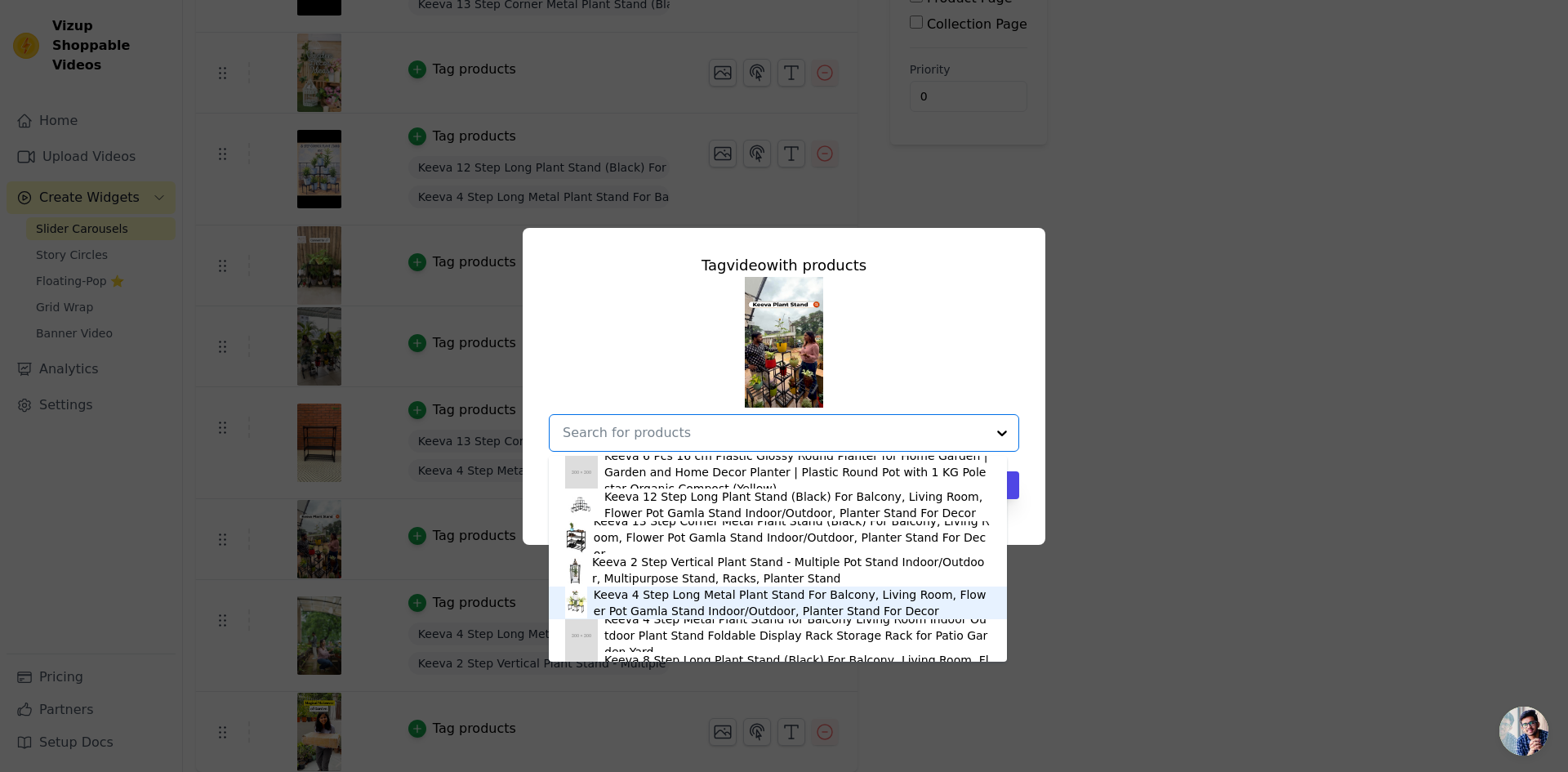
click at [626, 597] on div "Keeva 4 Step Long Metal Plant Stand For Balcony, Living Room, Flower Pot Gamla …" at bounding box center [792, 603] width 397 height 33
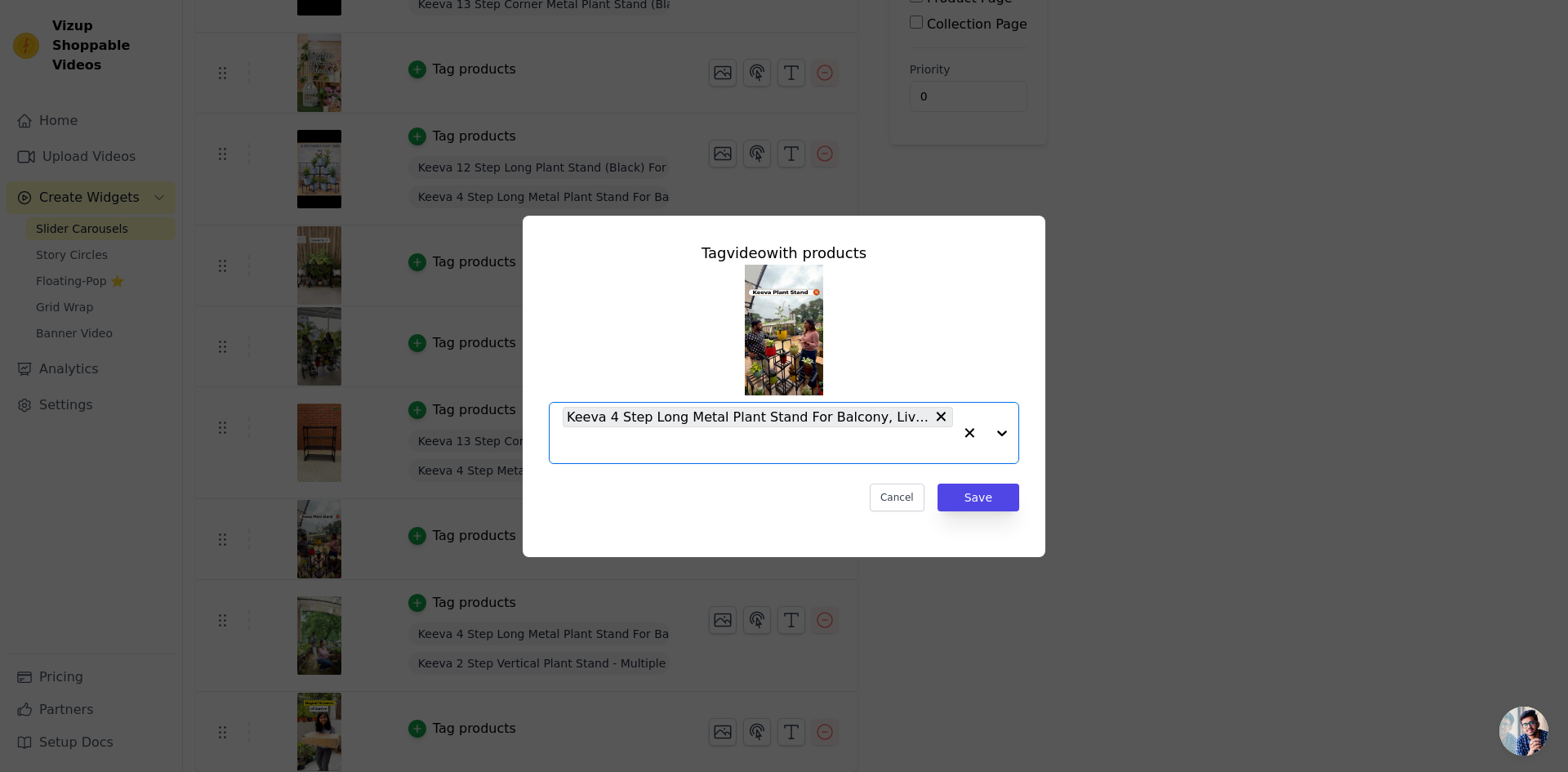
click at [693, 451] on input "text" at bounding box center [757, 445] width 390 height 19
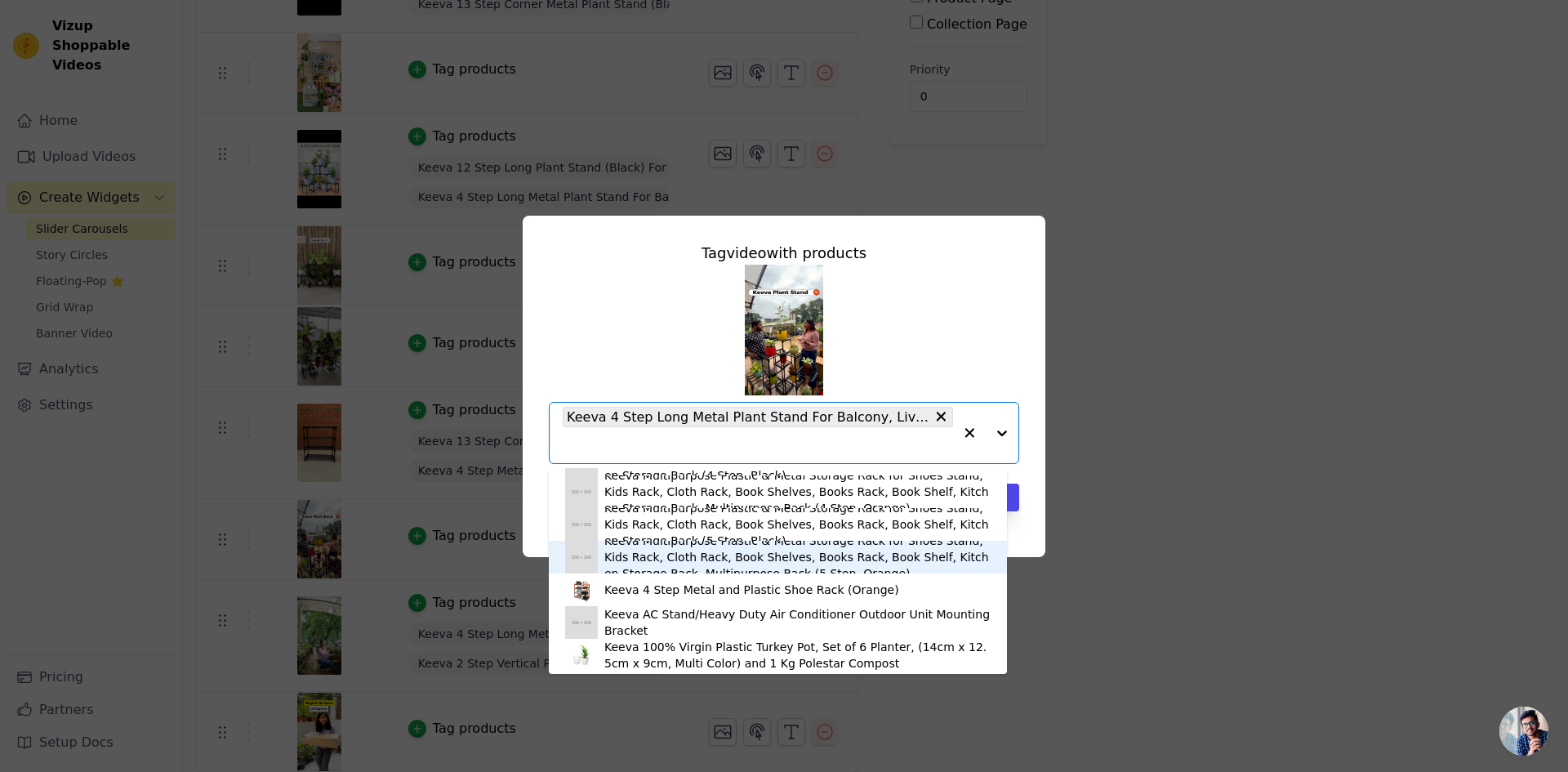
scroll to position [1236, 0]
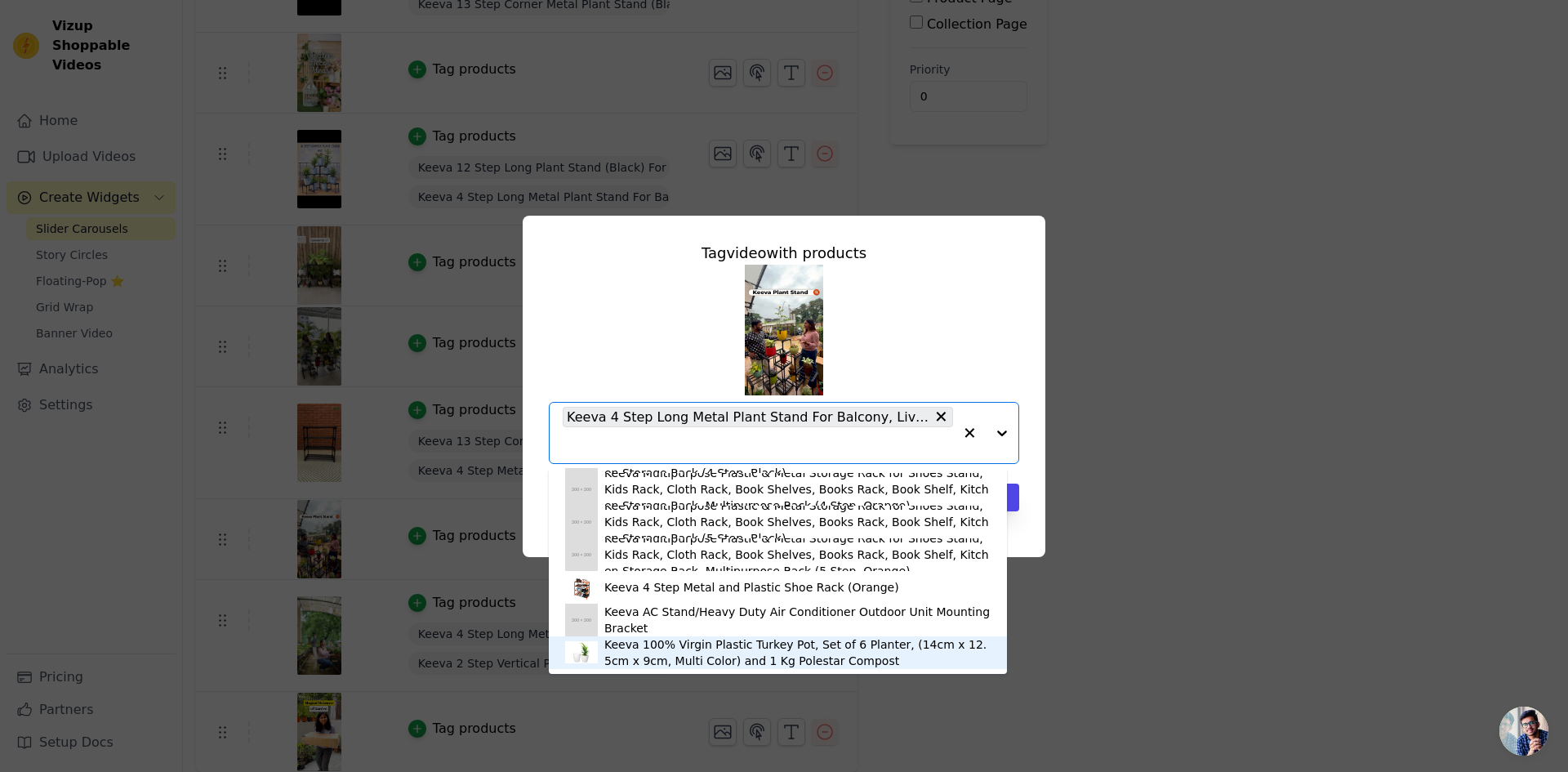
click at [641, 657] on div "Keeva 100% Virgin Plastic Turkey Pot, Set of 6 Planter, (14cm x 12.5cm x 9cm, M…" at bounding box center [797, 653] width 386 height 33
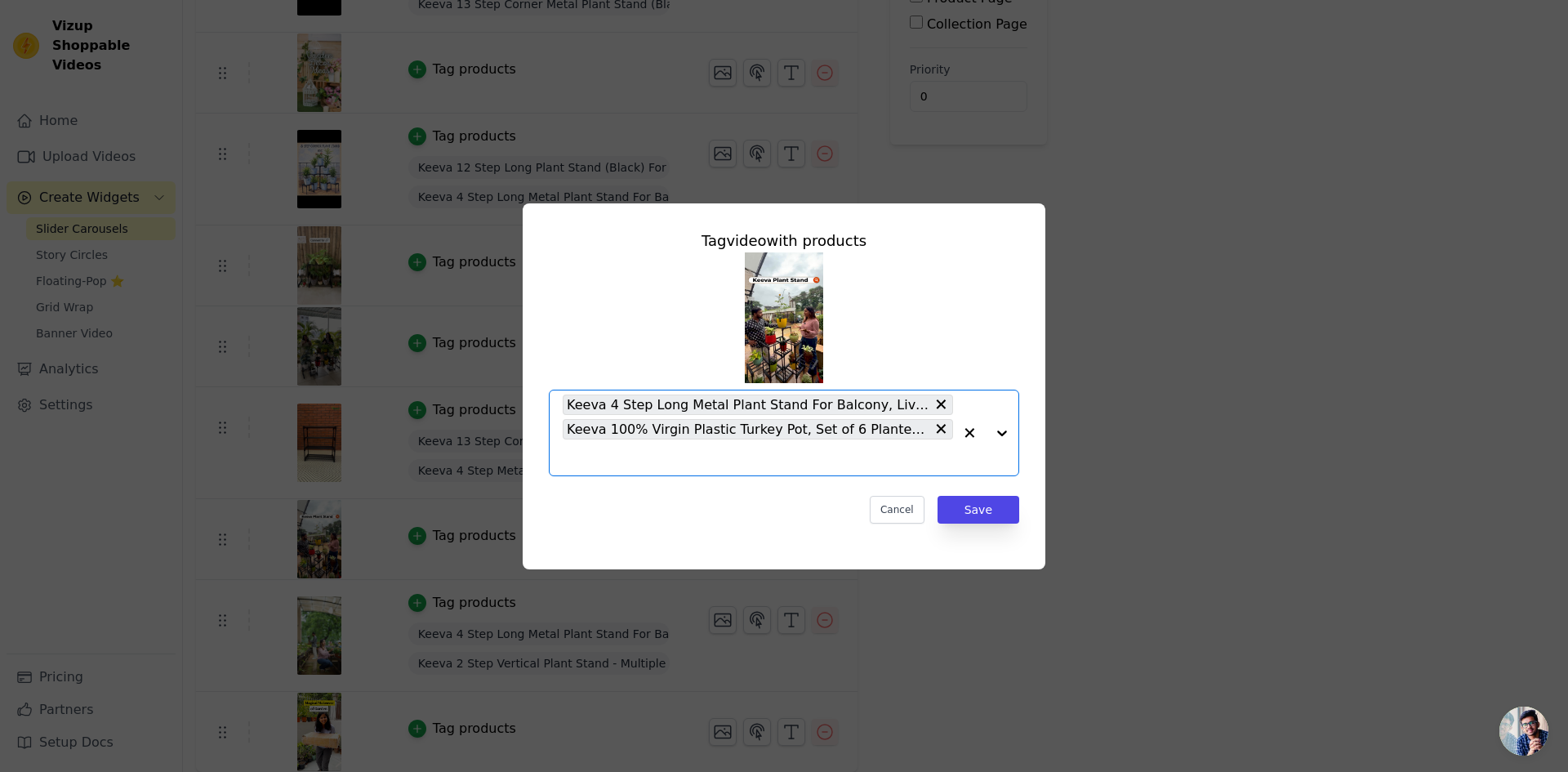
click at [656, 469] on div "Keeva 4 Step Long Metal Plant Stand For Balcony, Living Room, Flower Pot Gamla …" at bounding box center [757, 432] width 390 height 85
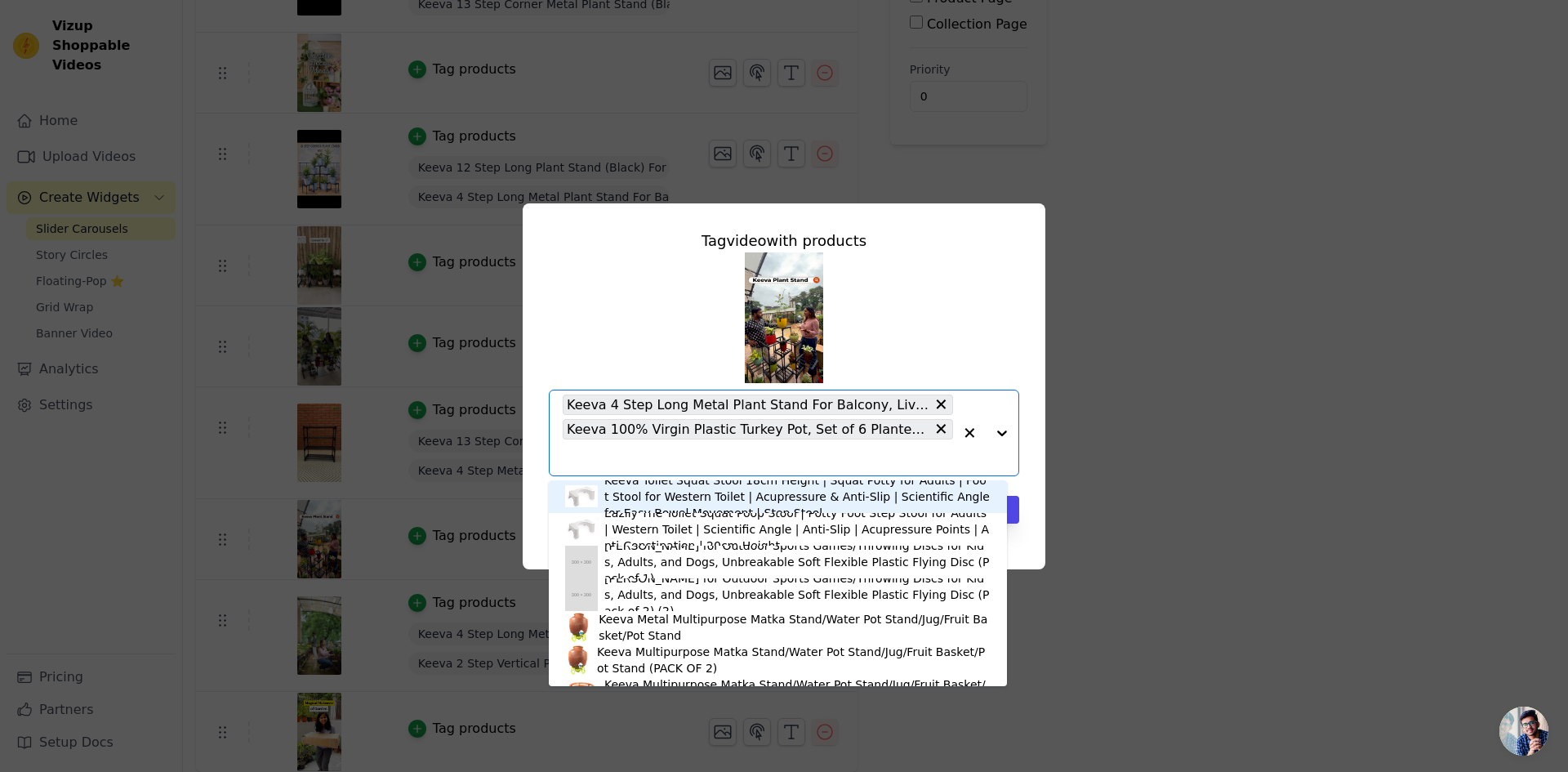
click at [1136, 458] on div "Tag video with products Keeva Toilet Squat Stool 18cm Height | Squat Potty for …" at bounding box center [784, 386] width 1515 height 419
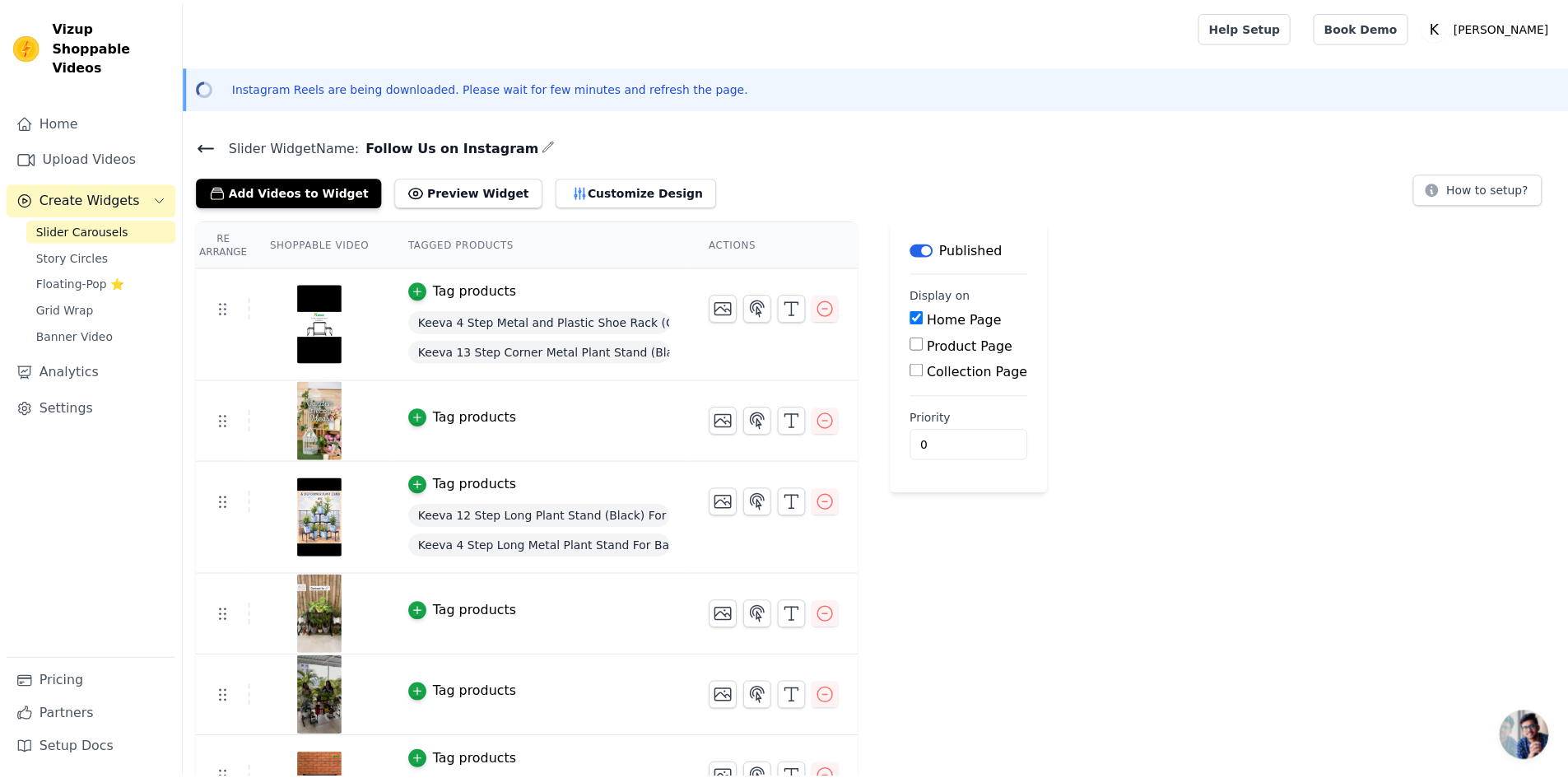
scroll to position [347, 0]
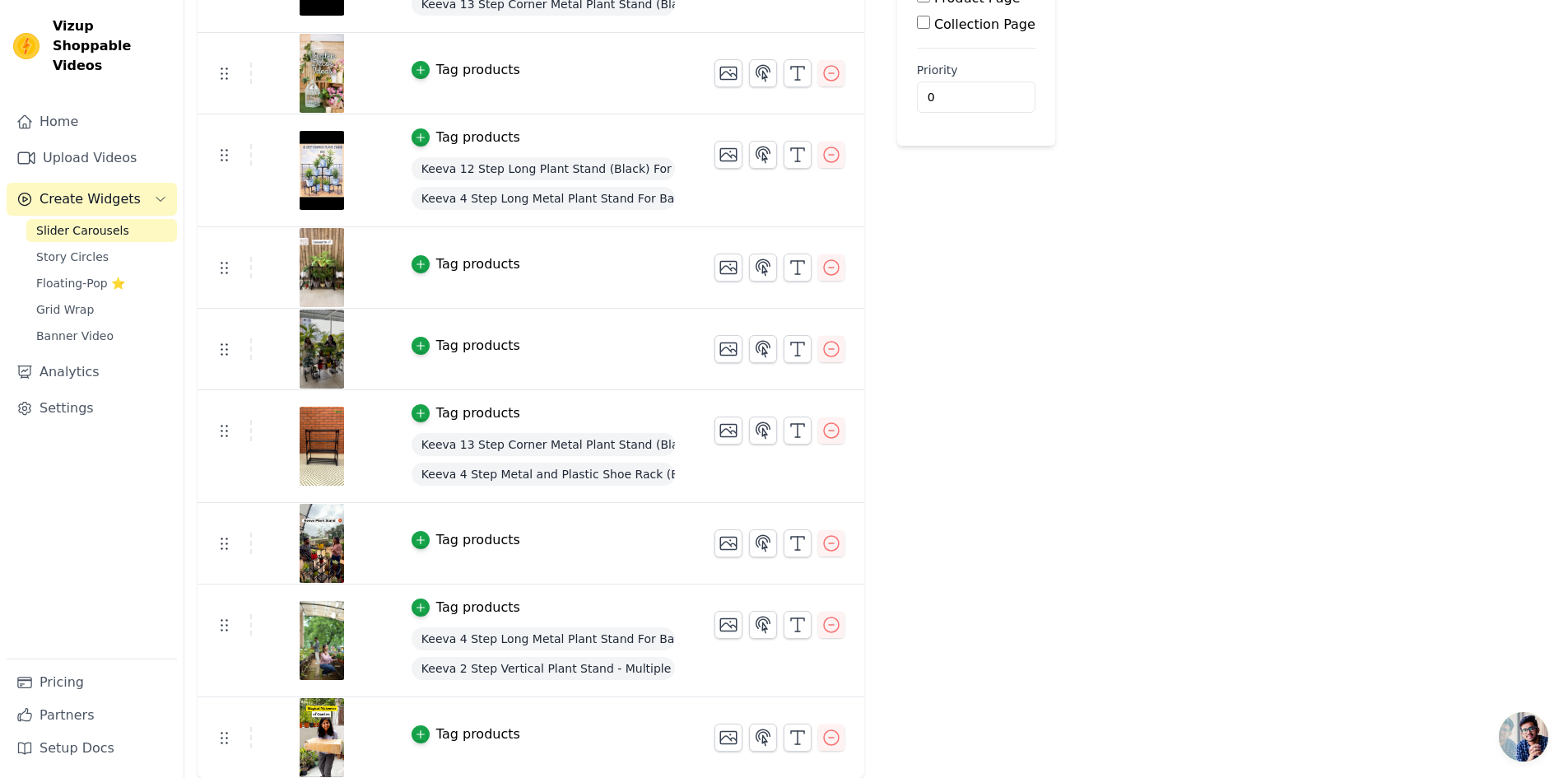
click at [439, 550] on td "Tag products" at bounding box center [542, 544] width 303 height 81
click at [463, 537] on div "Tag products" at bounding box center [479, 540] width 84 height 20
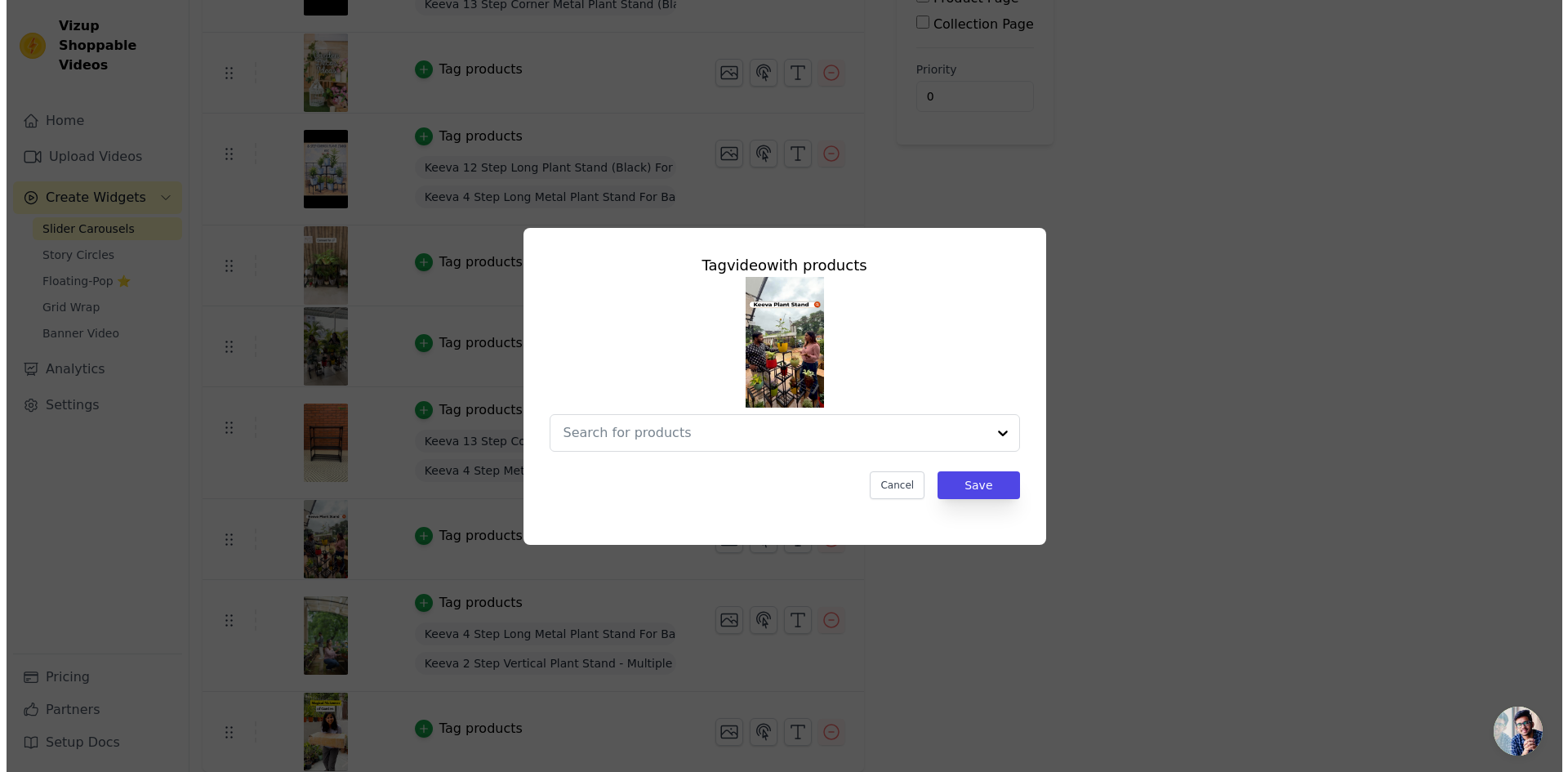
scroll to position [0, 0]
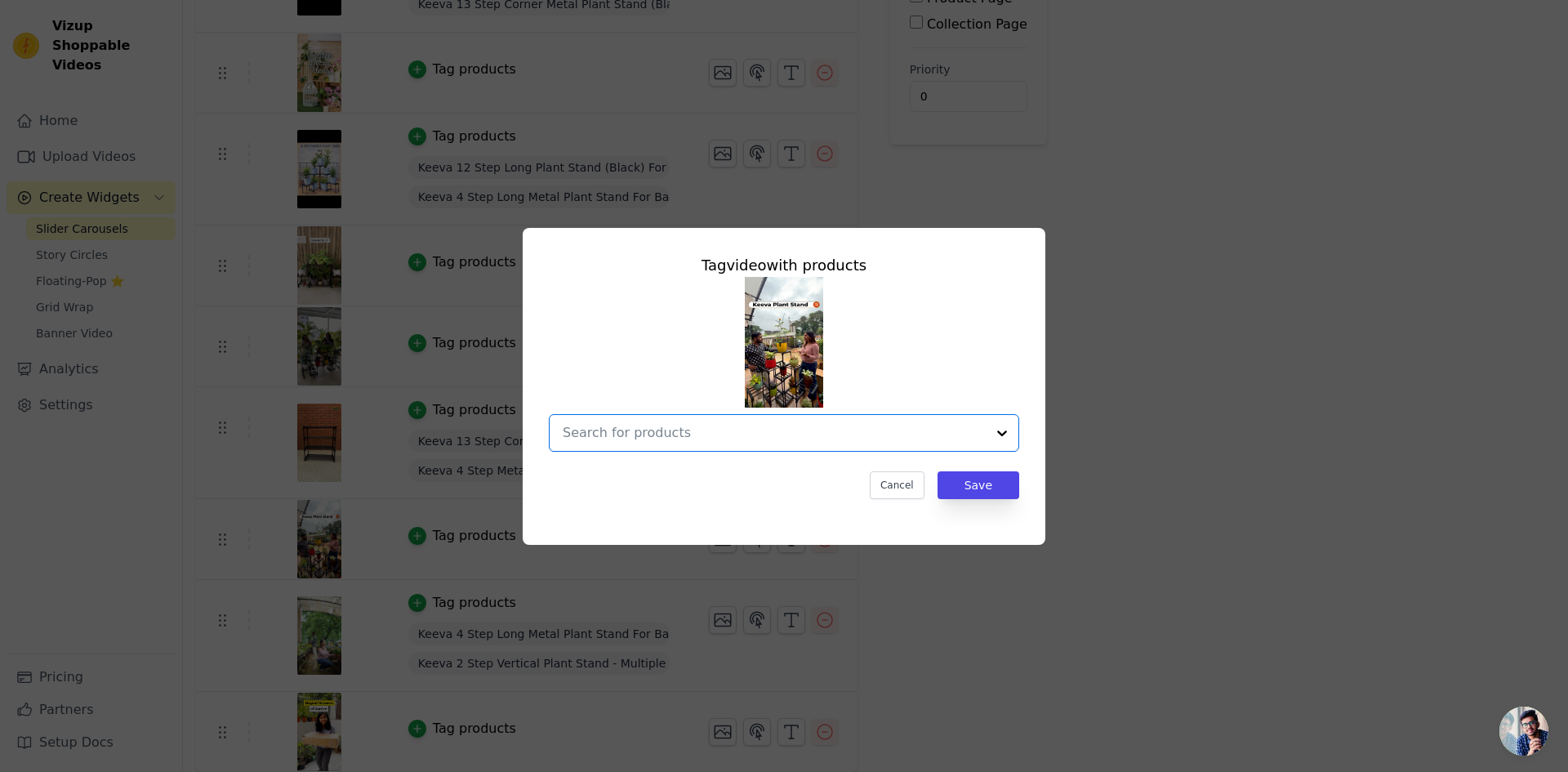
click at [943, 423] on input "text" at bounding box center [774, 433] width 423 height 19
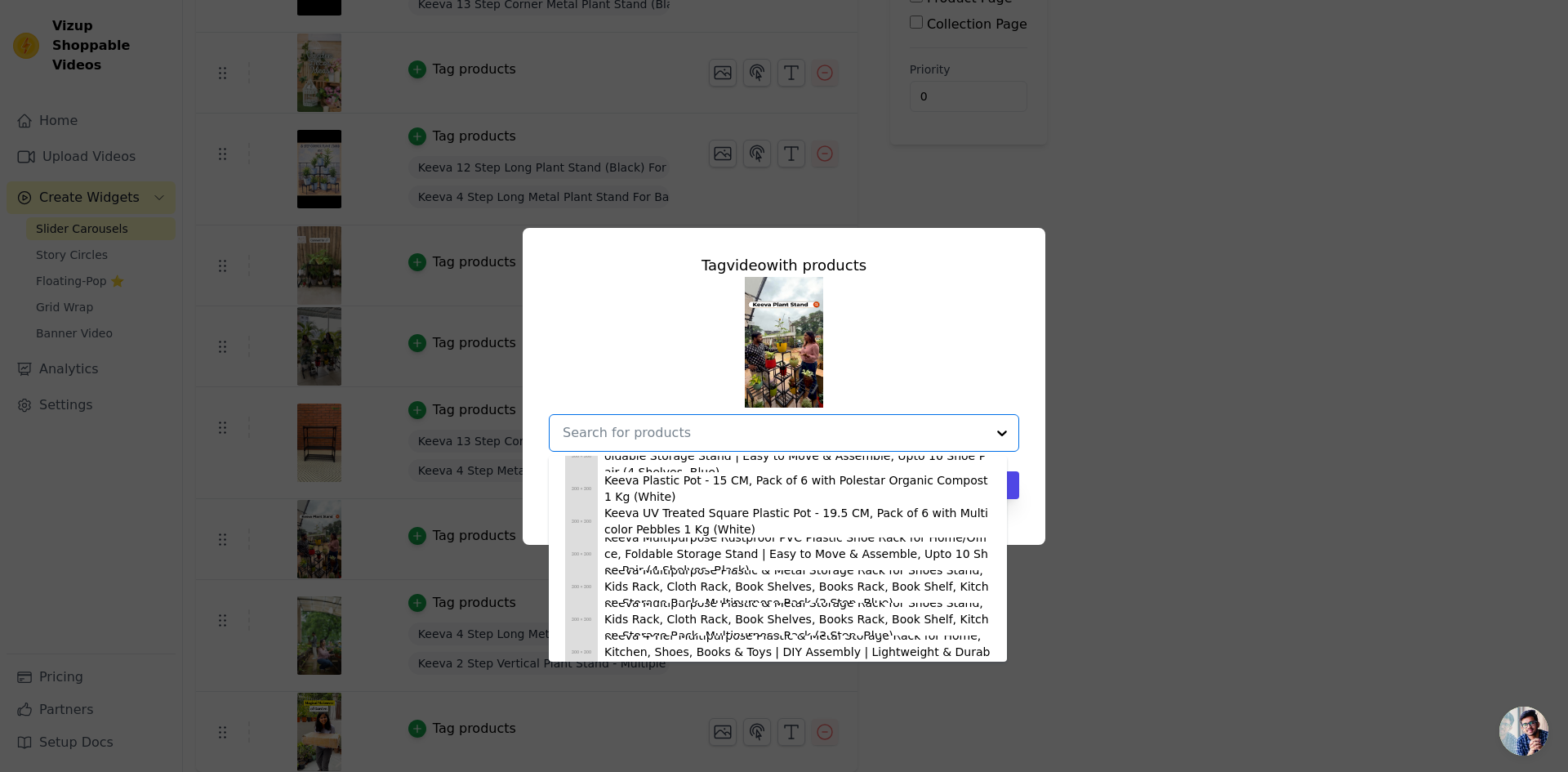
scroll to position [327, 0]
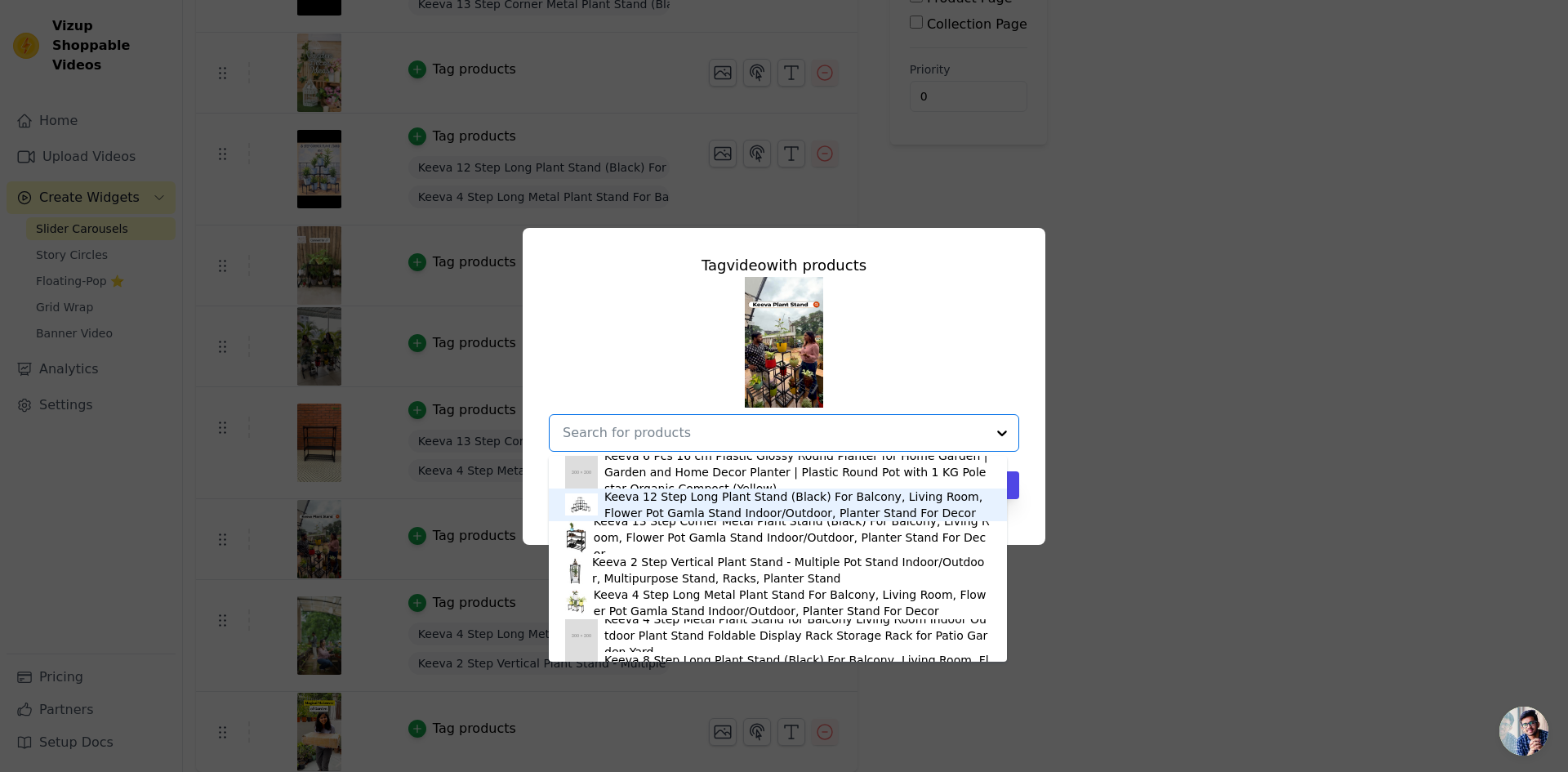
click at [617, 496] on div "Keeva 12 Step Long Plant Stand (Black) For Balcony, Living Room, Flower Pot Gam…" at bounding box center [797, 505] width 386 height 33
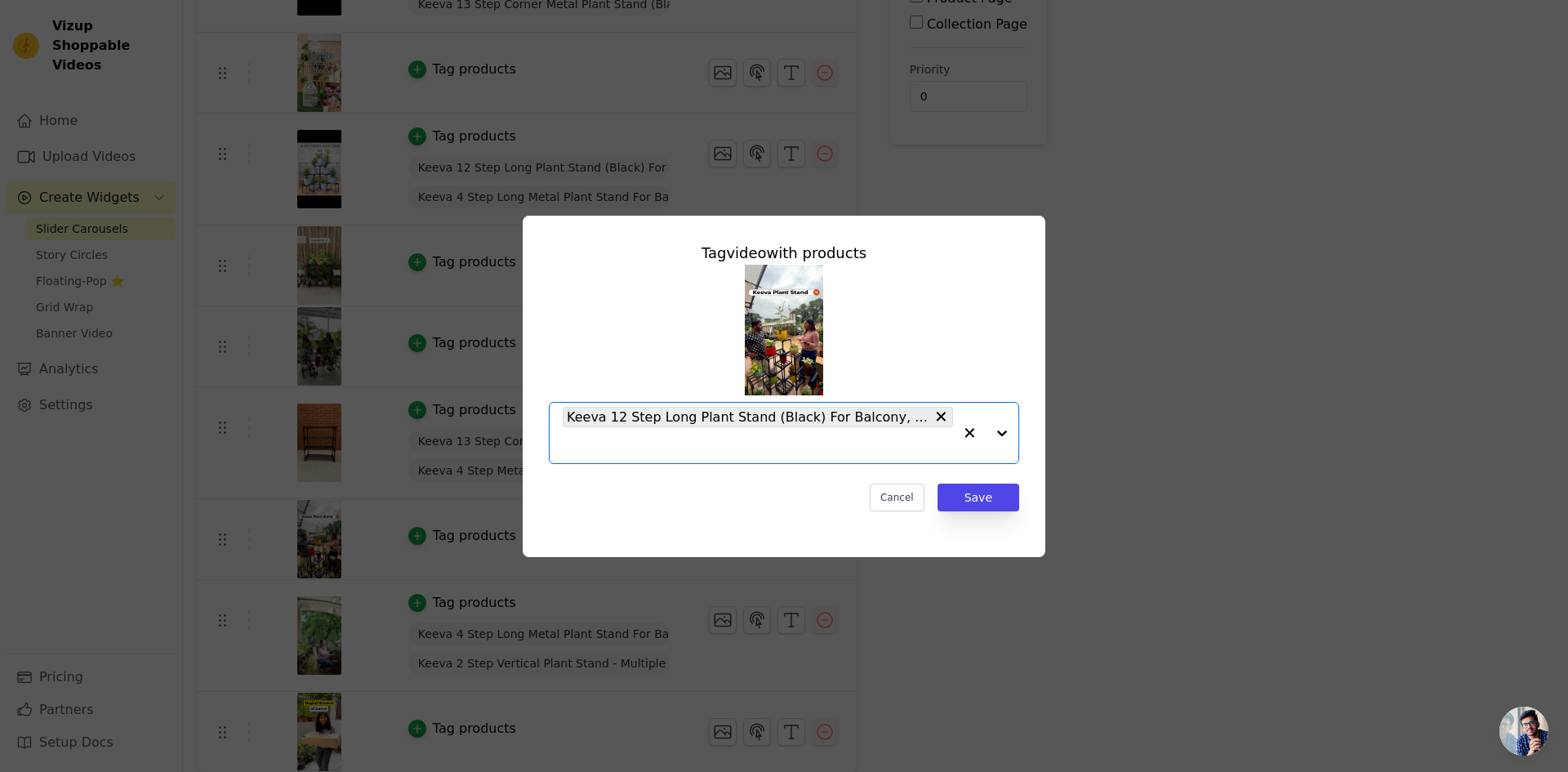
click at [658, 451] on input "text" at bounding box center [757, 445] width 390 height 19
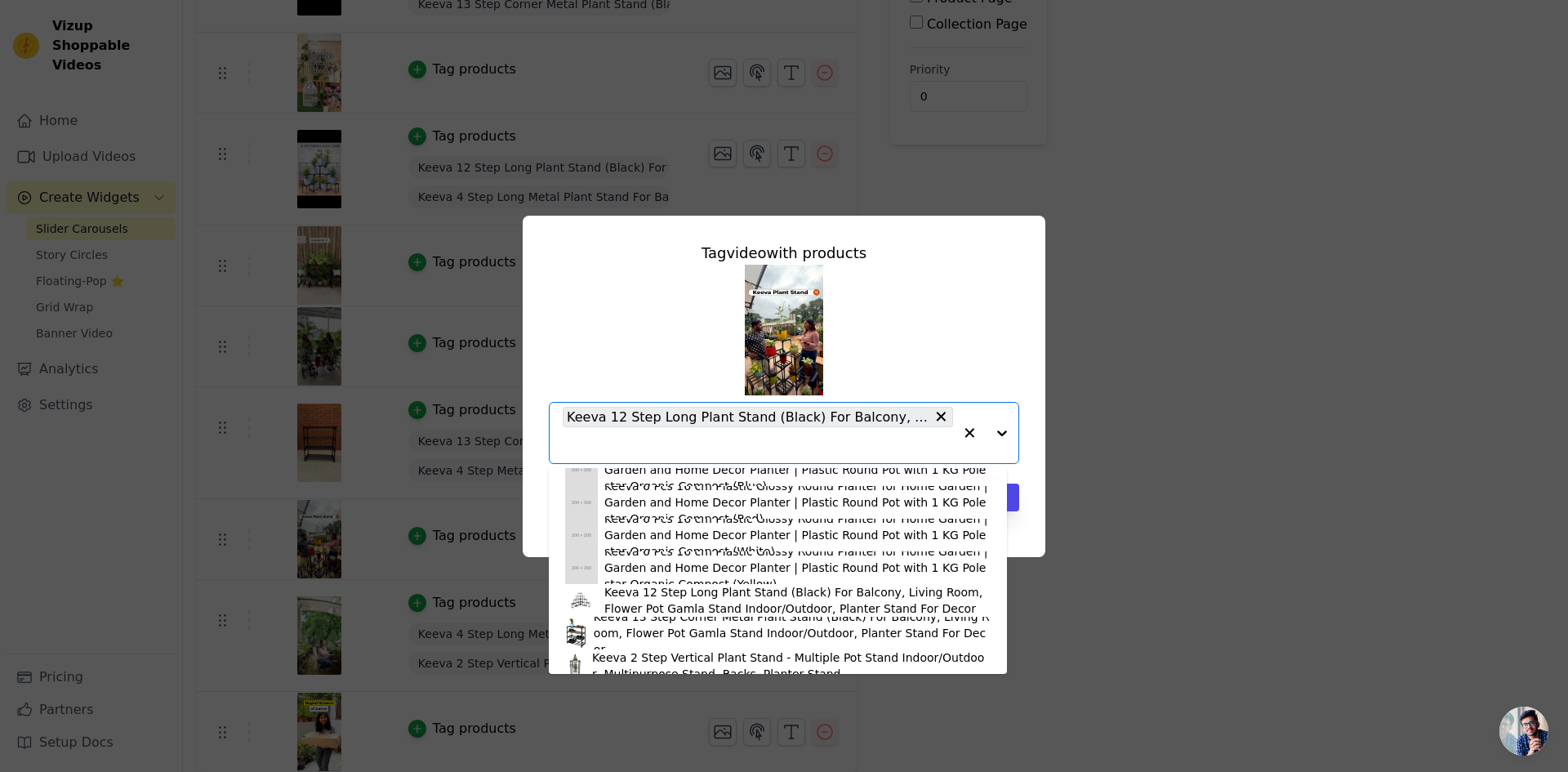
scroll to position [409, 0]
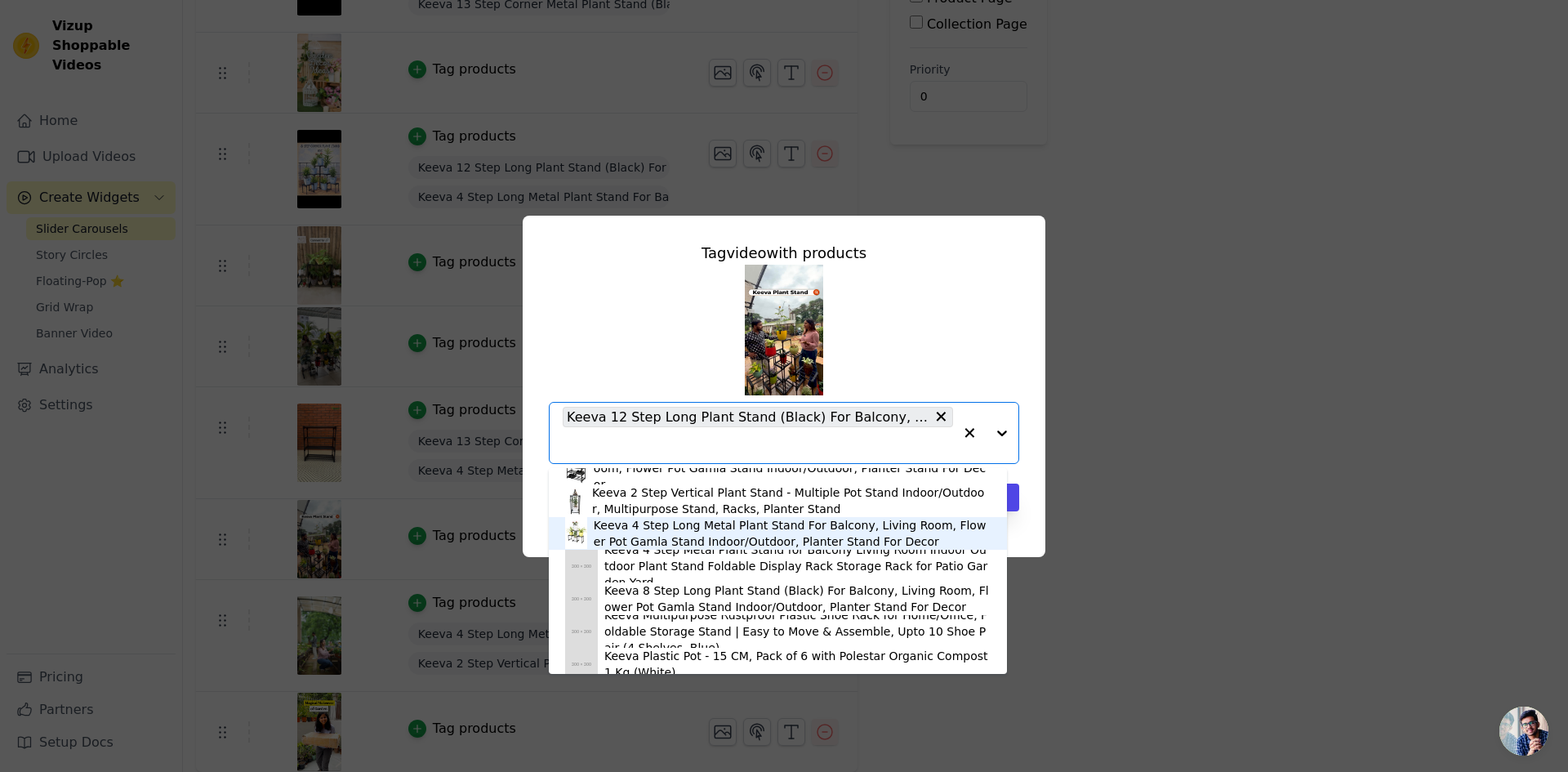
click at [630, 529] on div "Keeva 4 Step Long Metal Plant Stand For Balcony, Living Room, Flower Pot Gamla …" at bounding box center [792, 533] width 397 height 33
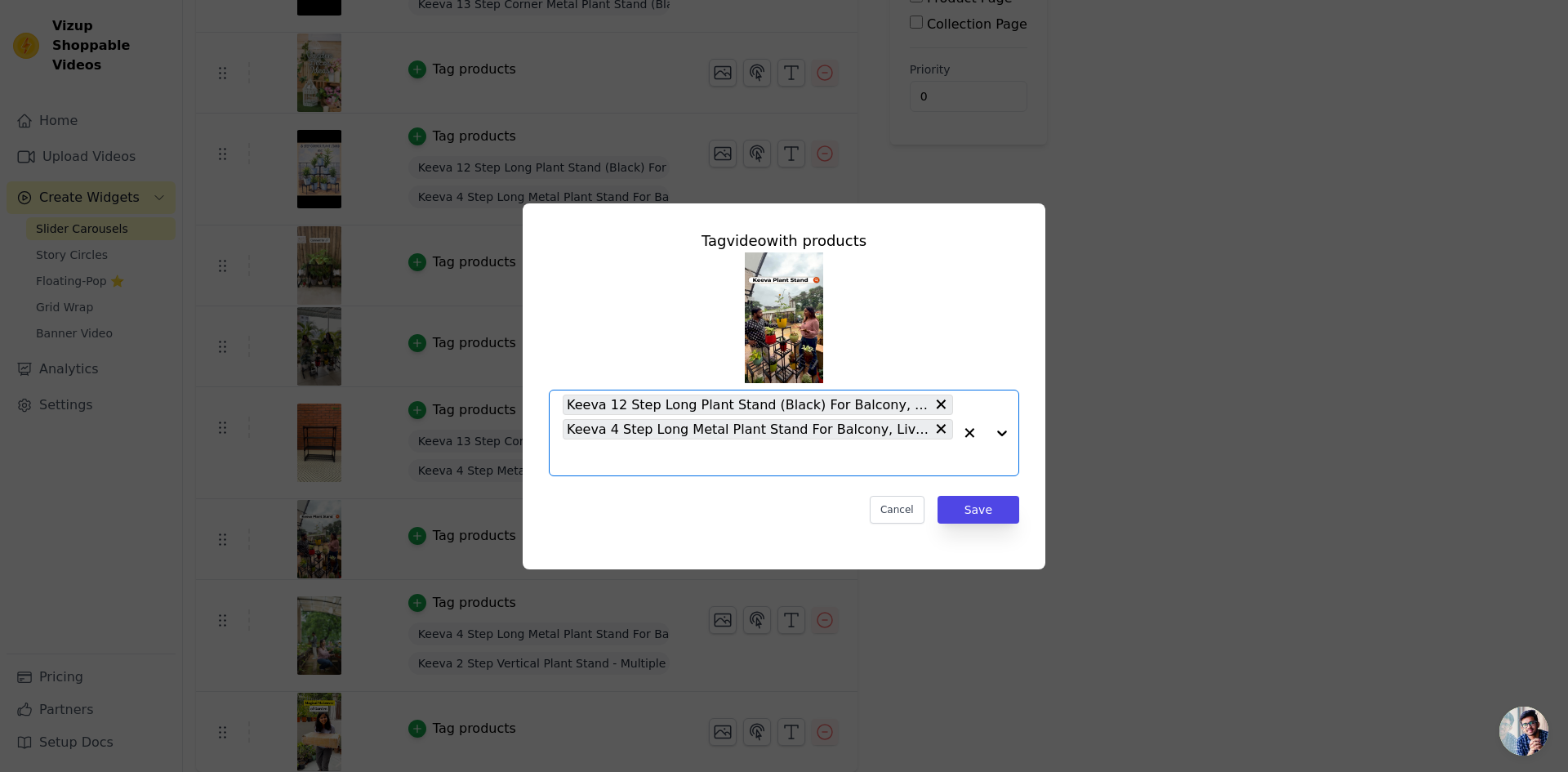
click at [630, 463] on input "text" at bounding box center [757, 458] width 390 height 19
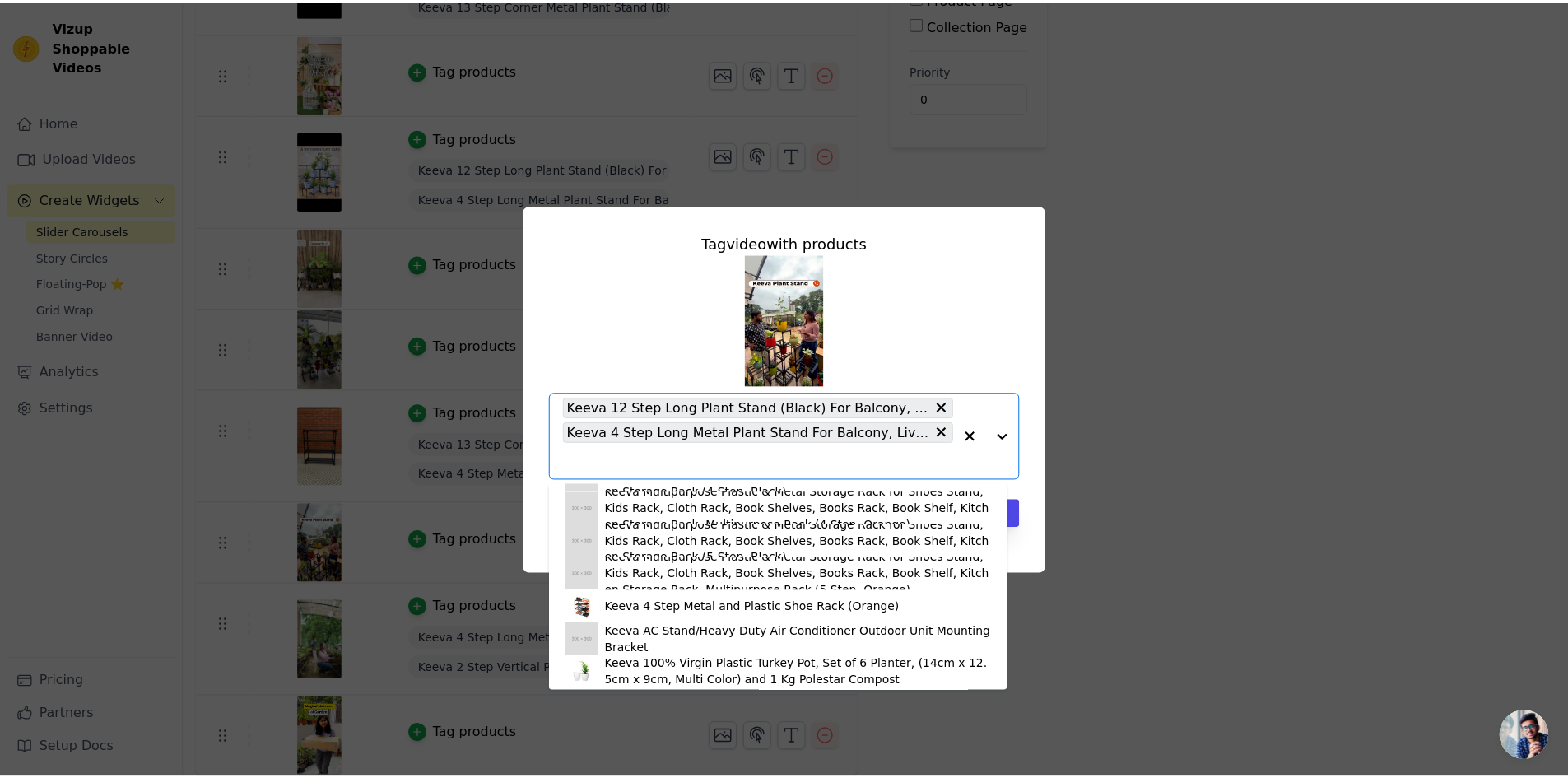
scroll to position [1246, 0]
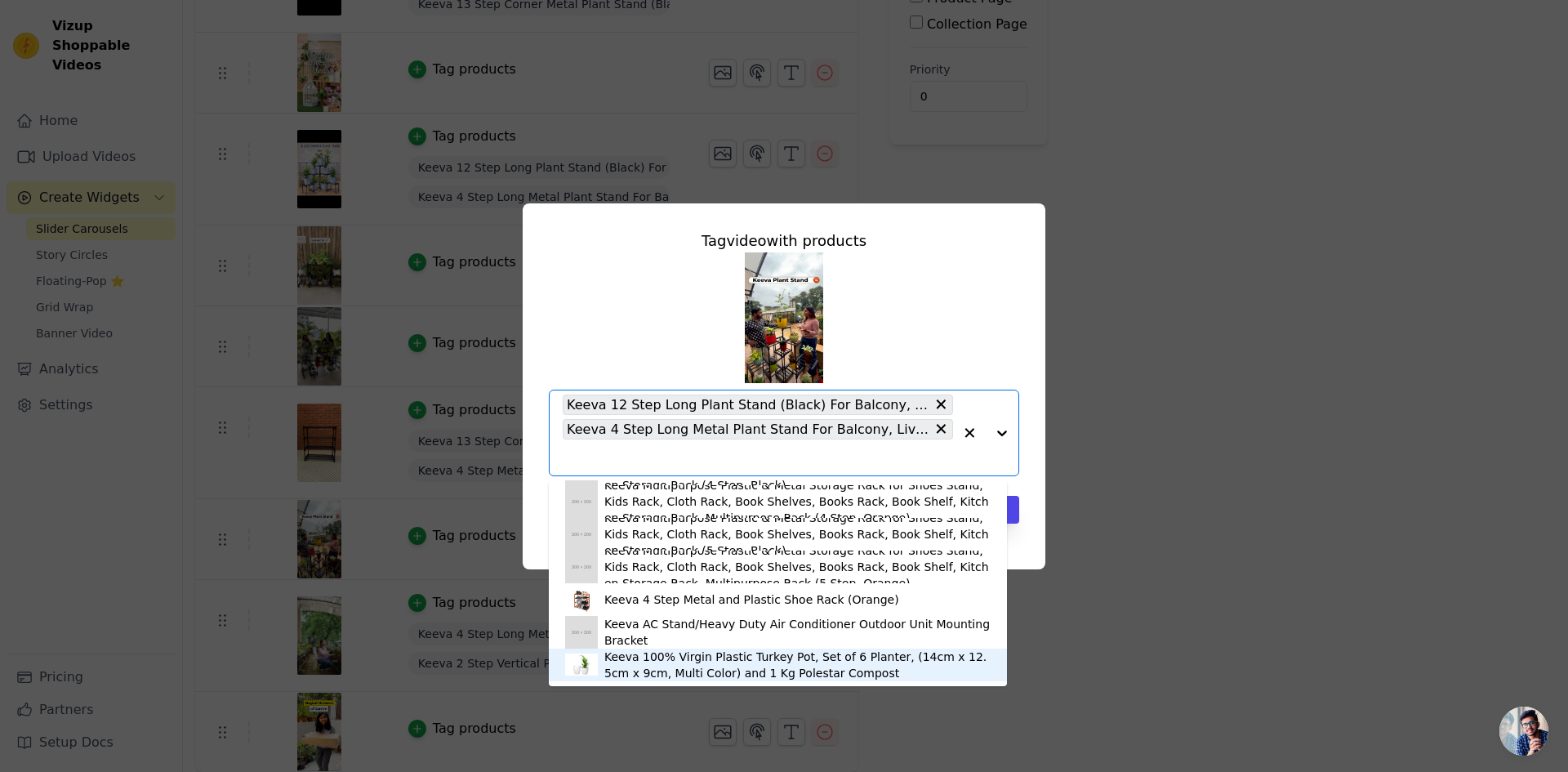
click at [609, 672] on div "Keeva 100% Virgin Plastic Turkey Pot, Set of 6 Planter, (14cm x 12.5cm x 9cm, M…" at bounding box center [797, 665] width 386 height 33
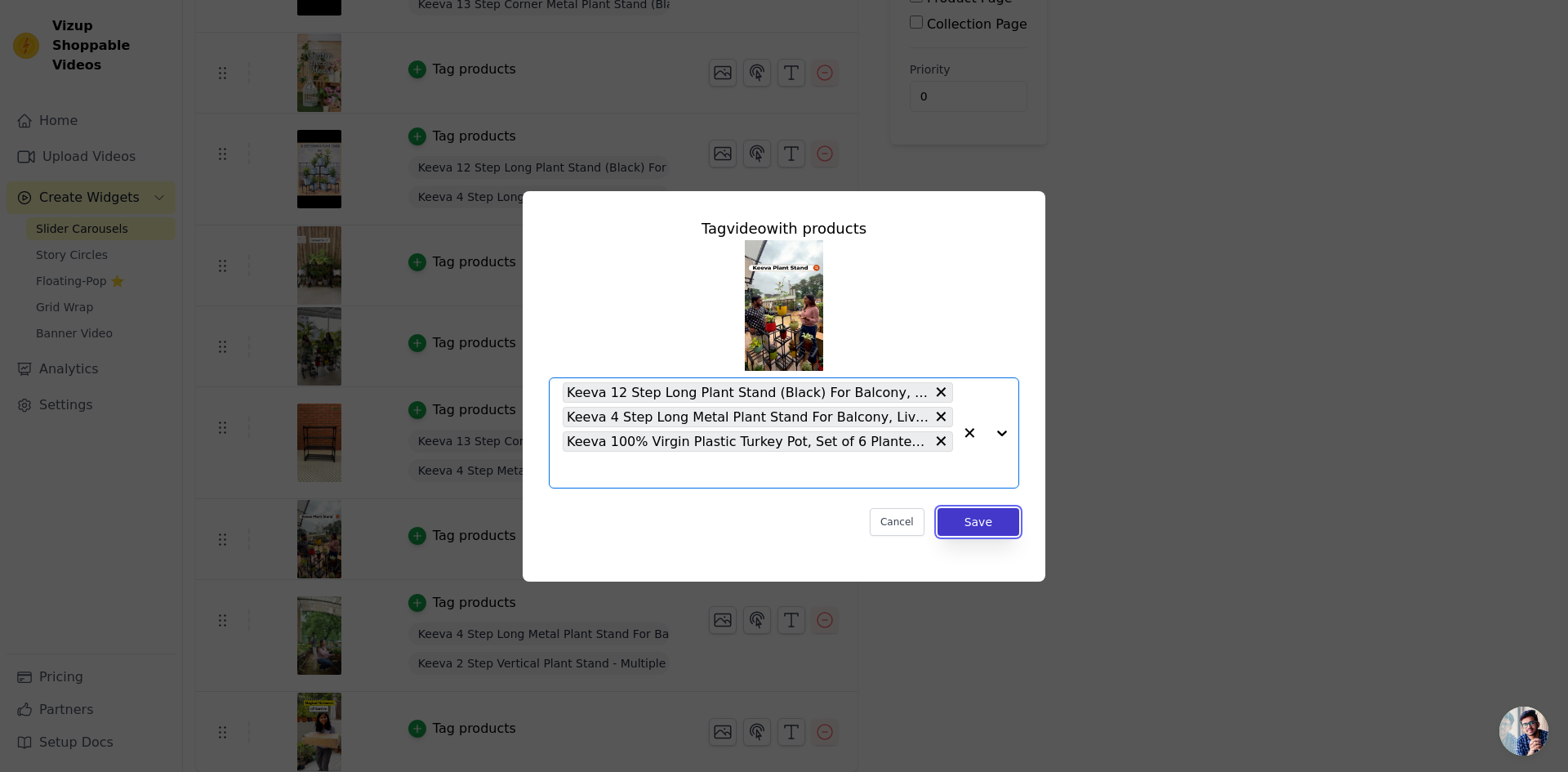
click at [1000, 511] on button "Save" at bounding box center [978, 522] width 82 height 28
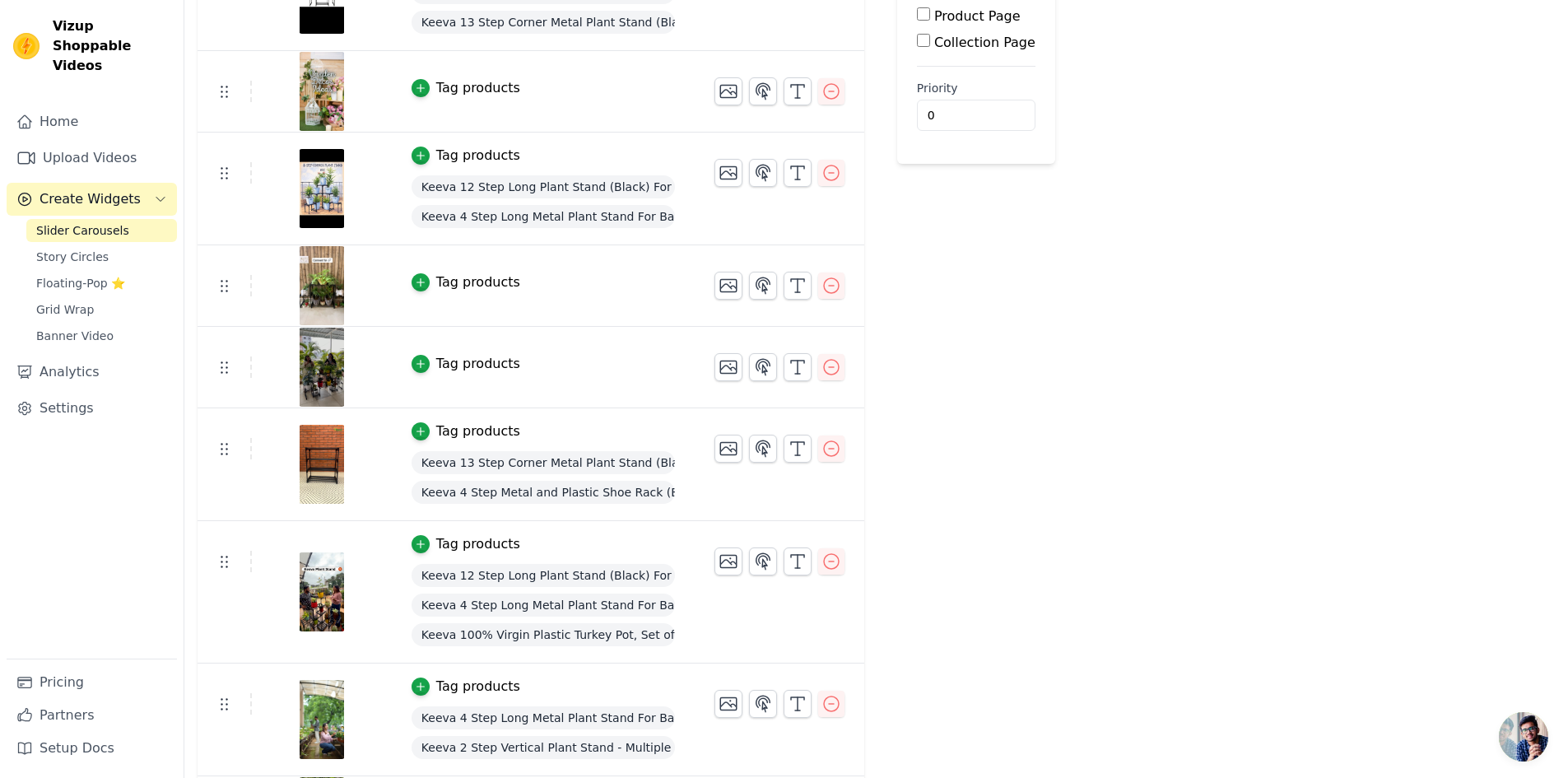
scroll to position [408, 0]
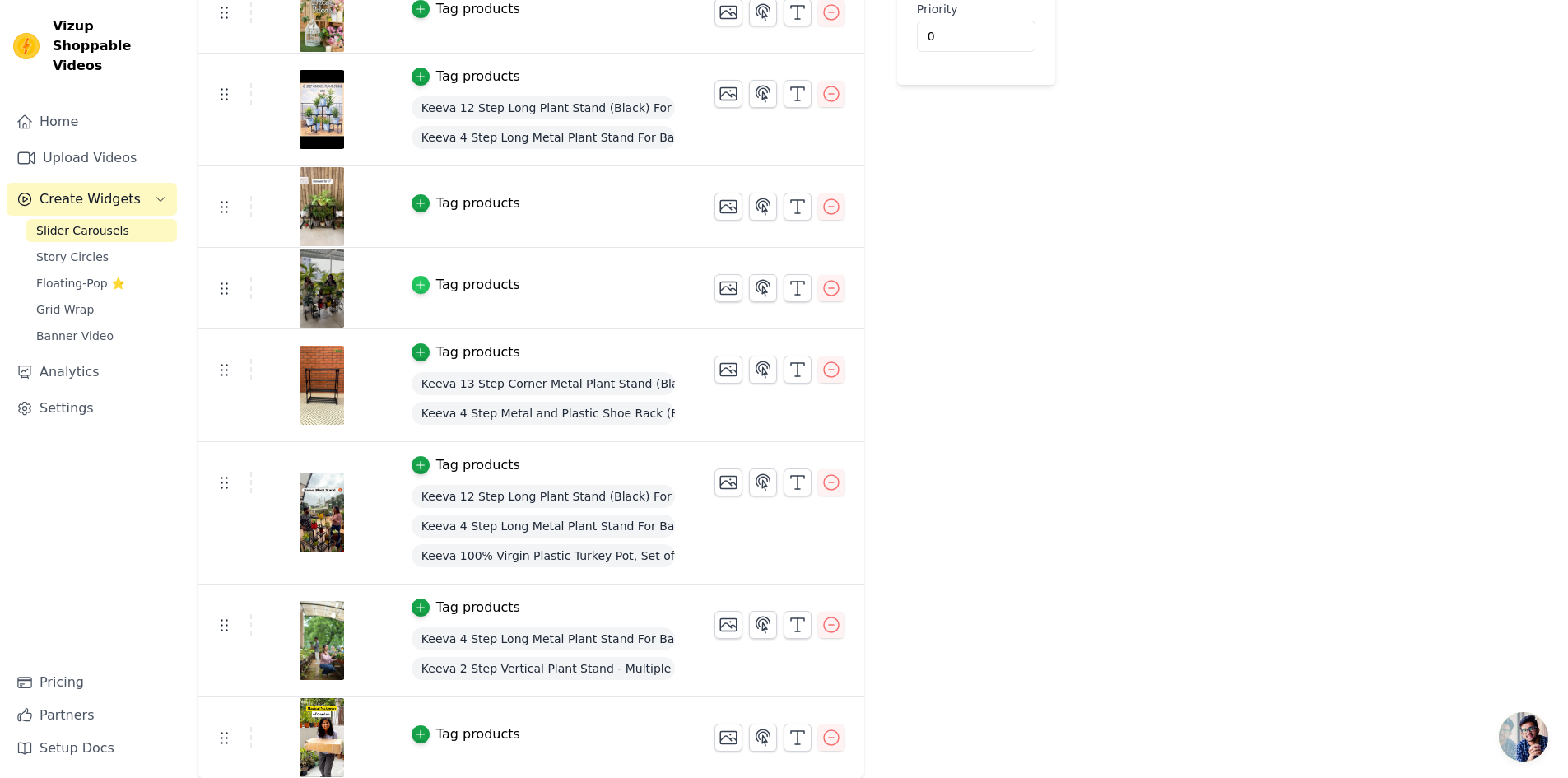
click at [417, 285] on icon "button" at bounding box center [421, 285] width 8 height 8
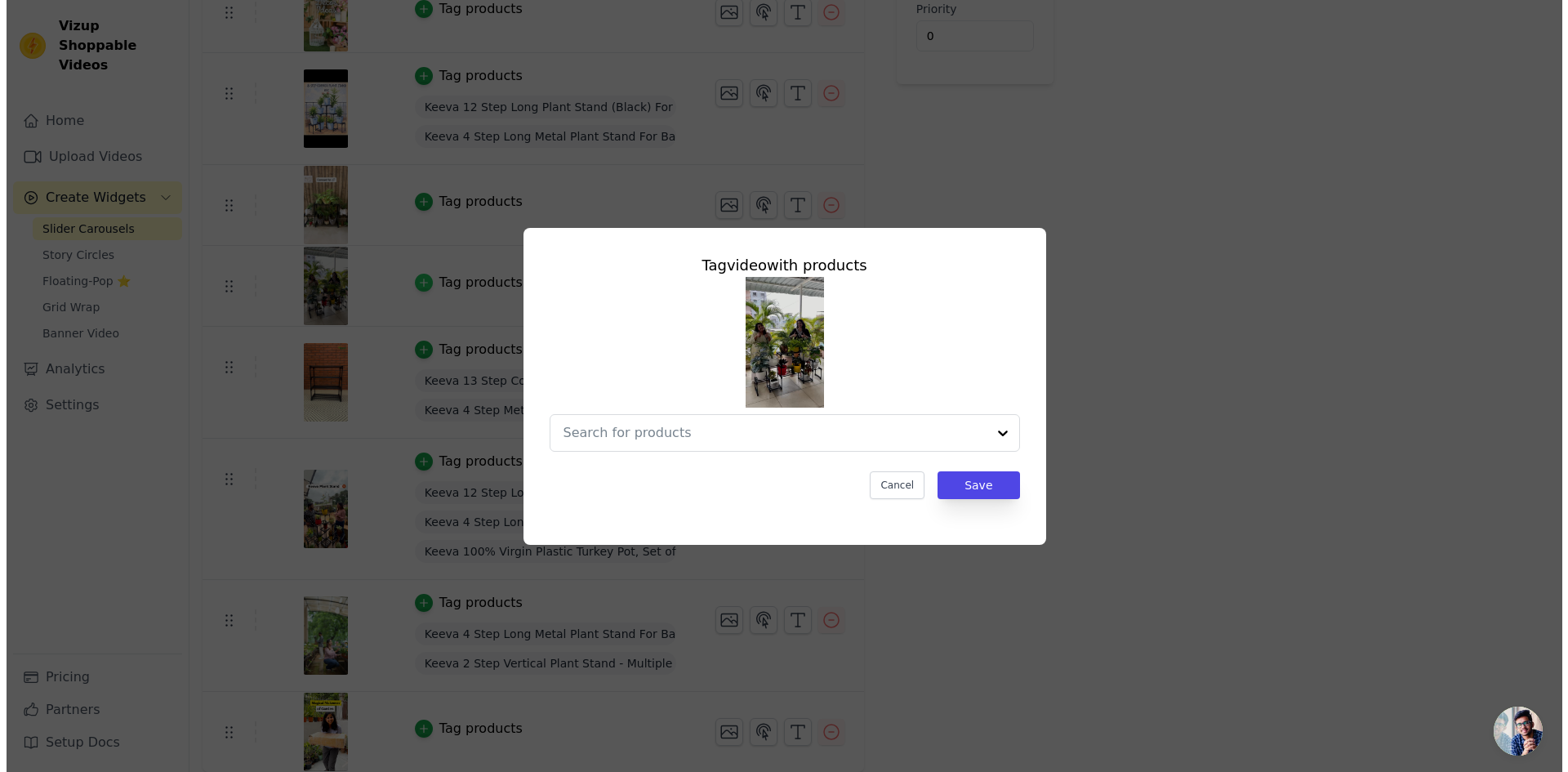
scroll to position [0, 0]
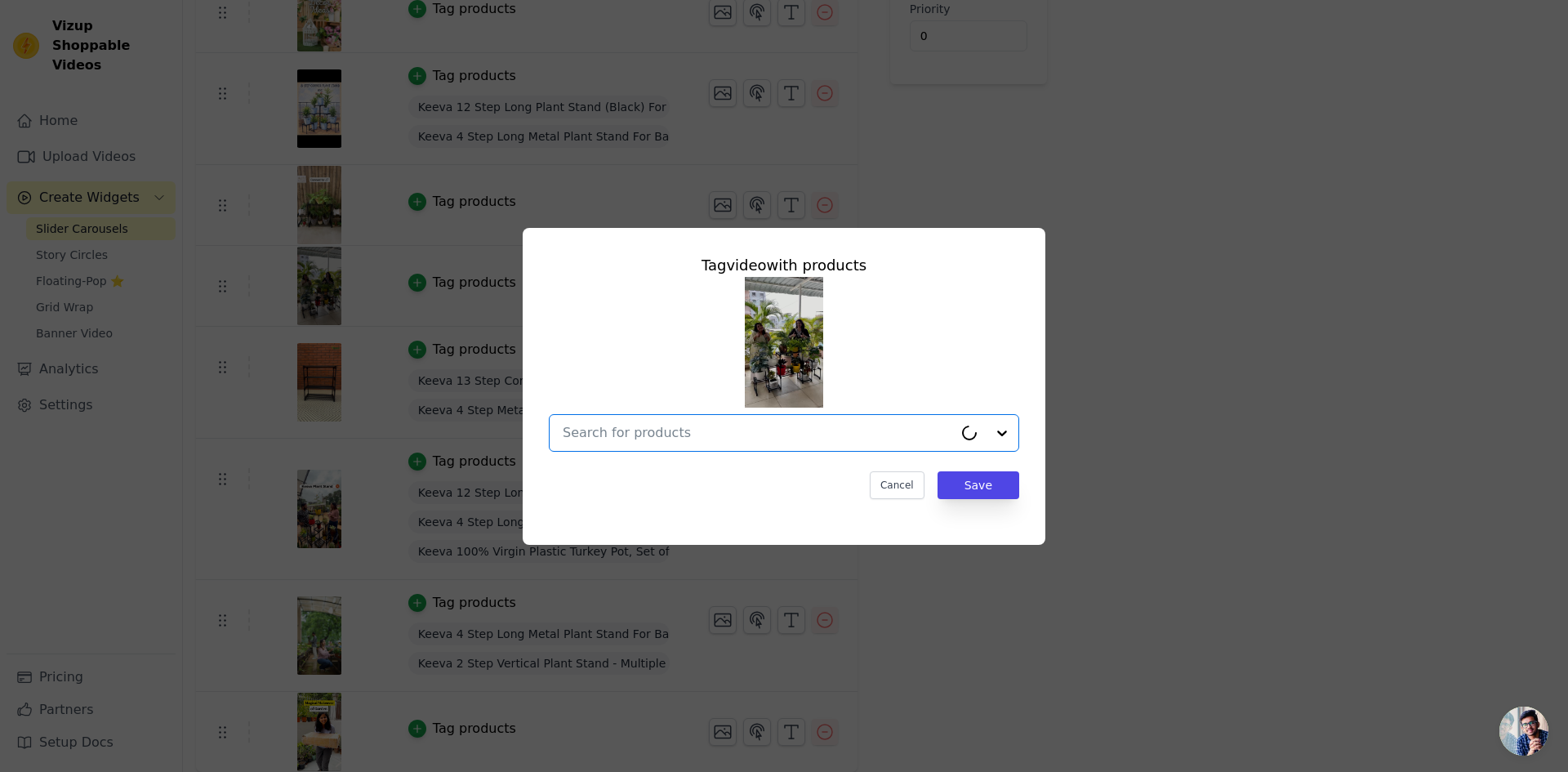
click at [759, 424] on input "text" at bounding box center [757, 433] width 390 height 19
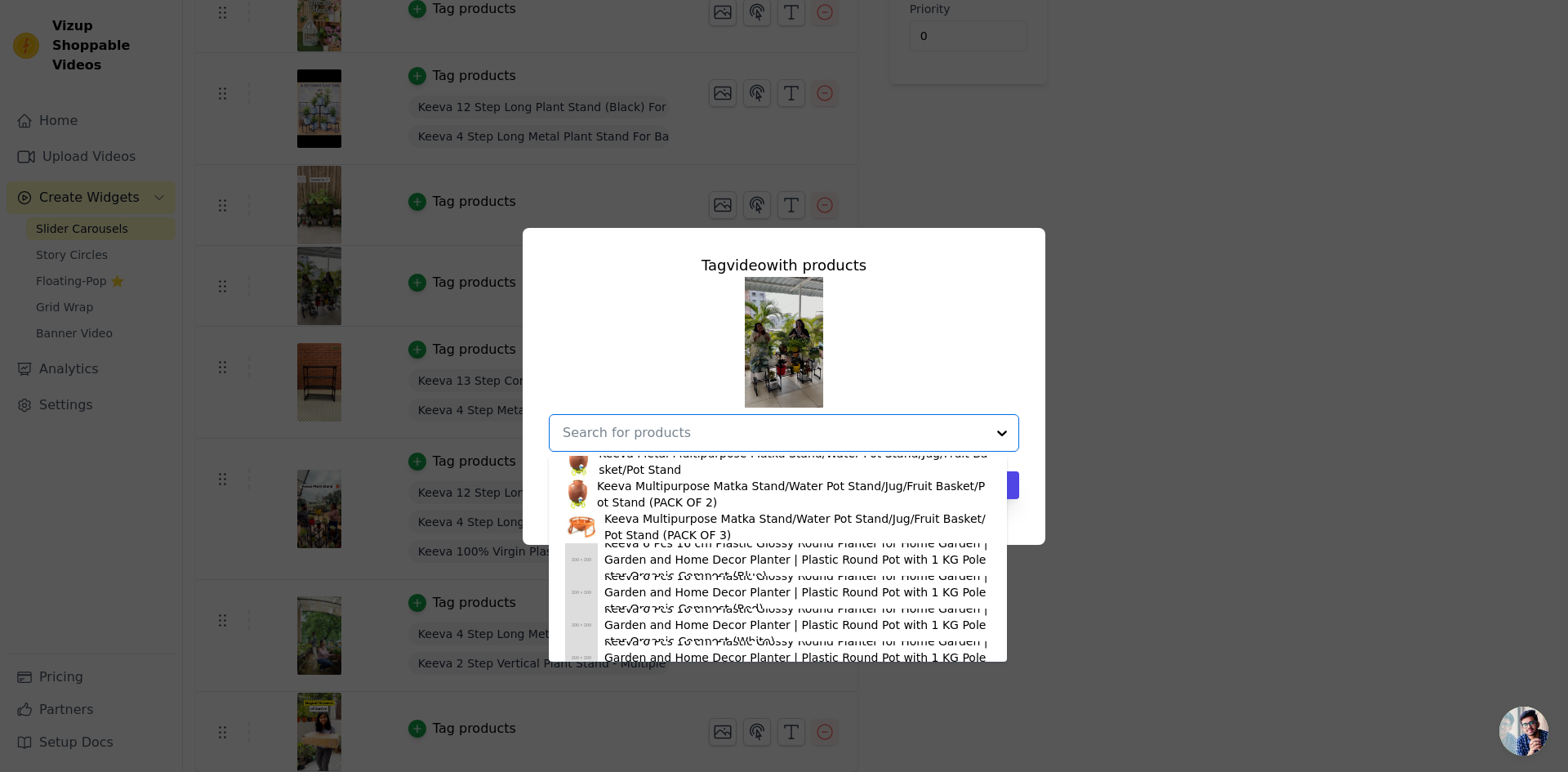
scroll to position [327, 0]
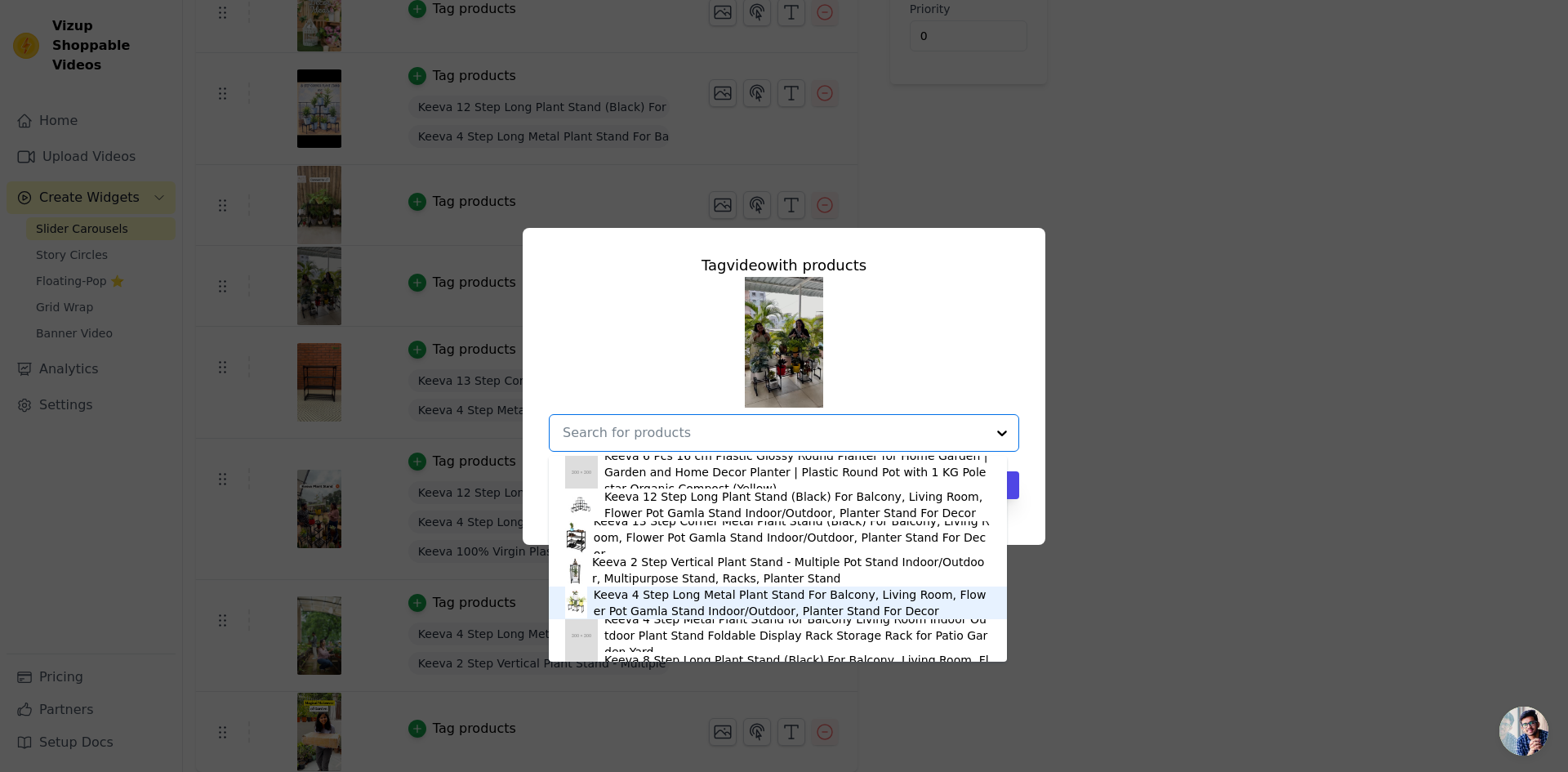
click at [621, 599] on div "Keeva 4 Step Long Metal Plant Stand For Balcony, Living Room, Flower Pot Gamla …" at bounding box center [792, 603] width 397 height 33
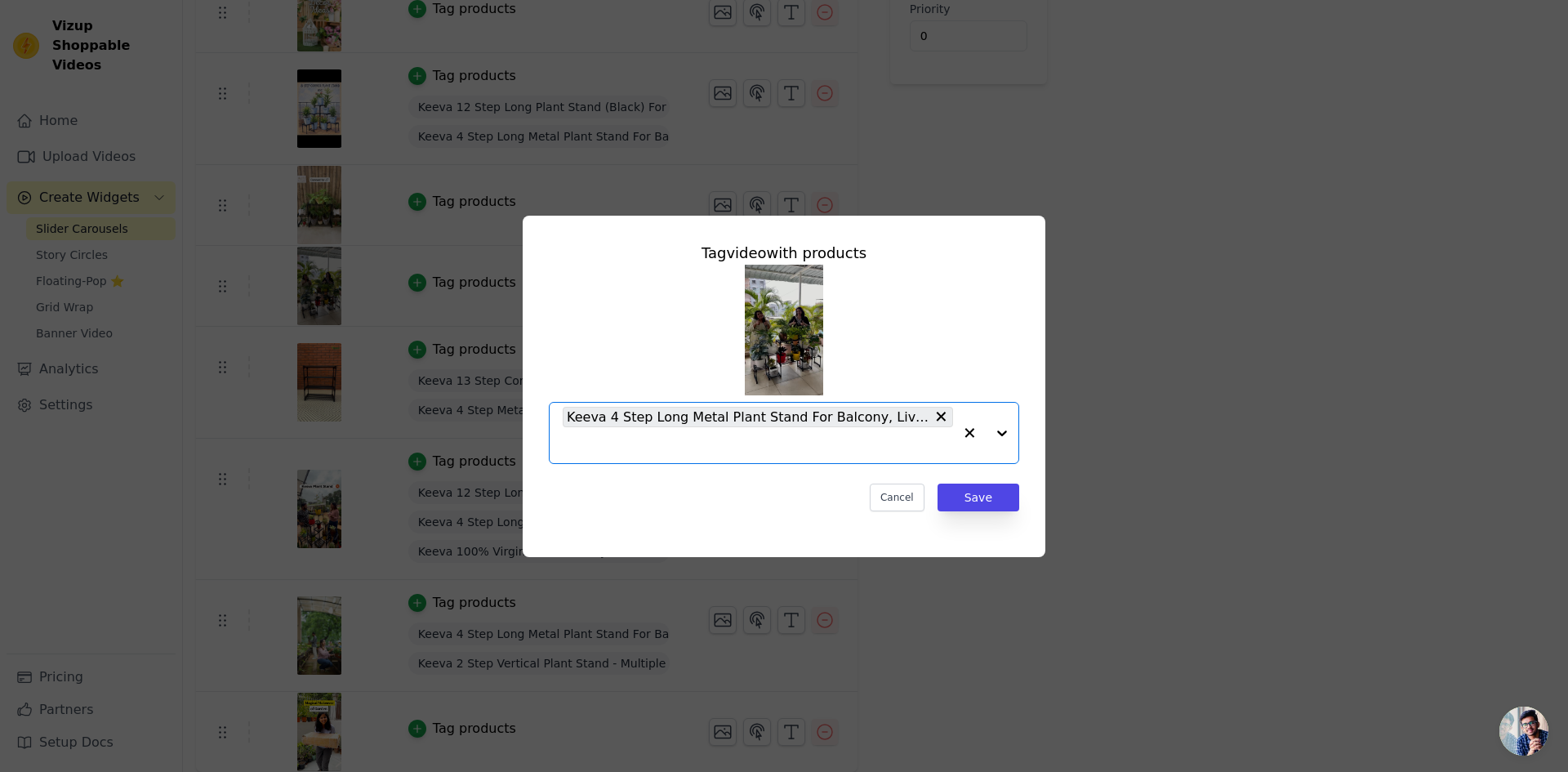
click at [669, 446] on input "text" at bounding box center [757, 445] width 390 height 19
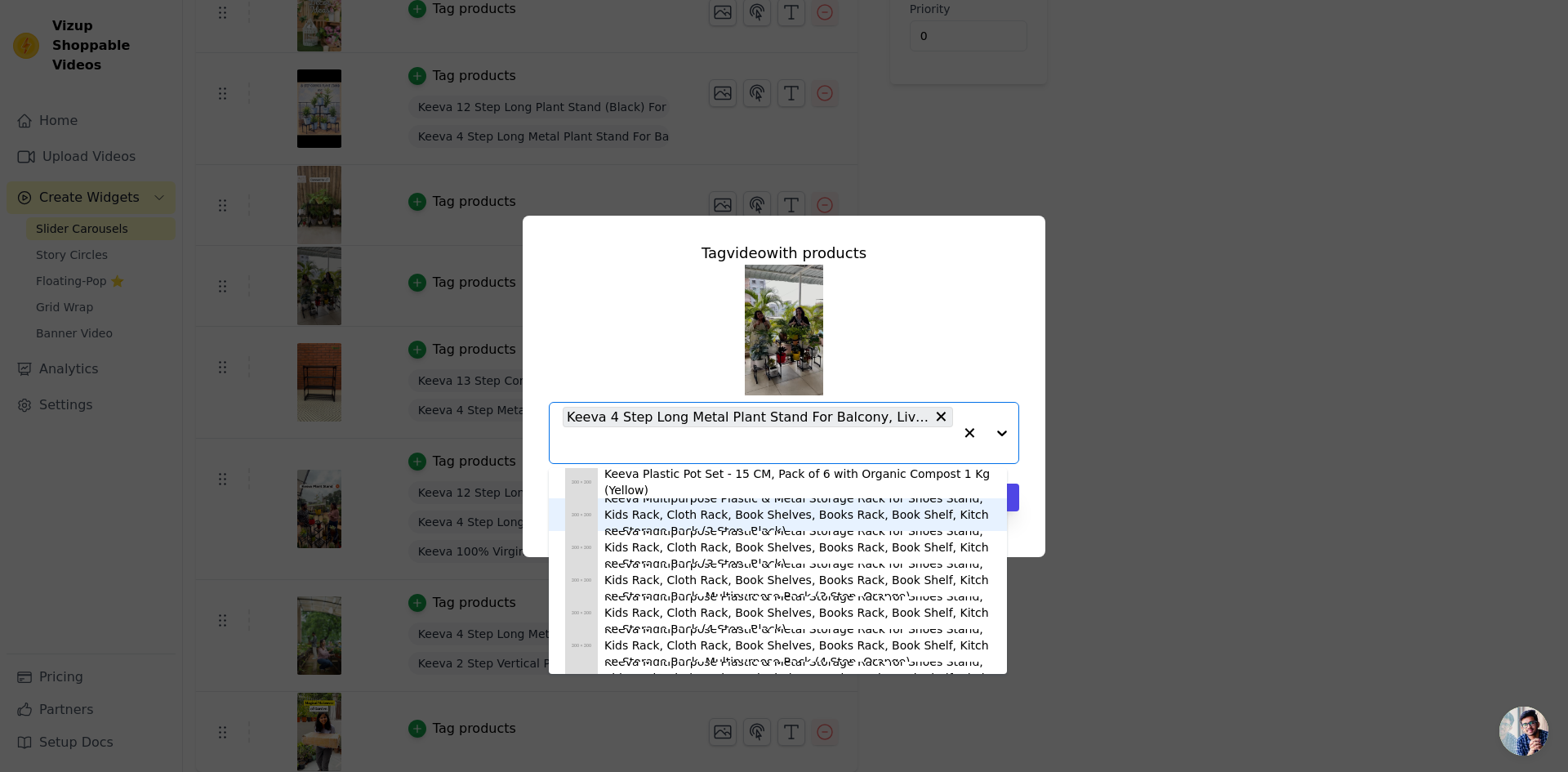
scroll to position [1236, 0]
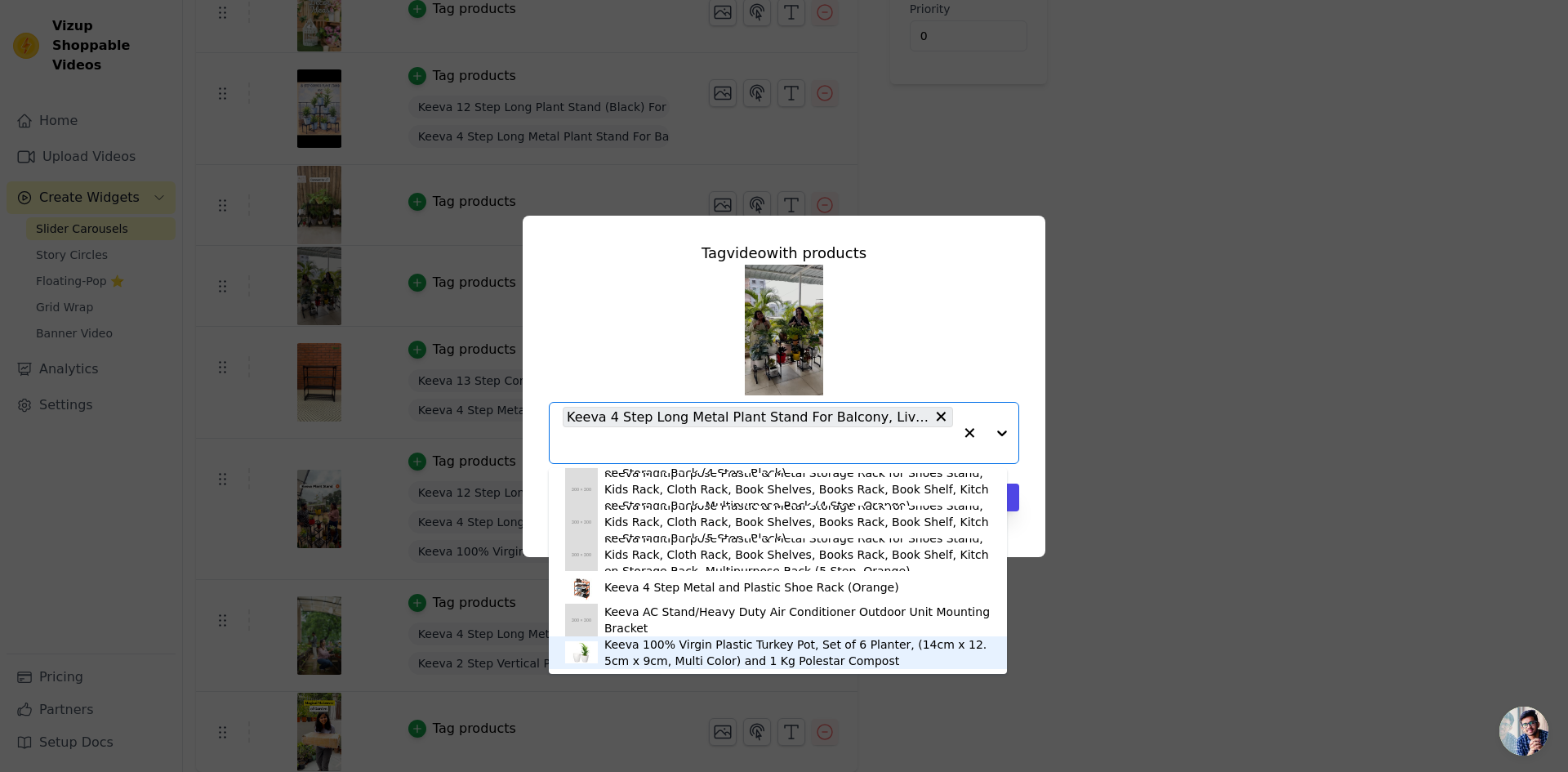
click at [637, 652] on div "Keeva 100% Virgin Plastic Turkey Pot, Set of 6 Planter, (14cm x 12.5cm x 9cm, M…" at bounding box center [797, 653] width 386 height 33
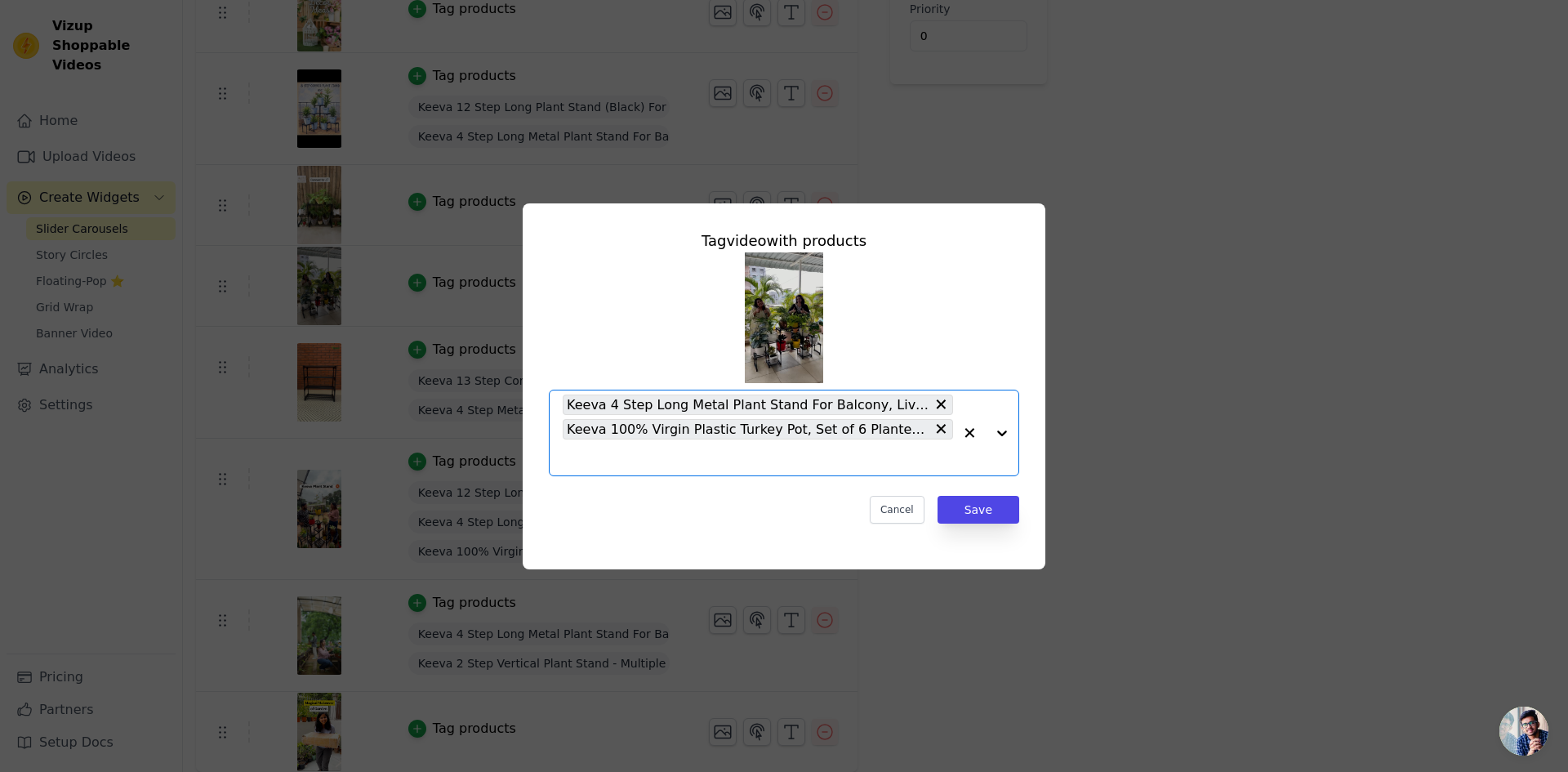
click at [648, 458] on input "text" at bounding box center [757, 458] width 390 height 19
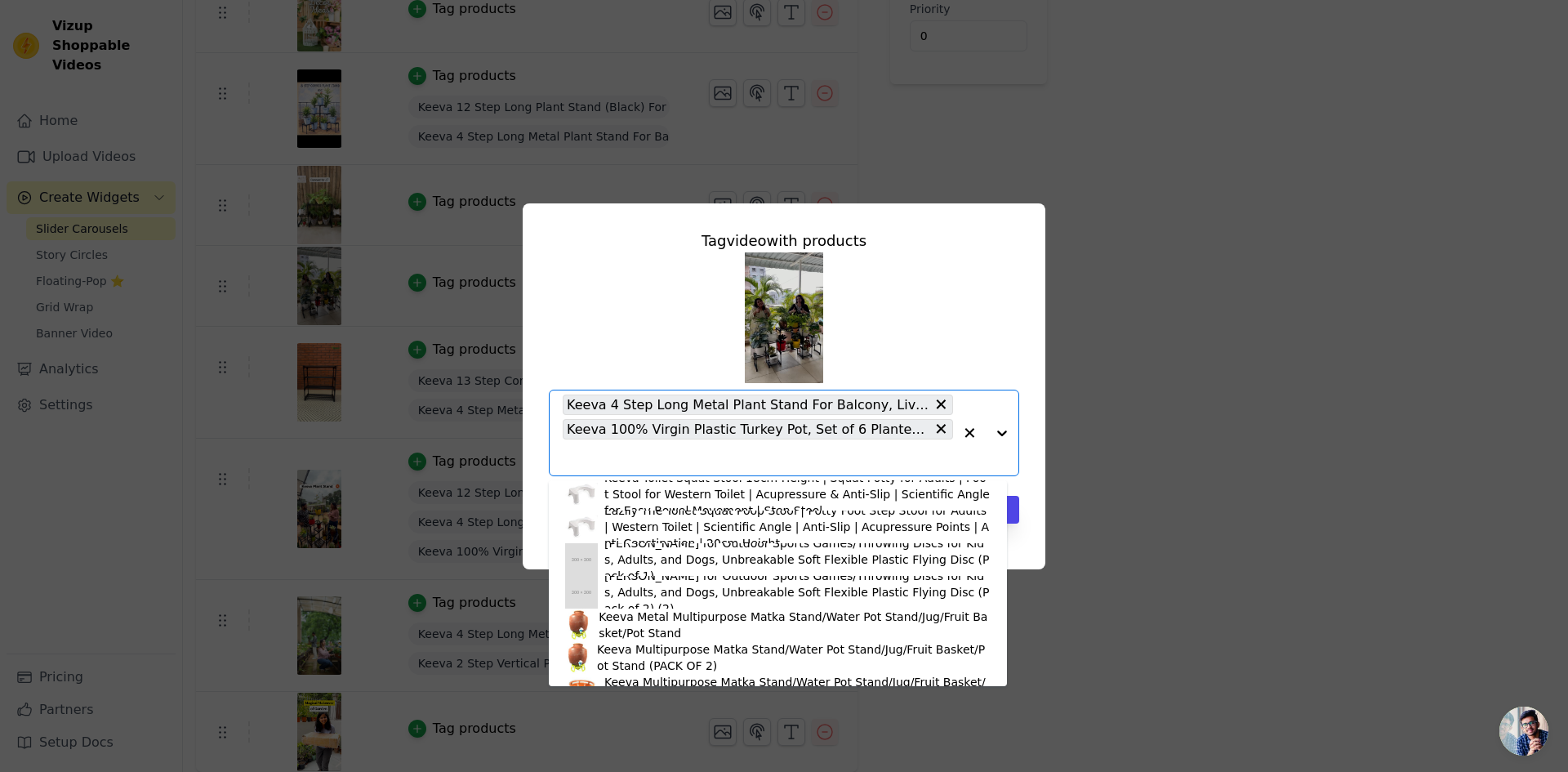
scroll to position [0, 0]
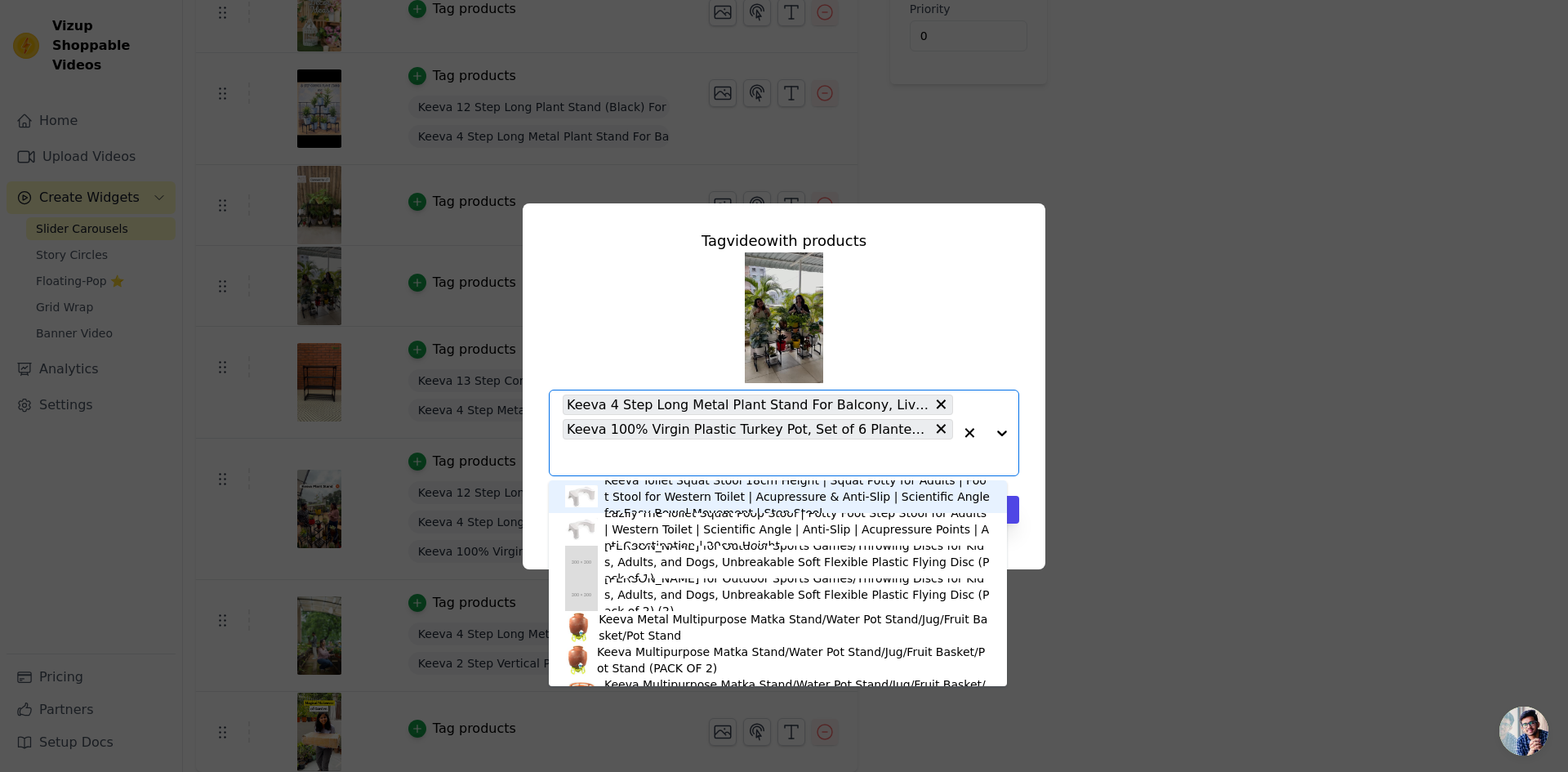
drag, startPoint x: 1140, startPoint y: 450, endPoint x: 1117, endPoint y: 463, distance: 26.4
click at [1140, 453] on div "Tag video with products Keeva Toilet Squat Stool 18cm Height | Squat Potty for …" at bounding box center [784, 386] width 1515 height 419
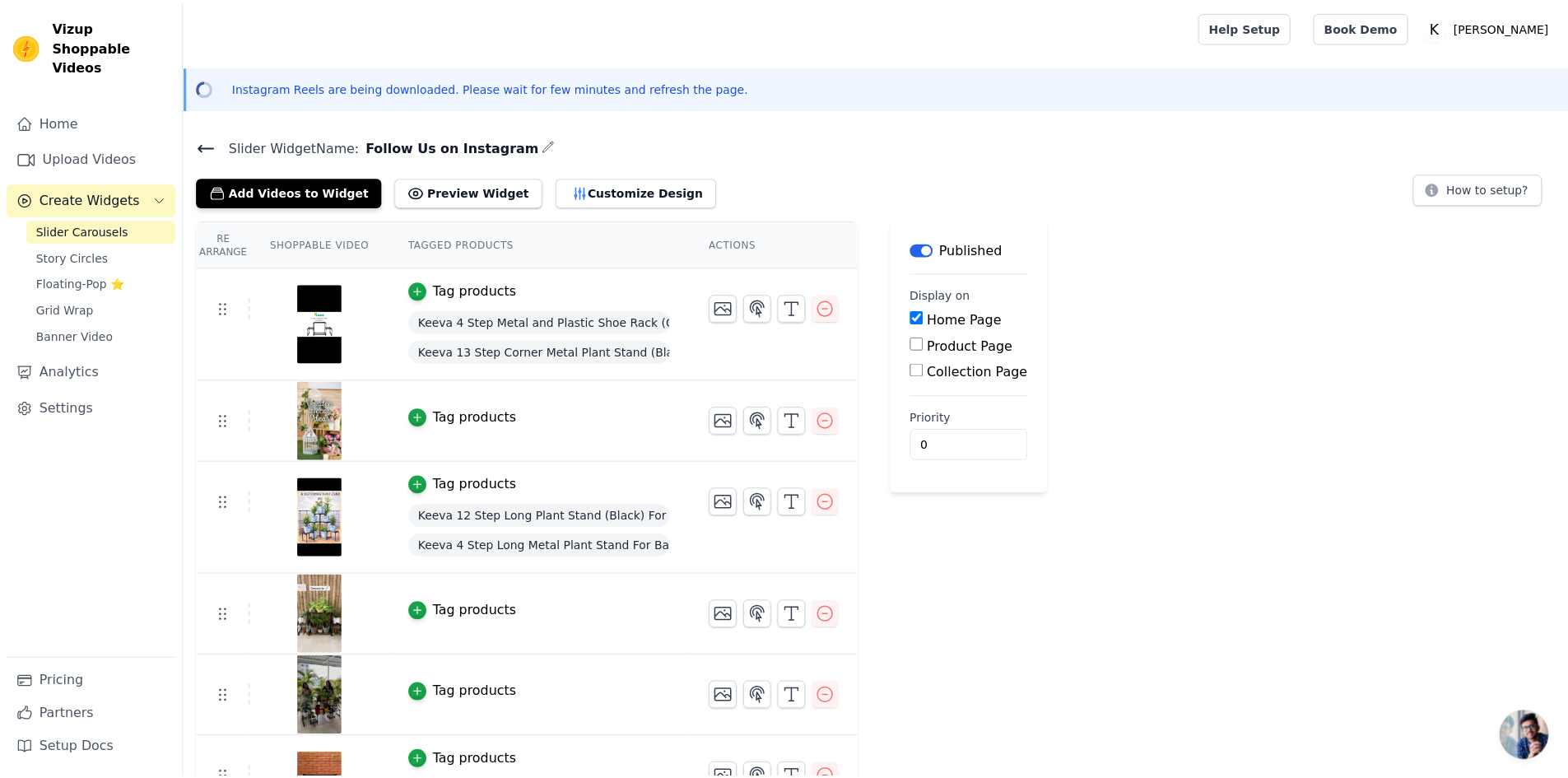
scroll to position [408, 0]
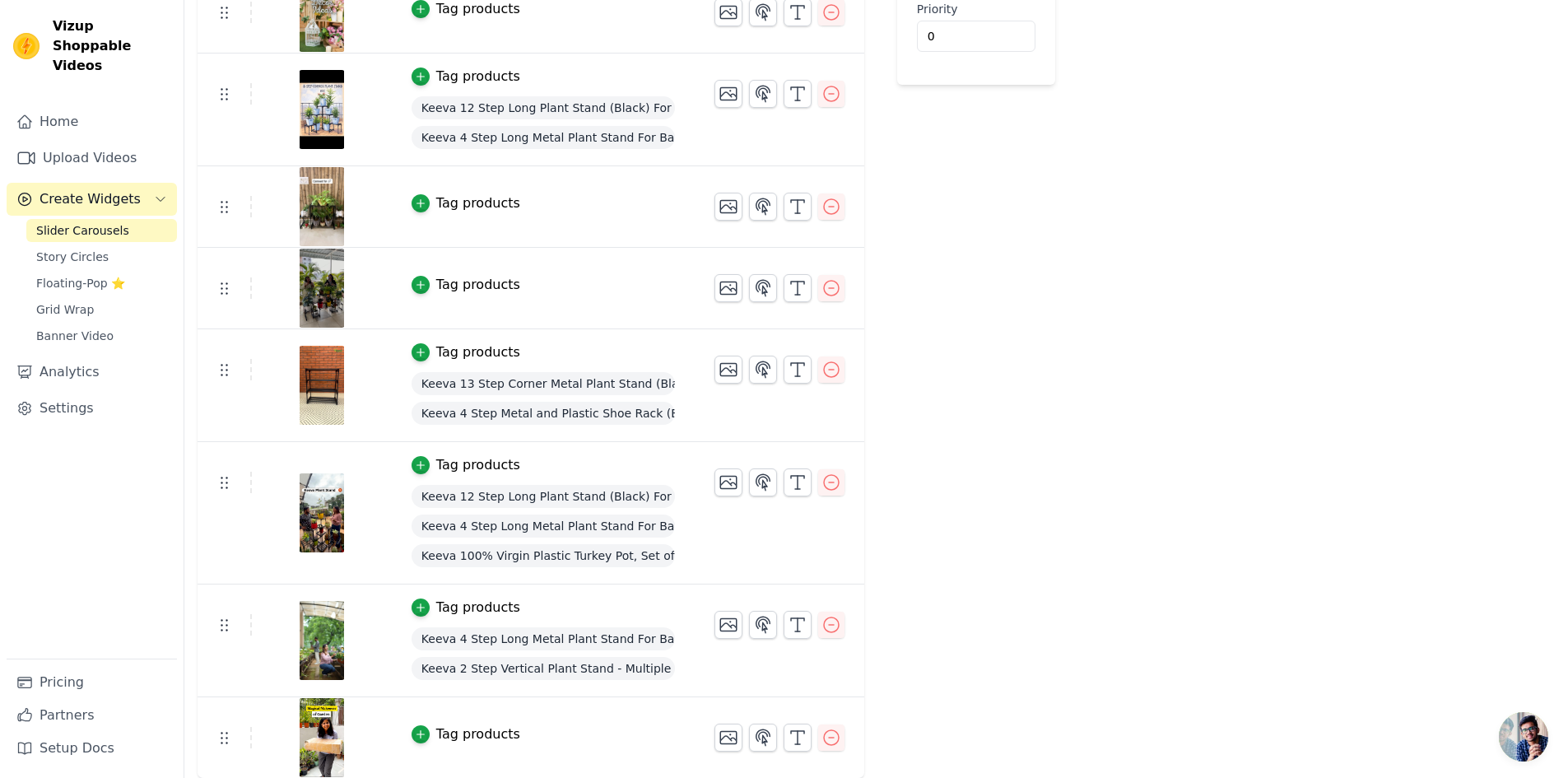
click at [484, 288] on div "Tag products" at bounding box center [479, 285] width 84 height 20
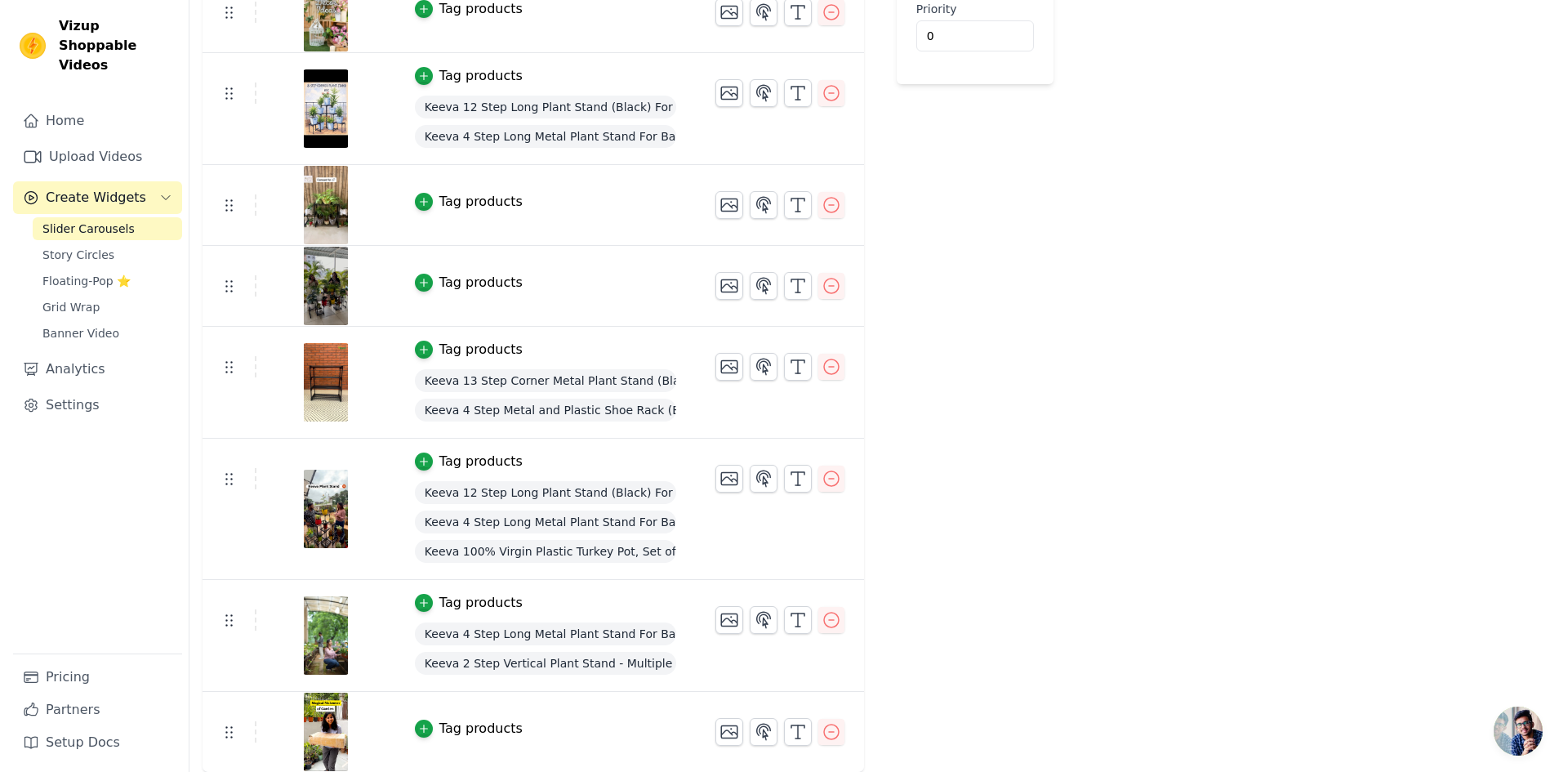
scroll to position [0, 0]
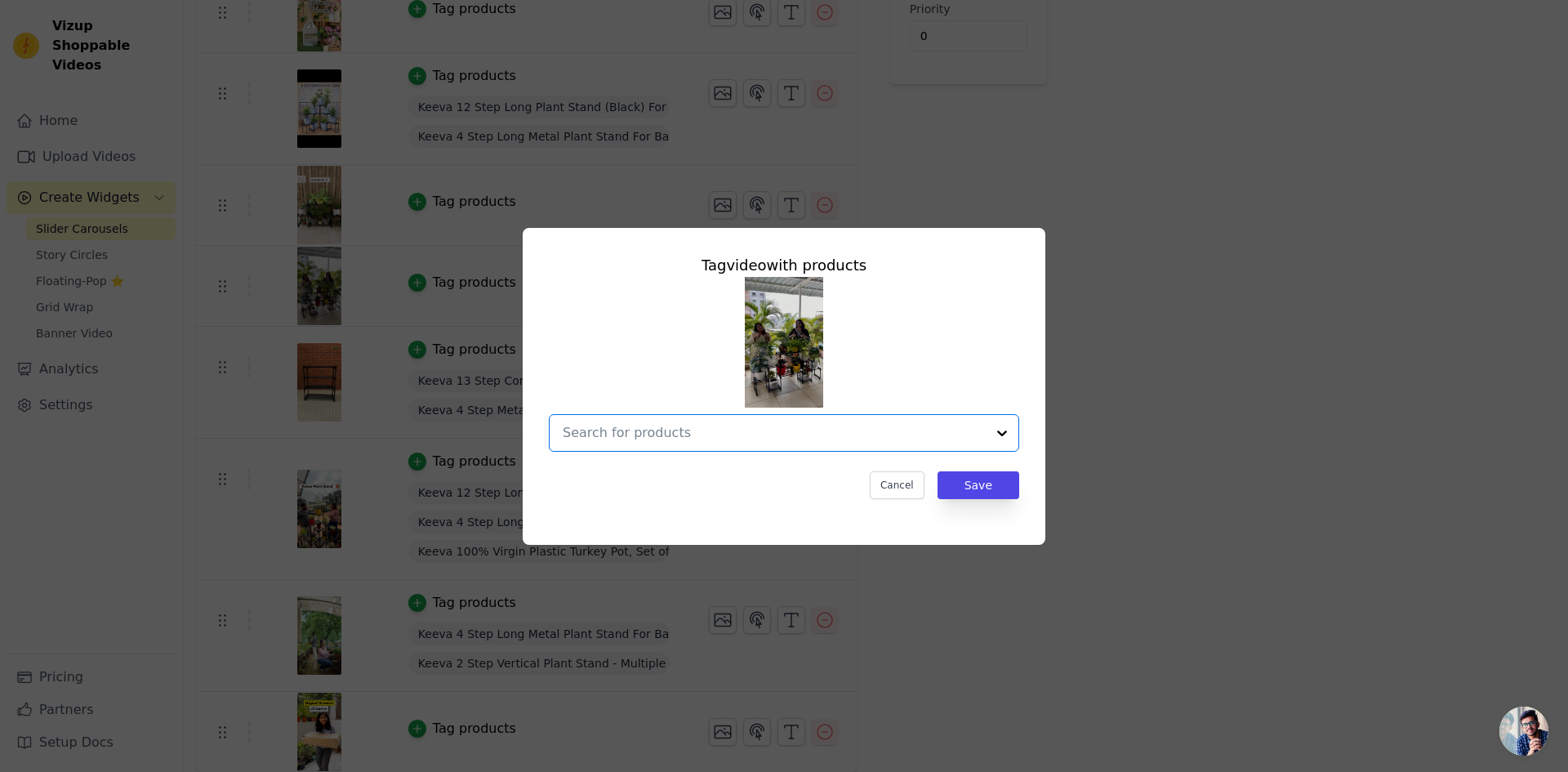
click at [870, 429] on input "text" at bounding box center [774, 433] width 423 height 19
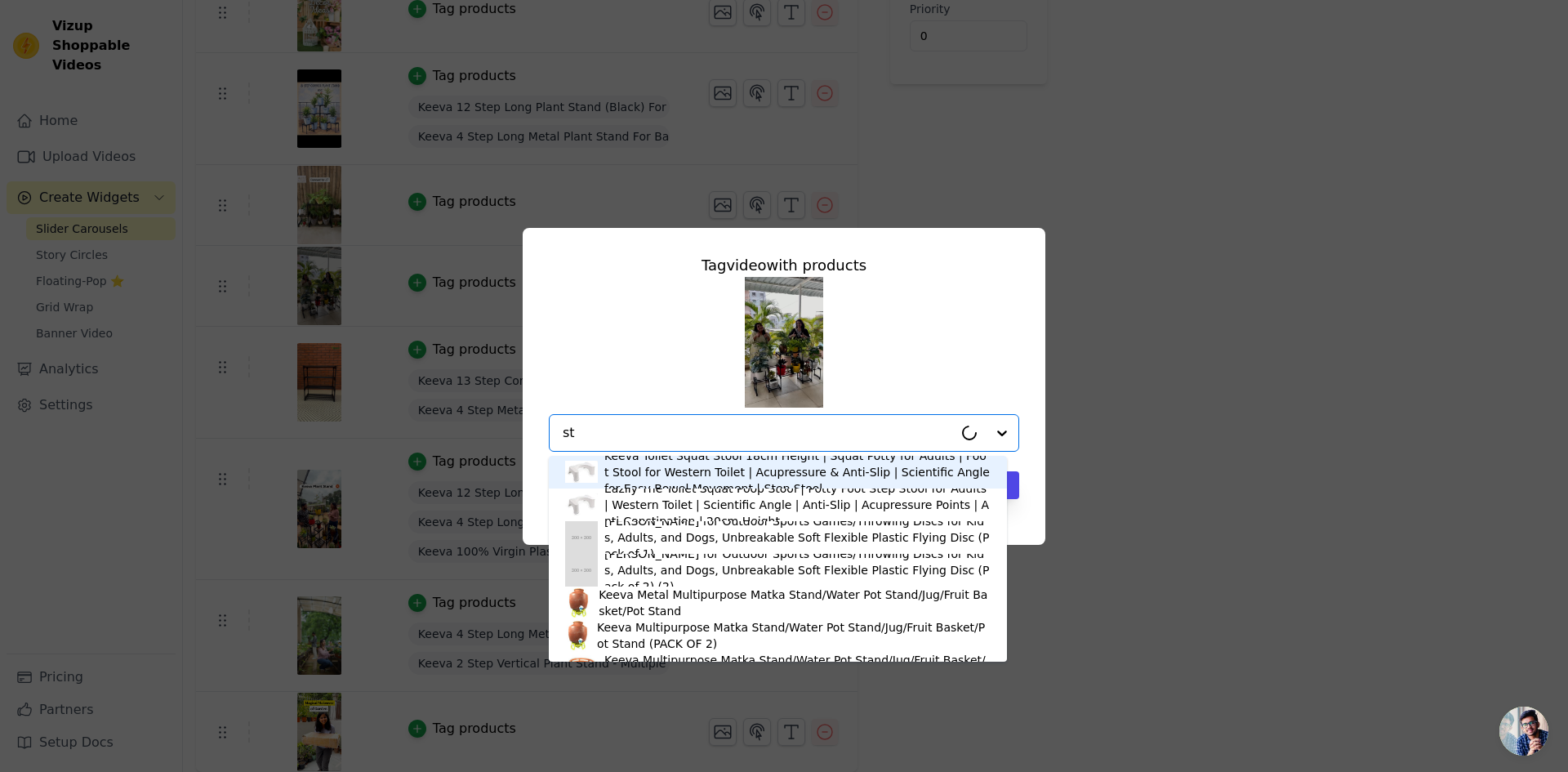
type input "s"
type input "plant"
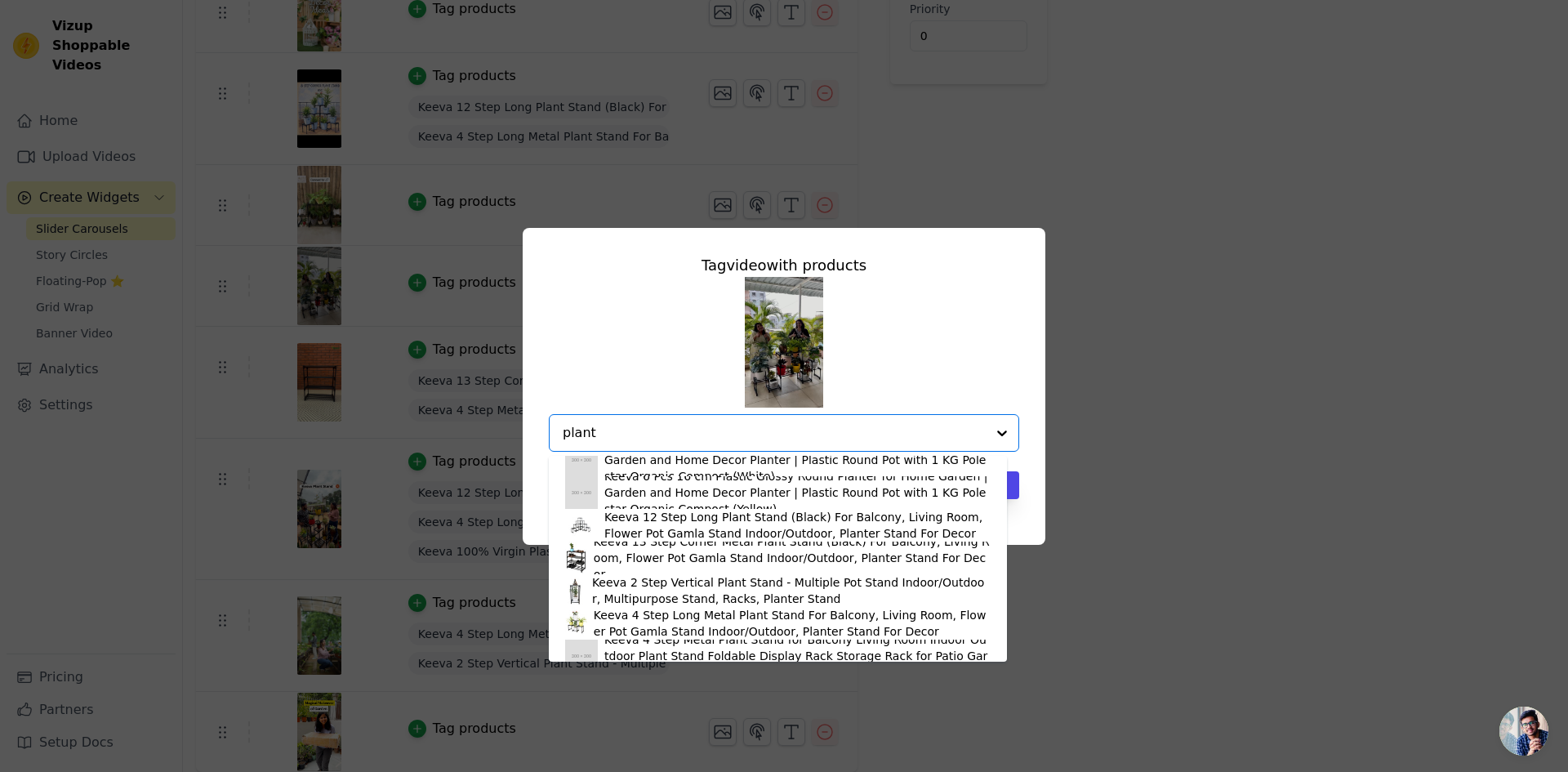
scroll to position [245, 0]
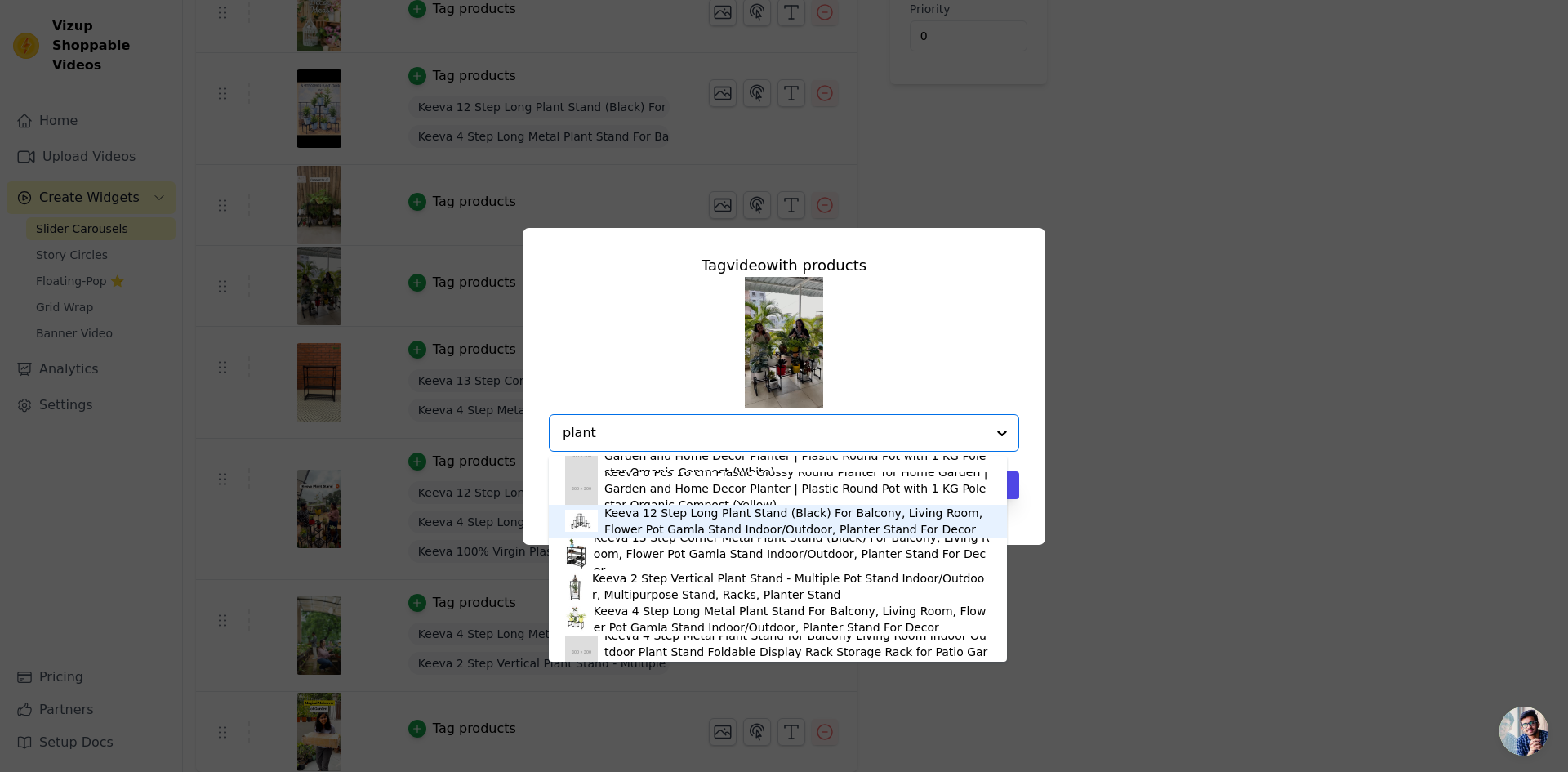
click at [658, 532] on div "Keeva 12 Step Long Plant Stand (Black) For Balcony, Living Room, Flower Pot Gam…" at bounding box center [797, 522] width 386 height 33
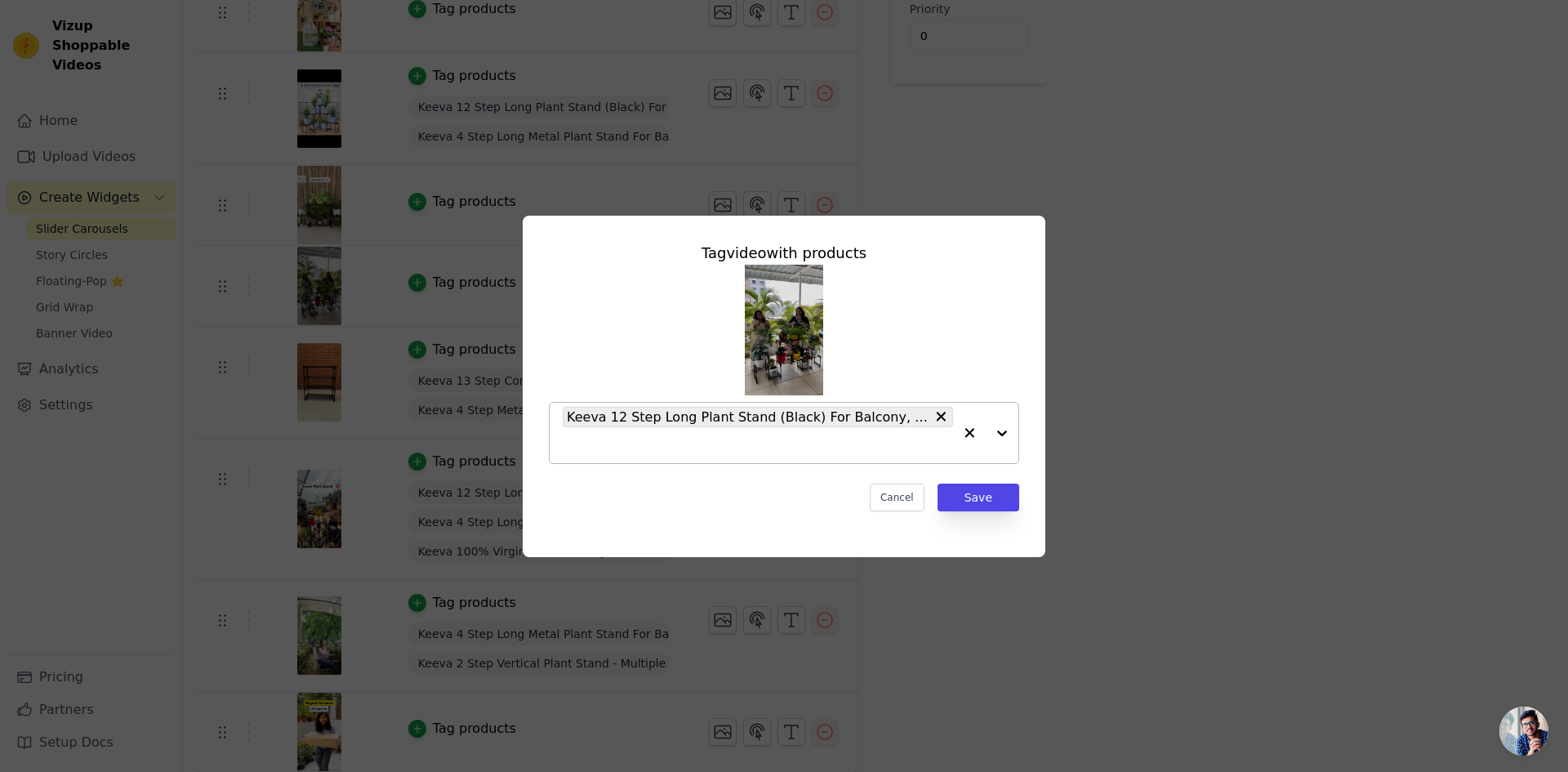
click at [772, 456] on div "Keeva 12 Step Long Plant Stand (Black) For Balcony, Living Room, Flower Pot Gam…" at bounding box center [757, 433] width 390 height 60
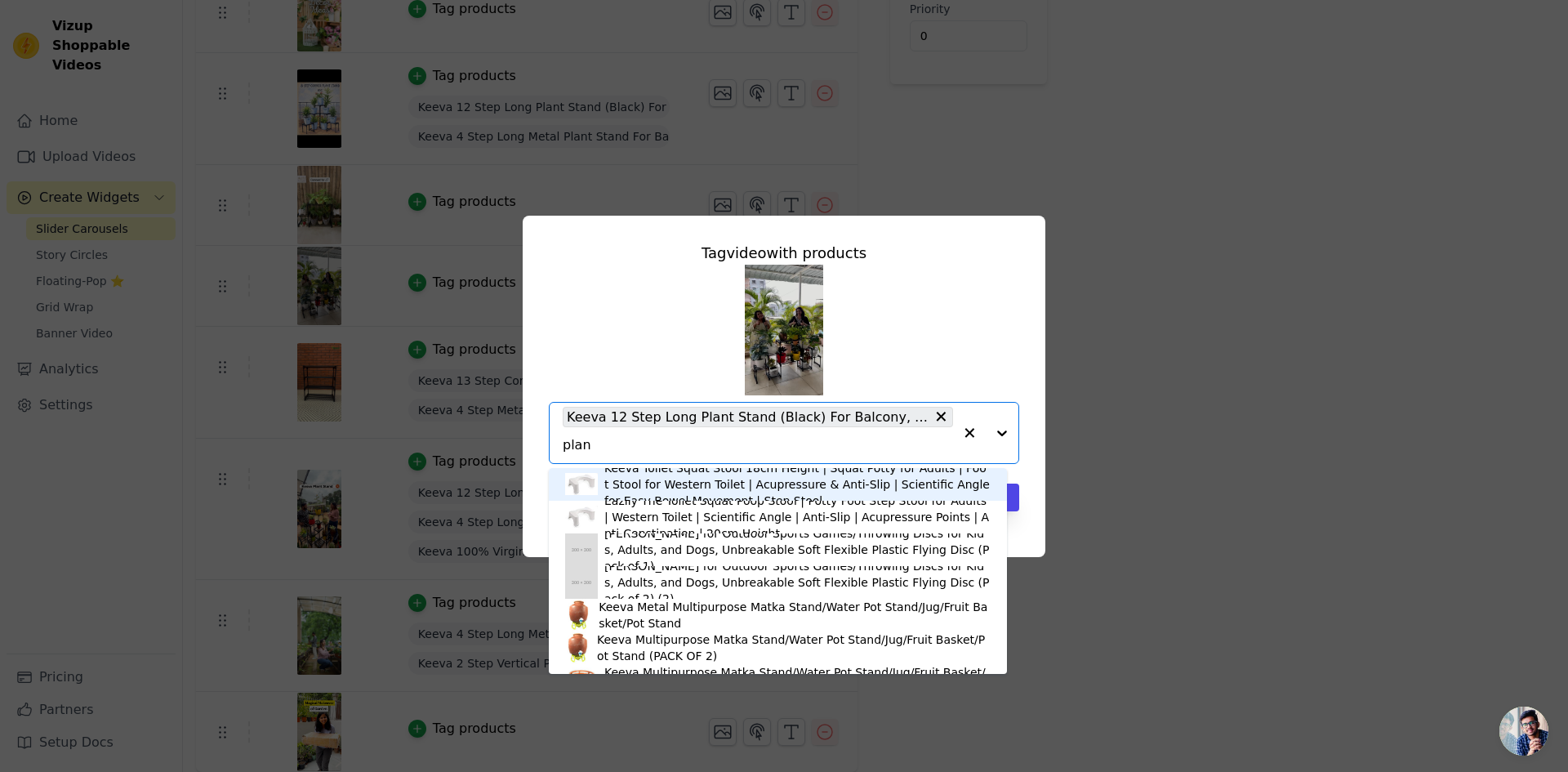
type input "plant"
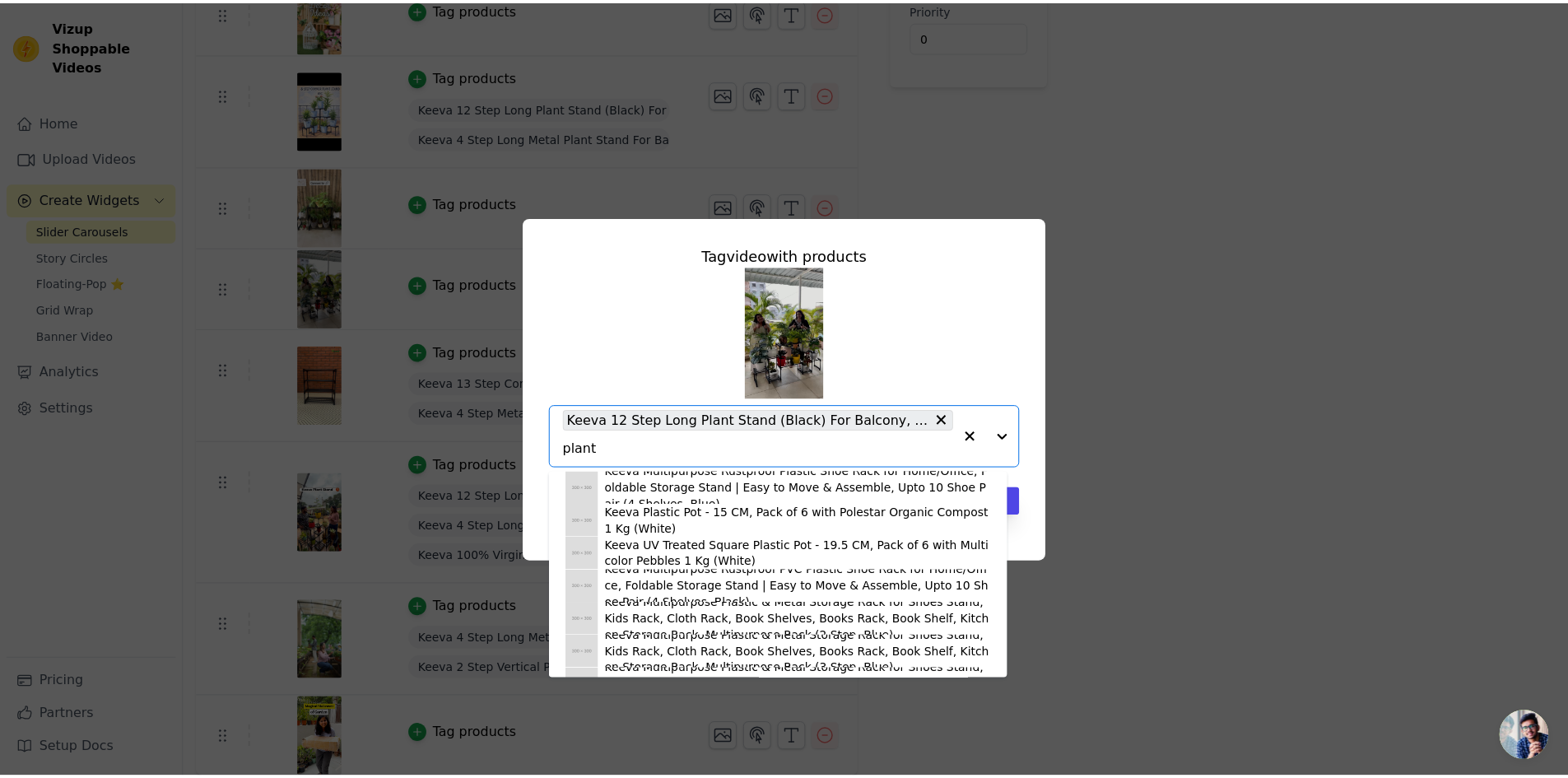
scroll to position [330, 0]
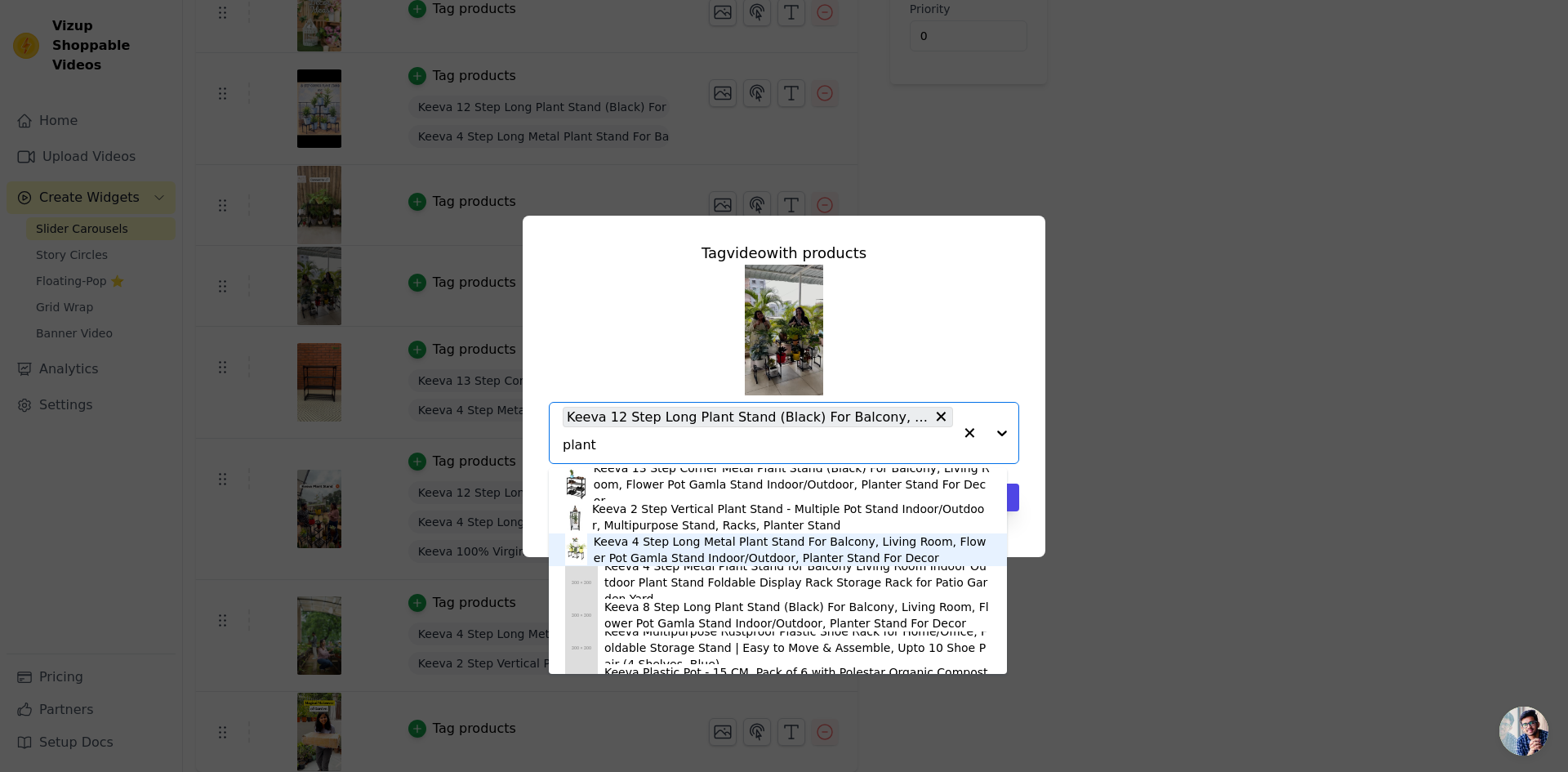
click at [668, 546] on div "Keeva 4 Step Long Metal Plant Stand For Balcony, Living Room, Flower Pot Gamla …" at bounding box center [792, 550] width 397 height 33
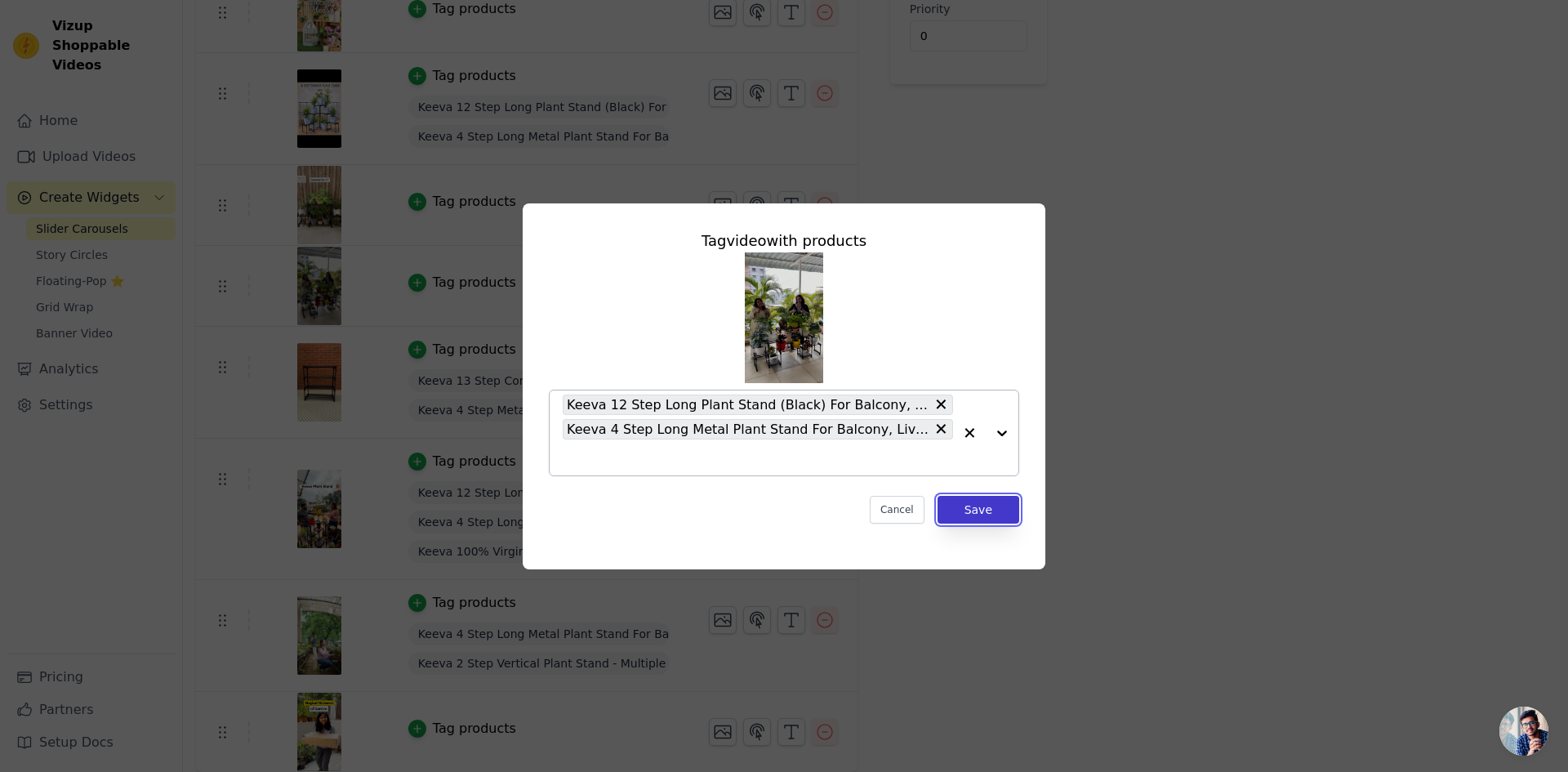
click at [989, 506] on button "Save" at bounding box center [978, 509] width 82 height 28
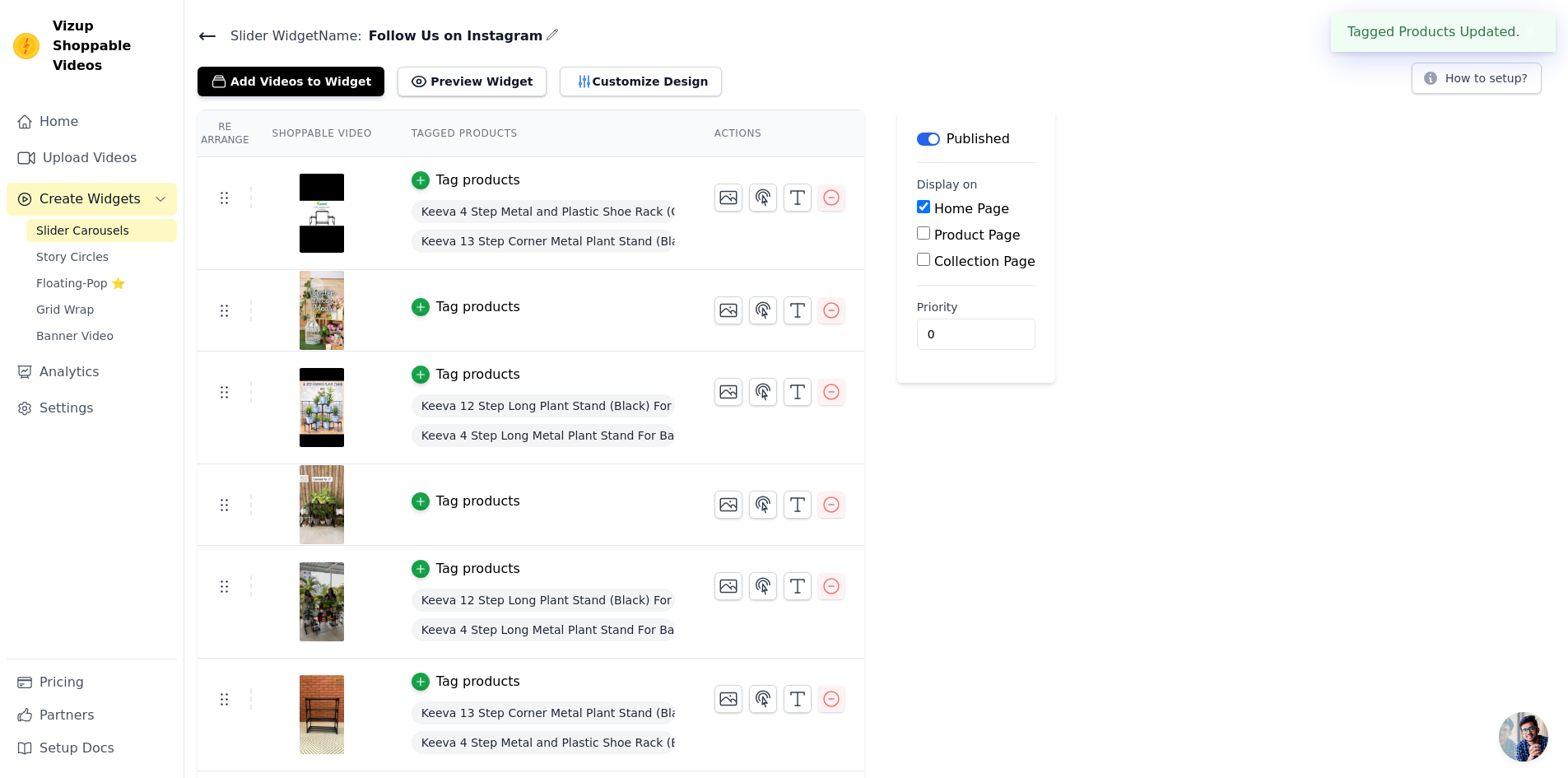
scroll to position [0, 0]
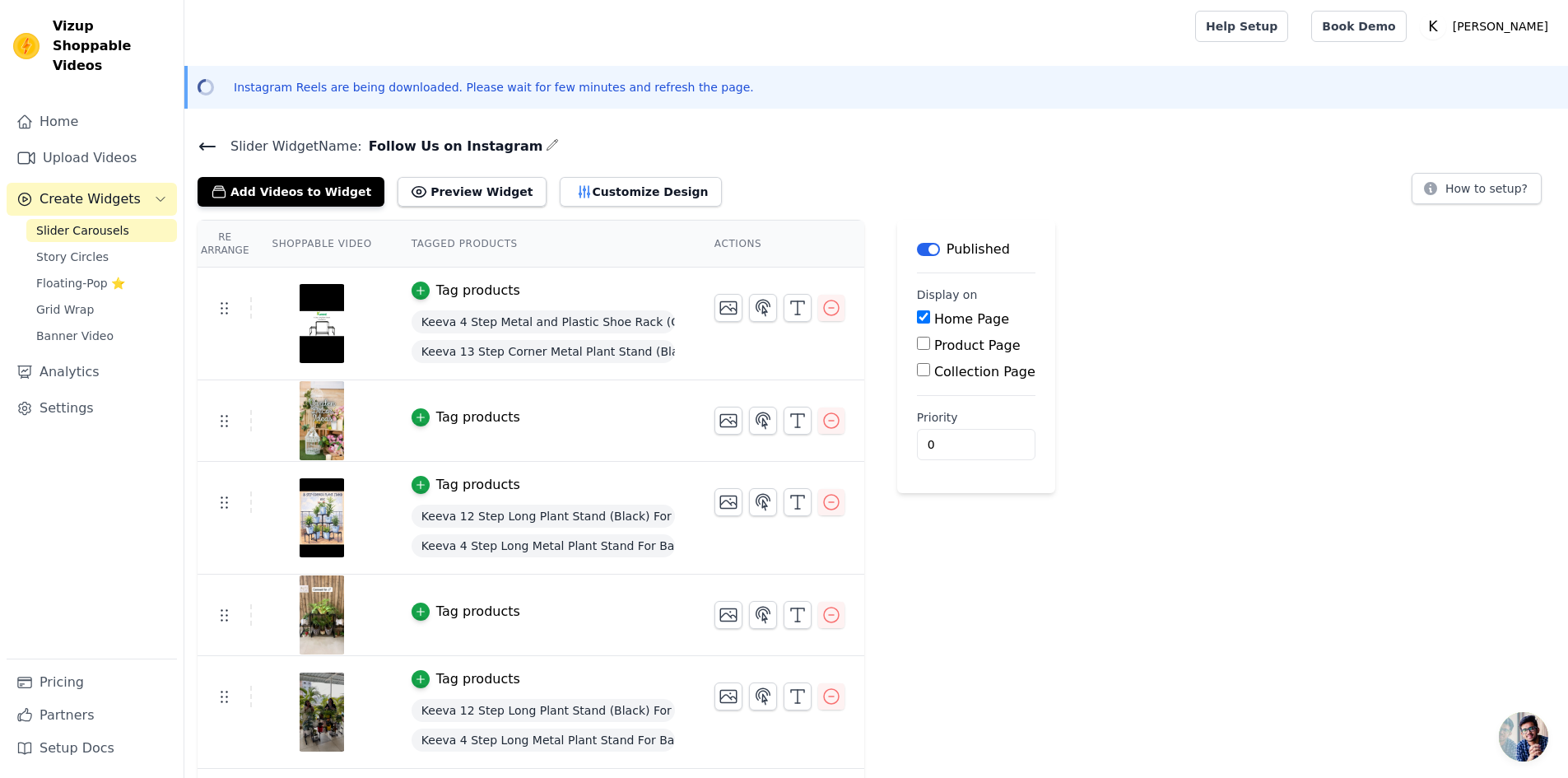
click at [419, 420] on button "Tag products" at bounding box center [466, 417] width 109 height 20
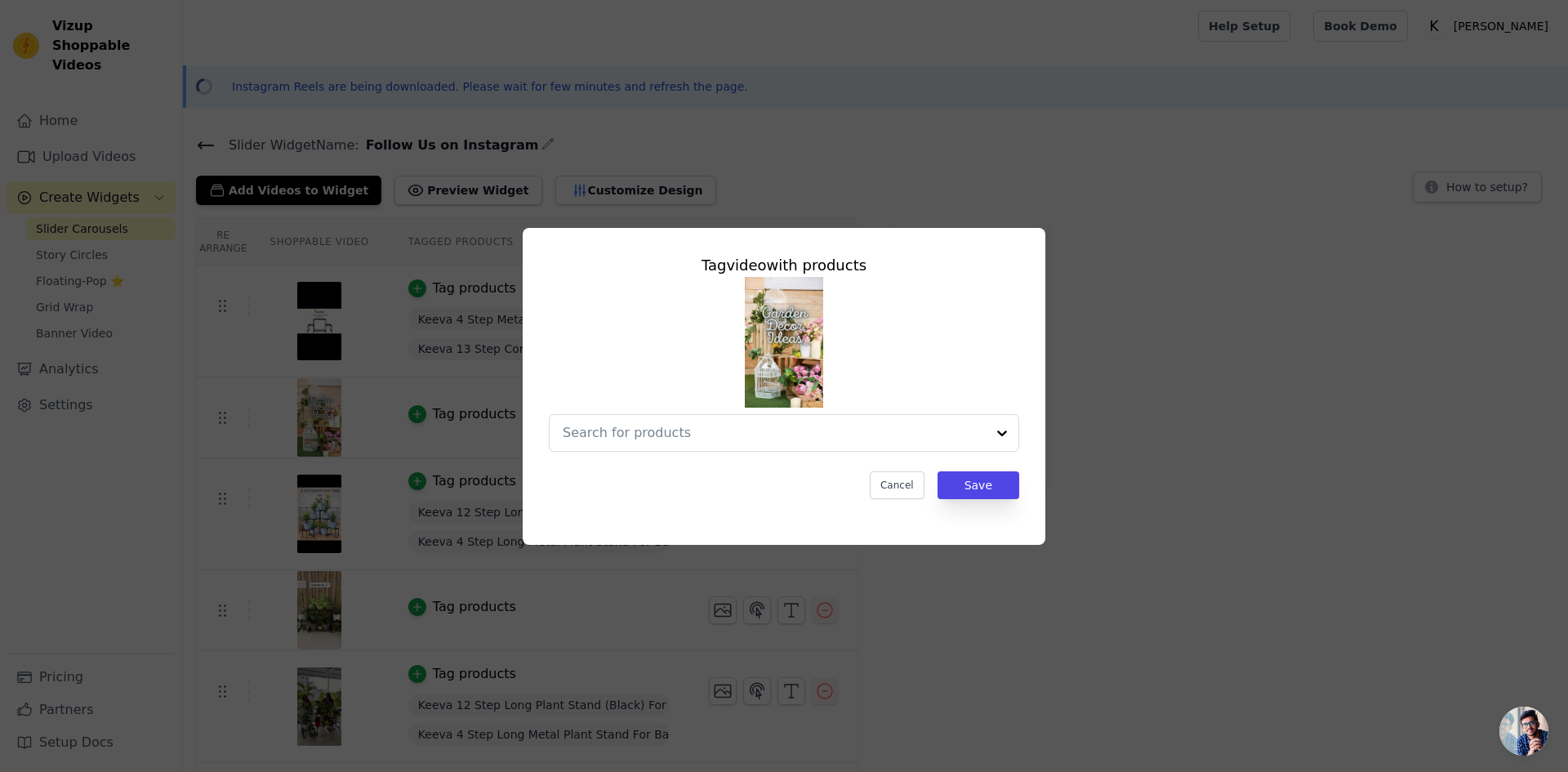
click at [1234, 331] on div "Tag video with products Cancel Save" at bounding box center [784, 386] width 1515 height 369
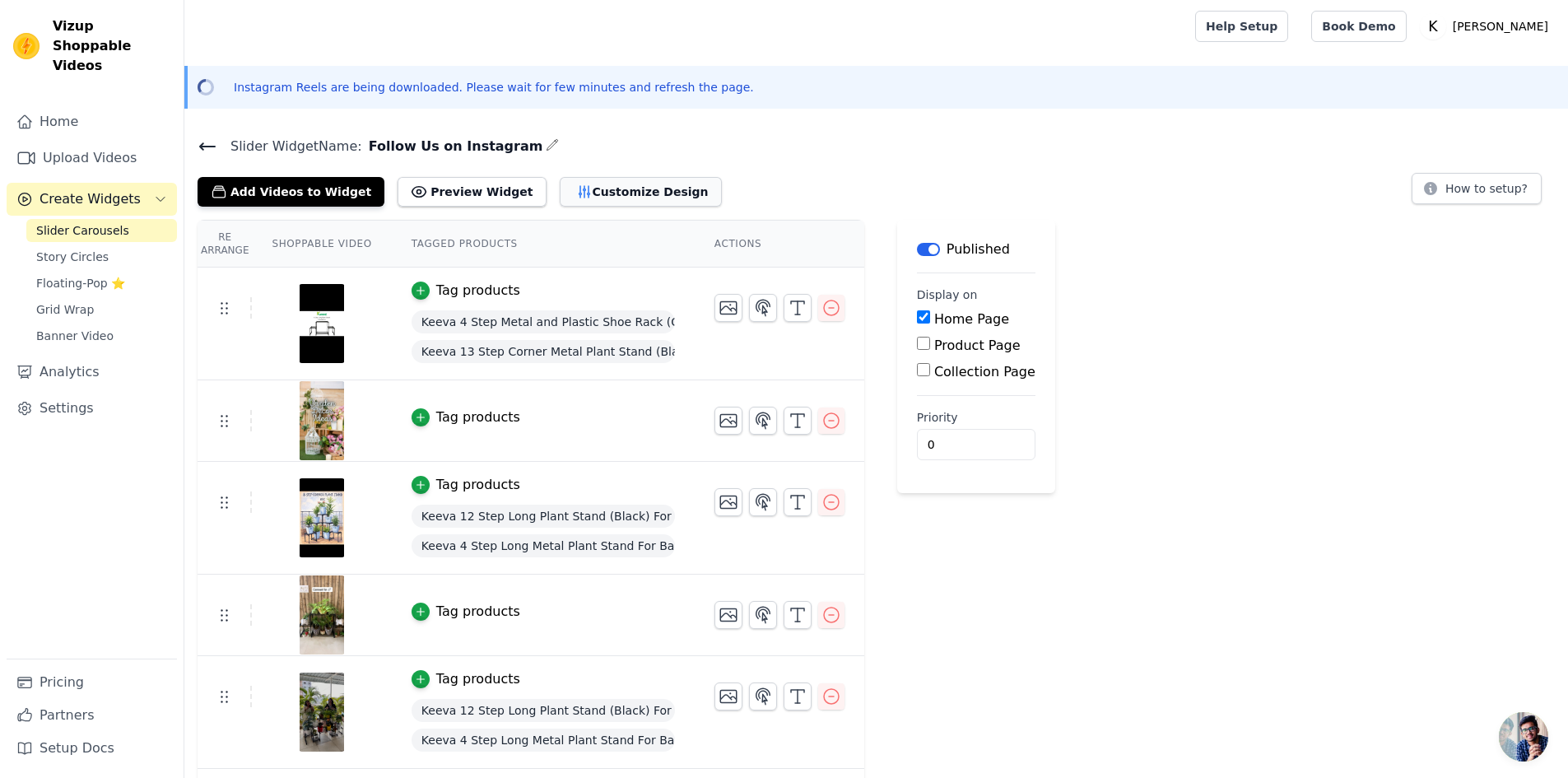
click at [573, 188] on button "Customize Design" at bounding box center [640, 191] width 162 height 29
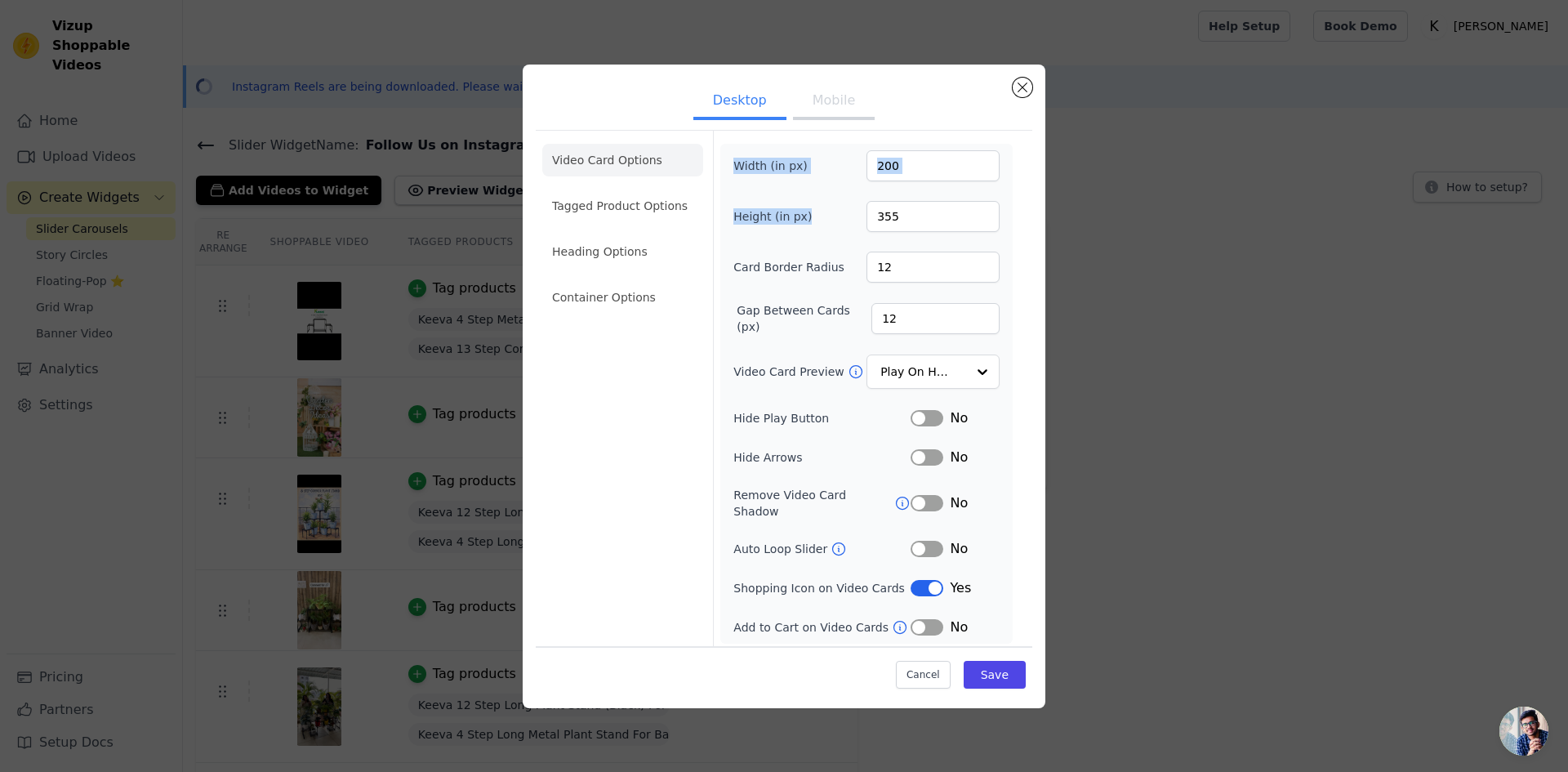
drag, startPoint x: 720, startPoint y: 161, endPoint x: 807, endPoint y: 196, distance: 93.8
click at [807, 196] on div "Width (in px) 200 Height (in px) 355 Card Border Radius 12 Gap Between Cards (p…" at bounding box center [866, 394] width 292 height 500
click at [645, 307] on li "Container Options" at bounding box center [622, 298] width 161 height 33
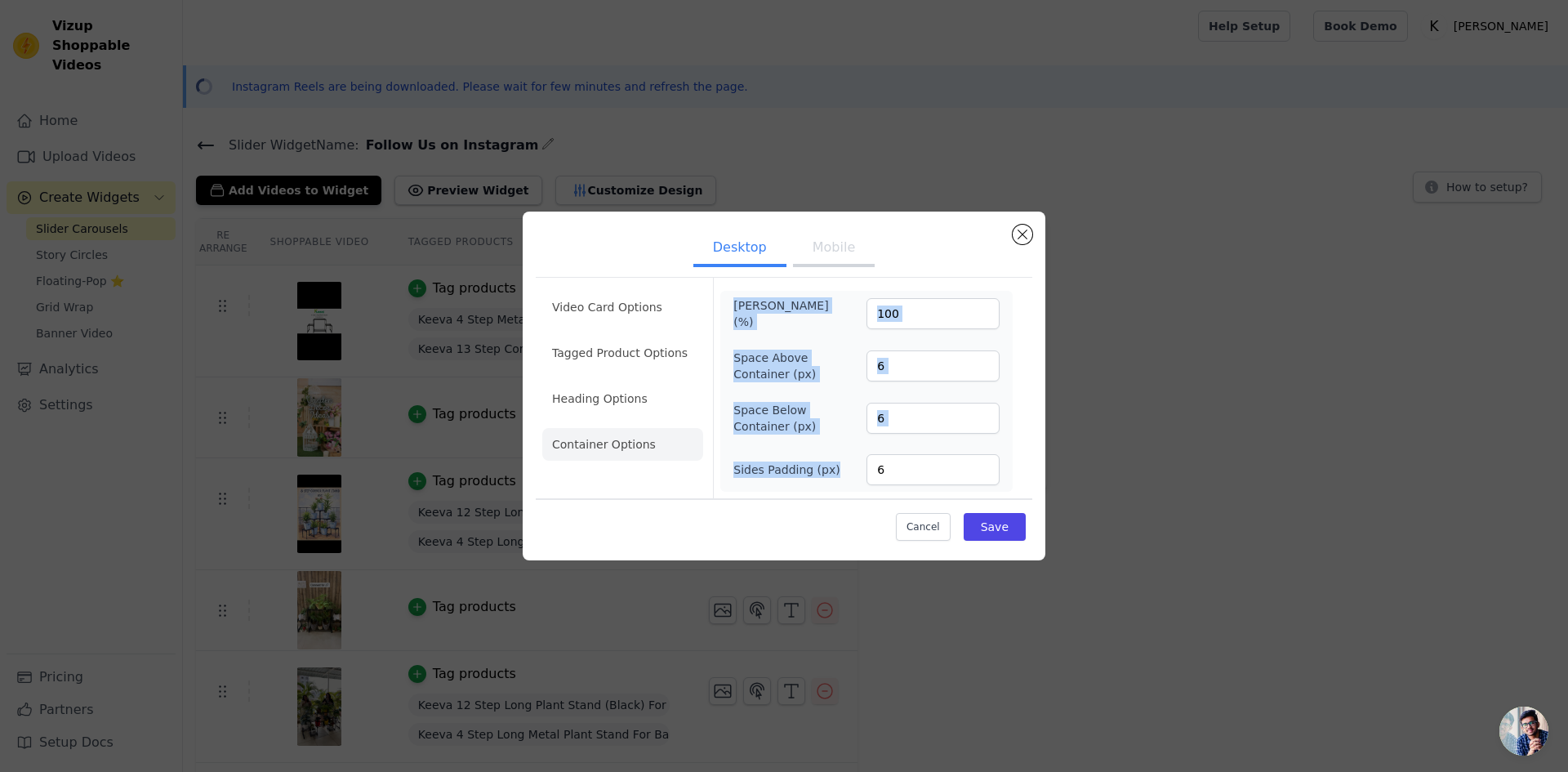
drag, startPoint x: 733, startPoint y: 299, endPoint x: 889, endPoint y: 465, distance: 227.8
click at [889, 465] on div "[PERSON_NAME] (%) 100 Space Above Container (px) 6 Space Below Container (px) 6…" at bounding box center [866, 391] width 292 height 201
copy div "[PERSON_NAME] (%) Space Above Container (px) Space Below Container (px) Sides P…"
drag, startPoint x: 901, startPoint y: 353, endPoint x: 899, endPoint y: 362, distance: 9.2
click at [901, 353] on input "6" at bounding box center [932, 366] width 133 height 31
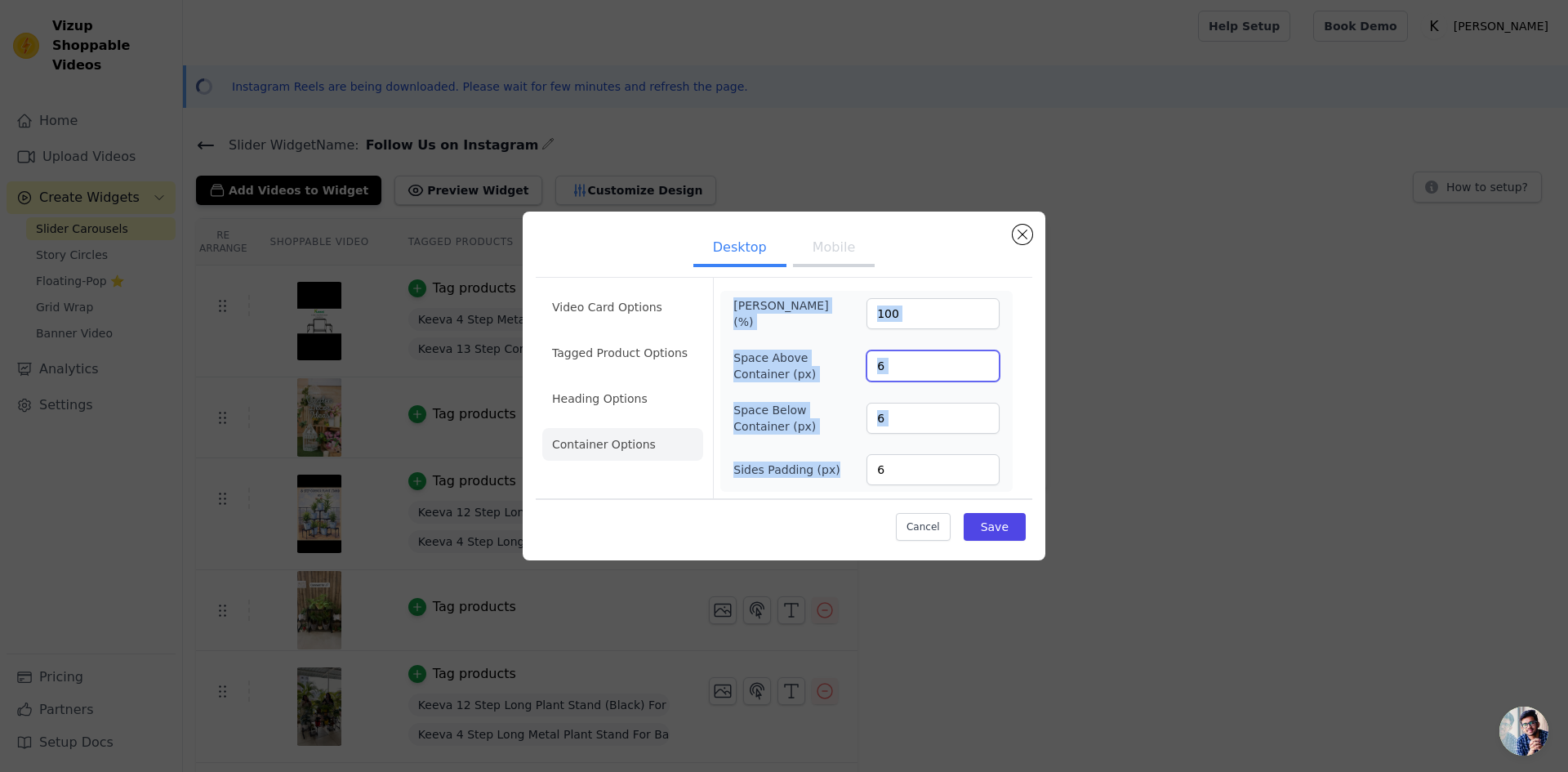
click at [899, 363] on input "6" at bounding box center [932, 366] width 133 height 31
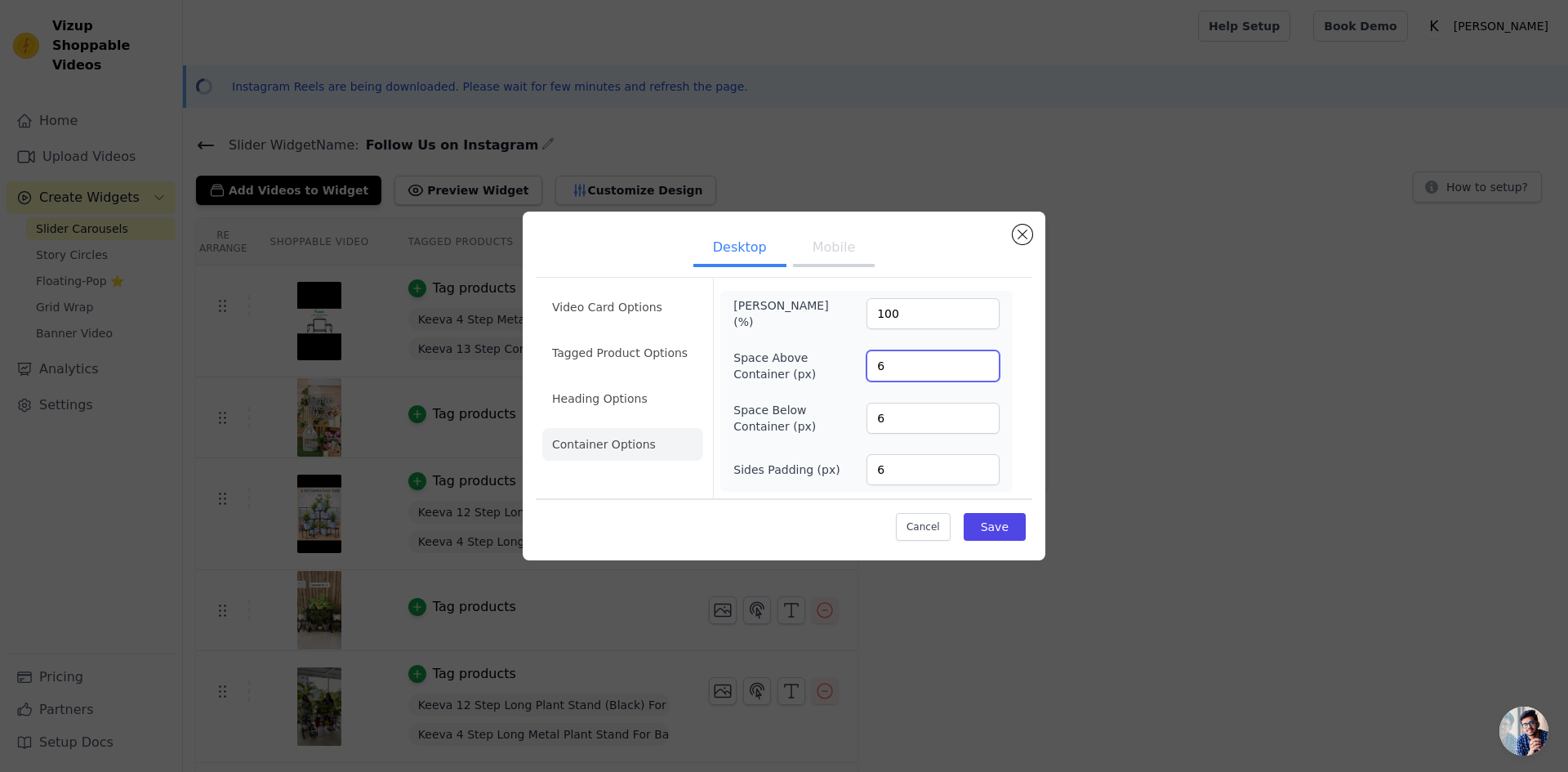
click at [899, 363] on input "6" at bounding box center [932, 366] width 133 height 31
type input "40"
drag, startPoint x: 928, startPoint y: 425, endPoint x: 861, endPoint y: 424, distance: 67.0
click at [861, 424] on div "Space Below Container (px) 6" at bounding box center [867, 419] width 267 height 33
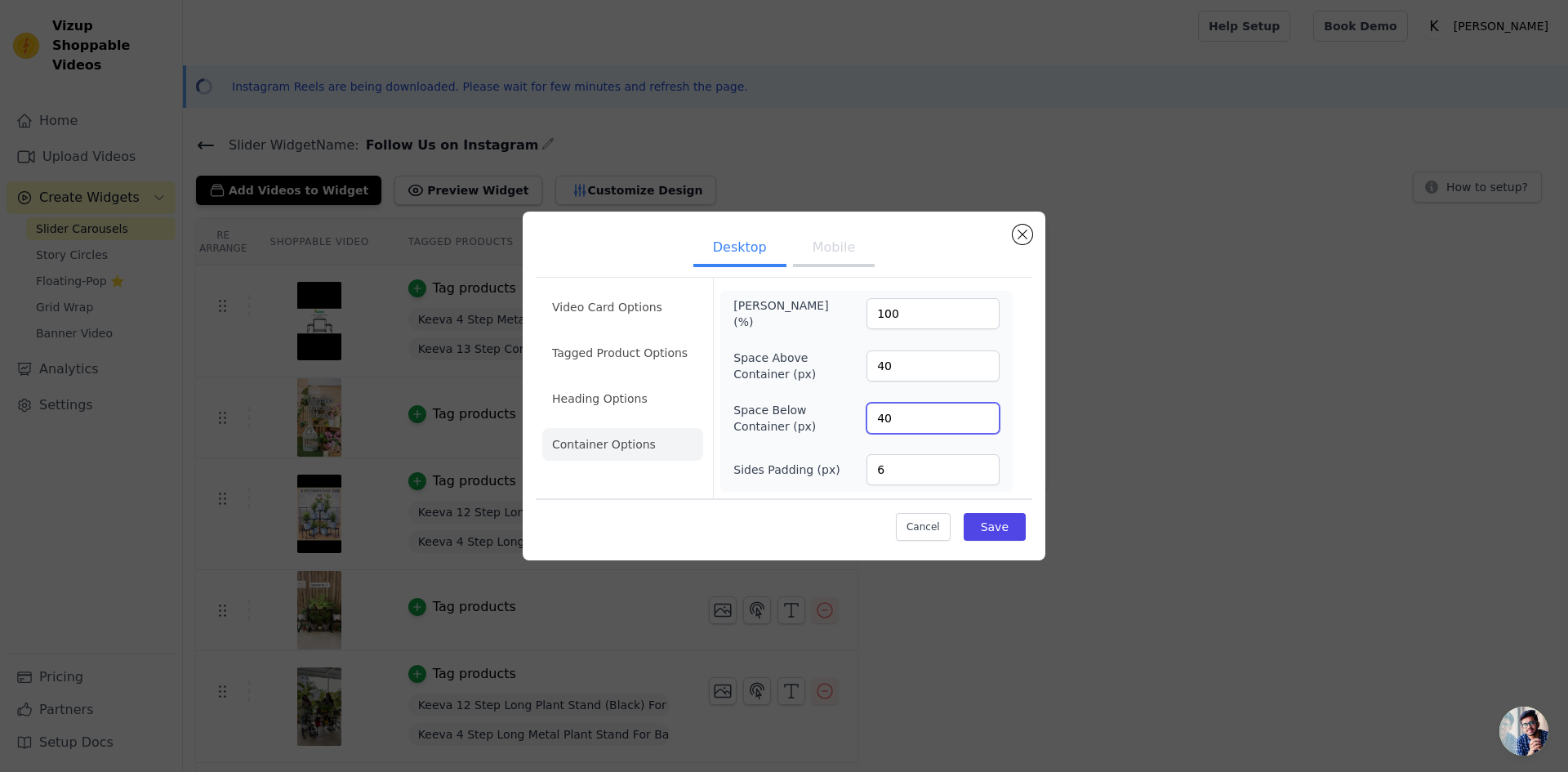
type input "40"
drag, startPoint x: 891, startPoint y: 473, endPoint x: 875, endPoint y: 470, distance: 16.3
click at [875, 470] on input "6" at bounding box center [932, 470] width 133 height 31
type input "10"
click at [982, 522] on button "Save" at bounding box center [995, 527] width 62 height 28
